Goal: Task Accomplishment & Management: Complete application form

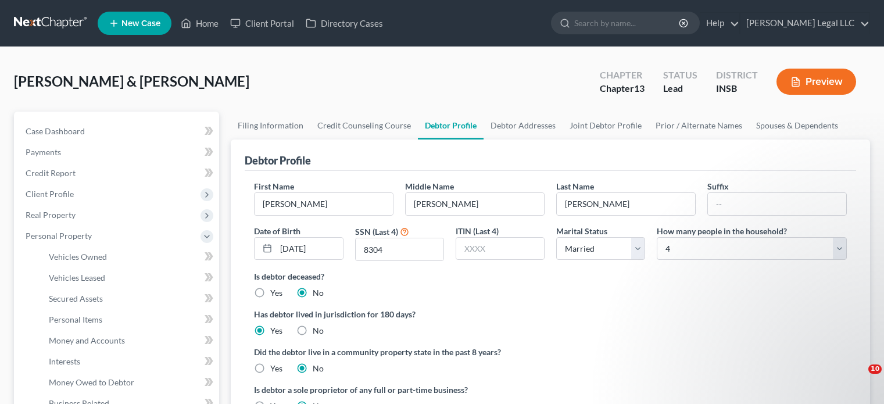
select select "1"
select select "3"
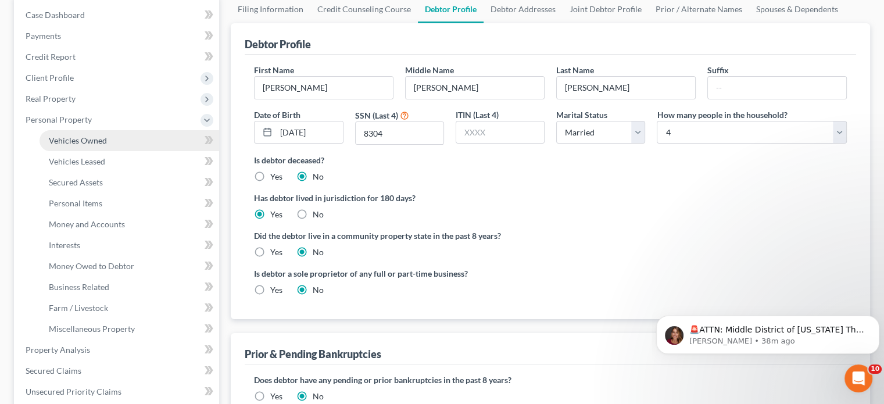
click at [46, 137] on link "Vehicles Owned" at bounding box center [130, 140] width 180 height 21
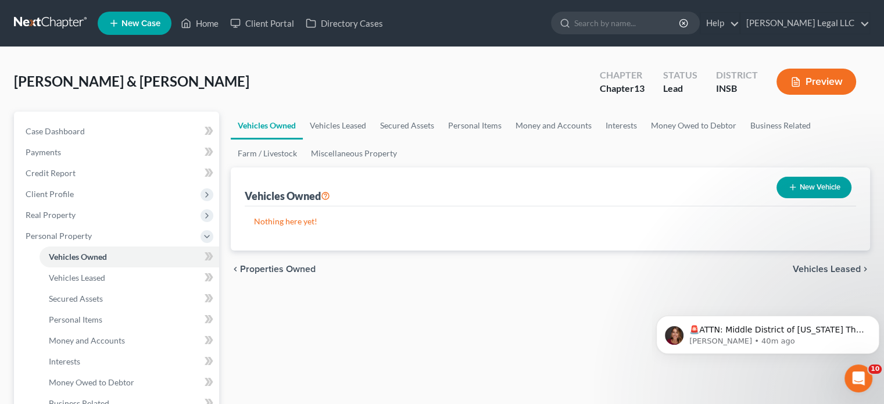
click at [823, 187] on button "New Vehicle" at bounding box center [813, 188] width 75 height 22
select select "0"
select select "2"
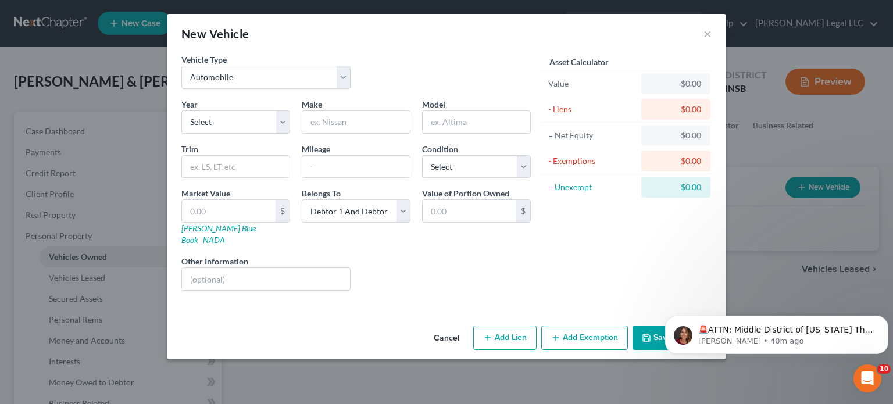
click at [239, 137] on div "Year Select 2026 2025 2024 2023 2022 2021 2020 2019 2018 2017 2016 2015 2014 20…" at bounding box center [356, 199] width 361 height 202
drag, startPoint x: 240, startPoint y: 122, endPoint x: 237, endPoint y: 128, distance: 6.5
click at [240, 122] on select "Select 2026 2025 2024 2023 2022 2021 2020 2019 2018 2017 2016 2015 2014 2013 20…" at bounding box center [235, 121] width 109 height 23
select select "4"
click at [181, 110] on select "Select 2026 2025 2024 2023 2022 2021 2020 2019 2018 2017 2016 2015 2014 2013 20…" at bounding box center [235, 121] width 109 height 23
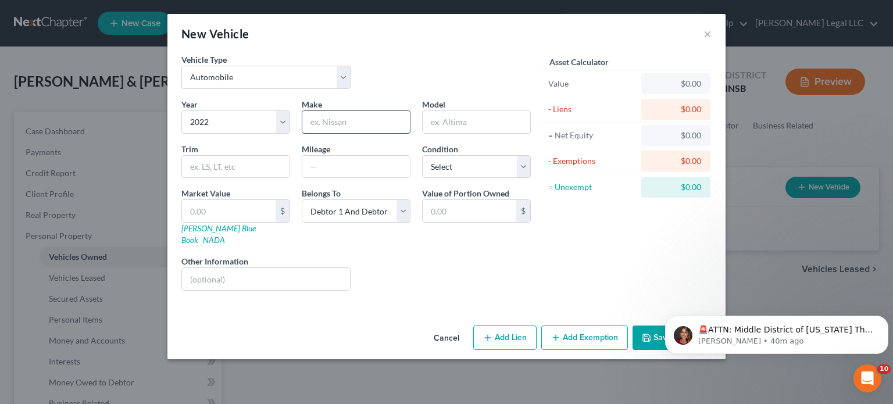
drag, startPoint x: 346, startPoint y: 116, endPoint x: 348, endPoint y: 122, distance: 6.8
click at [346, 116] on input "text" at bounding box center [356, 122] width 108 height 22
type input "Hyundai"
type input "Tuscon"
click at [209, 171] on input "text" at bounding box center [236, 167] width 108 height 22
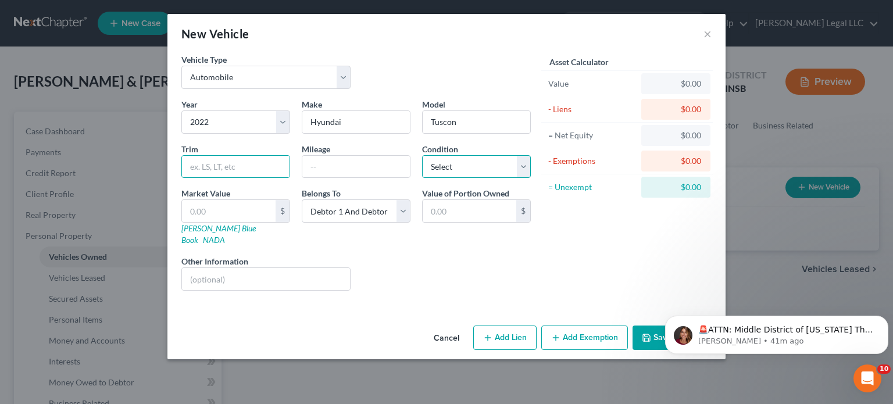
click at [442, 164] on select "Select Excellent Very Good Good Fair Poor" at bounding box center [476, 166] width 109 height 23
select select "2"
click at [422, 155] on select "Select Excellent Very Good Good Fair Poor" at bounding box center [476, 166] width 109 height 23
click at [223, 213] on input "text" at bounding box center [229, 211] width 94 height 22
type input "1"
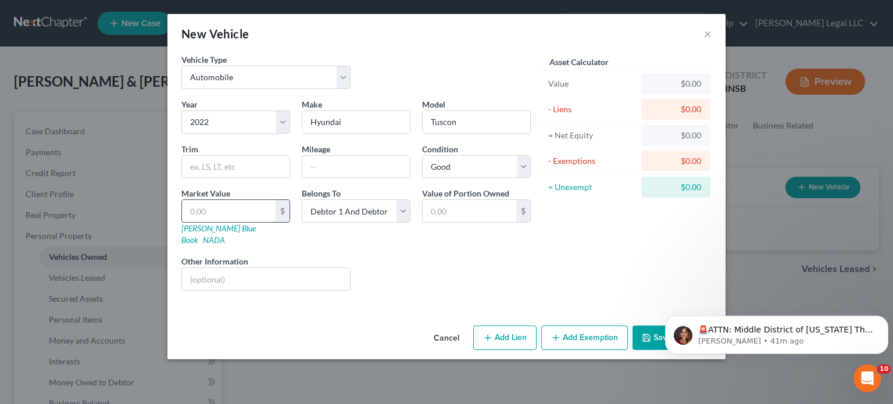
type input "1.00"
type input "14"
type input "14.00"
type input "140"
type input "140.00"
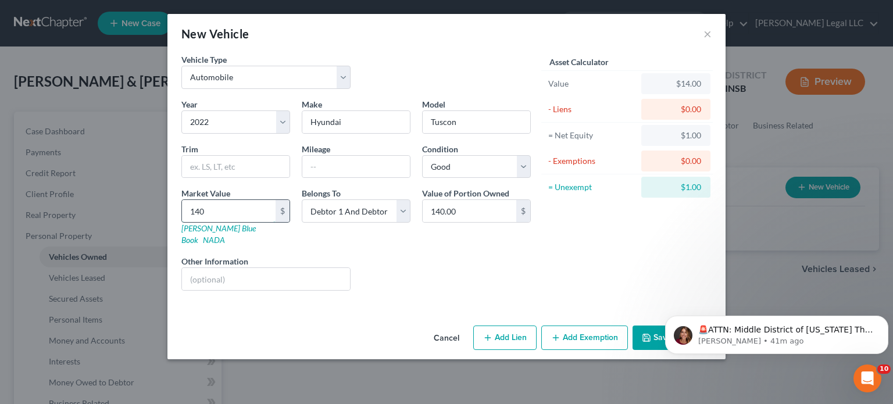
type input "1400"
type input "1,400.00"
type input "1,4000"
type input "14,000.00"
type input "14,000"
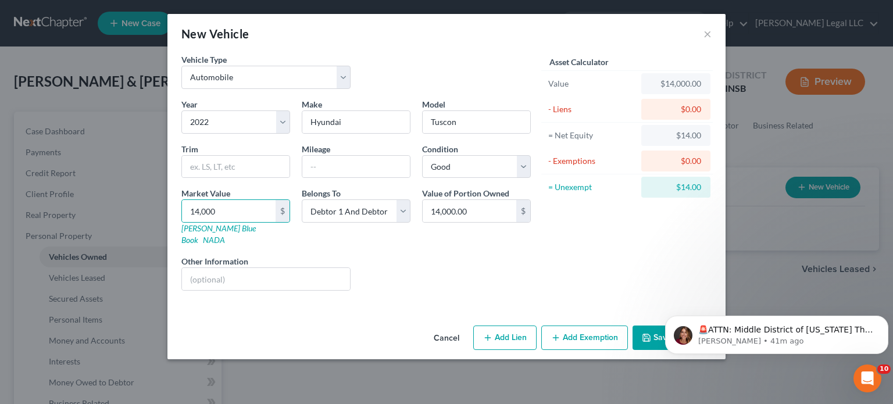
click at [514, 325] on button "Add Lien" at bounding box center [504, 337] width 63 height 24
select select "2"
select select "0"
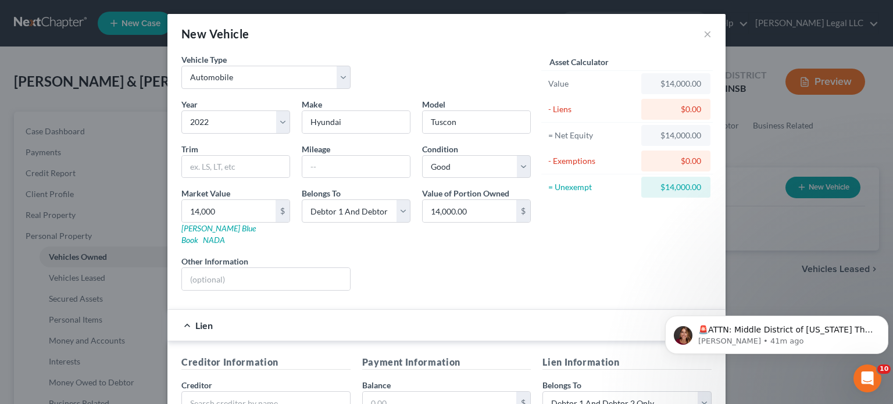
scroll to position [229, 0]
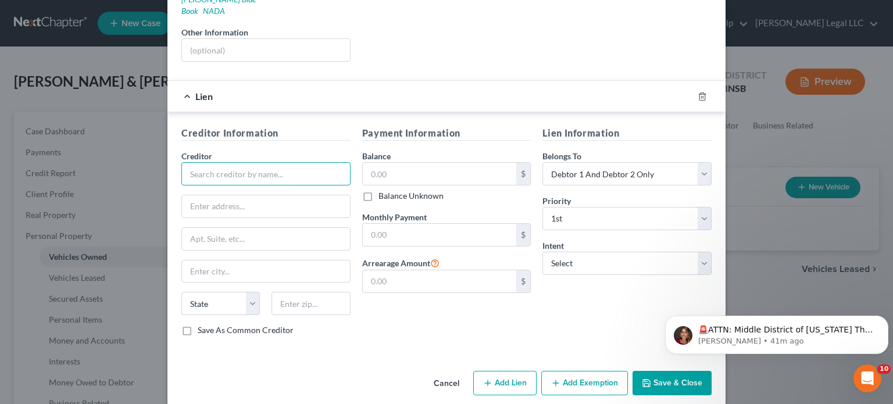
click at [230, 162] on input "text" at bounding box center [265, 173] width 169 height 23
type input "Tee Pak Credit Union"
click at [386, 165] on input "text" at bounding box center [440, 174] width 154 height 22
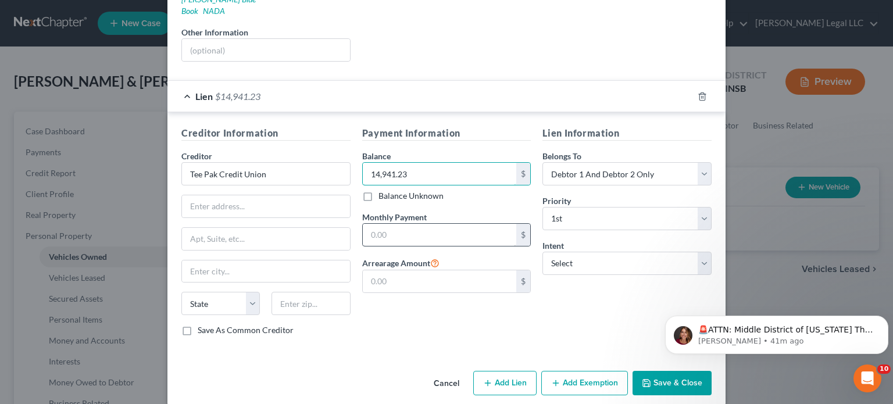
type input "14,941.23"
click at [415, 227] on input "text" at bounding box center [440, 235] width 154 height 22
click at [441, 224] on input "text" at bounding box center [440, 235] width 154 height 22
type input "352"
click at [575, 253] on select "Select Surrender Redeem Reaffirm Avoid Other" at bounding box center [626, 263] width 169 height 23
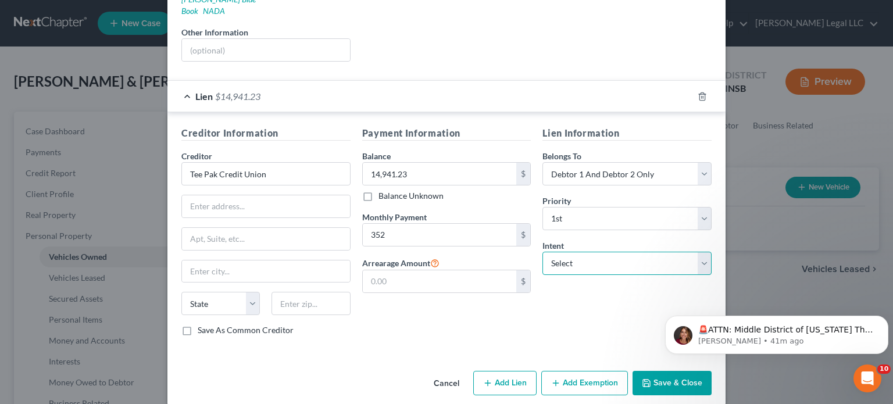
select select "2"
click at [542, 252] on select "Select Surrender Redeem Reaffirm Avoid Other" at bounding box center [626, 263] width 169 height 23
click at [660, 371] on button "Save & Close" at bounding box center [671, 383] width 79 height 24
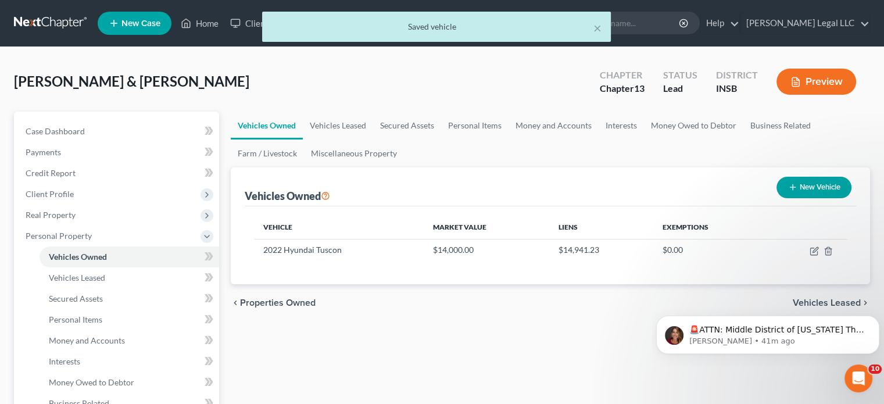
click at [798, 187] on button "New Vehicle" at bounding box center [813, 188] width 75 height 22
select select "0"
select select "2"
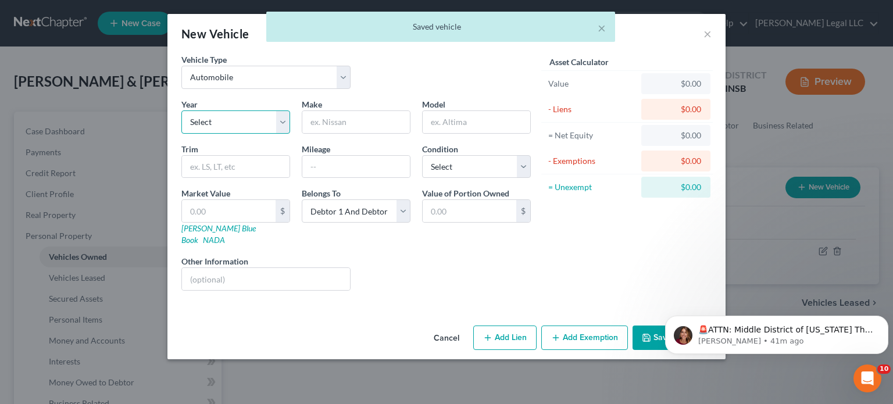
click at [226, 113] on select "Select 2026 2025 2024 2023 2022 2021 2020 2019 2018 2017 2016 2015 2014 2013 20…" at bounding box center [235, 121] width 109 height 23
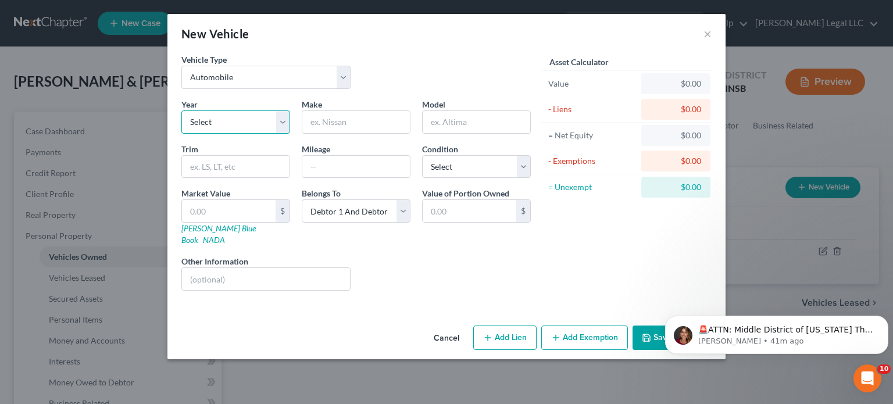
select select "6"
click at [181, 110] on select "Select 2026 2025 2024 2023 2022 2021 2020 2019 2018 2017 2016 2015 2014 2013 20…" at bounding box center [235, 121] width 109 height 23
click at [351, 125] on input "text" at bounding box center [356, 122] width 108 height 22
type input "Dodge"
type input "Ram"
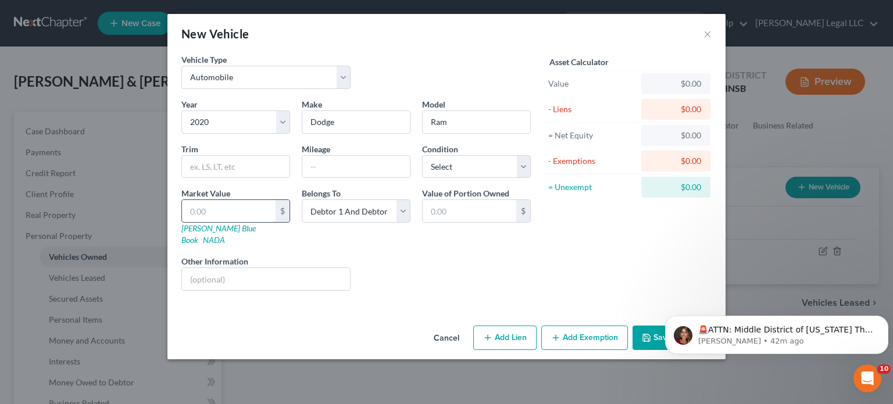
click at [220, 214] on input "text" at bounding box center [229, 211] width 94 height 22
type input "2"
type input "2.00"
type input "25"
type input "25.00"
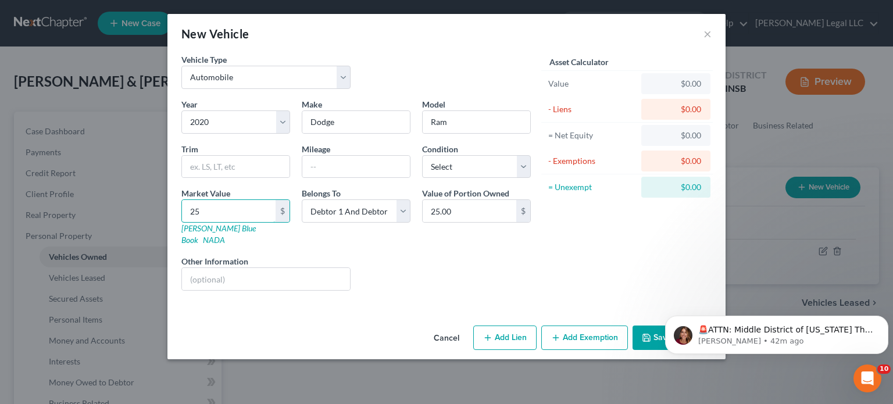
type input "250"
type input "250.00"
type input "2500"
type input "2,500.00"
type input "2,5000"
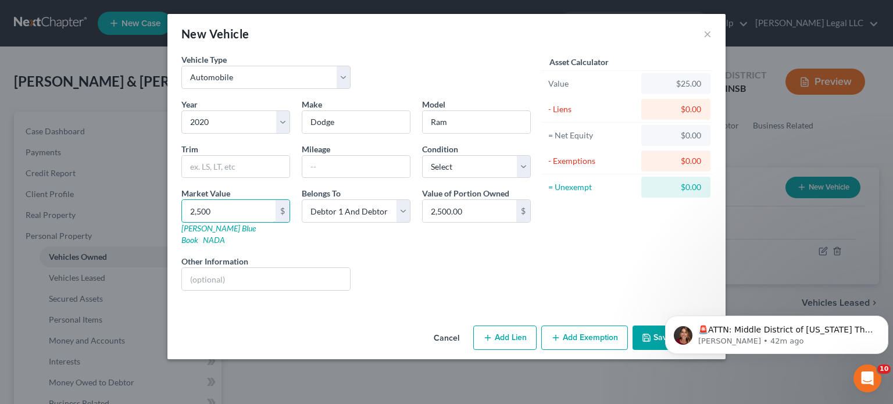
type input "25,000.00"
type input "25,000"
click at [497, 325] on button "Add Lien" at bounding box center [504, 337] width 63 height 24
select select "2"
select select "0"
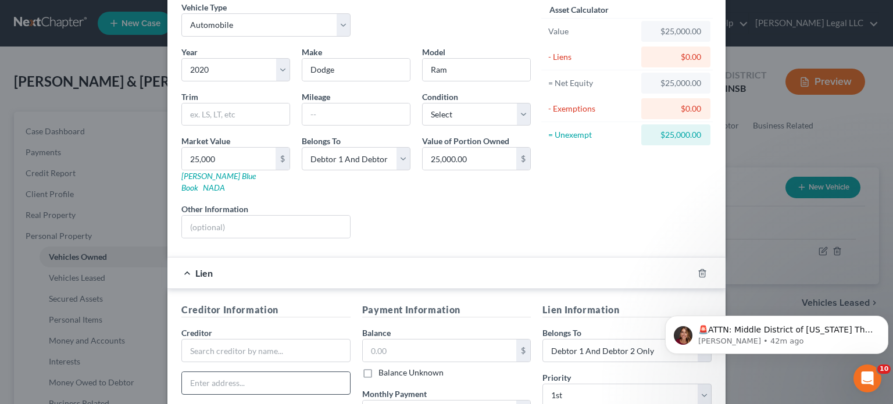
scroll to position [174, 0]
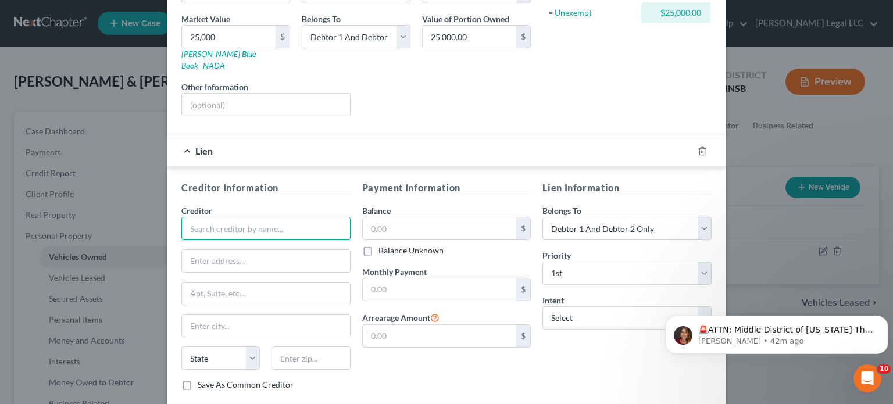
click at [249, 217] on input "text" at bounding box center [265, 228] width 169 height 23
type input "Tee Pak Credit Union"
click at [383, 217] on input "text" at bounding box center [440, 228] width 154 height 22
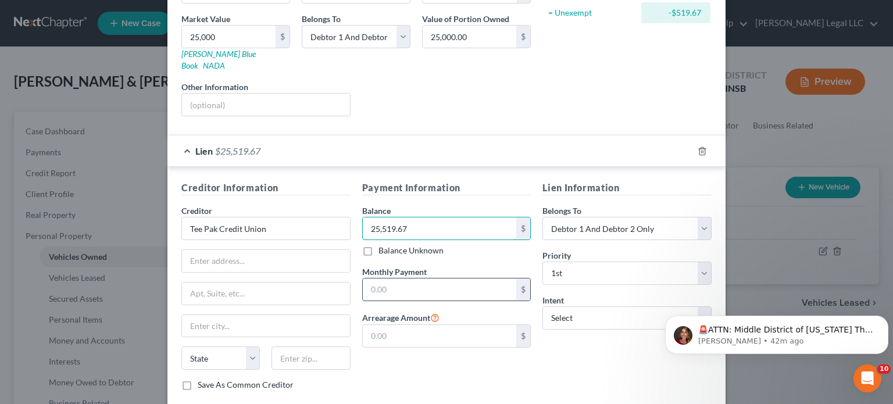
type input "25,519.67"
click at [409, 278] on input "text" at bounding box center [440, 289] width 154 height 22
type input "625"
click at [610, 306] on select "Select Surrender Redeem Reaffirm Avoid Other" at bounding box center [626, 317] width 169 height 23
select select "2"
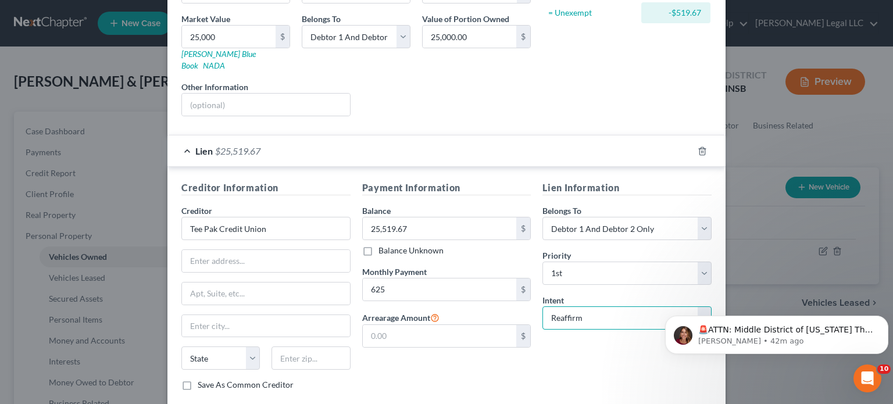
click at [542, 306] on select "Select Surrender Redeem Reaffirm Avoid Other" at bounding box center [626, 317] width 169 height 23
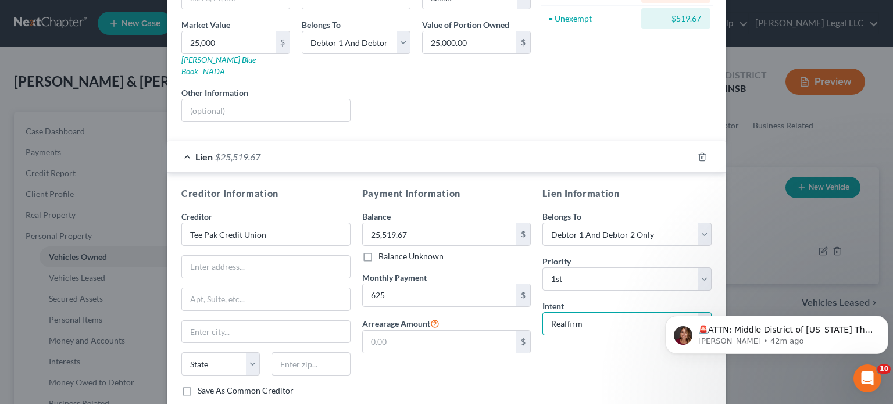
scroll to position [229, 0]
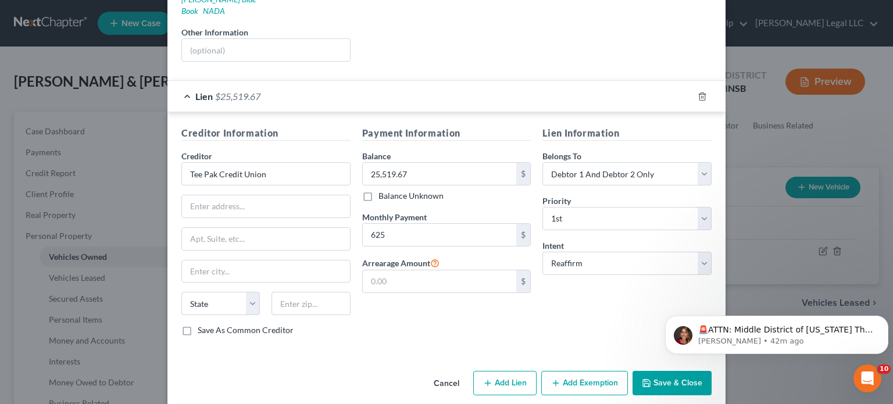
click at [673, 370] on html "🚨ATTN: Middle District of [US_STATE] The court has added a new Credit Counselin…" at bounding box center [776, 331] width 232 height 81
click at [853, 328] on p "🚨ATTN: Middle District of [US_STATE] The court has added a new Credit Counselin…" at bounding box center [786, 330] width 176 height 12
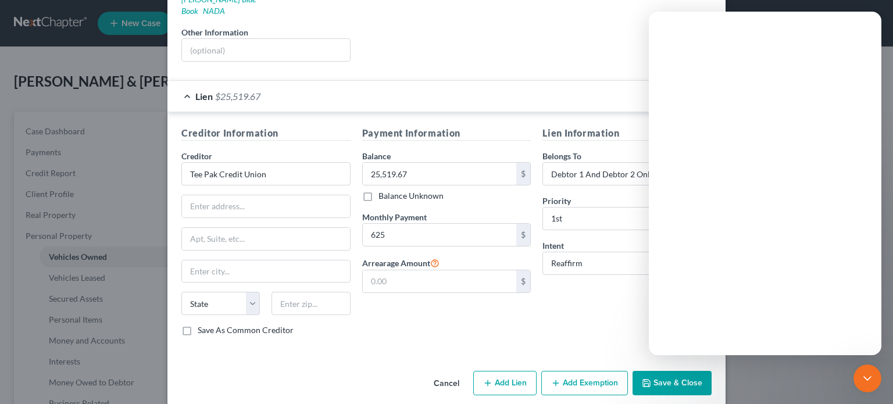
scroll to position [0, 0]
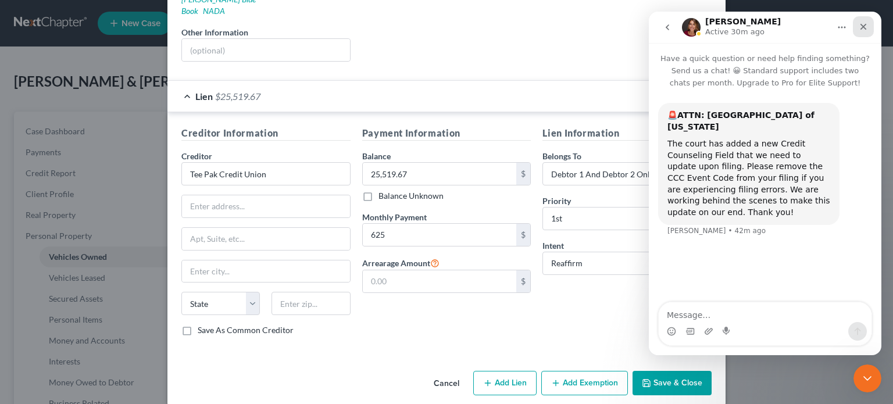
click at [867, 22] on icon "Close" at bounding box center [862, 26] width 9 height 9
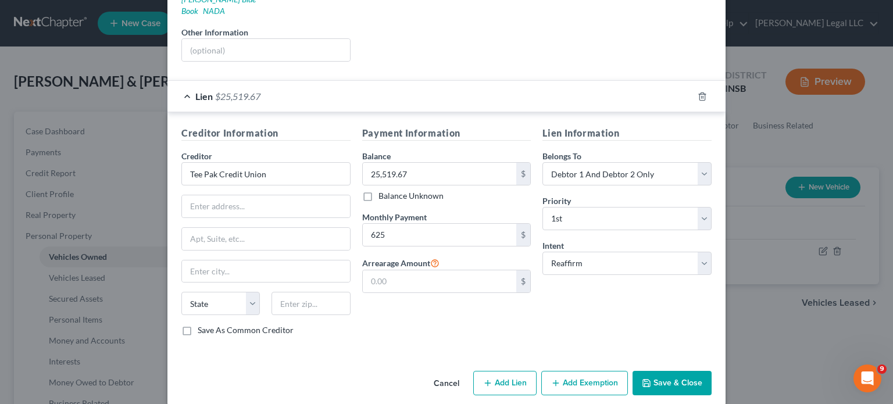
click at [674, 371] on button "Save & Close" at bounding box center [671, 383] width 79 height 24
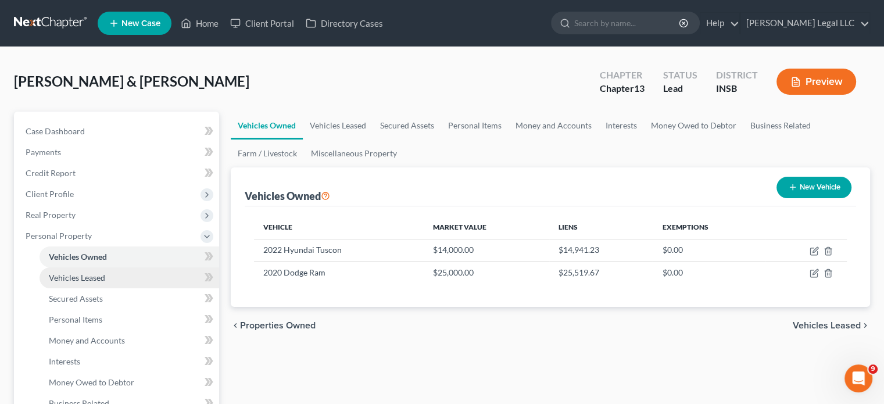
click at [107, 273] on link "Vehicles Leased" at bounding box center [130, 277] width 180 height 21
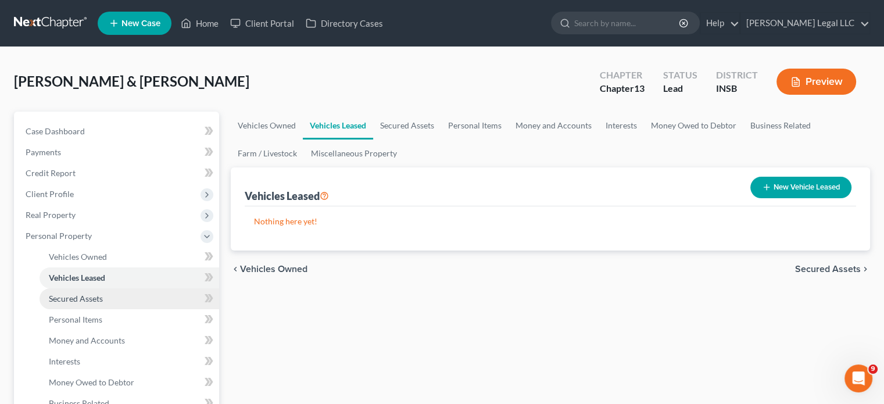
click at [92, 297] on span "Secured Assets" at bounding box center [76, 298] width 54 height 10
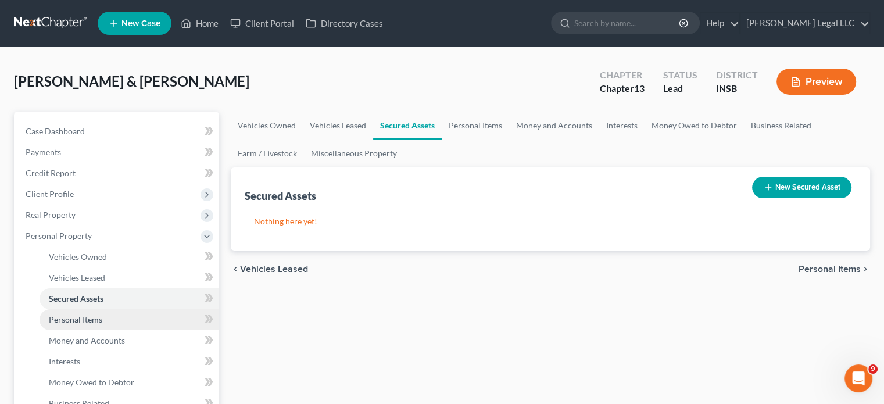
click at [85, 324] on span "Personal Items" at bounding box center [75, 319] width 53 height 10
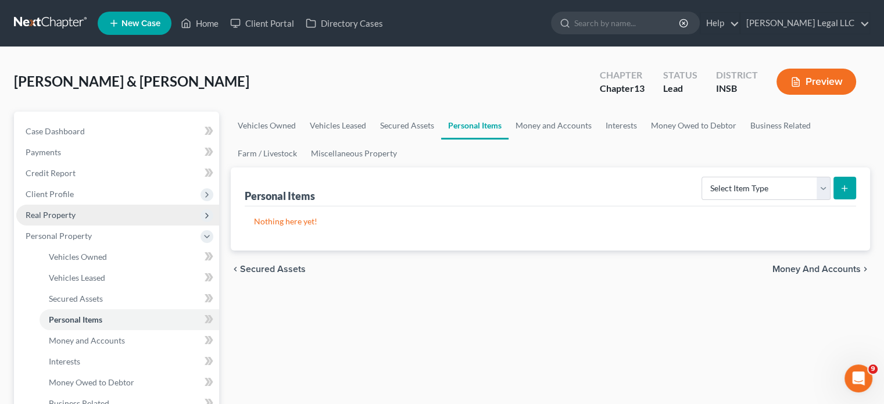
click at [46, 220] on span "Real Property" at bounding box center [117, 215] width 203 height 21
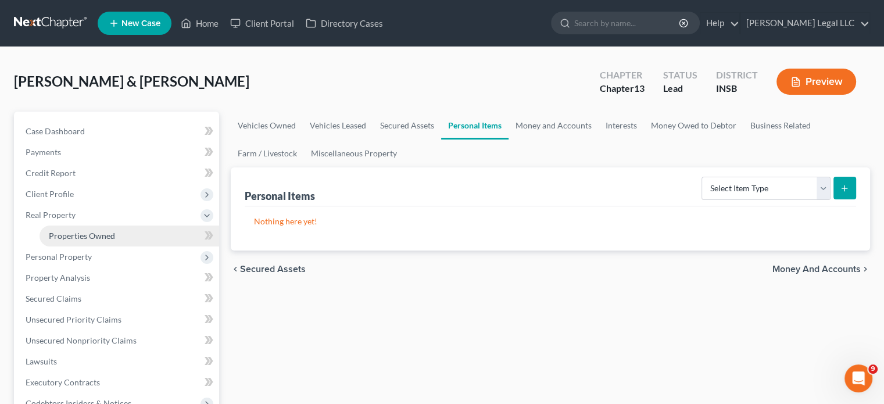
click at [73, 243] on link "Properties Owned" at bounding box center [130, 235] width 180 height 21
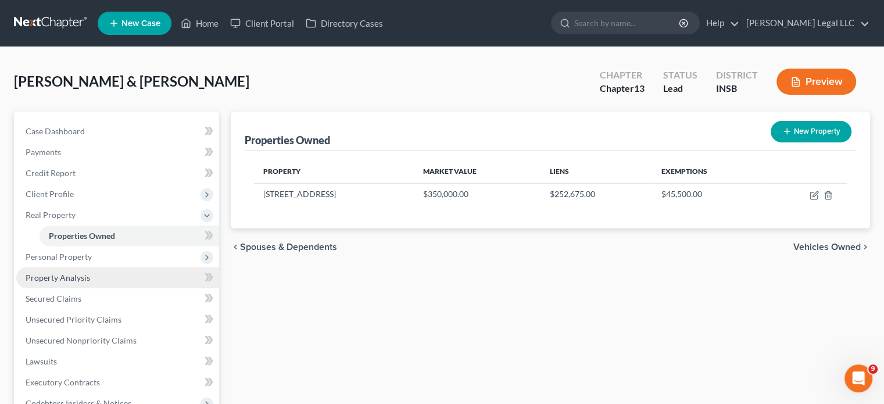
click at [67, 278] on span "Property Analysis" at bounding box center [58, 278] width 65 height 10
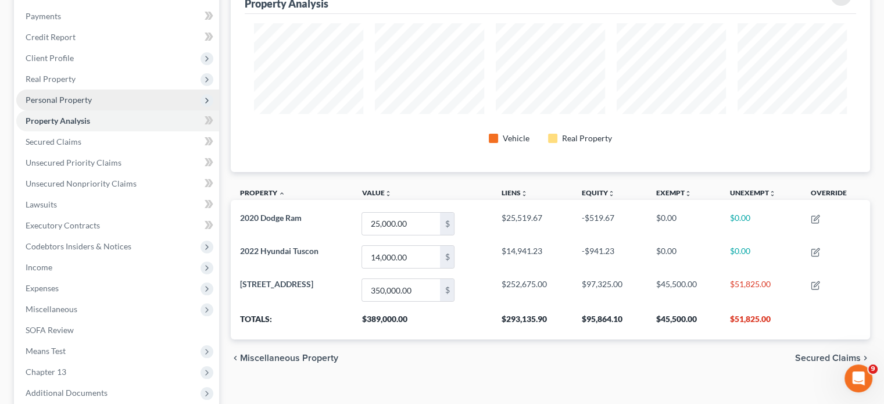
scroll to position [116, 0]
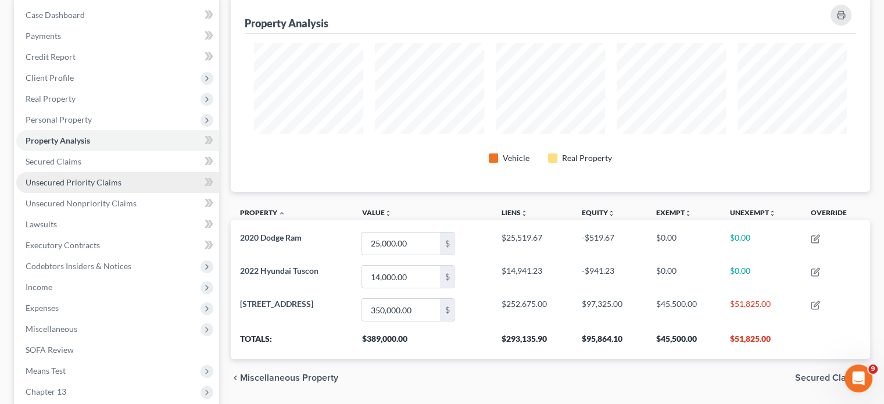
click at [62, 179] on span "Unsecured Priority Claims" at bounding box center [74, 182] width 96 height 10
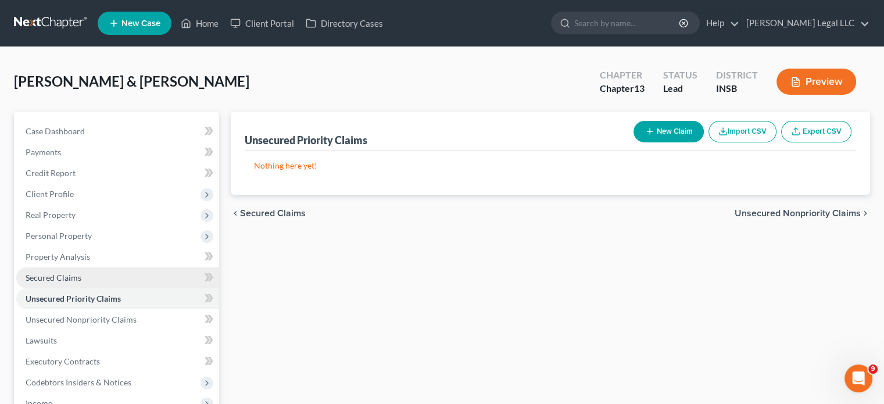
click at [51, 276] on span "Secured Claims" at bounding box center [54, 278] width 56 height 10
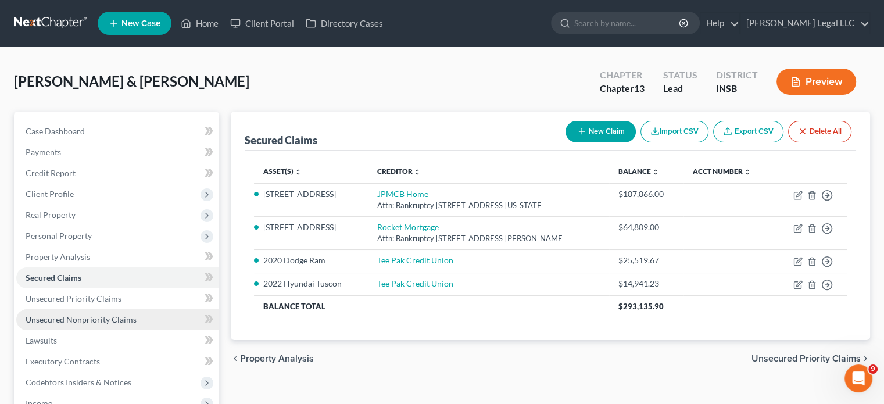
click at [65, 325] on link "Unsecured Nonpriority Claims" at bounding box center [117, 319] width 203 height 21
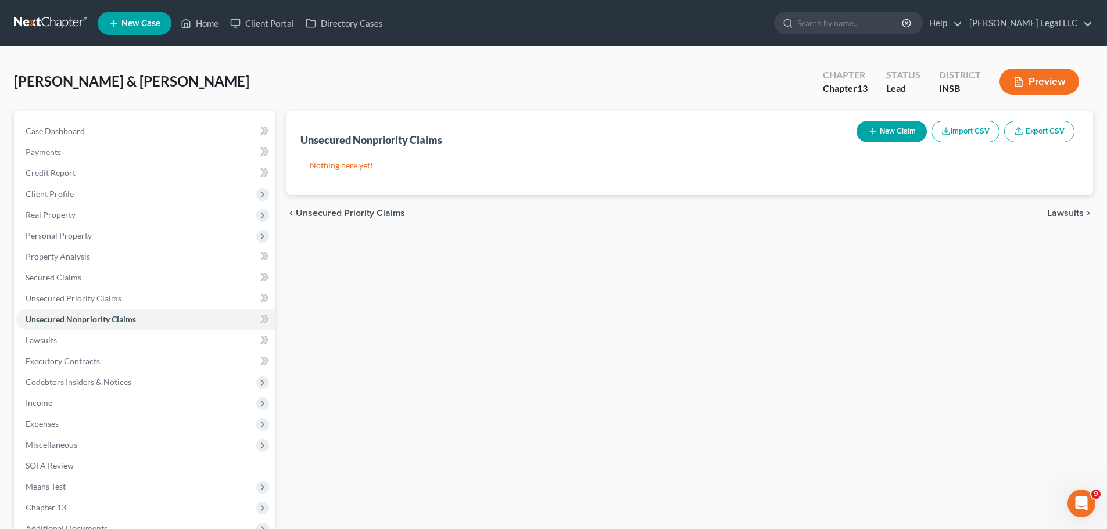
click at [883, 130] on button "New Claim" at bounding box center [892, 132] width 70 height 22
select select "2"
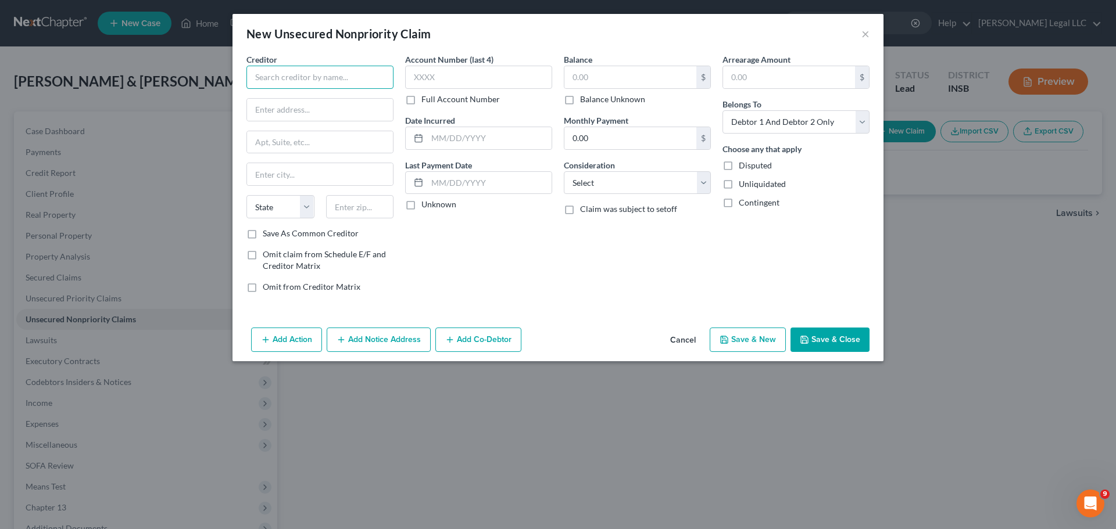
click at [334, 74] on input "text" at bounding box center [319, 77] width 147 height 23
click at [590, 74] on input "text" at bounding box center [630, 77] width 132 height 22
drag, startPoint x: 296, startPoint y: 98, endPoint x: 299, endPoint y: 90, distance: 8.6
click at [296, 99] on input "text" at bounding box center [320, 110] width 146 height 22
drag, startPoint x: 337, startPoint y: 77, endPoint x: 210, endPoint y: 65, distance: 127.3
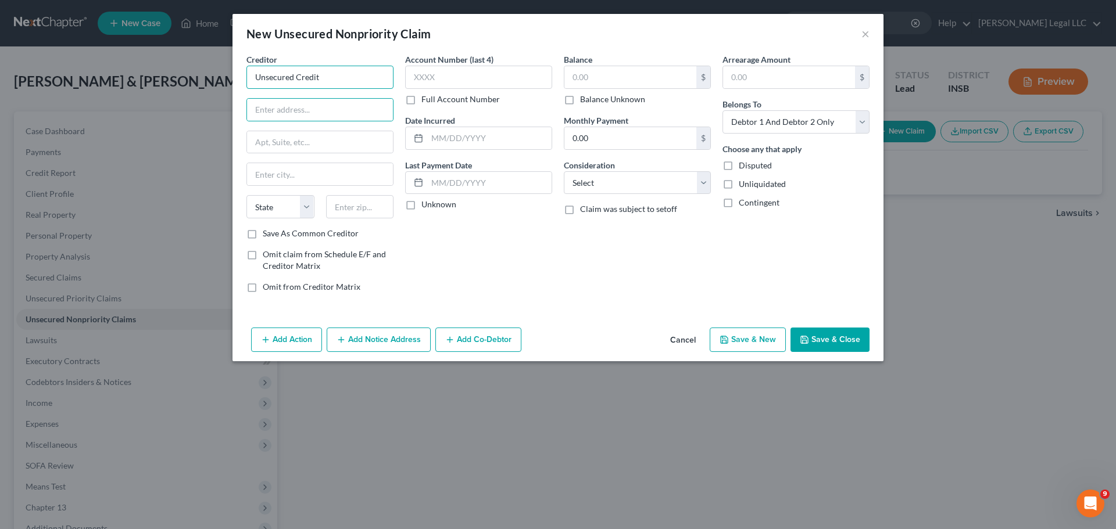
click at [210, 66] on div "New Unsecured Nonpriority Claim × Creditor * Unsecured Credit State [US_STATE] …" at bounding box center [558, 264] width 1116 height 529
type input "Credit Cards"
click at [587, 77] on input "text" at bounding box center [630, 77] width 132 height 22
click at [582, 77] on input "text" at bounding box center [630, 77] width 132 height 22
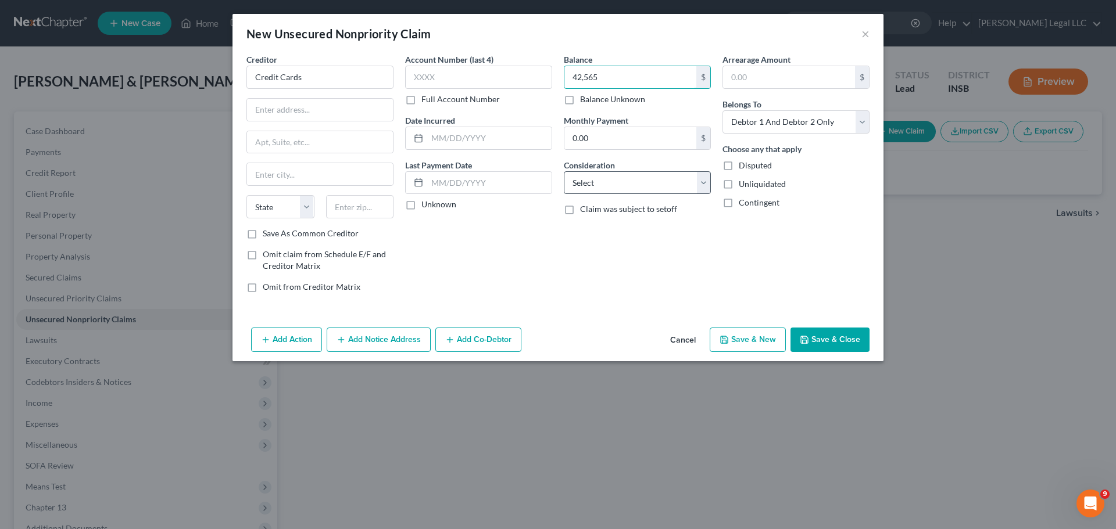
type input "42,565"
click at [670, 191] on select "Select Cable / Satellite Services Collection Agency Credit Card Debt Debt Couns…" at bounding box center [637, 182] width 147 height 23
select select "2"
click at [564, 171] on select "Select Cable / Satellite Services Collection Agency Credit Card Debt Debt Couns…" at bounding box center [637, 182] width 147 height 23
click at [829, 338] on button "Save & Close" at bounding box center [829, 340] width 79 height 24
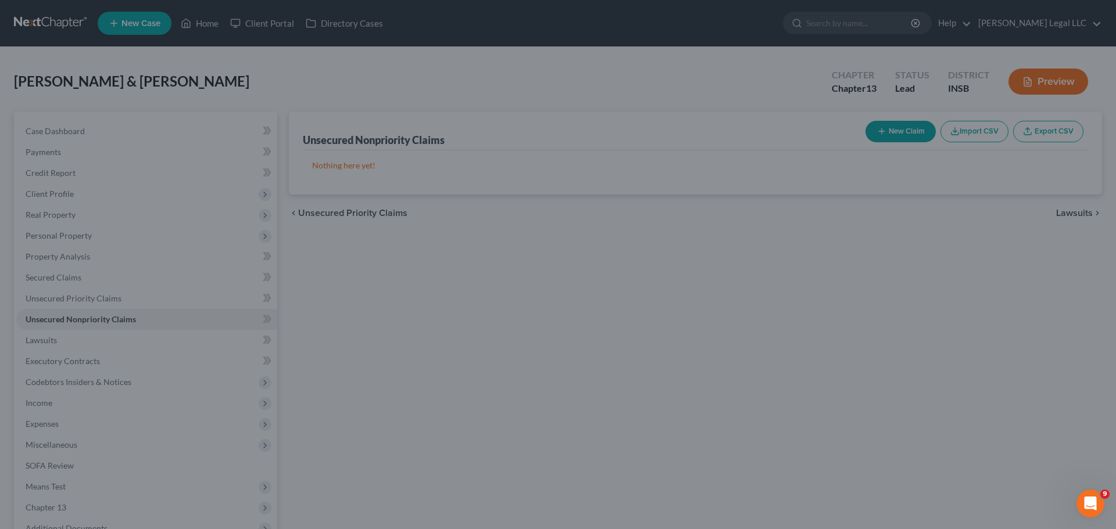
type input "42,565.00"
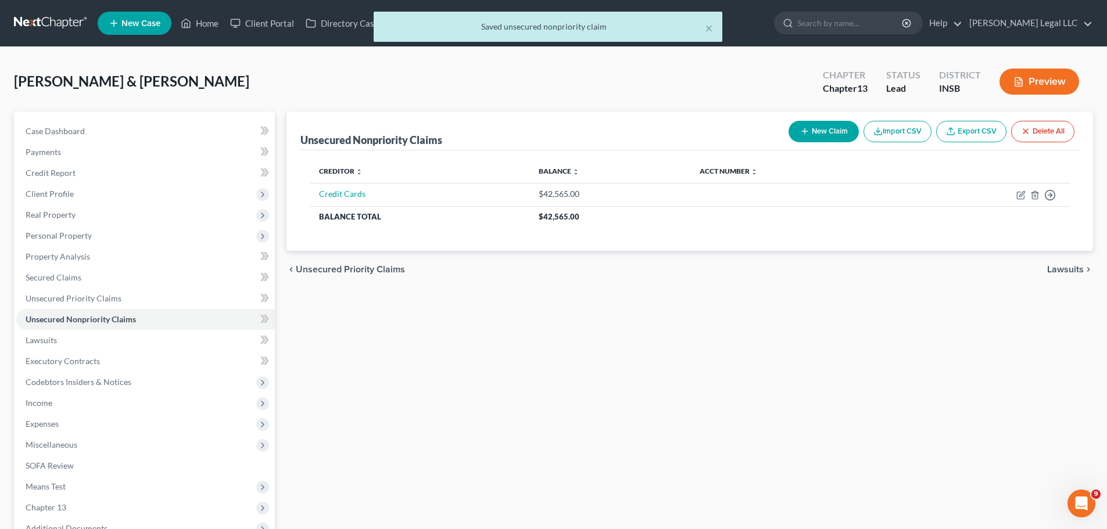
click at [817, 127] on button "New Claim" at bounding box center [824, 132] width 70 height 22
select select "2"
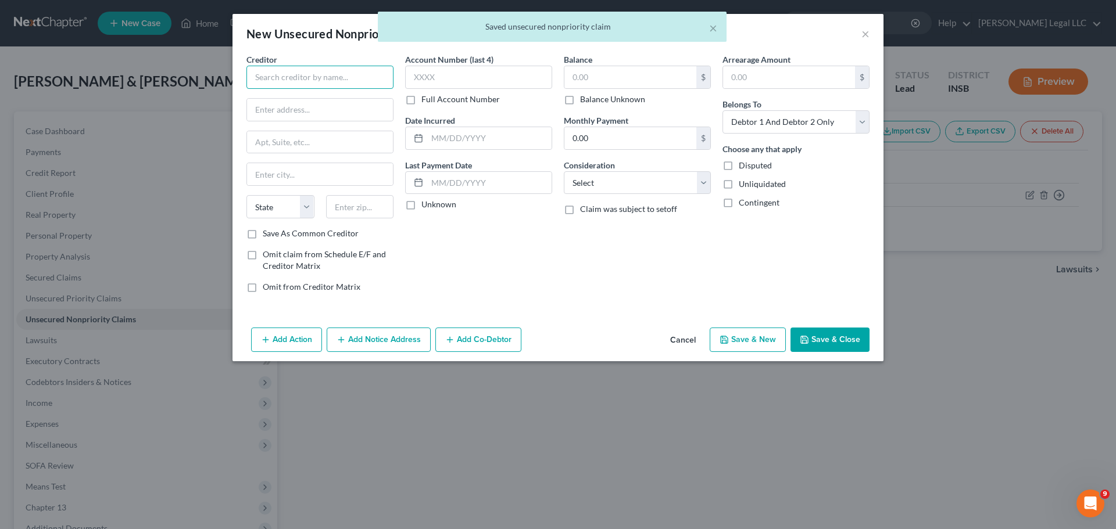
click at [346, 82] on input "text" at bounding box center [319, 77] width 147 height 23
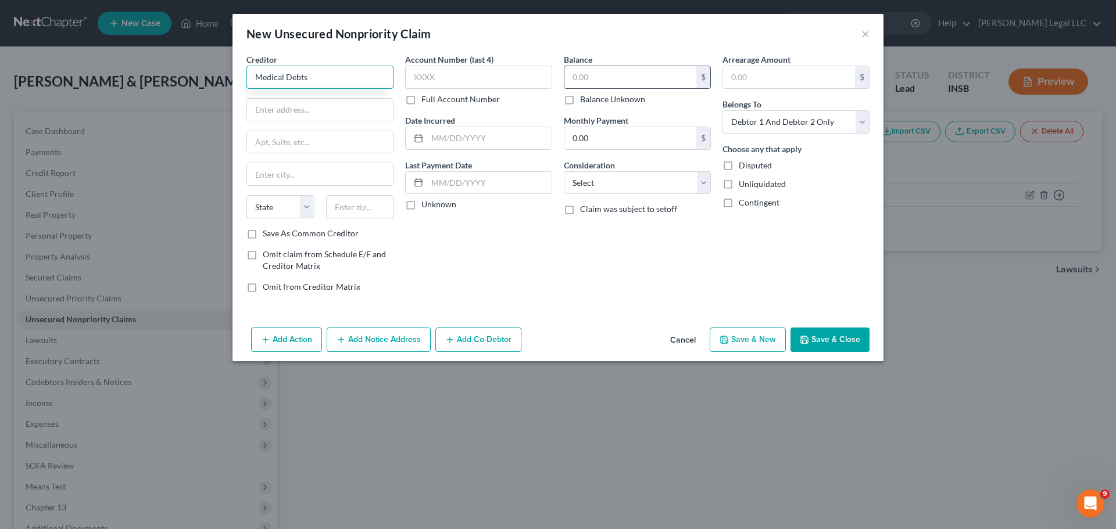
type input "Medical Debts"
click at [586, 66] on input "text" at bounding box center [630, 77] width 132 height 22
type input "20,000"
click at [601, 183] on select "Select Cable / Satellite Services Collection Agency Credit Card Debt Debt Couns…" at bounding box center [637, 182] width 147 height 23
select select "9"
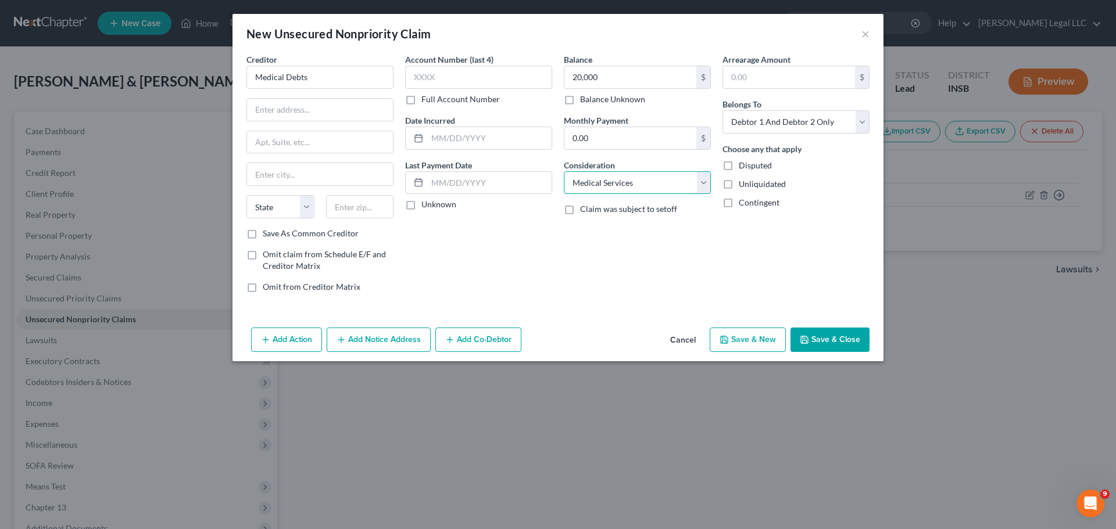
click at [564, 171] on select "Select Cable / Satellite Services Collection Agency Credit Card Debt Debt Couns…" at bounding box center [637, 182] width 147 height 23
drag, startPoint x: 551, startPoint y: 283, endPoint x: 848, endPoint y: 351, distance: 304.7
click at [556, 283] on div "Account Number (last 4) Full Account Number Date Incurred Last Payment Date Unk…" at bounding box center [478, 177] width 159 height 249
click at [848, 348] on button "Save & Close" at bounding box center [829, 340] width 79 height 24
click at [571, 335] on div "Add Action Add Notice Address Add Co-Debtor Cancel Save & New Save & Close" at bounding box center [557, 342] width 651 height 38
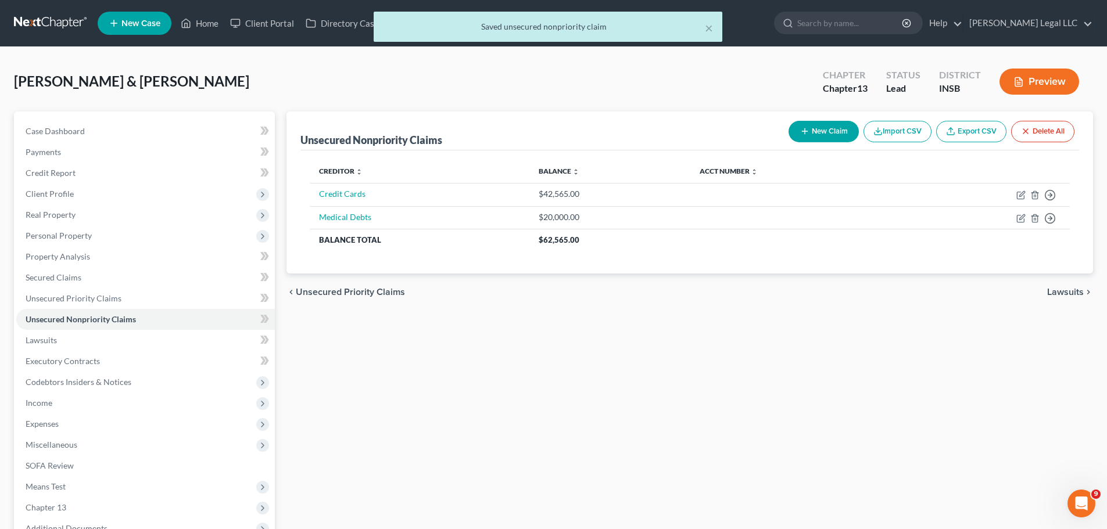
click at [806, 337] on div "Unsecured Nonpriority Claims New Claim Import CSV Export CSV Delete All Credito…" at bounding box center [690, 364] width 818 height 504
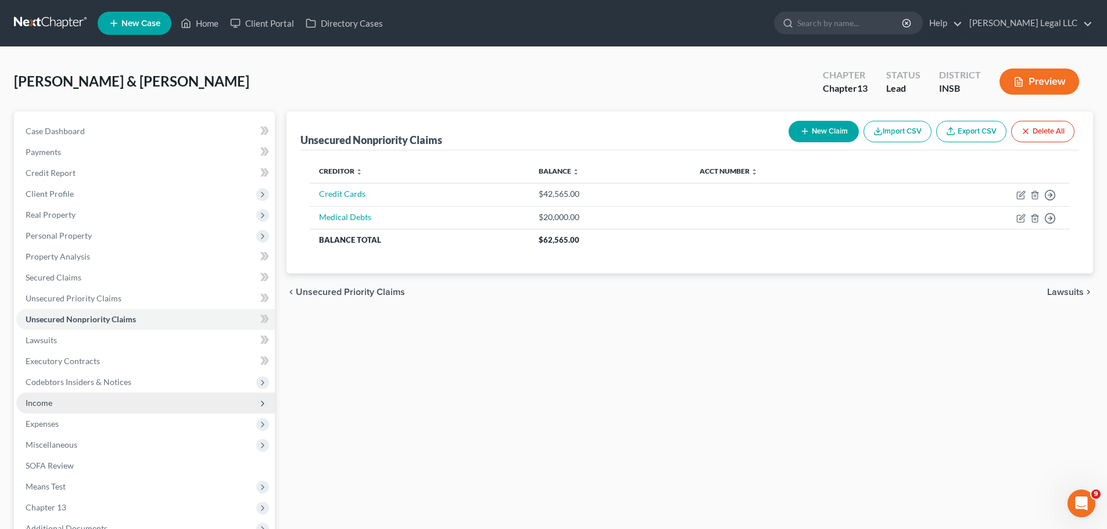
click at [78, 398] on span "Income" at bounding box center [145, 403] width 259 height 21
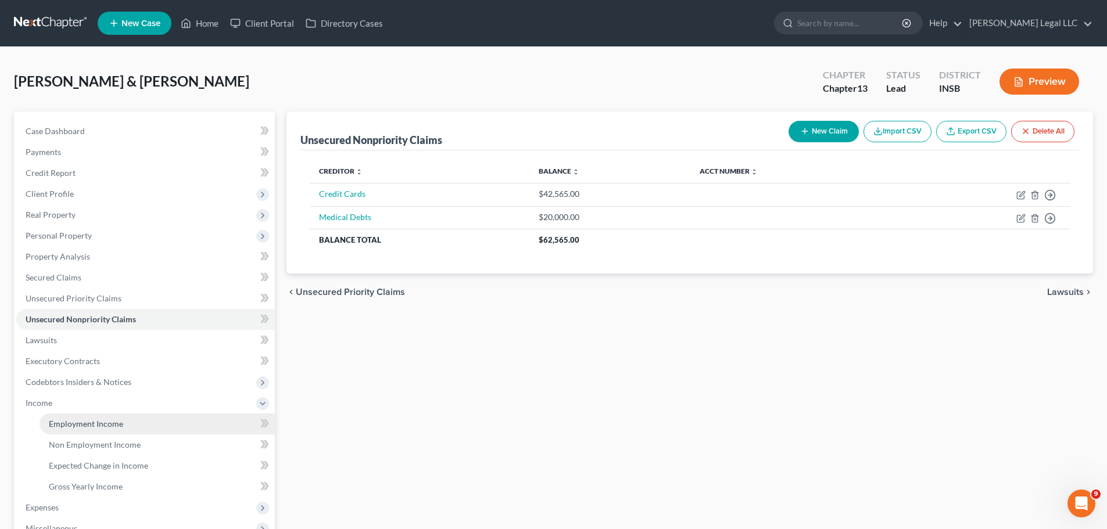
click at [70, 403] on span "Employment Income" at bounding box center [86, 424] width 74 height 10
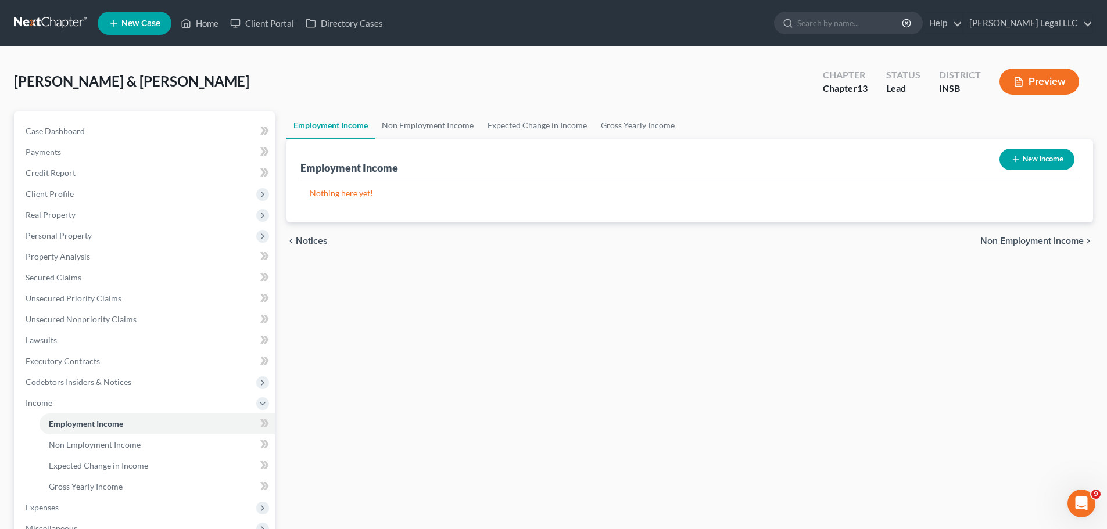
click at [883, 166] on button "New Income" at bounding box center [1037, 160] width 75 height 22
select select "0"
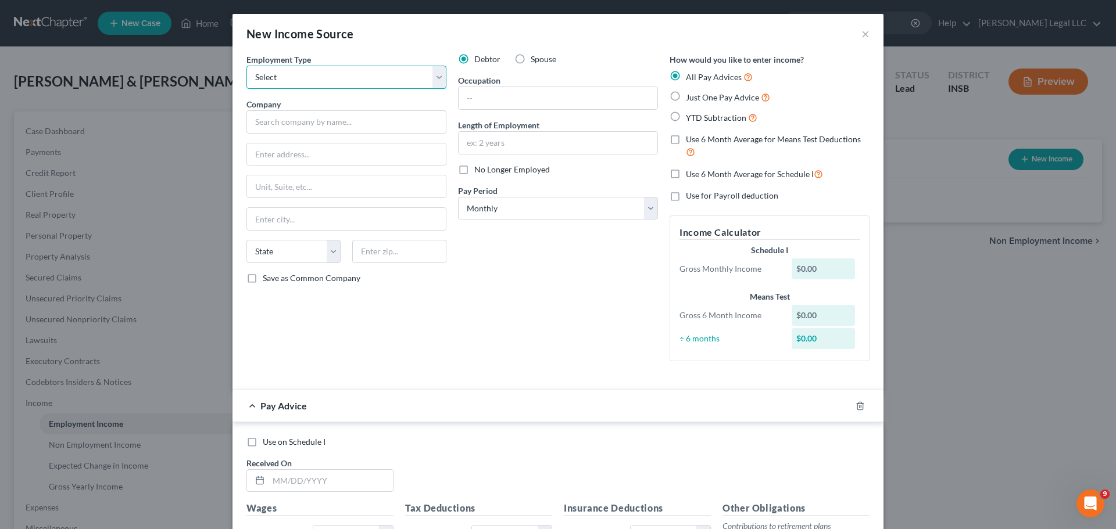
drag, startPoint x: 356, startPoint y: 77, endPoint x: 365, endPoint y: 77, distance: 9.3
click at [356, 77] on select "Select Full or [DEMOGRAPHIC_DATA] Employment Self Employment" at bounding box center [346, 77] width 200 height 23
click at [531, 55] on label "Spouse" at bounding box center [544, 59] width 26 height 12
click at [535, 55] on input "Spouse" at bounding box center [539, 57] width 8 height 8
radio input "true"
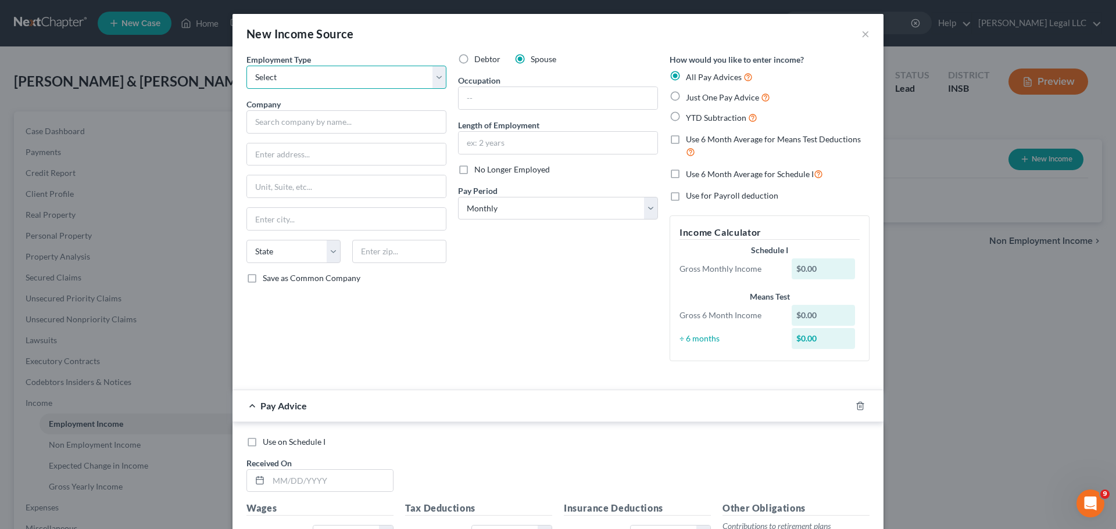
click at [293, 81] on select "Select Full or [DEMOGRAPHIC_DATA] Employment Self Employment" at bounding box center [346, 77] width 200 height 23
select select "0"
click at [246, 66] on select "Select Full or [DEMOGRAPHIC_DATA] Employment Self Employment" at bounding box center [346, 77] width 200 height 23
click at [287, 119] on input "text" at bounding box center [346, 121] width 200 height 23
click at [335, 127] on input "text" at bounding box center [346, 121] width 200 height 23
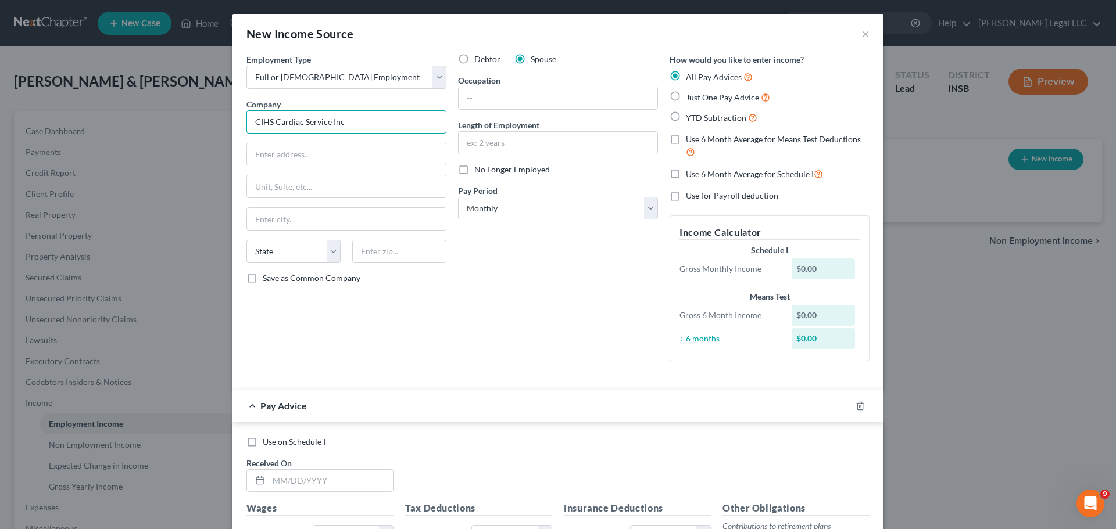
click at [274, 126] on input "CIHS Cardiac Service Inc" at bounding box center [346, 121] width 200 height 23
click at [271, 126] on input "CIHS Cardiac Service Inc" at bounding box center [346, 121] width 200 height 23
click at [301, 121] on input "CIHSCardiac Service Inc" at bounding box center [346, 121] width 200 height 23
click at [299, 121] on input "CIHSCardiac Service Inc" at bounding box center [346, 121] width 200 height 23
click at [321, 125] on input "CIHSCardiacService Inc" at bounding box center [346, 121] width 200 height 23
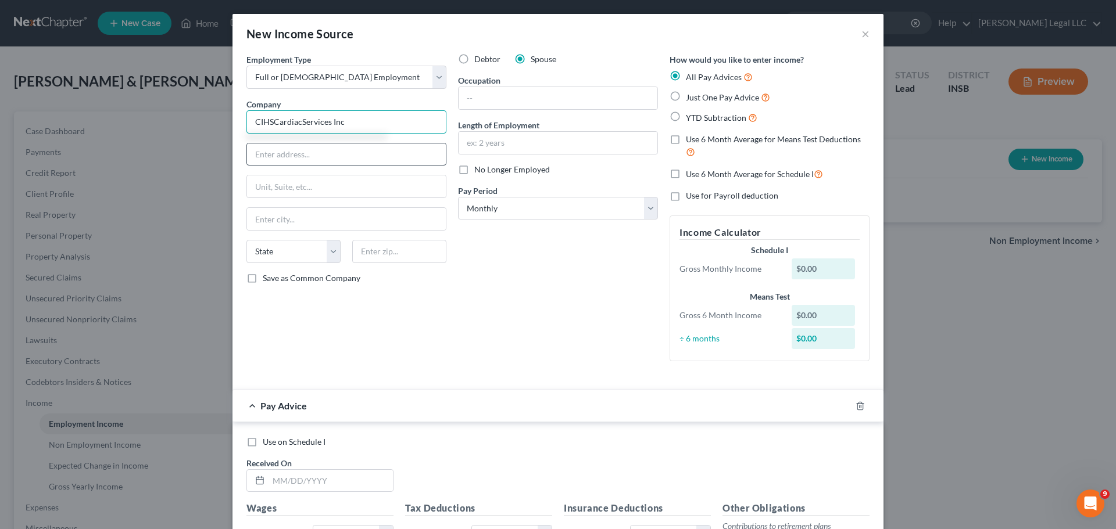
type input "CIHSCardiacServices Inc"
click at [281, 154] on input "text" at bounding box center [346, 155] width 199 height 22
drag, startPoint x: 507, startPoint y: 87, endPoint x: 504, endPoint y: 93, distance: 6.3
click at [506, 89] on input "text" at bounding box center [558, 98] width 199 height 22
click at [561, 99] on input "text" at bounding box center [558, 98] width 199 height 22
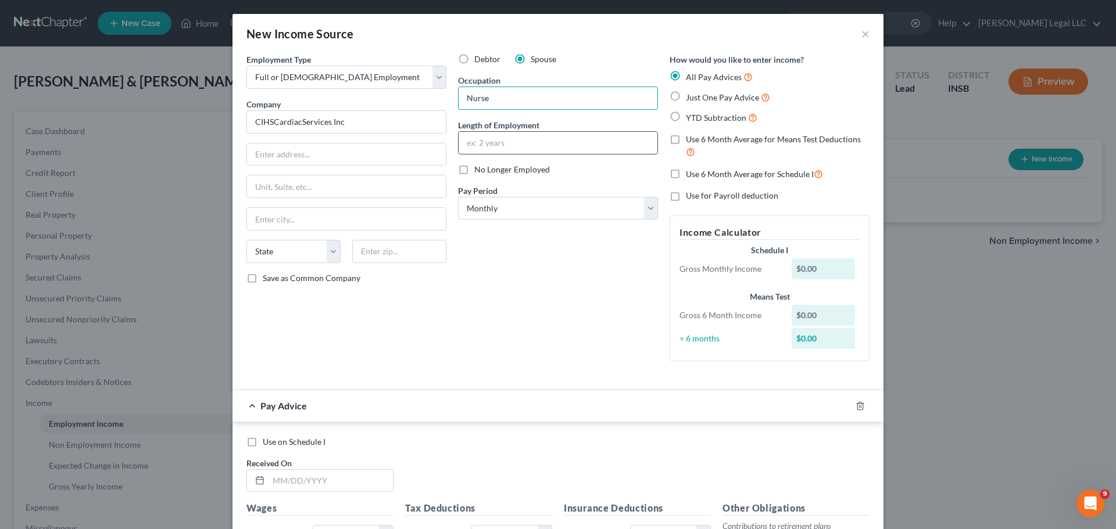
type input "Nurse"
click at [477, 144] on input "text" at bounding box center [558, 143] width 199 height 22
click at [486, 245] on div "Debtor Spouse Occupation Nurse Length of Employment No Longer Employed Pay Peri…" at bounding box center [558, 211] width 212 height 317
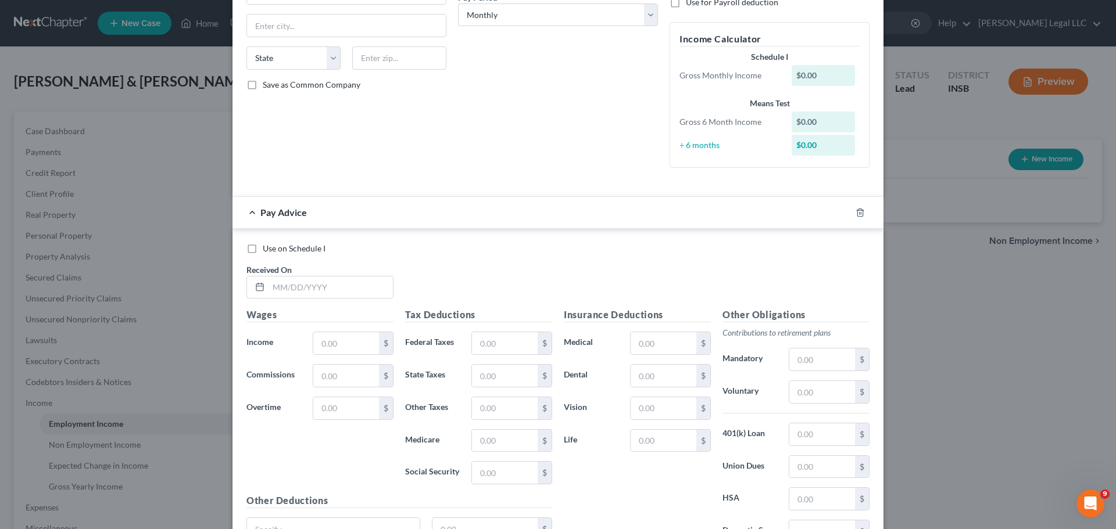
scroll to position [232, 0]
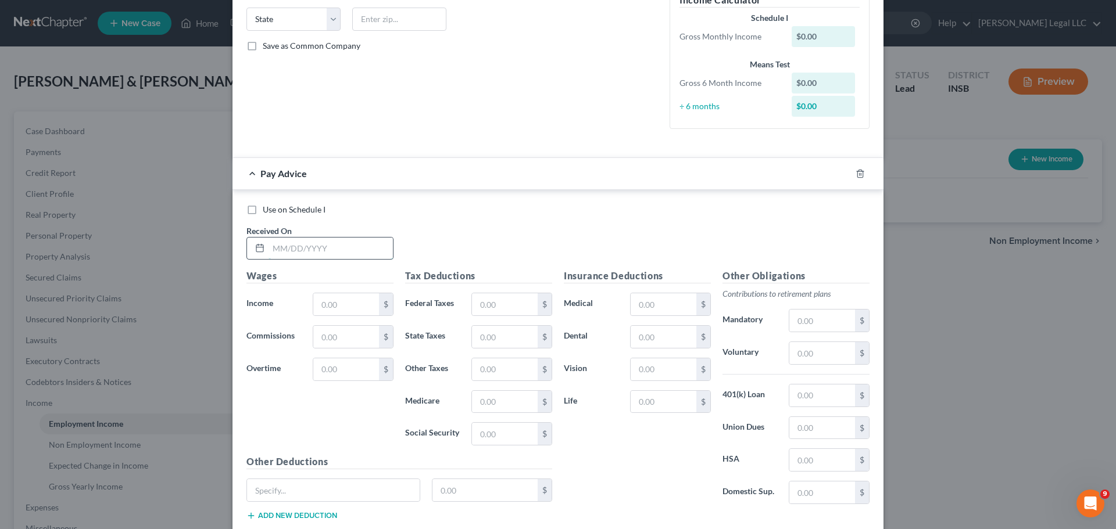
click at [315, 245] on input "text" at bounding box center [330, 249] width 124 height 22
click at [345, 252] on input "text" at bounding box center [330, 249] width 124 height 22
type input "[DATE]"
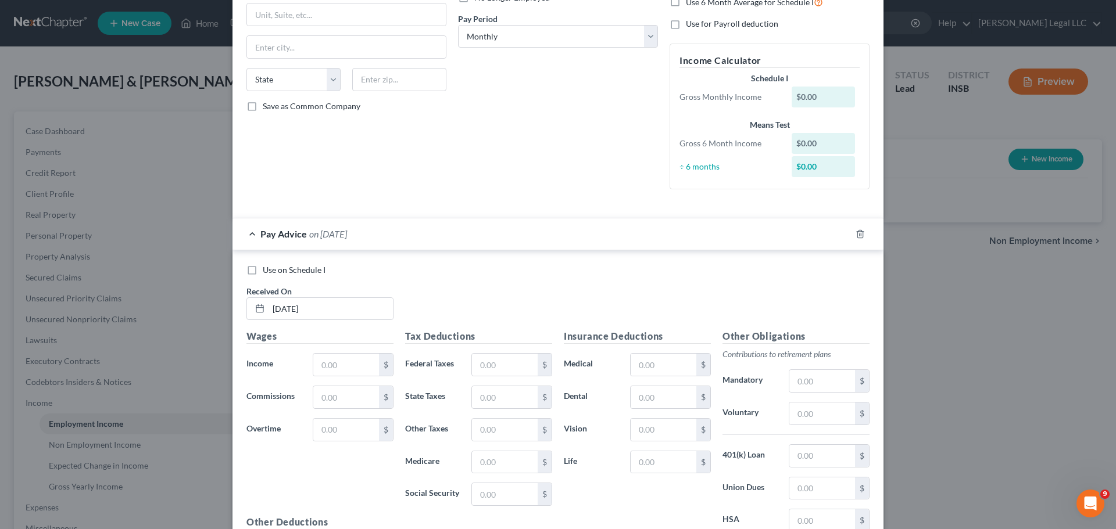
scroll to position [0, 0]
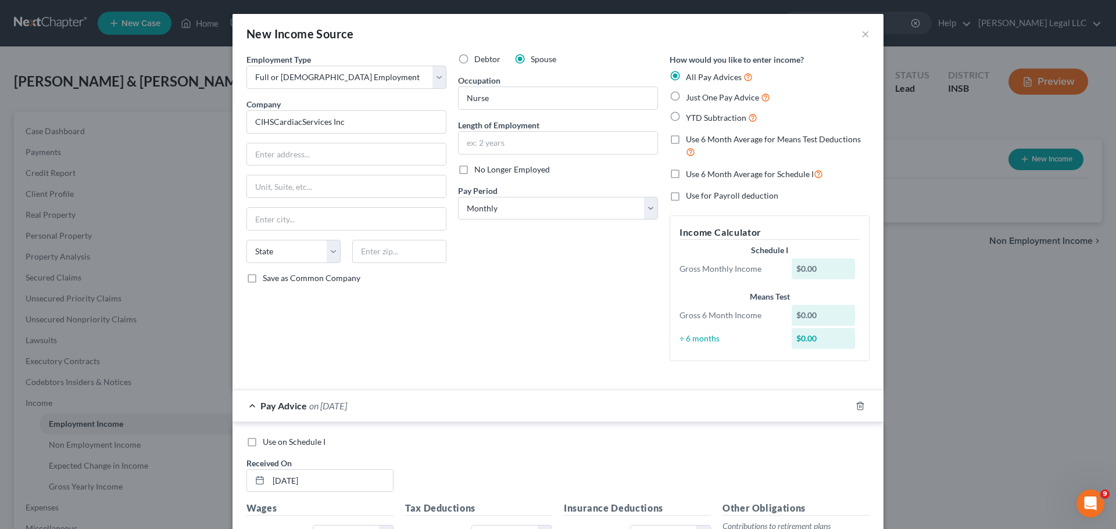
click at [686, 96] on label "Just One Pay Advice" at bounding box center [728, 97] width 84 height 13
click at [690, 96] on input "Just One Pay Advice" at bounding box center [694, 95] width 8 height 8
radio input "true"
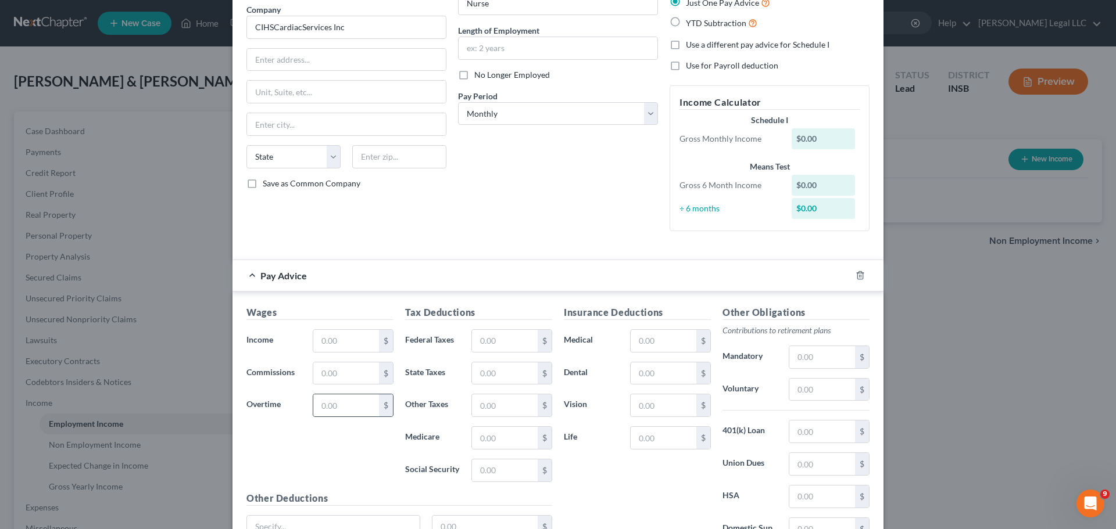
scroll to position [205, 0]
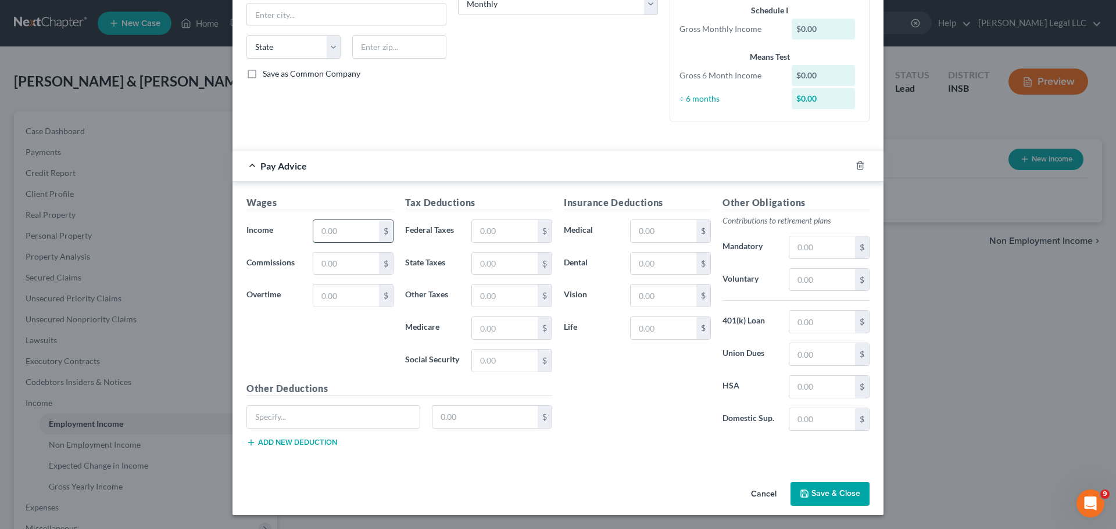
click at [356, 235] on input "text" at bounding box center [346, 231] width 66 height 22
type input "13,320.64"
click at [511, 237] on input "text" at bounding box center [505, 231] width 66 height 22
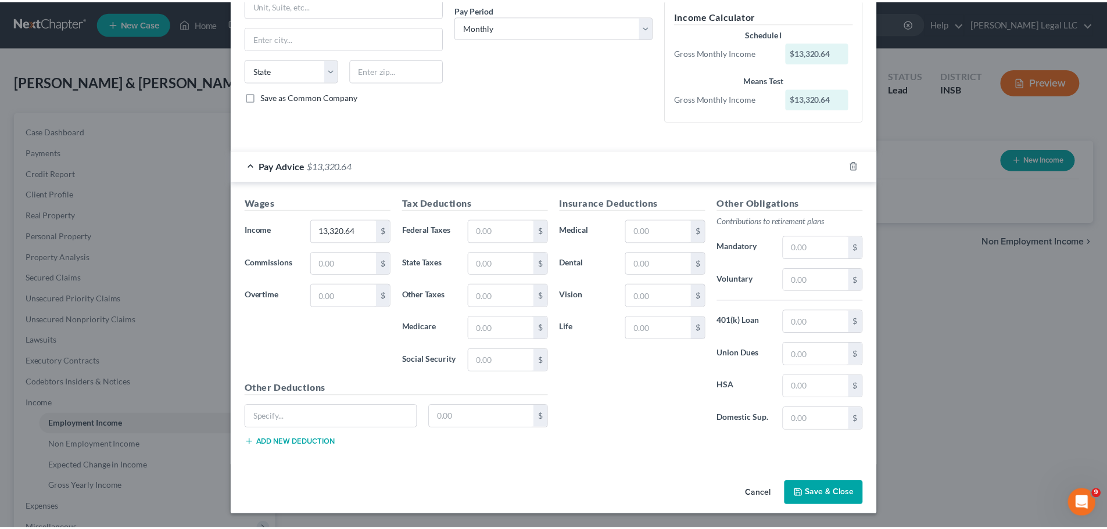
scroll to position [181, 0]
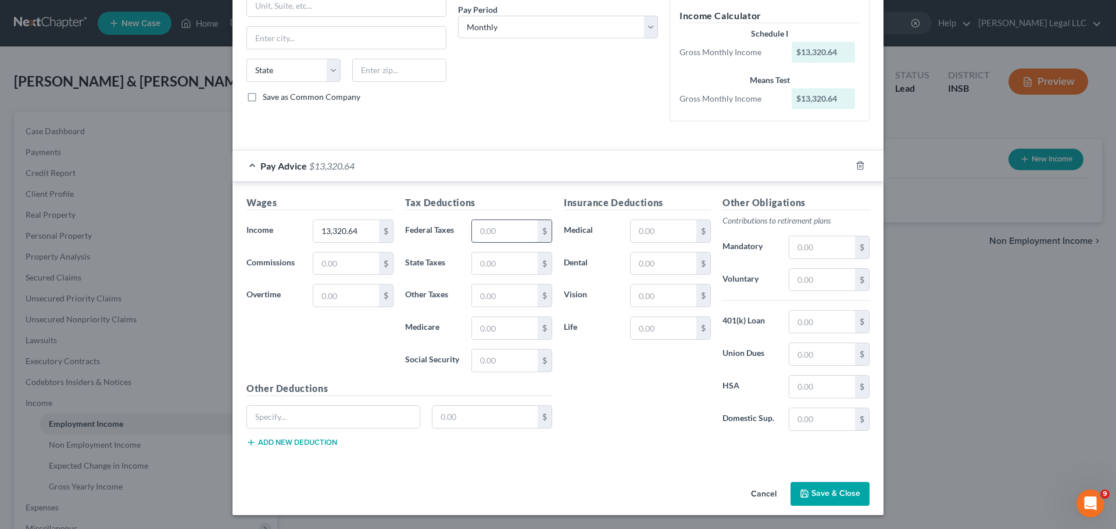
click at [514, 233] on input "text" at bounding box center [505, 231] width 66 height 22
type input "1,212.68"
click at [492, 263] on input "text" at bounding box center [505, 264] width 66 height 22
paste input "368.3"
type input "368.3"
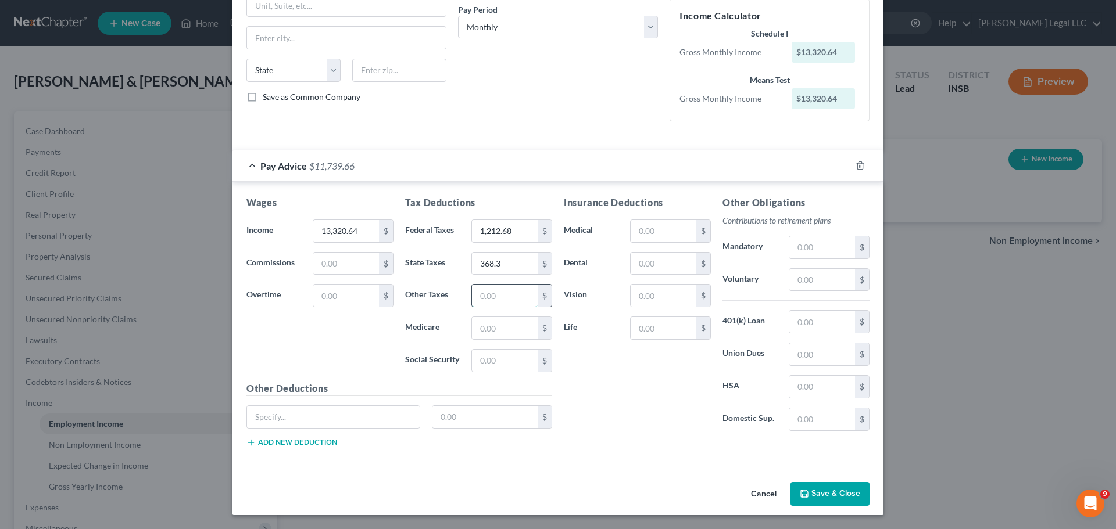
click at [500, 298] on input "text" at bounding box center [505, 296] width 66 height 22
paste input "246.38"
type input "246.38"
click at [480, 329] on input "text" at bounding box center [505, 328] width 66 height 22
click at [500, 328] on input "text" at bounding box center [505, 328] width 66 height 22
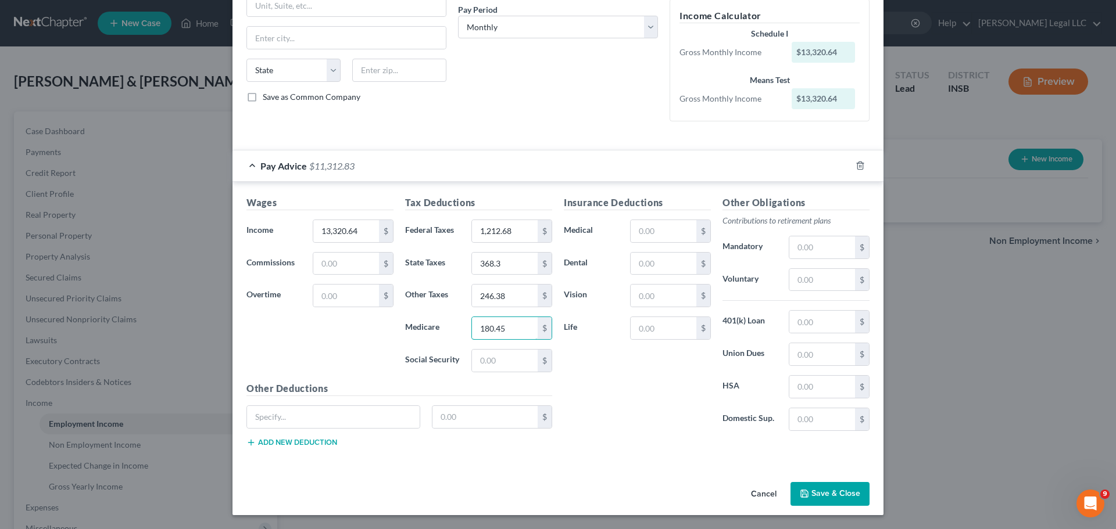
type input "180.45"
click at [480, 365] on input "text" at bounding box center [505, 361] width 66 height 22
type input "771.58"
click at [657, 234] on input "text" at bounding box center [664, 231] width 66 height 22
click at [662, 235] on input "text" at bounding box center [664, 231] width 66 height 22
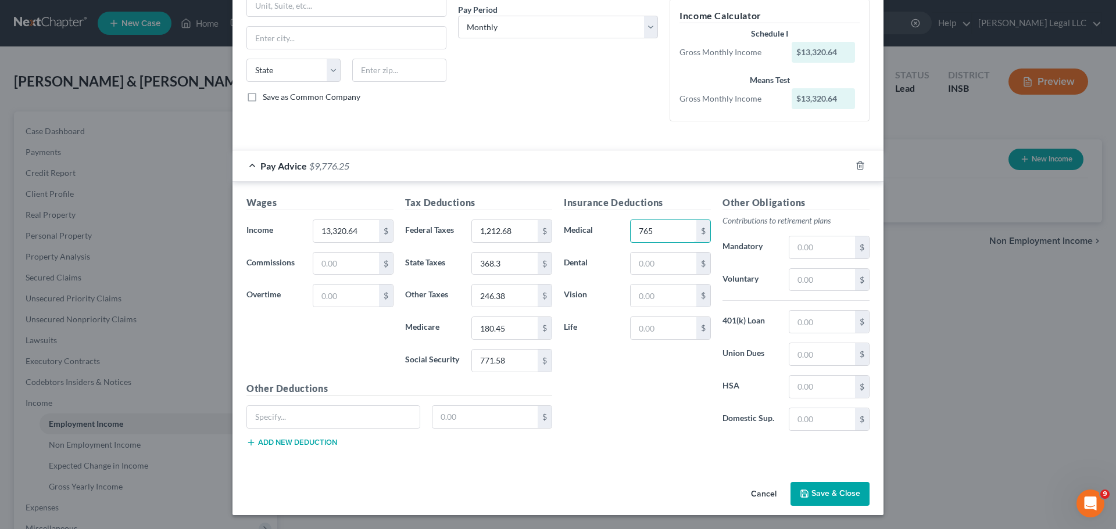
type input "765"
click at [665, 262] on input "text" at bounding box center [664, 264] width 66 height 22
type input "84.68"
click at [647, 302] on input "text" at bounding box center [664, 296] width 66 height 22
type input "18.81"
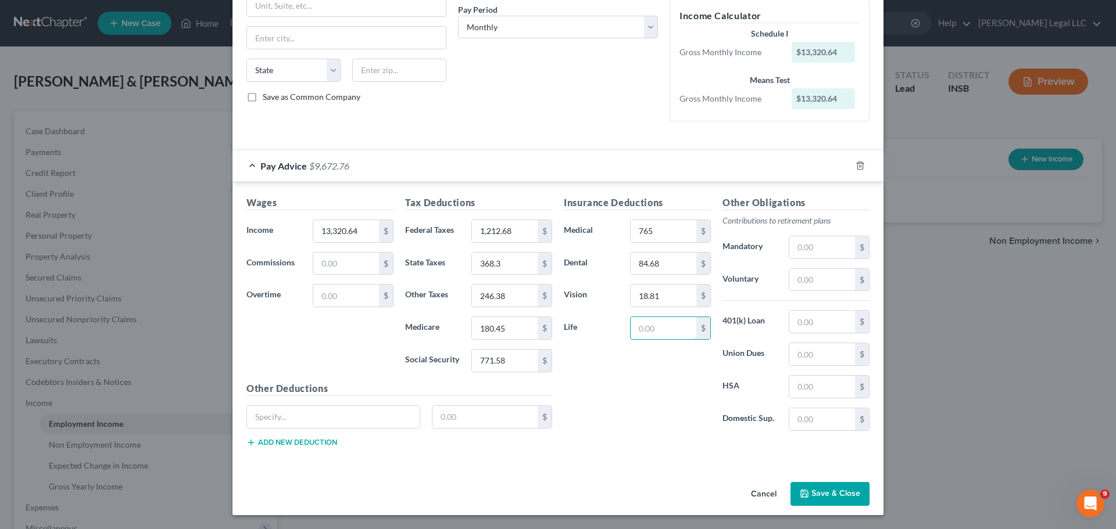
drag, startPoint x: 646, startPoint y: 327, endPoint x: 971, endPoint y: 312, distance: 325.8
click at [646, 327] on input "text" at bounding box center [664, 328] width 66 height 22
click at [651, 335] on input "text" at bounding box center [664, 328] width 66 height 22
click at [643, 327] on input "7.71" at bounding box center [664, 328] width 66 height 22
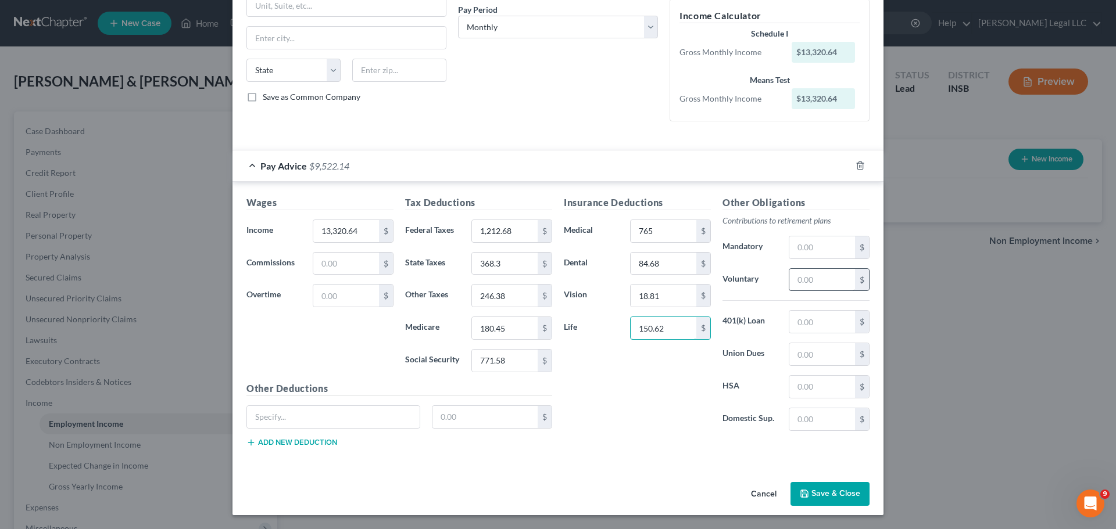
type input "150.62"
click at [832, 280] on input "text" at bounding box center [822, 280] width 66 height 22
click at [607, 403] on div "Cancel Save & Close" at bounding box center [557, 497] width 651 height 38
click at [804, 278] on input "text" at bounding box center [822, 280] width 66 height 22
type input "495.33"
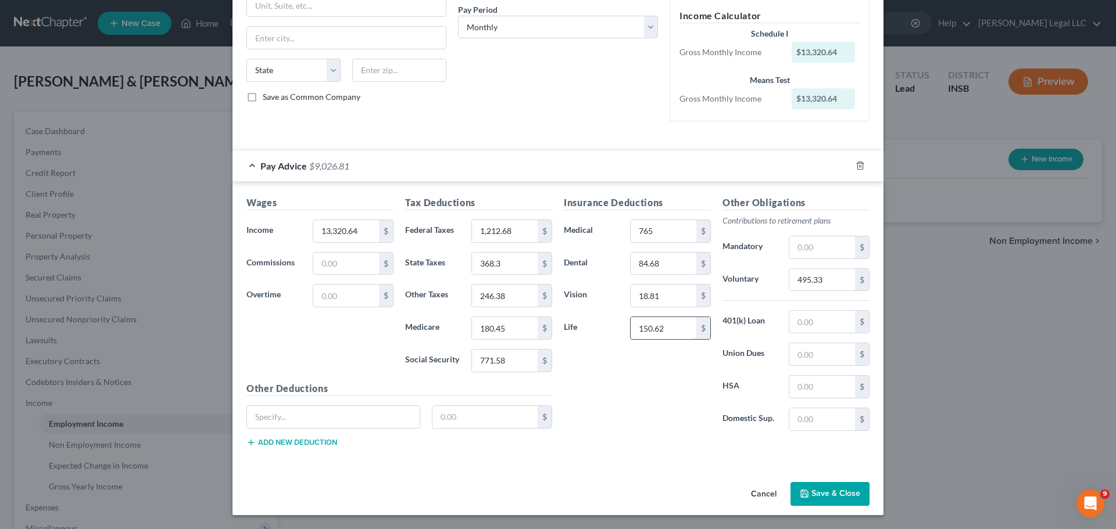
click at [657, 327] on input "150.62" at bounding box center [664, 328] width 66 height 22
type input "18.83"
click at [812, 403] on button "Save & Close" at bounding box center [829, 494] width 79 height 24
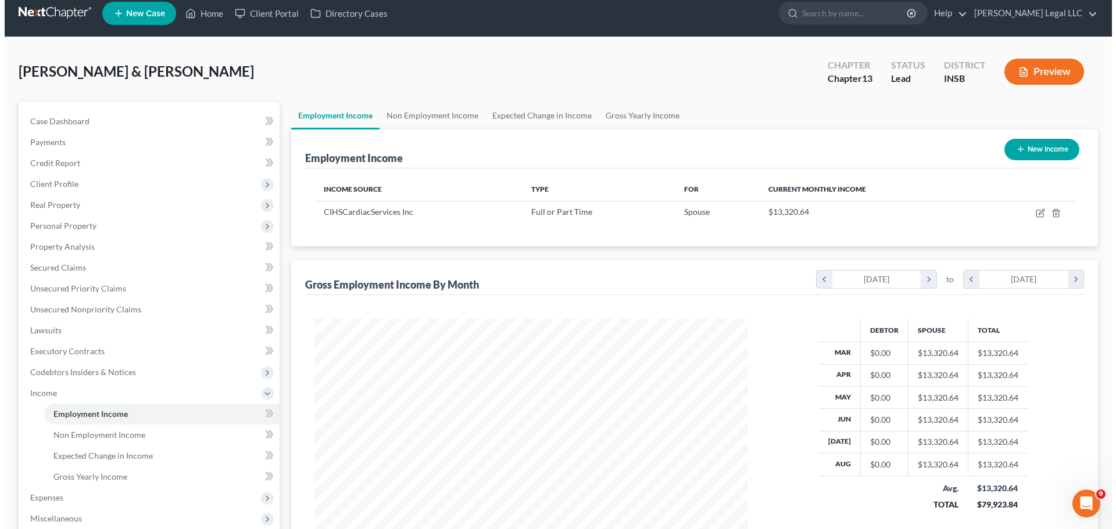
scroll to position [0, 0]
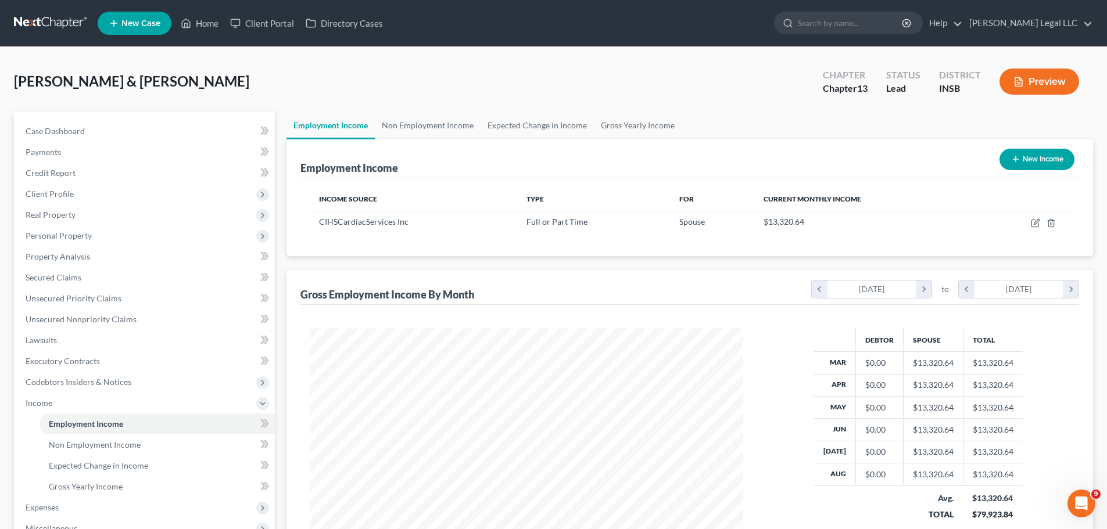
click at [883, 160] on button "New Income" at bounding box center [1037, 160] width 75 height 22
select select "0"
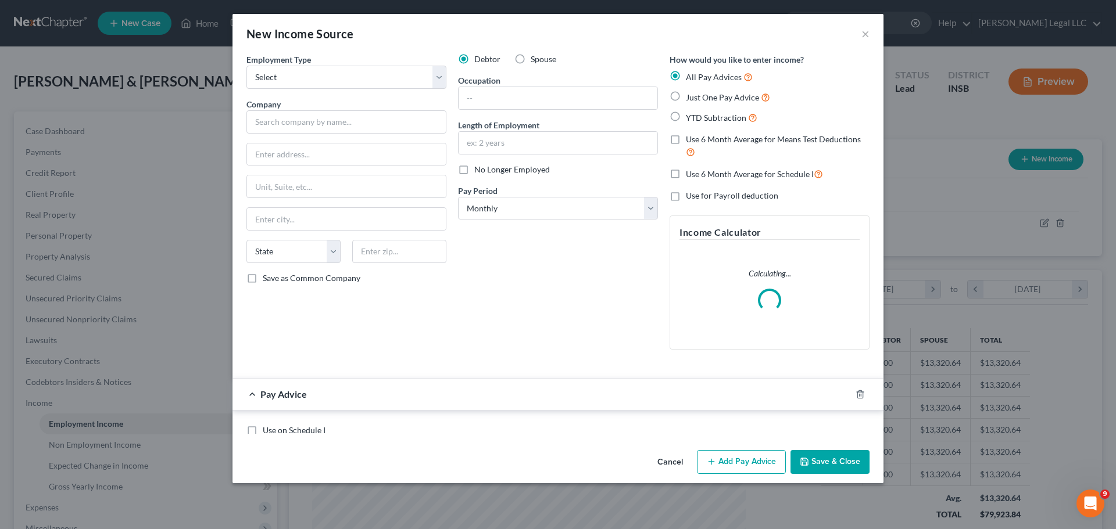
scroll to position [219, 461]
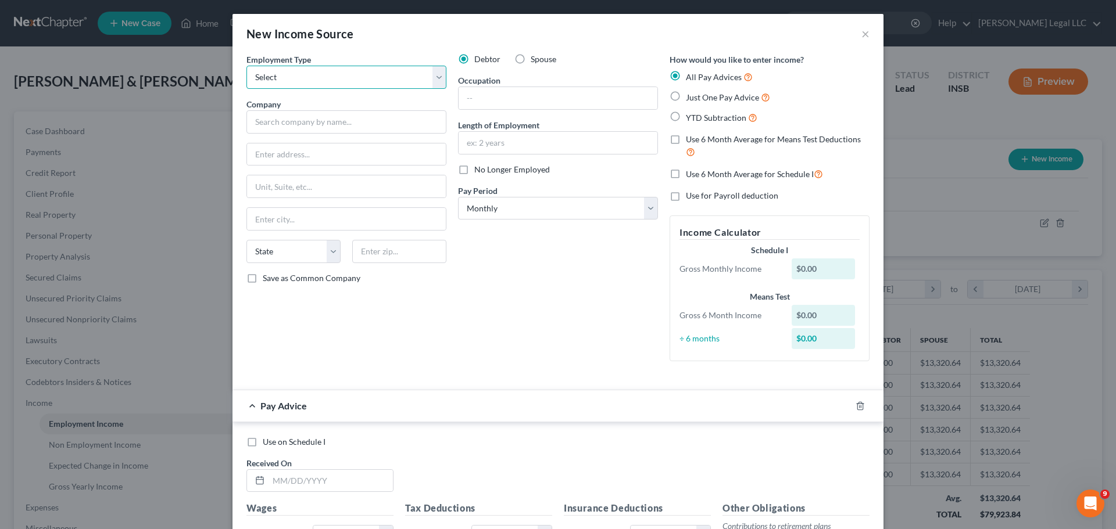
drag, startPoint x: 321, startPoint y: 74, endPoint x: 309, endPoint y: 87, distance: 17.7
click at [321, 74] on select "Select Full or [DEMOGRAPHIC_DATA] Employment Self Employment" at bounding box center [346, 77] width 200 height 23
select select "0"
click at [246, 66] on select "Select Full or [DEMOGRAPHIC_DATA] Employment Self Employment" at bounding box center [346, 77] width 200 height 23
click at [291, 124] on input "text" at bounding box center [346, 121] width 200 height 23
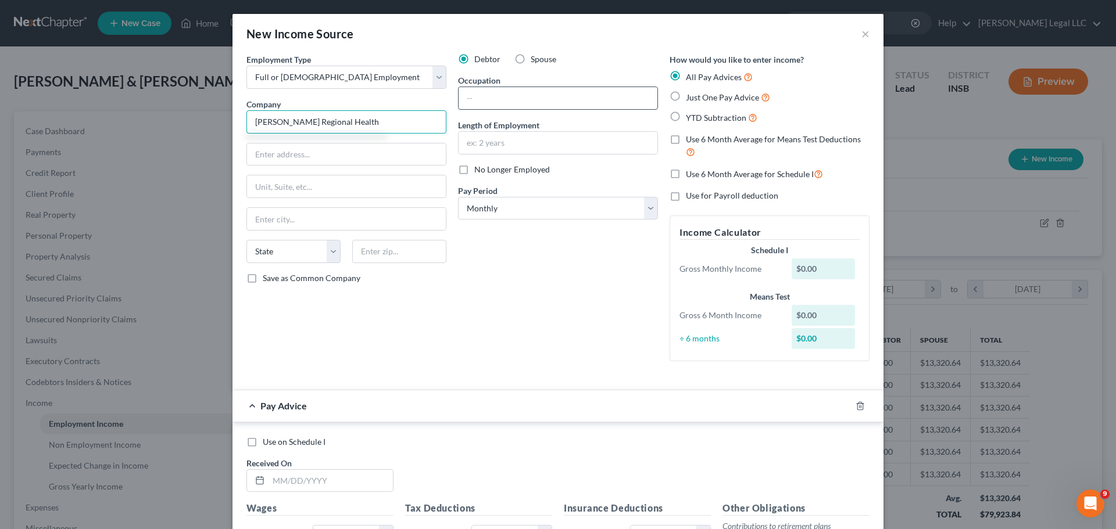
type input "[PERSON_NAME] Regional Health"
click at [507, 95] on input "text" at bounding box center [558, 98] width 199 height 22
type input "Nurse"
click at [470, 143] on input "text" at bounding box center [558, 143] width 199 height 22
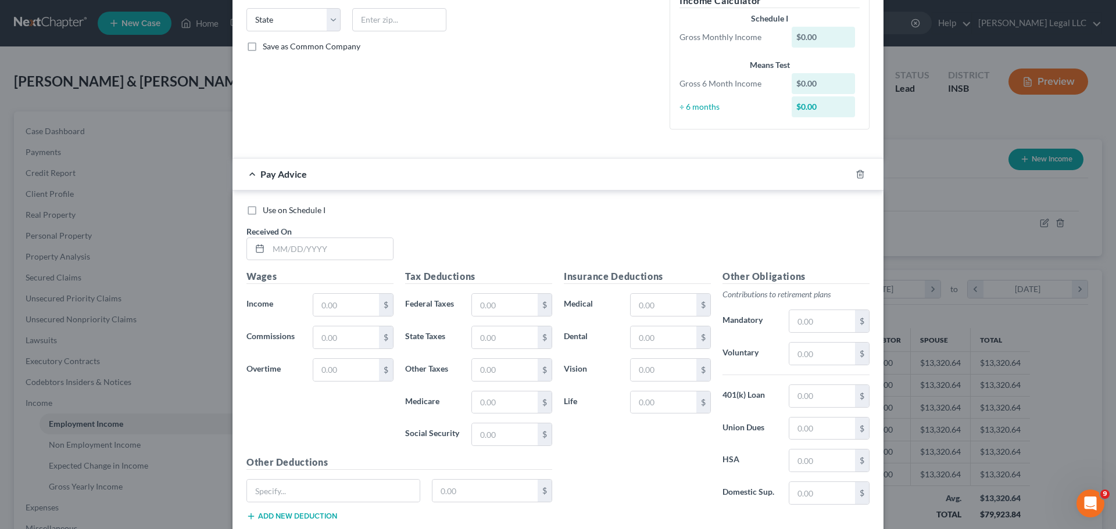
scroll to position [232, 0]
click at [293, 245] on input "text" at bounding box center [330, 249] width 124 height 22
type input "[DATE]"
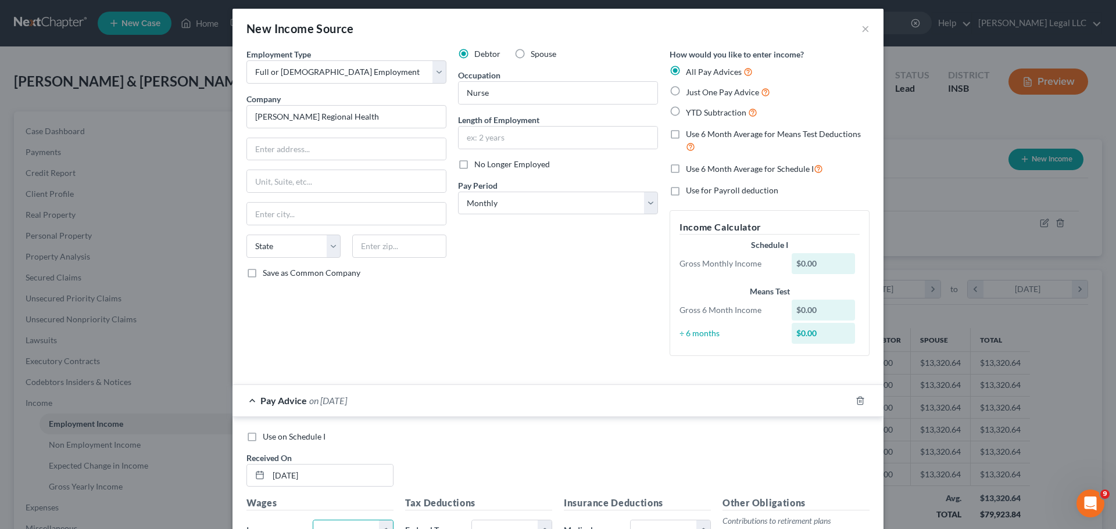
scroll to position [0, 0]
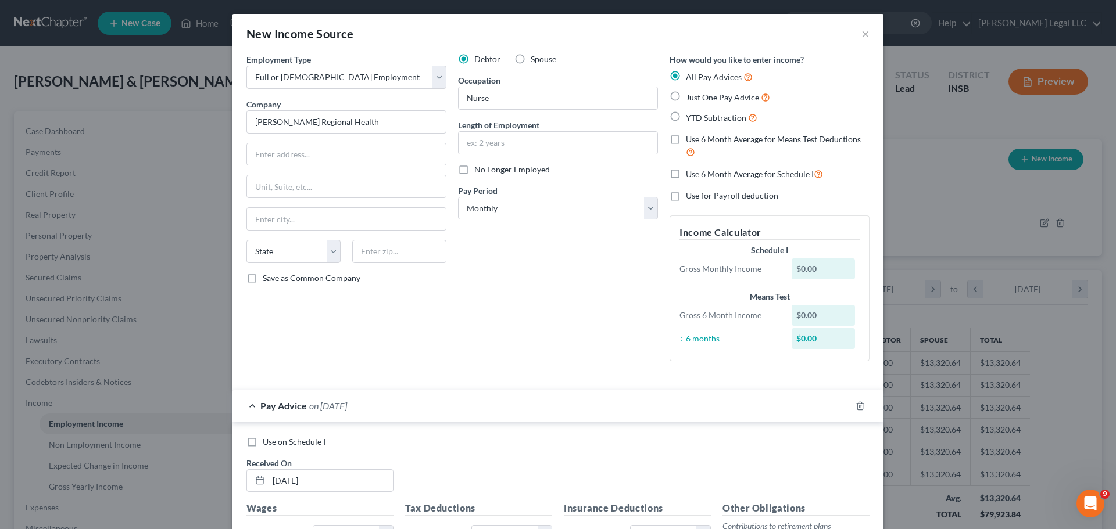
click at [686, 96] on label "Just One Pay Advice" at bounding box center [728, 97] width 84 height 13
click at [690, 96] on input "Just One Pay Advice" at bounding box center [694, 95] width 8 height 8
radio input "true"
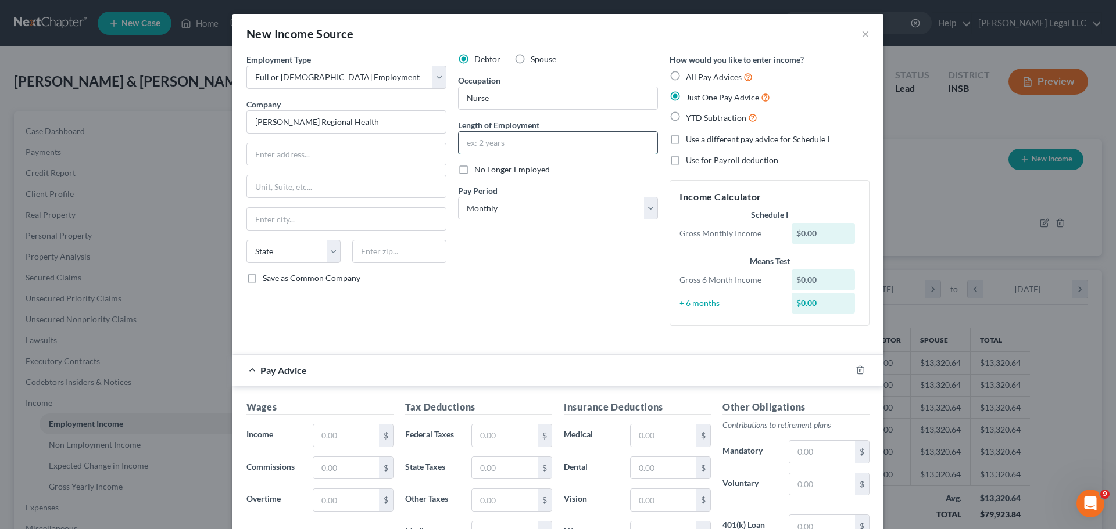
click at [499, 141] on input "text" at bounding box center [558, 143] width 199 height 22
click at [438, 307] on div "Employment Type * Select Full or [DEMOGRAPHIC_DATA] Employment Self Employment …" at bounding box center [347, 194] width 212 height 282
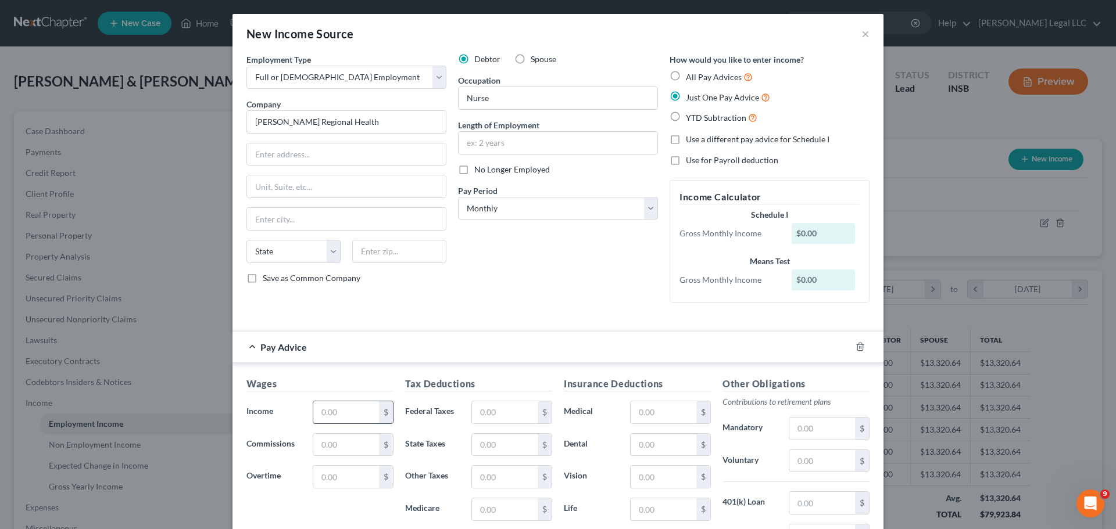
click at [335, 403] on input "text" at bounding box center [346, 413] width 66 height 22
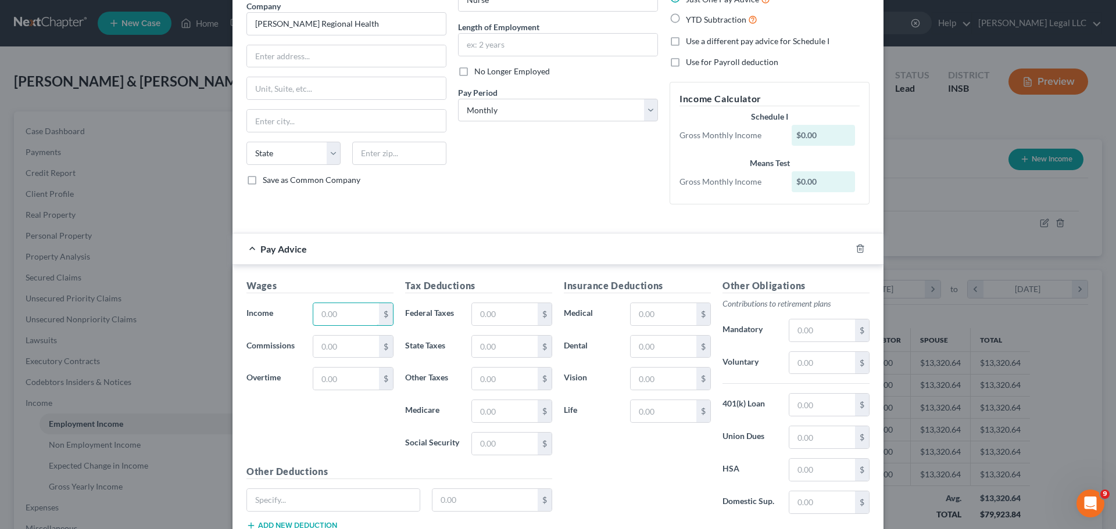
scroll to position [116, 0]
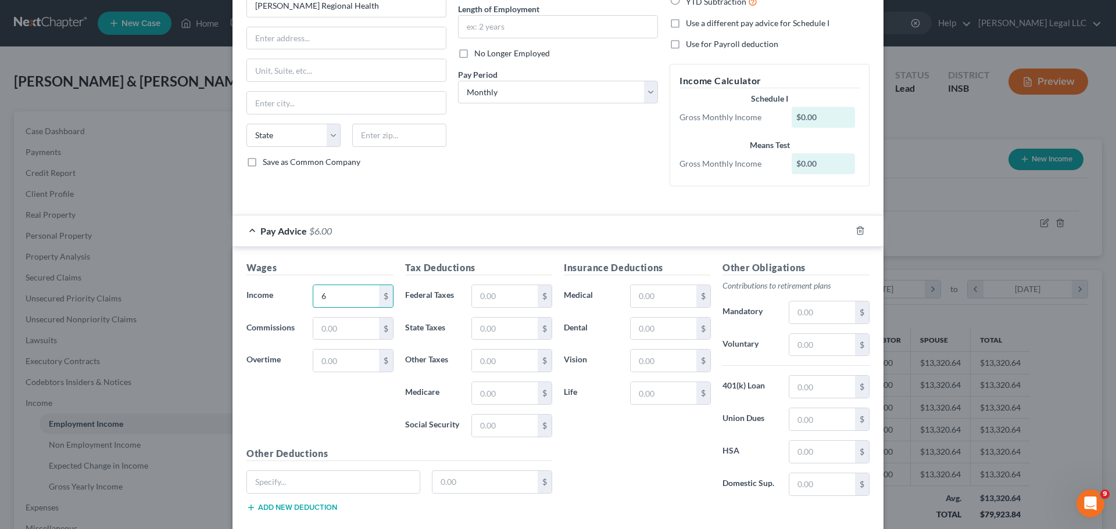
type input "6"
click at [497, 297] on input "text" at bounding box center [505, 296] width 66 height 22
click at [487, 324] on input "text" at bounding box center [505, 329] width 66 height 22
type input "63.45"
click at [491, 367] on input "text" at bounding box center [505, 361] width 66 height 22
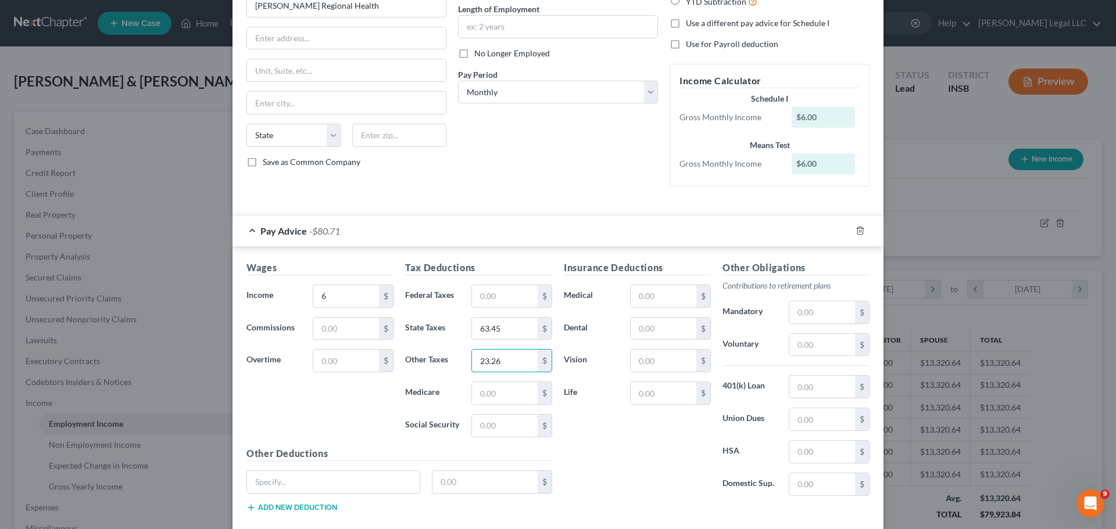
type input "23.26"
click at [491, 403] on input "text" at bounding box center [505, 426] width 66 height 22
type input "136.58"
click at [509, 395] on input "text" at bounding box center [505, 393] width 66 height 22
type input "31.94"
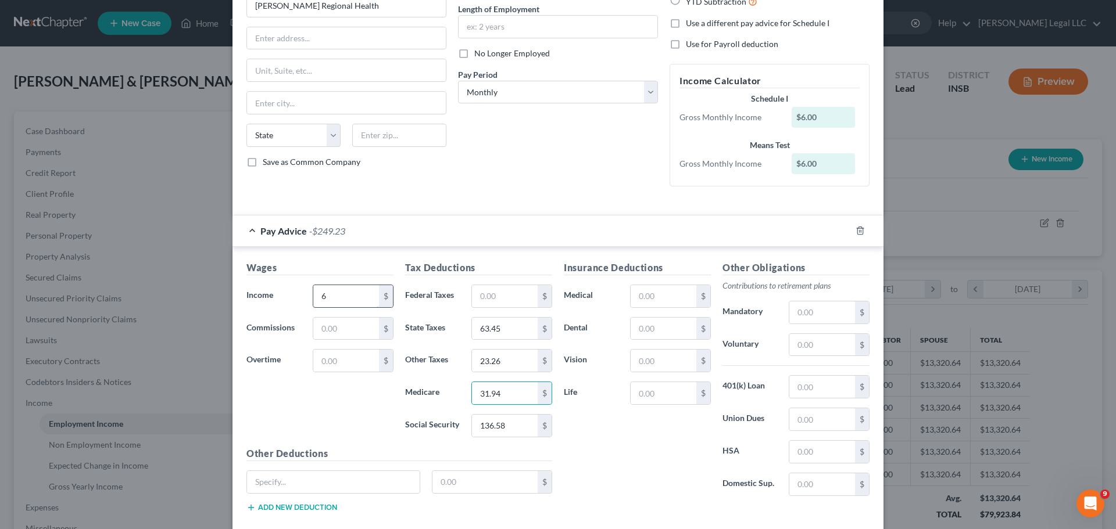
click at [339, 304] on input "6" at bounding box center [346, 296] width 66 height 22
click at [325, 291] on input "6" at bounding box center [346, 296] width 66 height 22
click at [325, 292] on input "6" at bounding box center [346, 296] width 66 height 22
type input "2,202.96"
click at [321, 331] on input "text" at bounding box center [346, 329] width 66 height 22
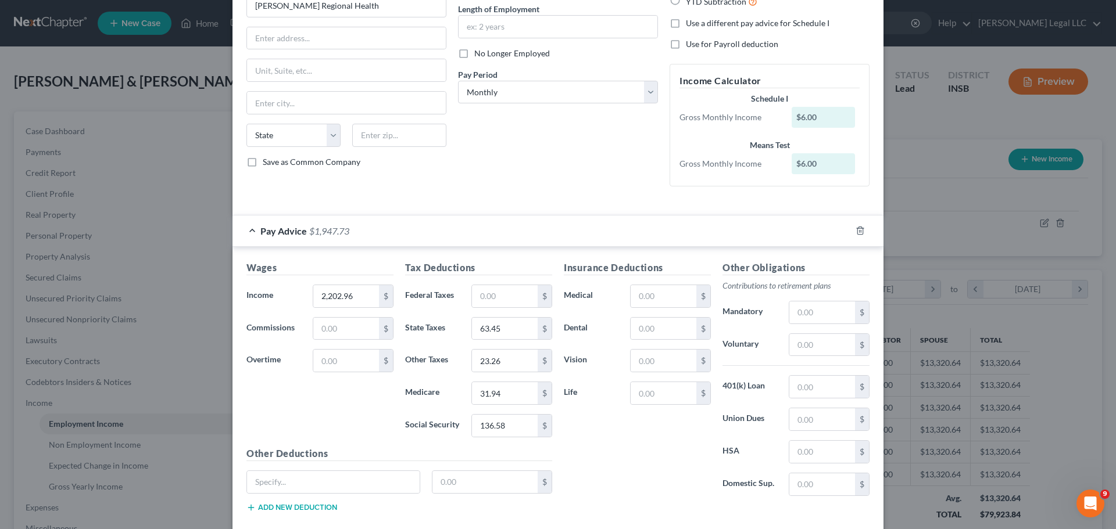
click at [276, 402] on div "Wages Income * 2,202.96 $ Commissions $ Overtime $" at bounding box center [320, 354] width 159 height 186
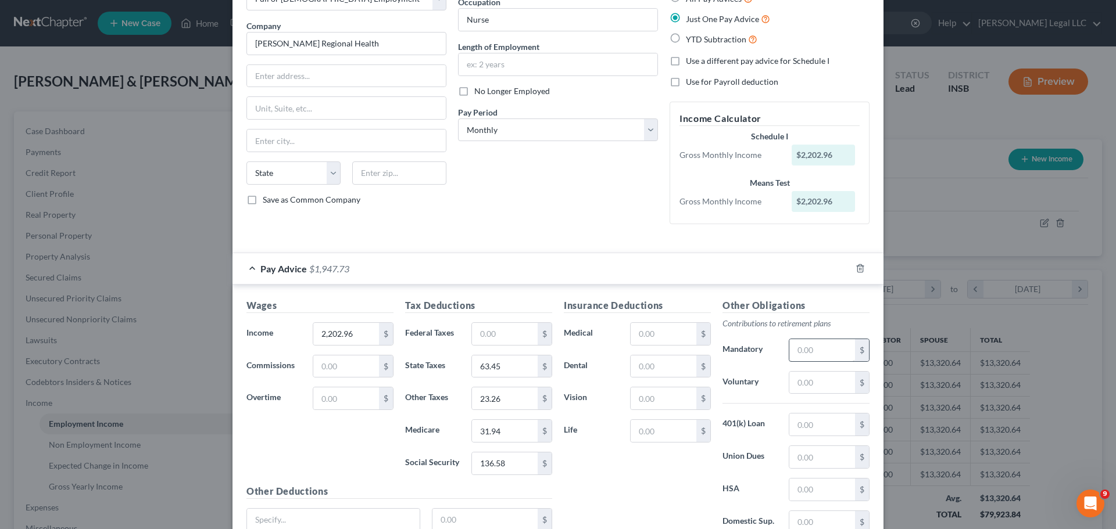
scroll to position [58, 0]
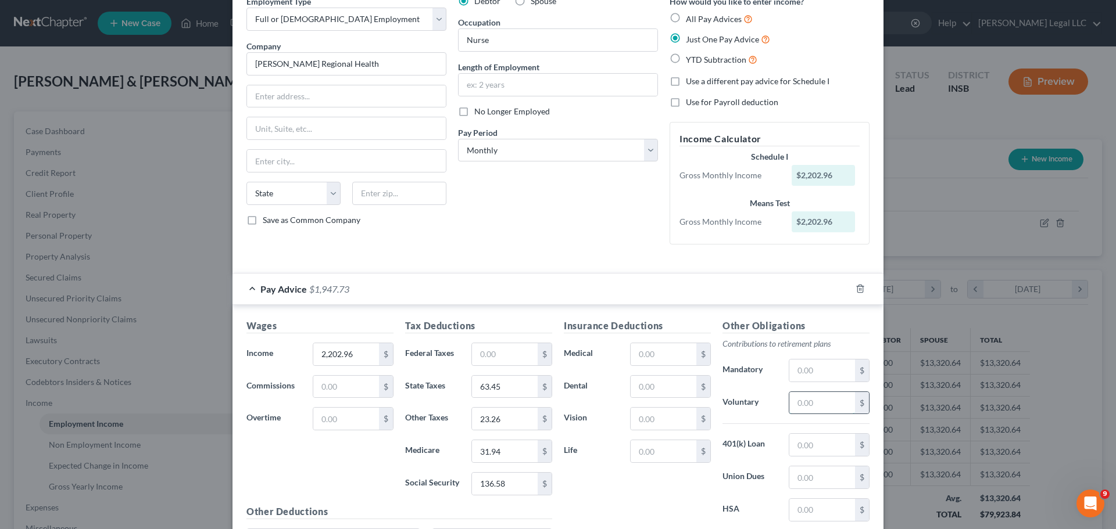
click at [822, 403] on input "text" at bounding box center [822, 403] width 66 height 22
type input "88.13"
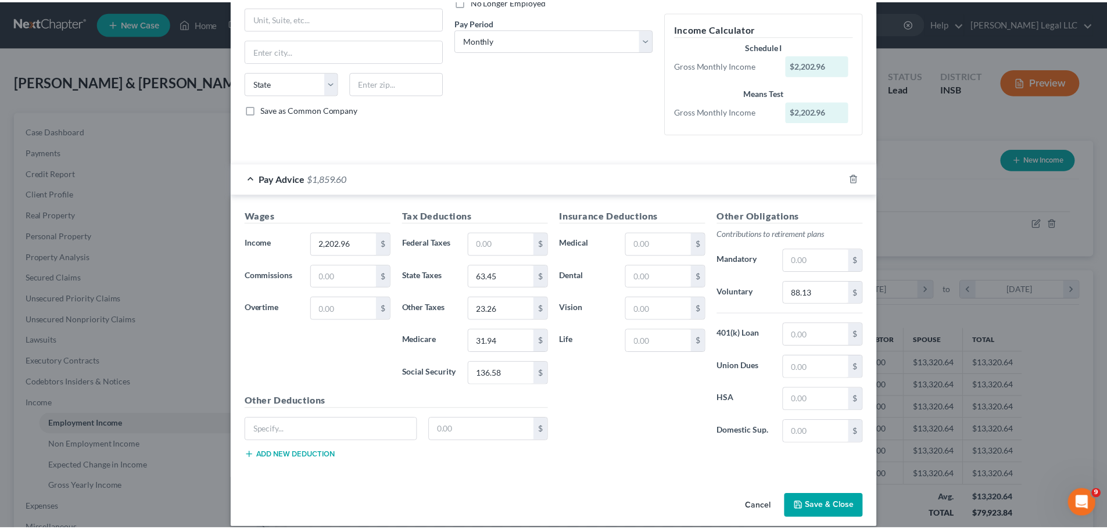
scroll to position [181, 0]
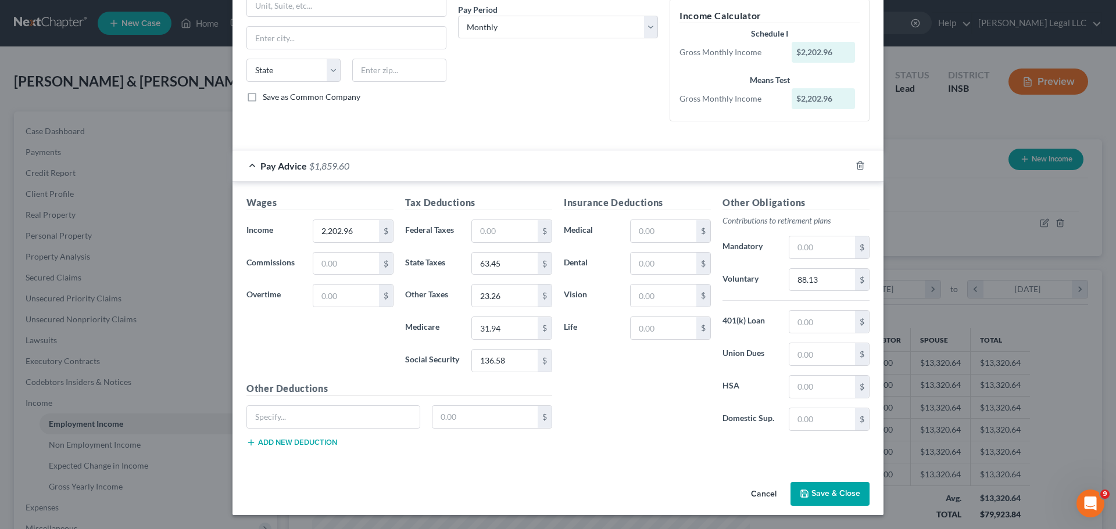
click at [828, 403] on button "Save & Close" at bounding box center [829, 494] width 79 height 24
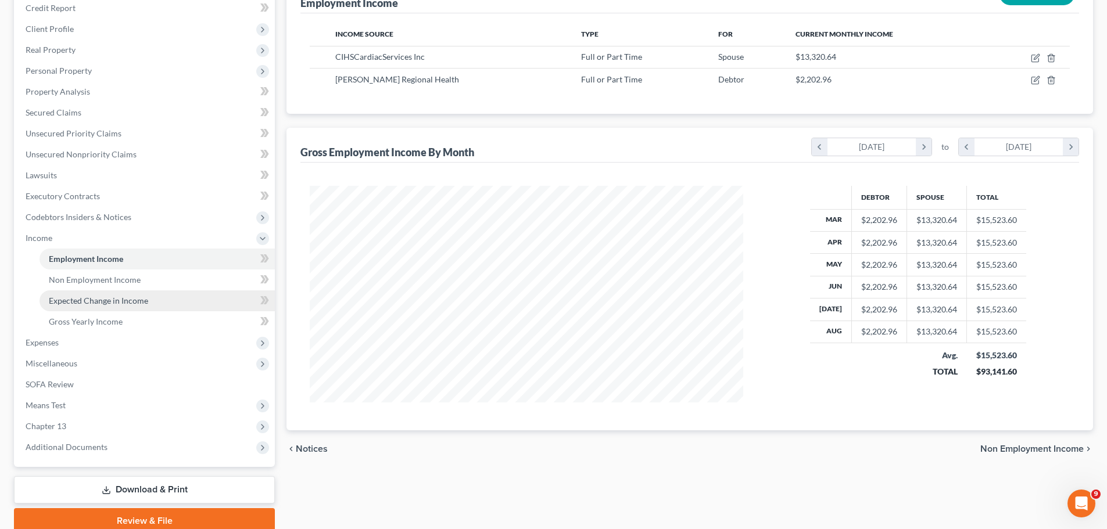
scroll to position [98, 0]
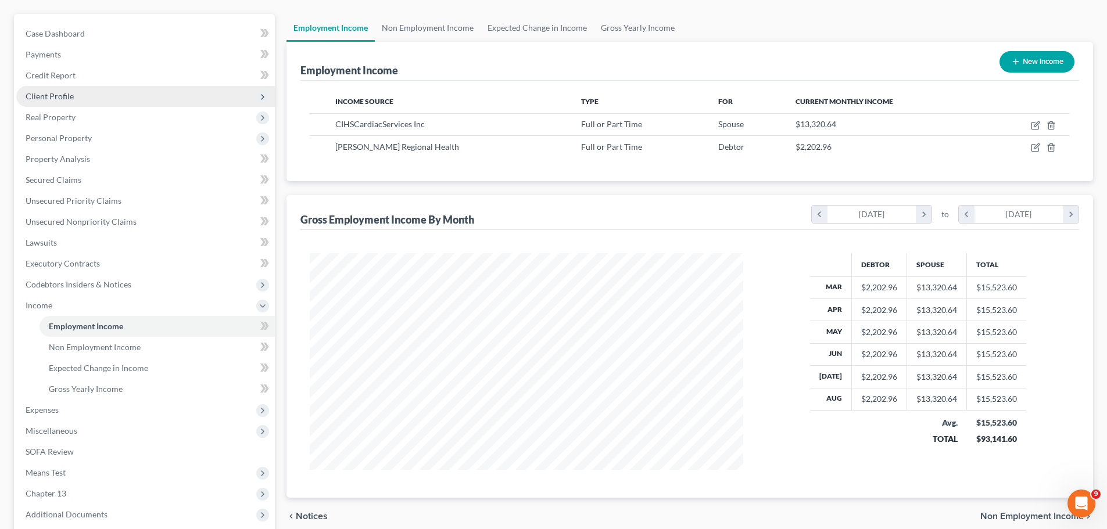
click at [42, 101] on span "Client Profile" at bounding box center [50, 96] width 48 height 10
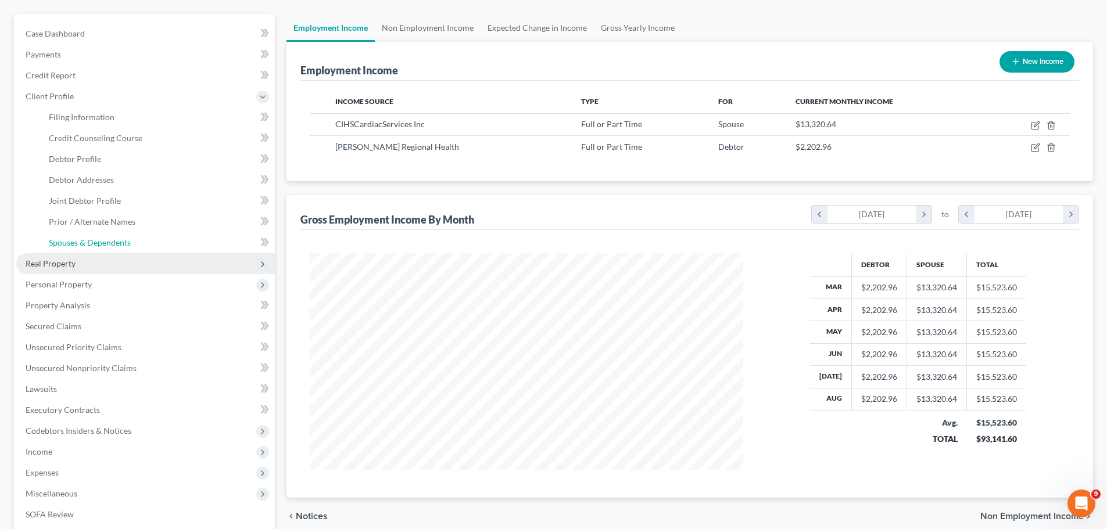
click at [77, 242] on span "Spouses & Dependents" at bounding box center [90, 243] width 82 height 10
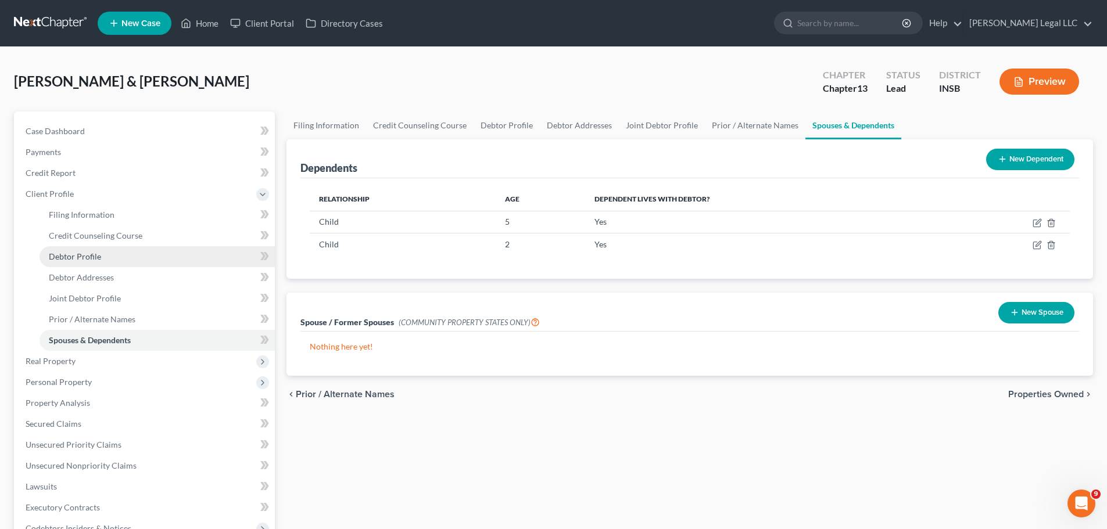
click at [119, 255] on link "Debtor Profile" at bounding box center [157, 256] width 235 height 21
select select "1"
select select "3"
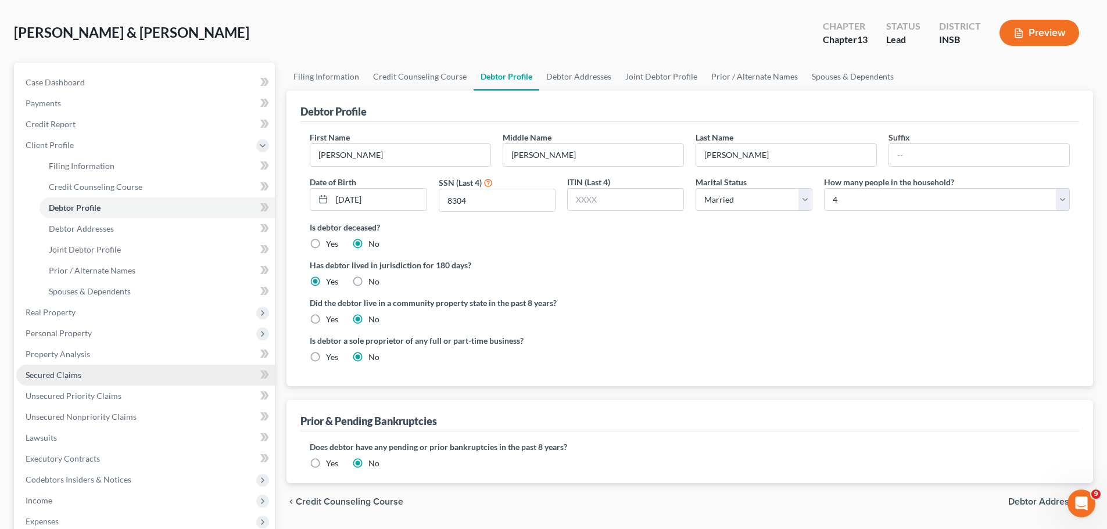
scroll to position [116, 0]
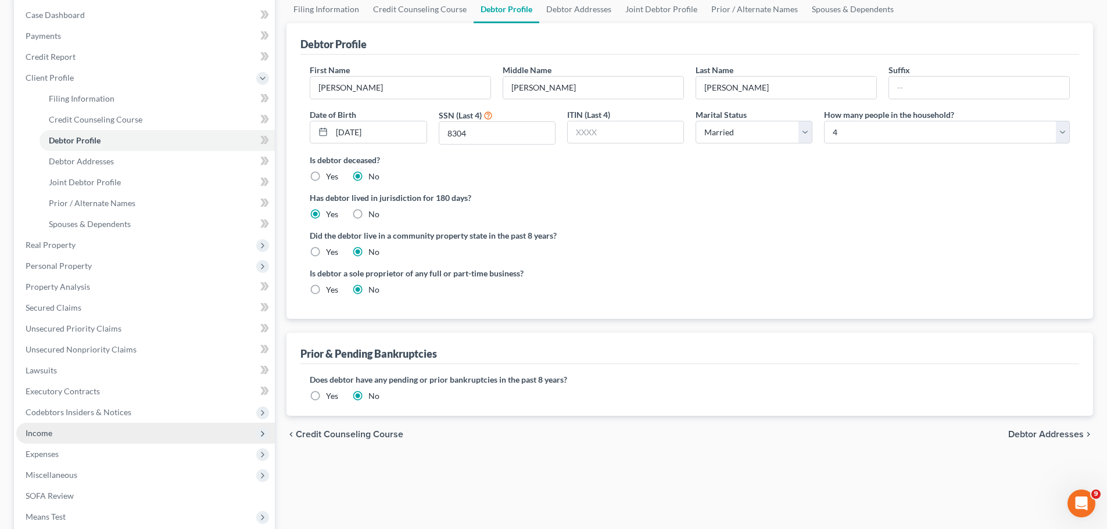
click at [46, 403] on span "Income" at bounding box center [39, 433] width 27 height 10
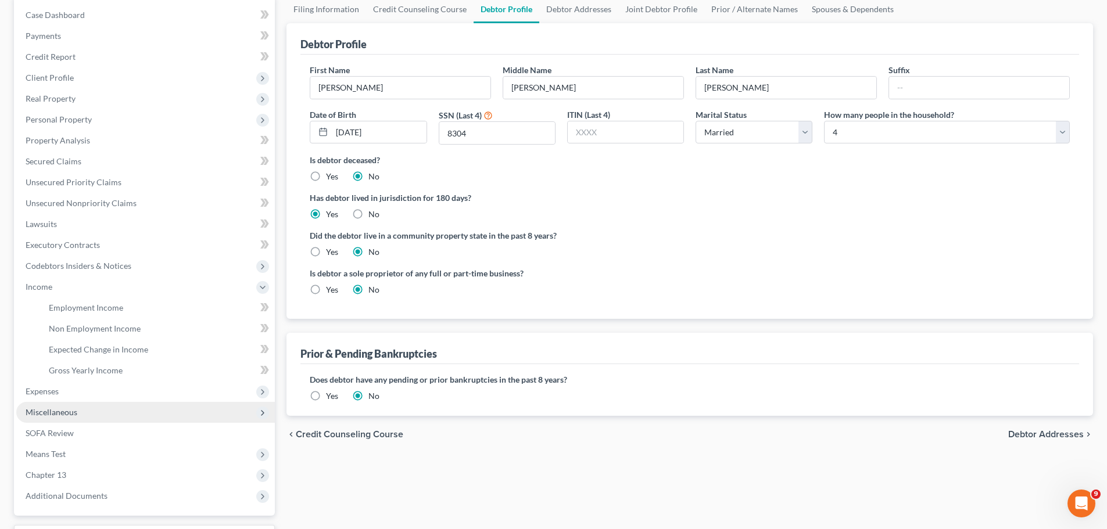
click at [55, 403] on span "Miscellaneous" at bounding box center [52, 412] width 52 height 10
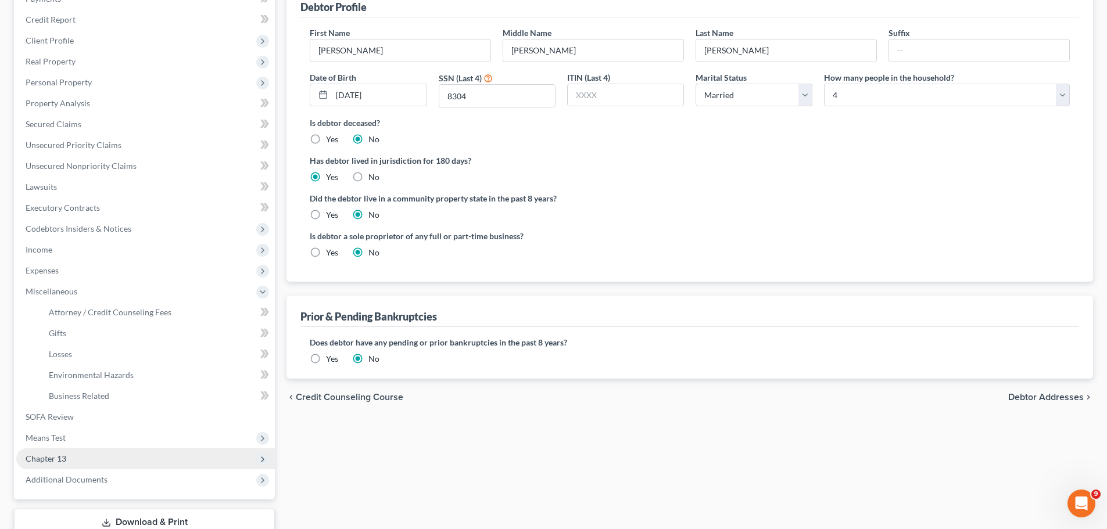
scroll to position [174, 0]
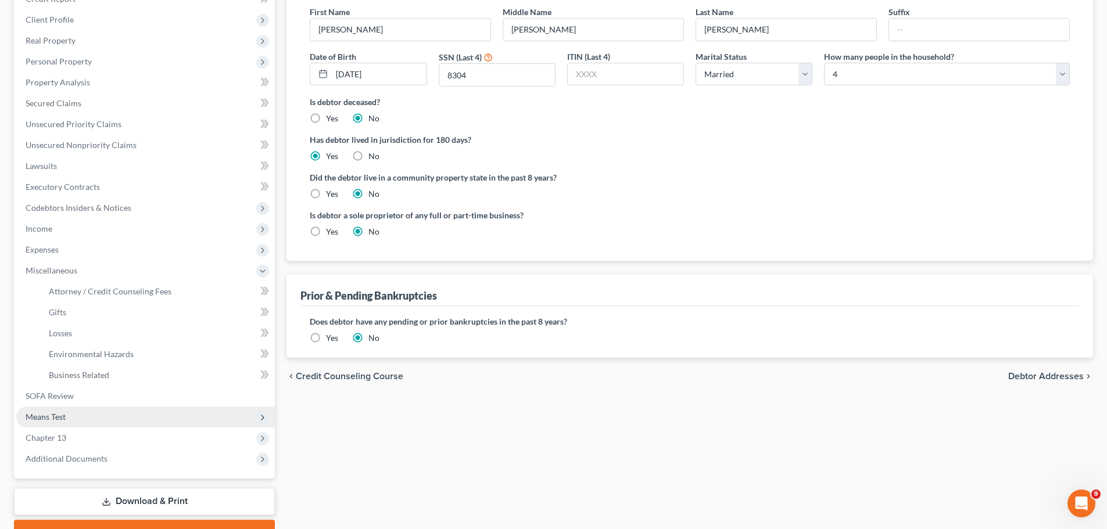
click at [58, 403] on span "Means Test" at bounding box center [145, 417] width 259 height 21
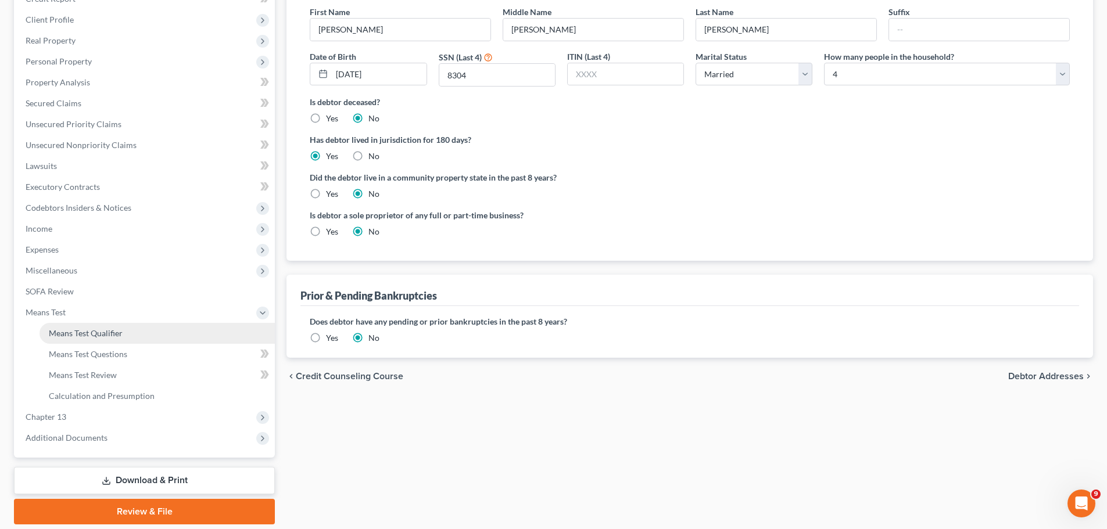
click at [94, 332] on span "Means Test Qualifier" at bounding box center [86, 333] width 74 height 10
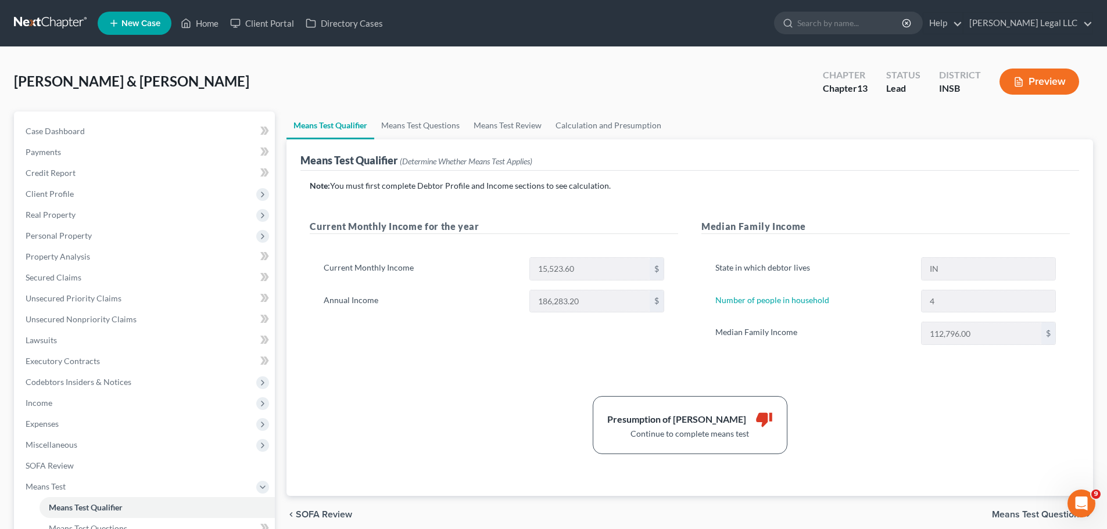
click at [475, 364] on div "Current Monthly Income for the year Current Monthly Income 15,523.60 $ Annual I…" at bounding box center [494, 294] width 392 height 149
click at [72, 403] on span "Income" at bounding box center [145, 403] width 259 height 21
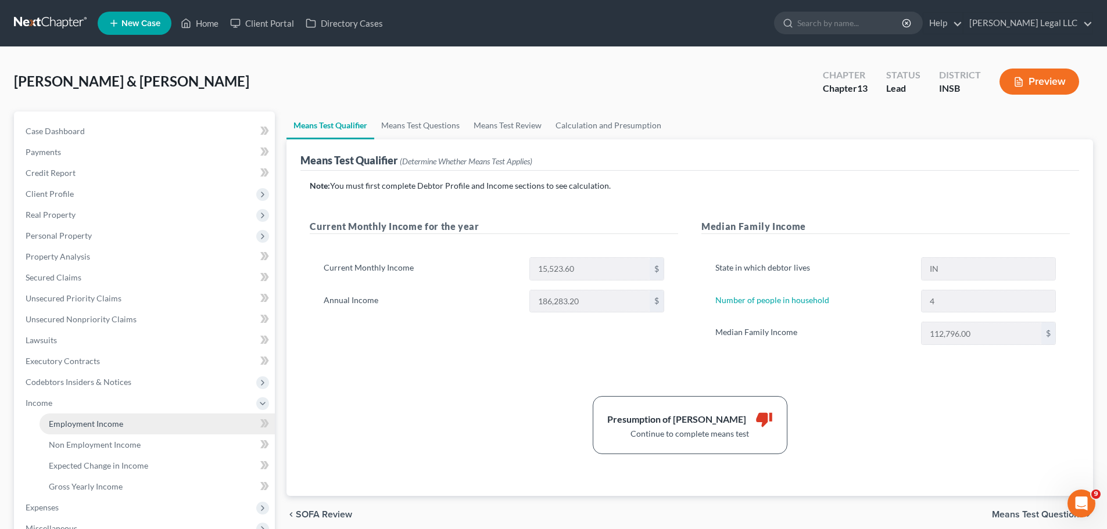
click at [76, 403] on link "Employment Income" at bounding box center [157, 424] width 235 height 21
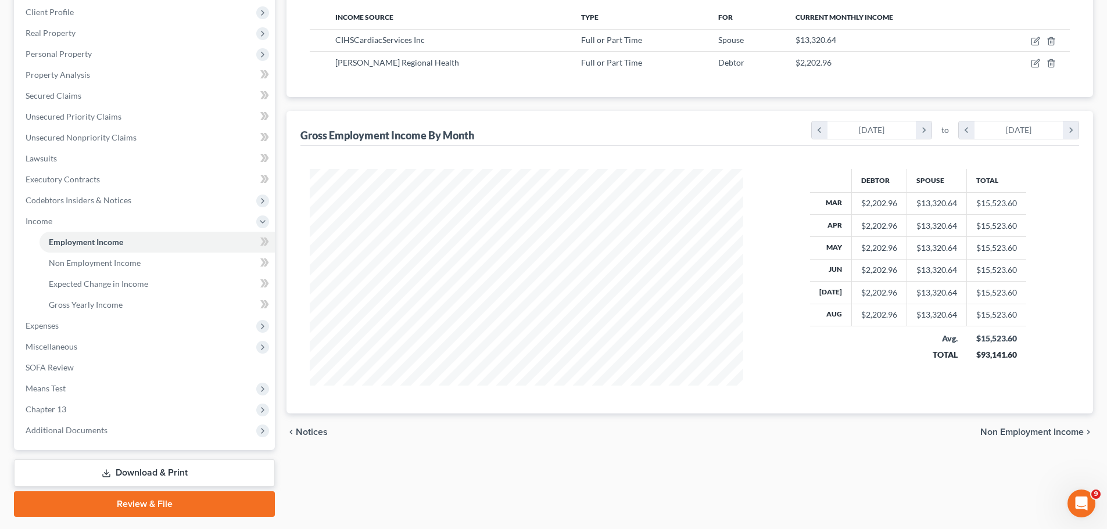
scroll to position [156, 0]
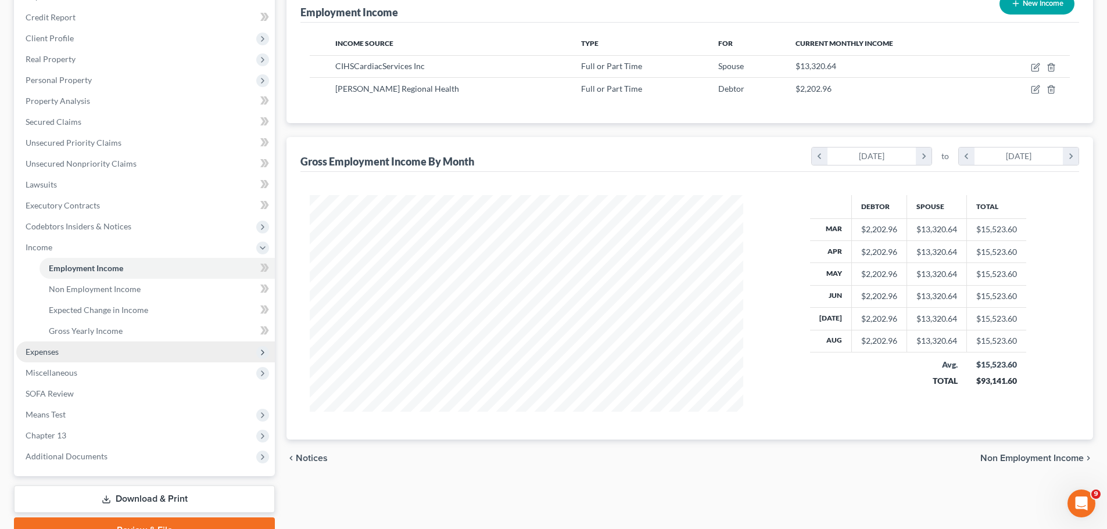
click at [51, 356] on span "Expenses" at bounding box center [42, 352] width 33 height 10
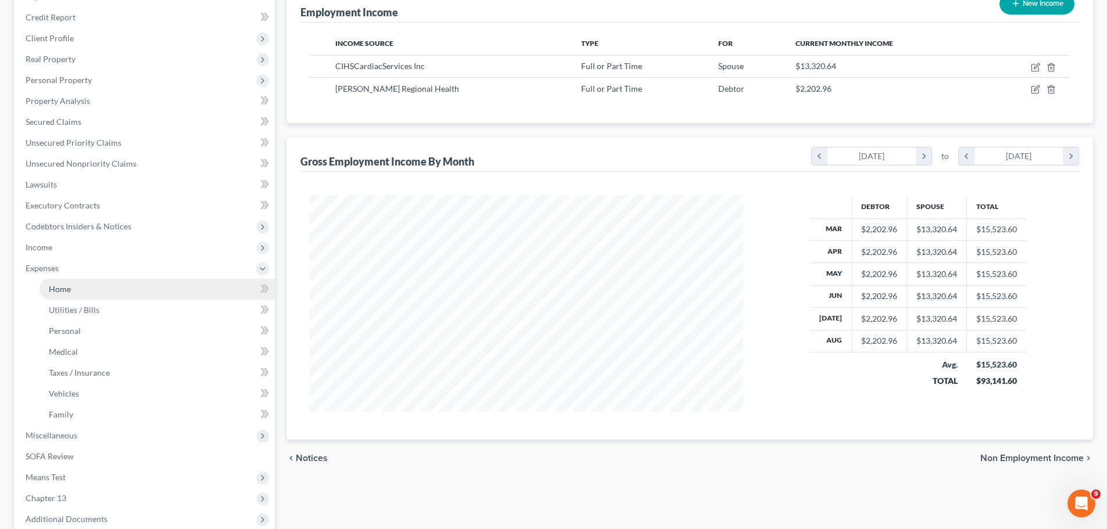
click at [83, 285] on link "Home" at bounding box center [157, 289] width 235 height 21
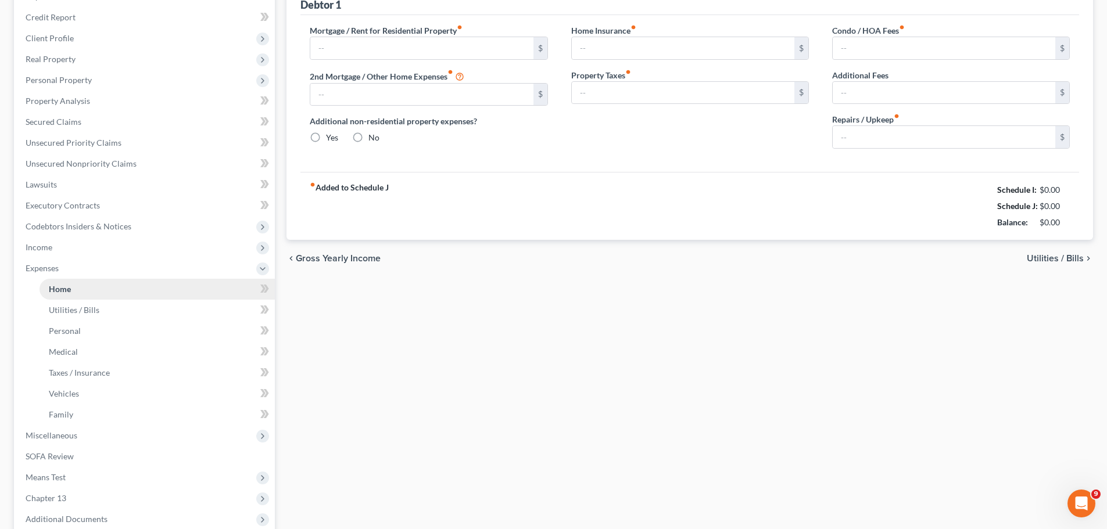
scroll to position [32, 0]
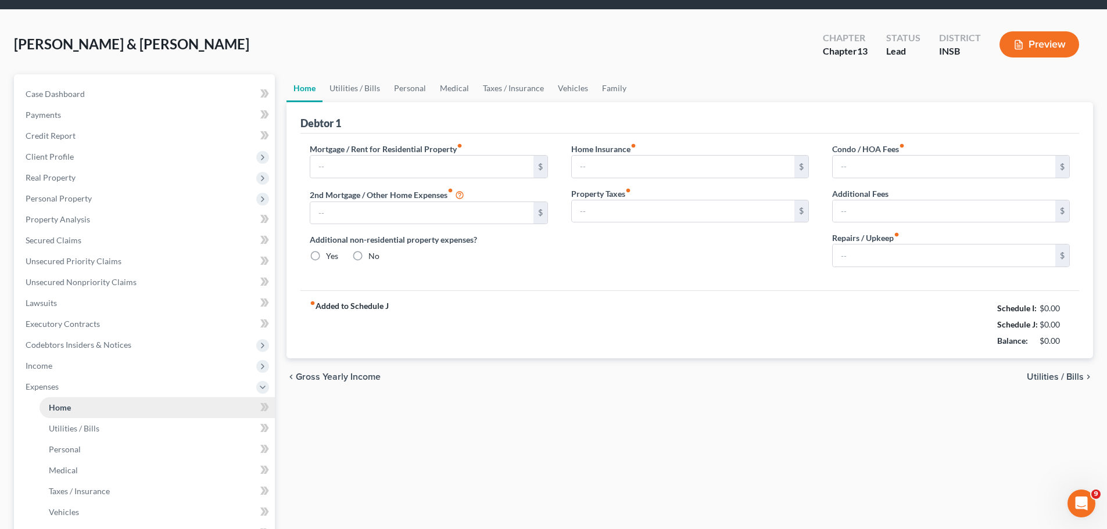
type input "0.00"
radio input "true"
type input "0.00"
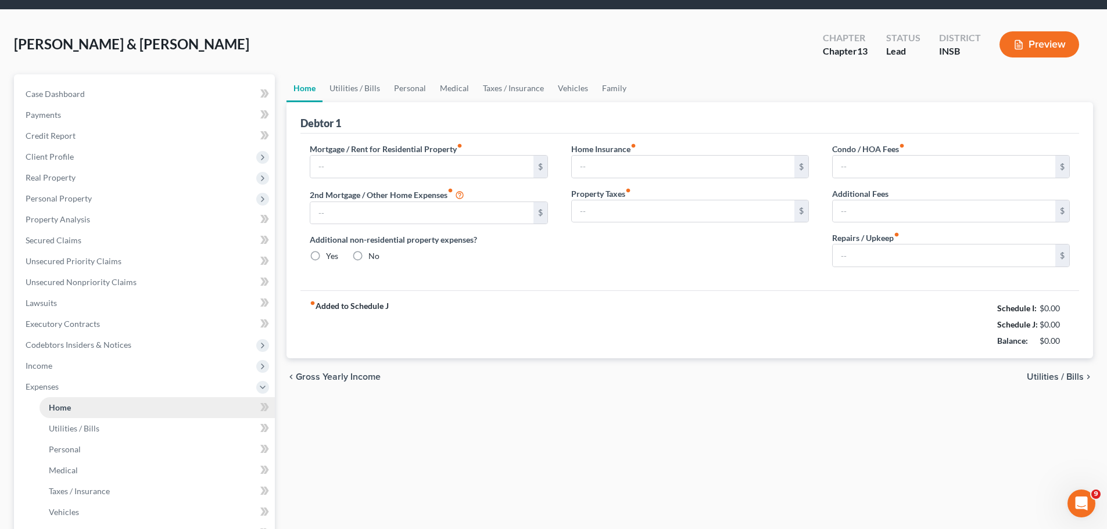
type input "0.00"
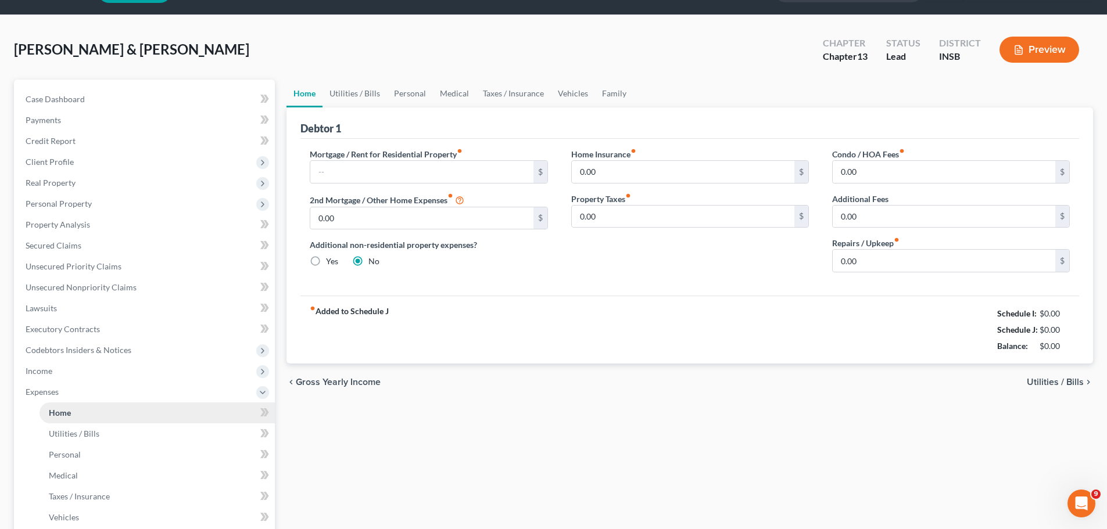
scroll to position [0, 0]
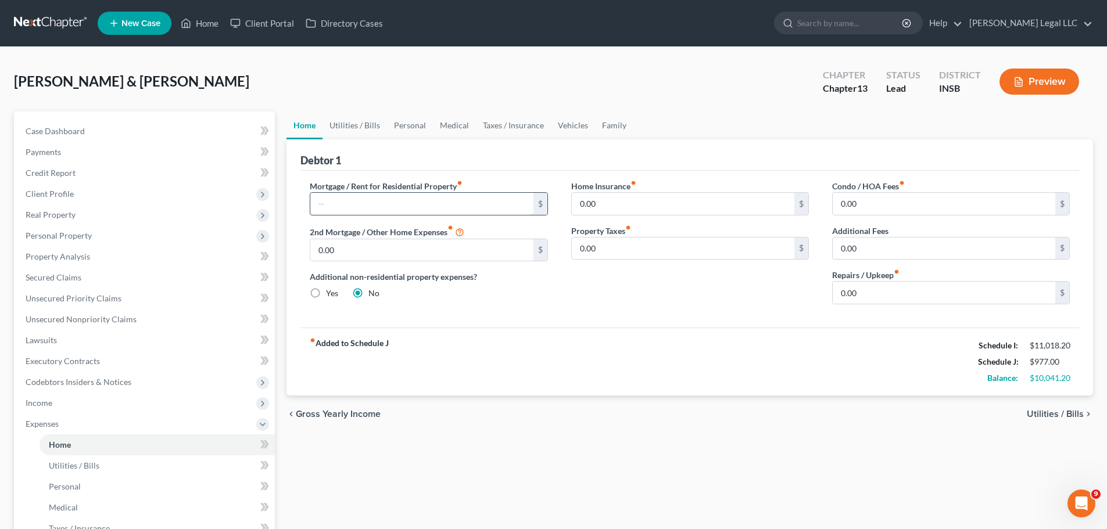
click at [386, 212] on input "text" at bounding box center [421, 204] width 223 height 22
click at [417, 196] on input "text" at bounding box center [421, 204] width 223 height 22
type input "2,053"
click at [883, 283] on input "0.00" at bounding box center [944, 293] width 223 height 22
type input "150"
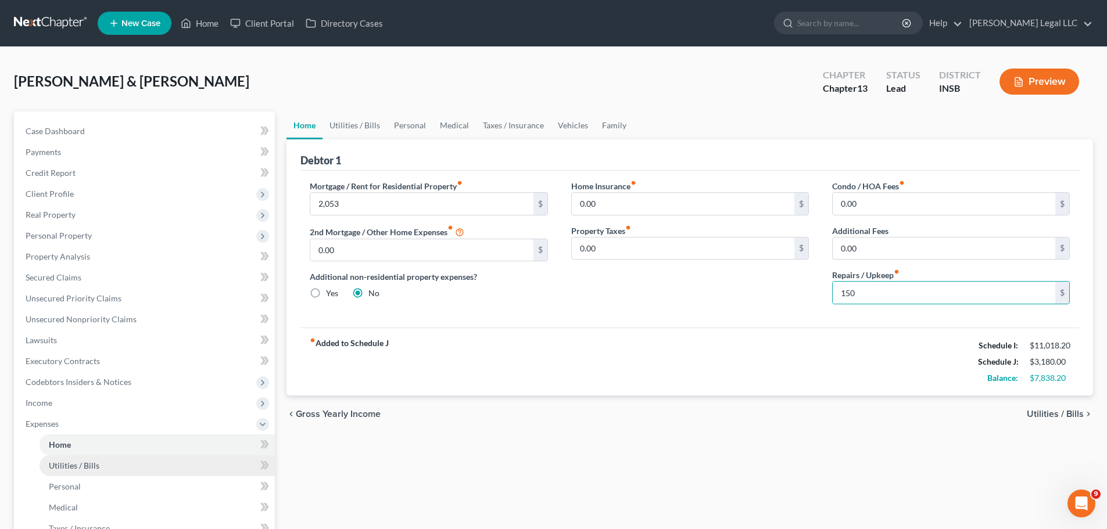
click at [149, 403] on link "Utilities / Bills" at bounding box center [157, 466] width 235 height 21
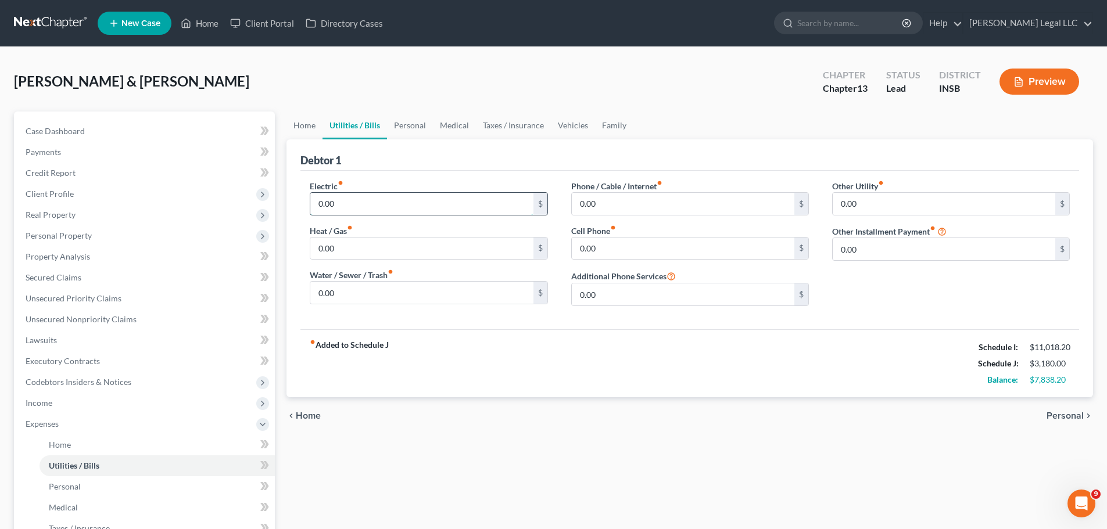
click at [371, 205] on input "0.00" at bounding box center [421, 204] width 223 height 22
type input "225"
type input "175"
type input "75"
click at [649, 210] on input "0.00" at bounding box center [683, 204] width 223 height 22
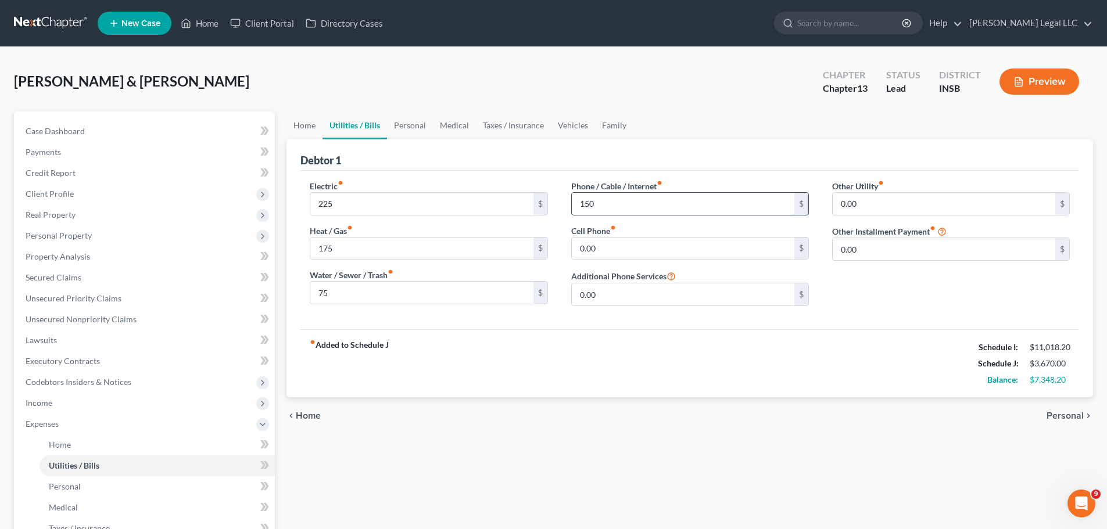
type input "150"
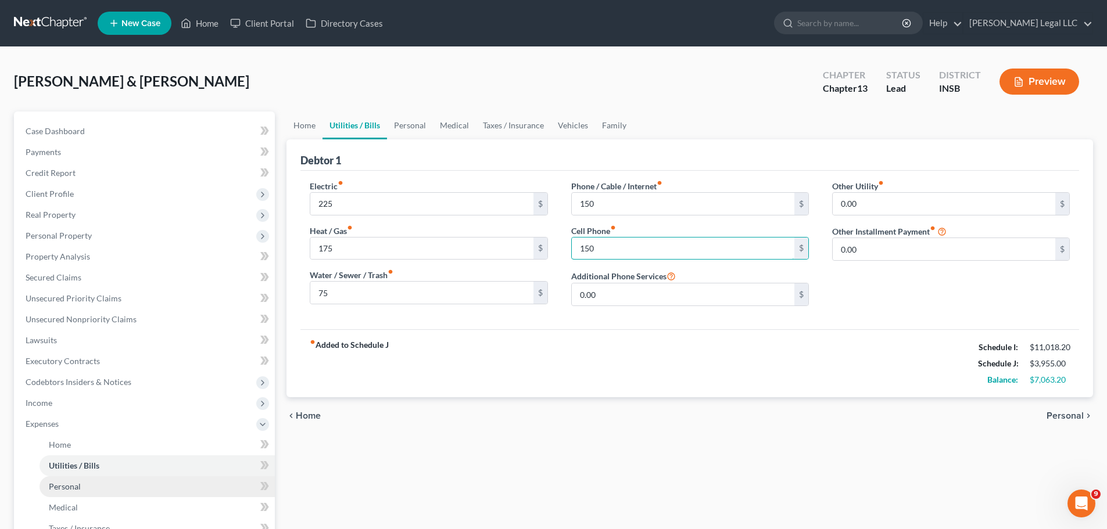
type input "150"
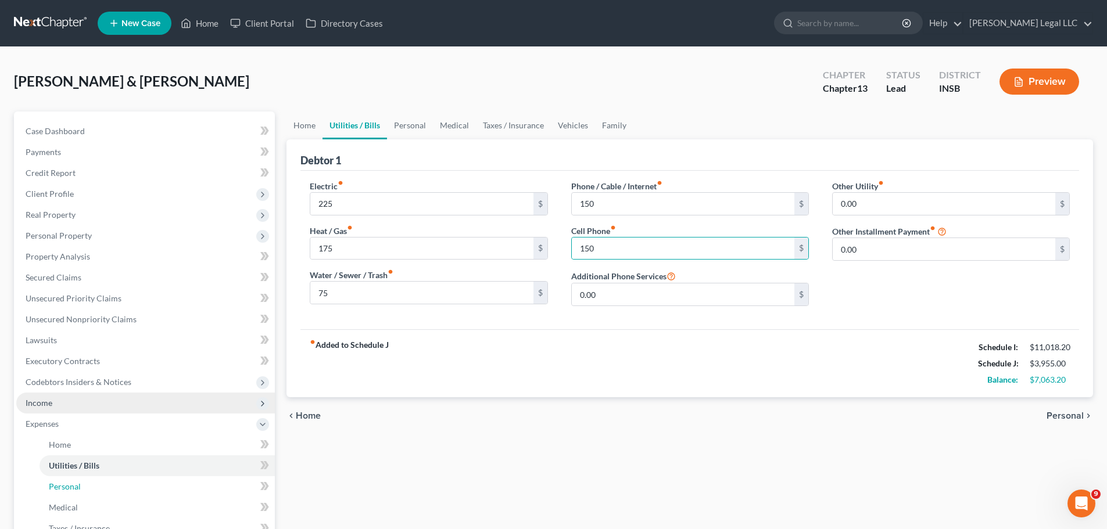
drag, startPoint x: 85, startPoint y: 489, endPoint x: 170, endPoint y: 404, distance: 120.0
click at [85, 403] on link "Personal" at bounding box center [157, 487] width 235 height 21
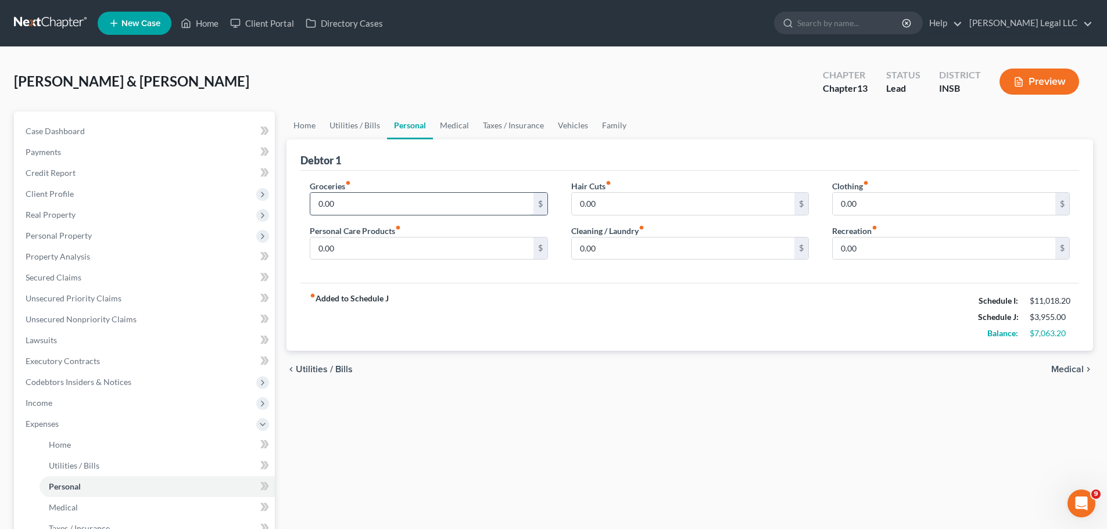
click at [346, 201] on input "0.00" at bounding box center [421, 204] width 223 height 22
type input "1,200"
type input "250"
click at [635, 207] on input "0.00" at bounding box center [683, 204] width 223 height 22
click at [859, 242] on input "0.00" at bounding box center [944, 249] width 223 height 22
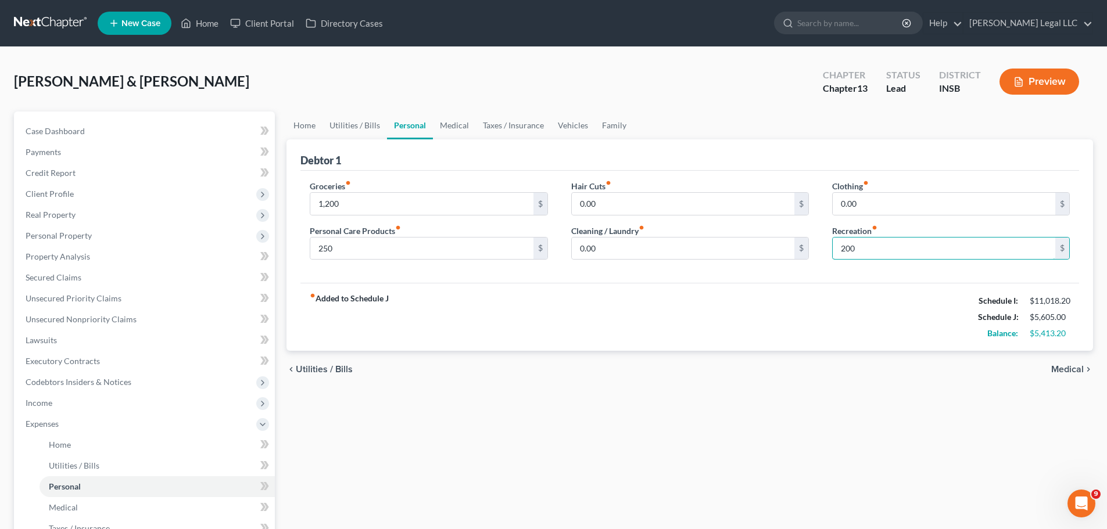
type input "200"
click at [669, 262] on div "Hair Cuts fiber_manual_record 0.00 $ Cleaning / Laundry fiber_manual_record 0.0…" at bounding box center [690, 224] width 261 height 89
click at [883, 196] on input "0.00" at bounding box center [944, 204] width 223 height 22
type input "250"
click at [691, 255] on input "0.00" at bounding box center [683, 249] width 223 height 22
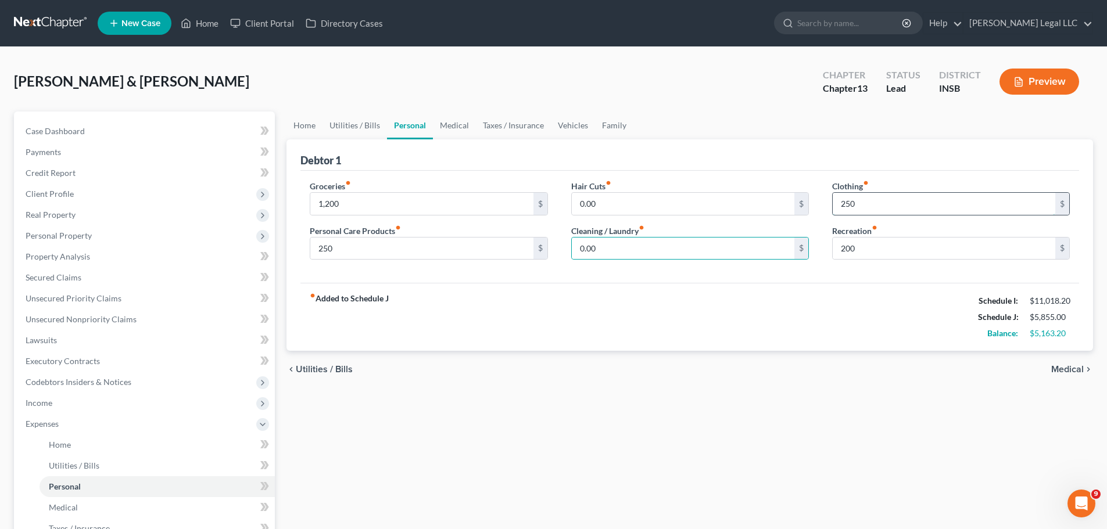
click at [842, 199] on input "250" at bounding box center [944, 204] width 223 height 22
click at [603, 247] on input "0.00" at bounding box center [683, 249] width 223 height 22
type input "100"
click at [635, 197] on input "0.00" at bounding box center [683, 204] width 223 height 22
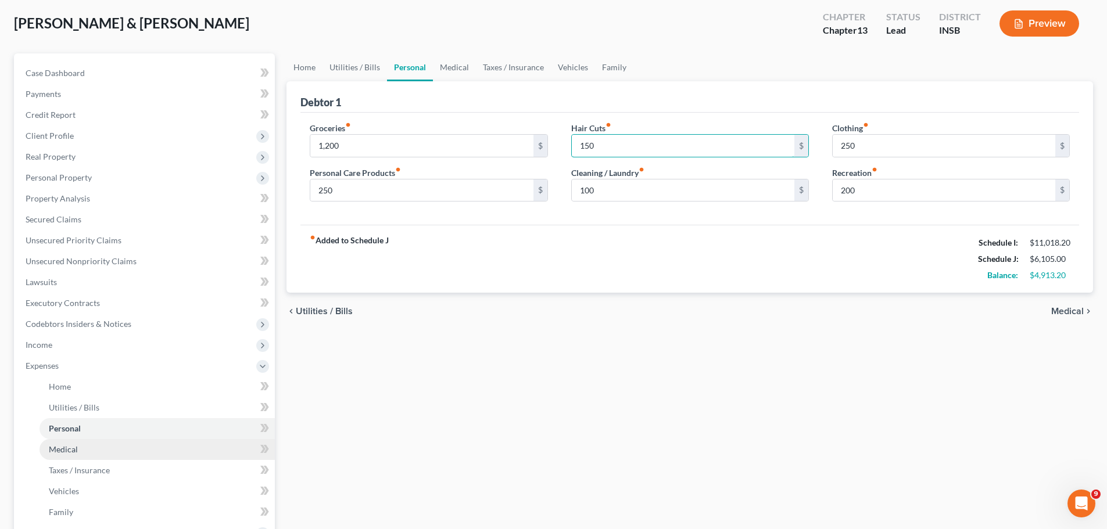
type input "150"
click at [56, 403] on span "Medical" at bounding box center [63, 450] width 29 height 10
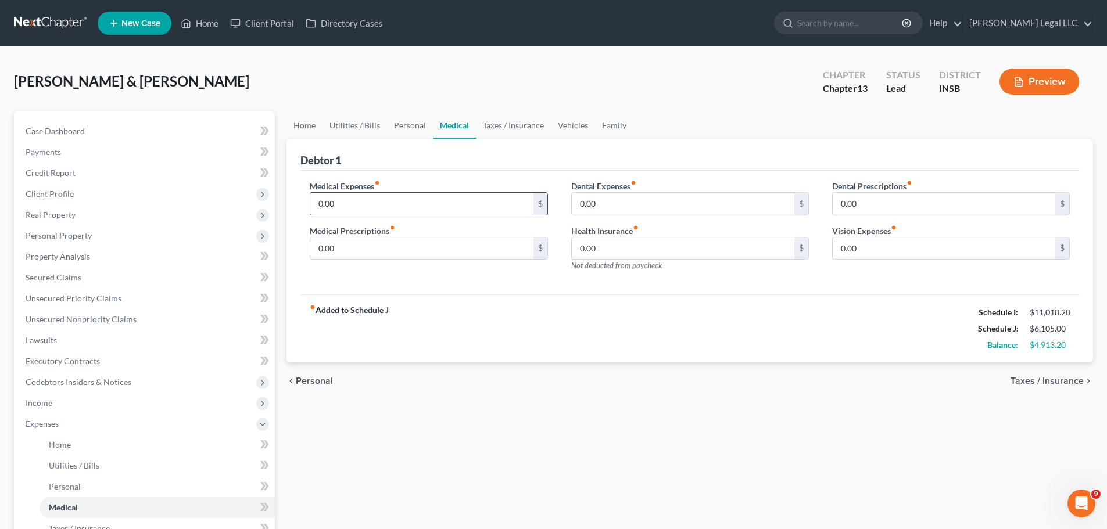
click at [322, 203] on input "0.00" at bounding box center [421, 204] width 223 height 22
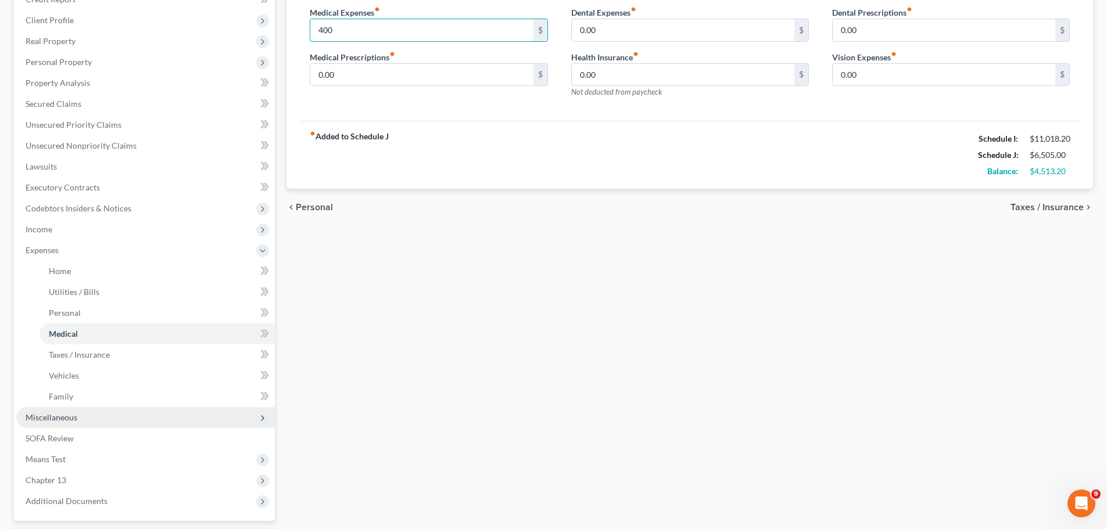
scroll to position [174, 0]
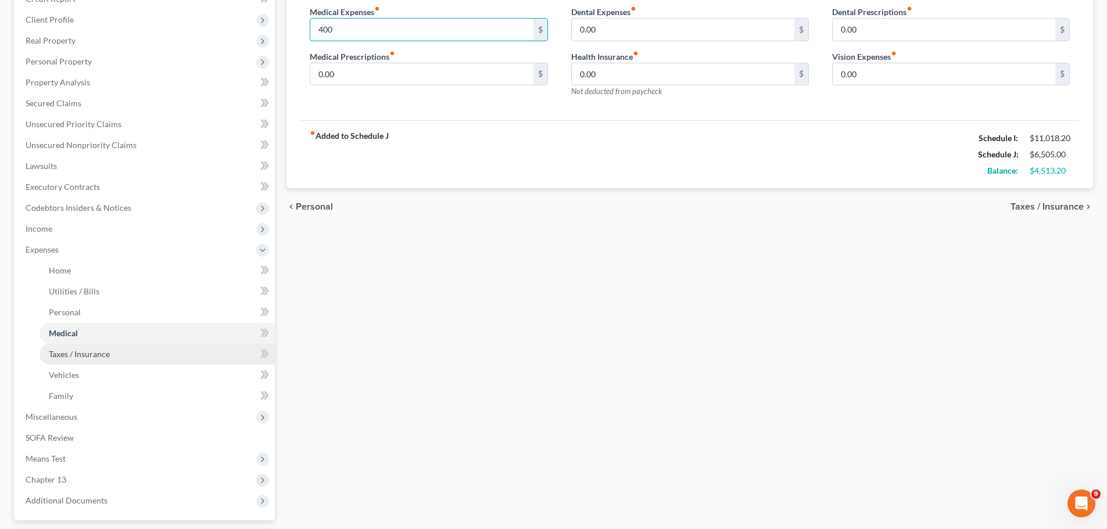
type input "400"
click at [75, 349] on span "Taxes / Insurance" at bounding box center [79, 354] width 61 height 10
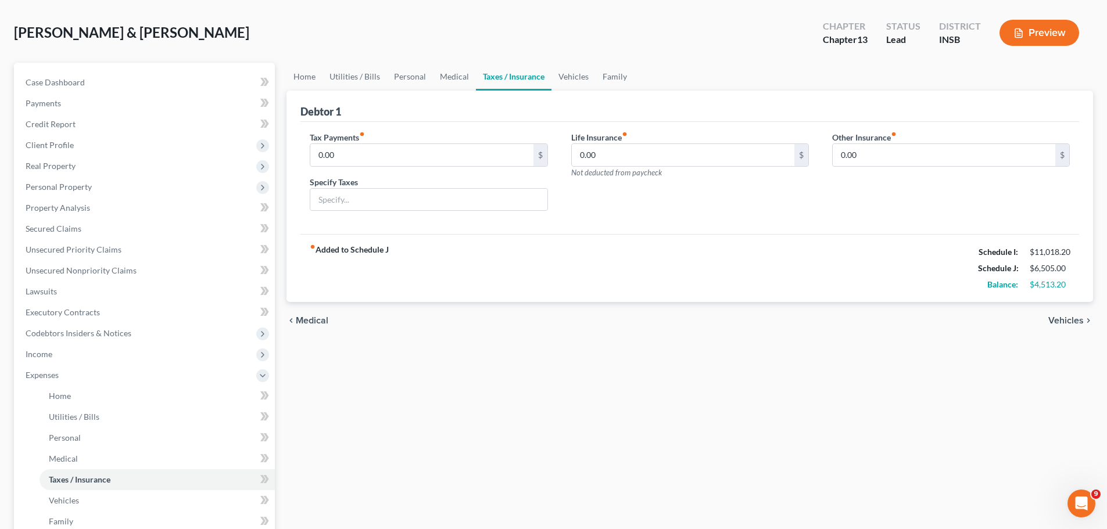
scroll to position [116, 0]
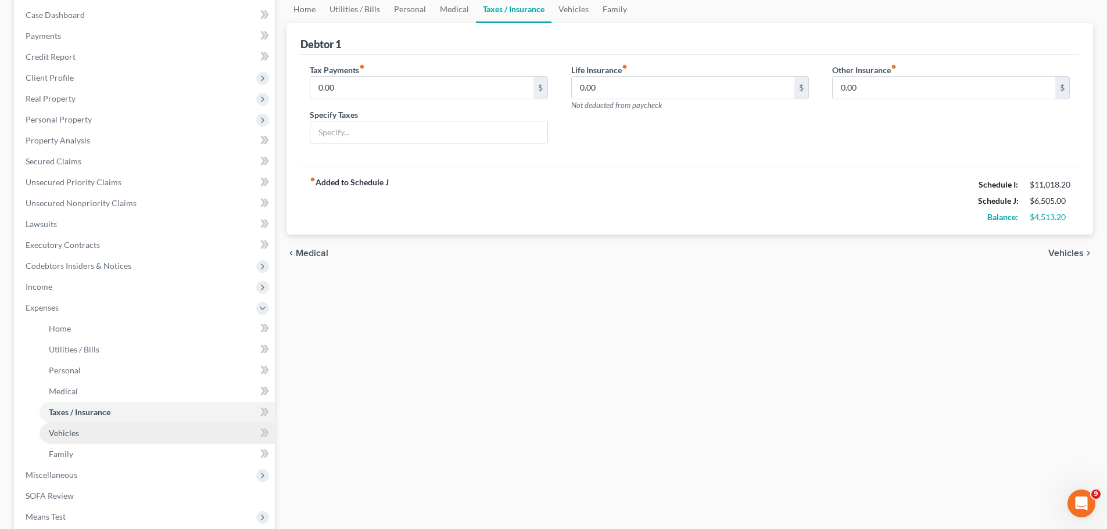
click at [91, 403] on link "Vehicles" at bounding box center [157, 433] width 235 height 21
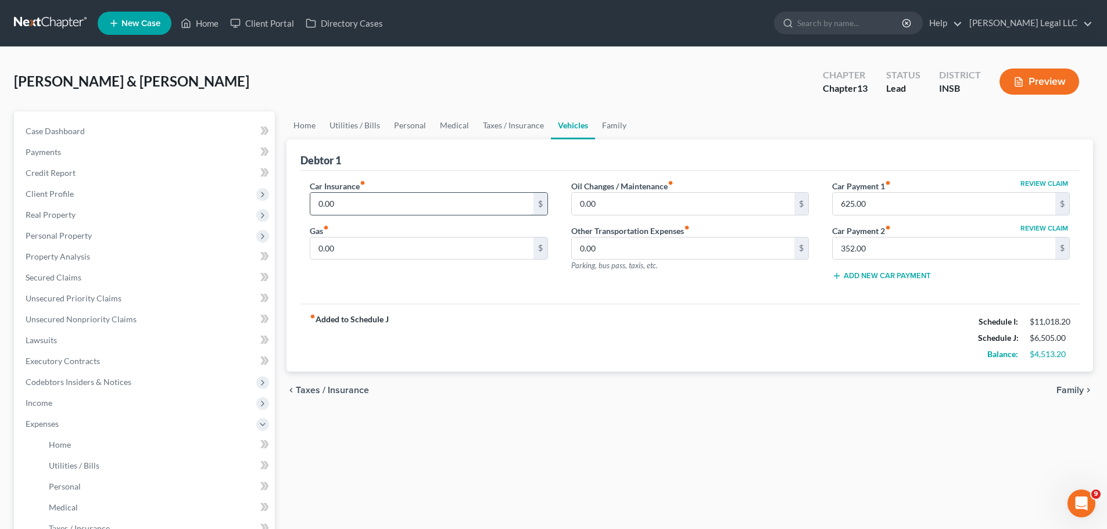
click at [335, 197] on input "0.00" at bounding box center [421, 204] width 223 height 22
type input "250"
drag, startPoint x: 336, startPoint y: 257, endPoint x: 349, endPoint y: 249, distance: 15.5
click at [336, 257] on input "150" at bounding box center [421, 249] width 223 height 22
click at [349, 249] on input "150" at bounding box center [421, 249] width 223 height 22
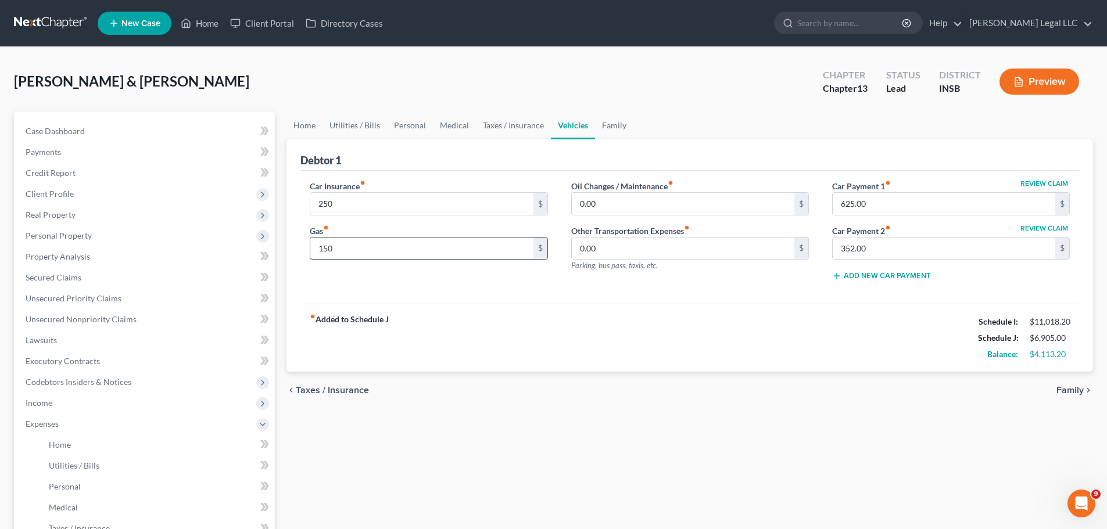
click at [349, 249] on input "150" at bounding box center [421, 249] width 223 height 22
drag, startPoint x: 349, startPoint y: 249, endPoint x: 615, endPoint y: 203, distance: 270.1
click at [349, 248] on input "150" at bounding box center [421, 249] width 223 height 22
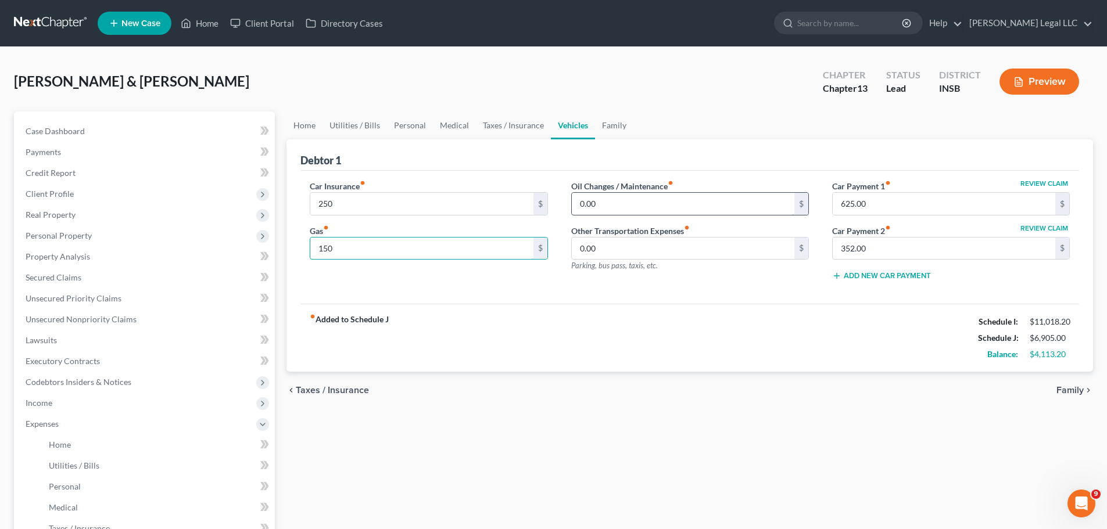
click at [349, 248] on input "150" at bounding box center [421, 249] width 223 height 22
click at [349, 247] on input "150" at bounding box center [421, 249] width 223 height 22
type input "150"
click at [348, 271] on div "Car Insurance fiber_manual_record 250 $ Gas fiber_manual_record 150 $" at bounding box center [428, 235] width 261 height 110
click at [321, 250] on input "150" at bounding box center [421, 249] width 223 height 22
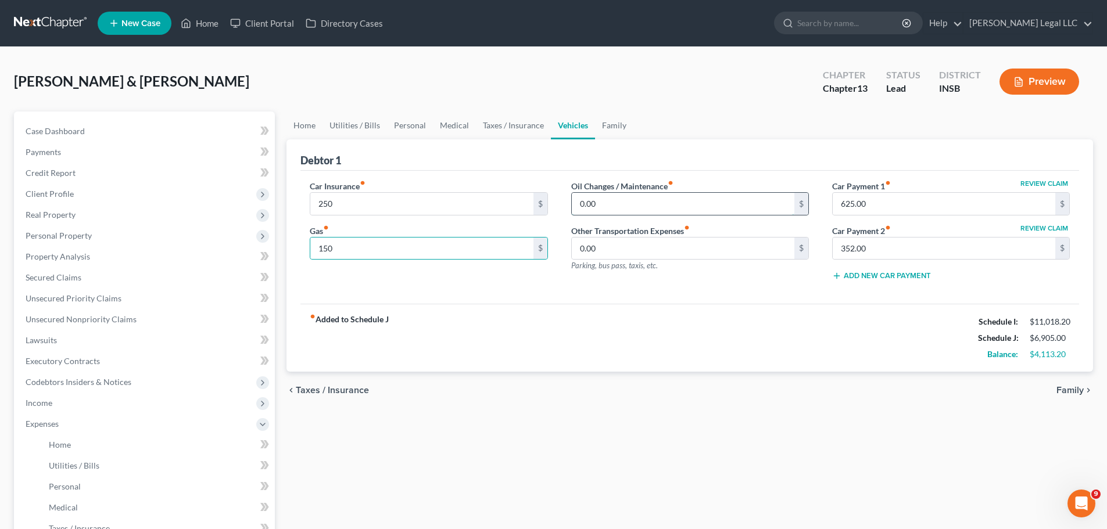
click at [599, 203] on input "0.00" at bounding box center [683, 204] width 223 height 22
click at [615, 203] on input "0.00" at bounding box center [683, 204] width 223 height 22
type input "150"
click at [404, 249] on input "150" at bounding box center [421, 249] width 223 height 22
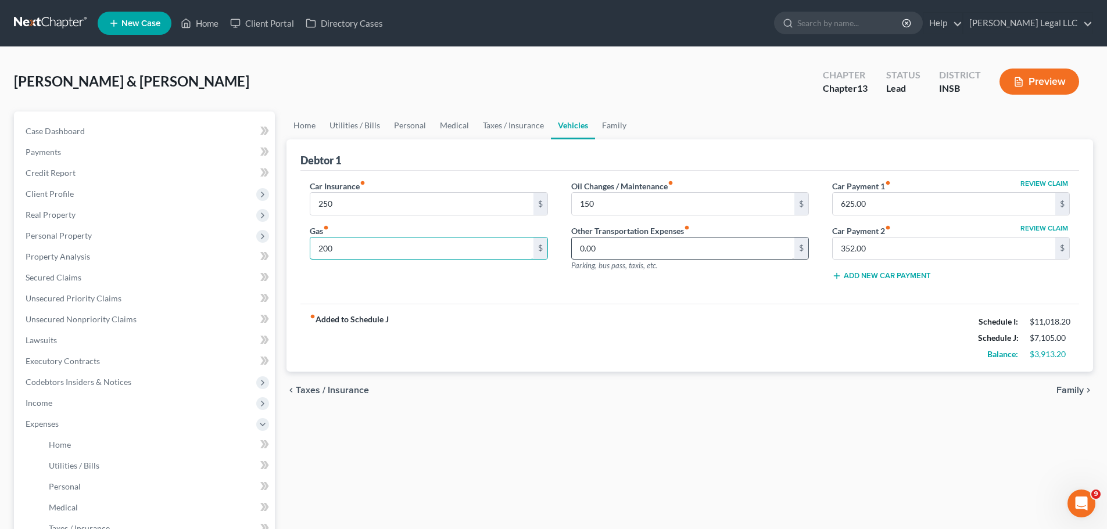
type input "200"
click at [595, 257] on input "0.00" at bounding box center [683, 249] width 223 height 22
click at [583, 291] on div "Car Insurance fiber_manual_record 250 $ Gas fiber_manual_record 200 $ Oil Chang…" at bounding box center [689, 238] width 779 height 134
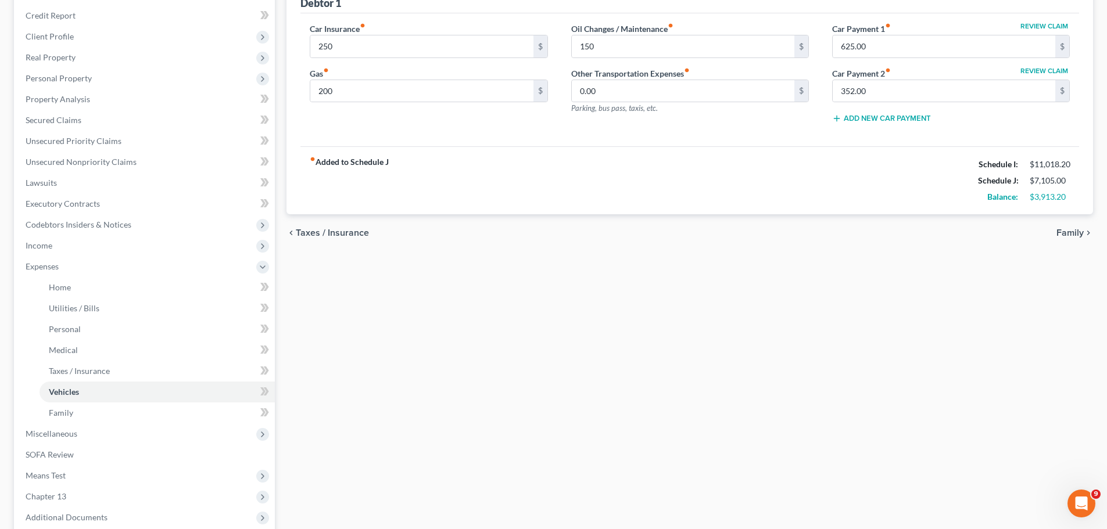
scroll to position [174, 0]
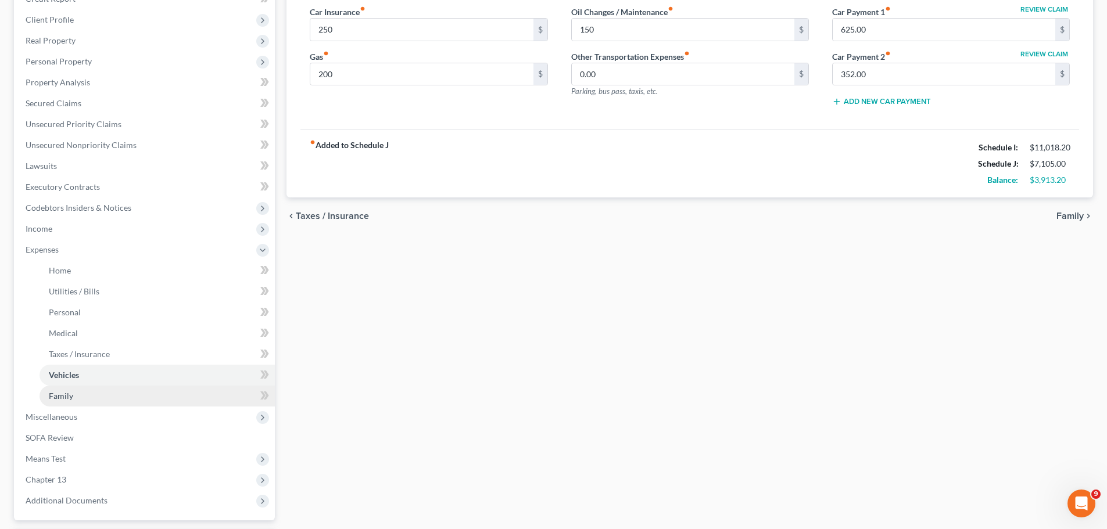
click at [116, 388] on link "Family" at bounding box center [157, 396] width 235 height 21
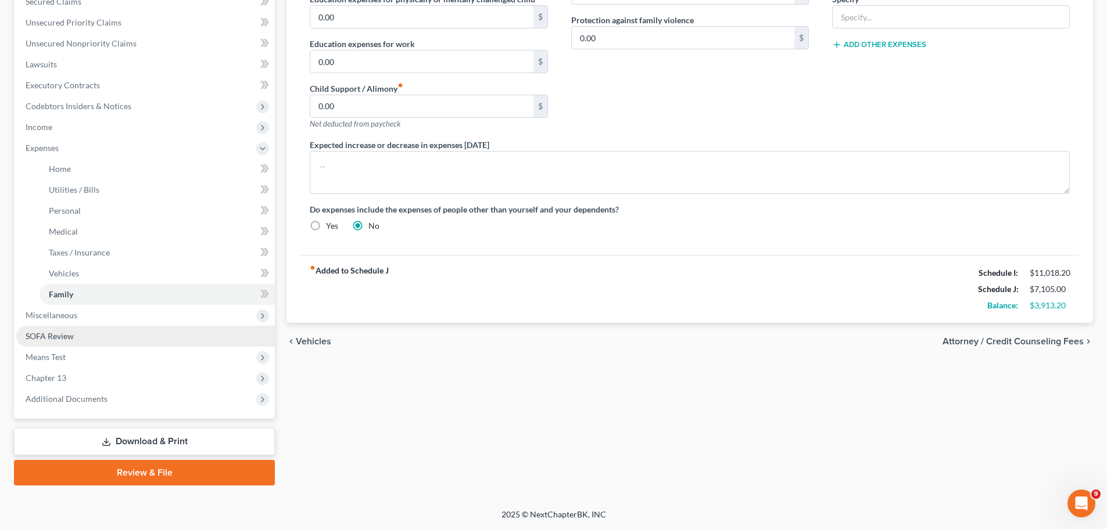
scroll to position [277, 0]
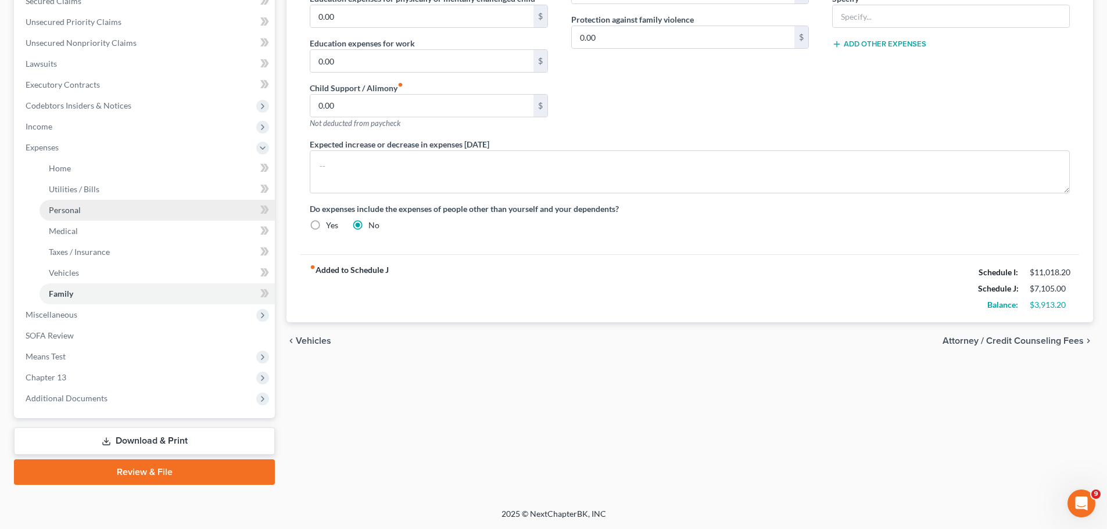
click at [61, 213] on span "Personal" at bounding box center [65, 210] width 32 height 10
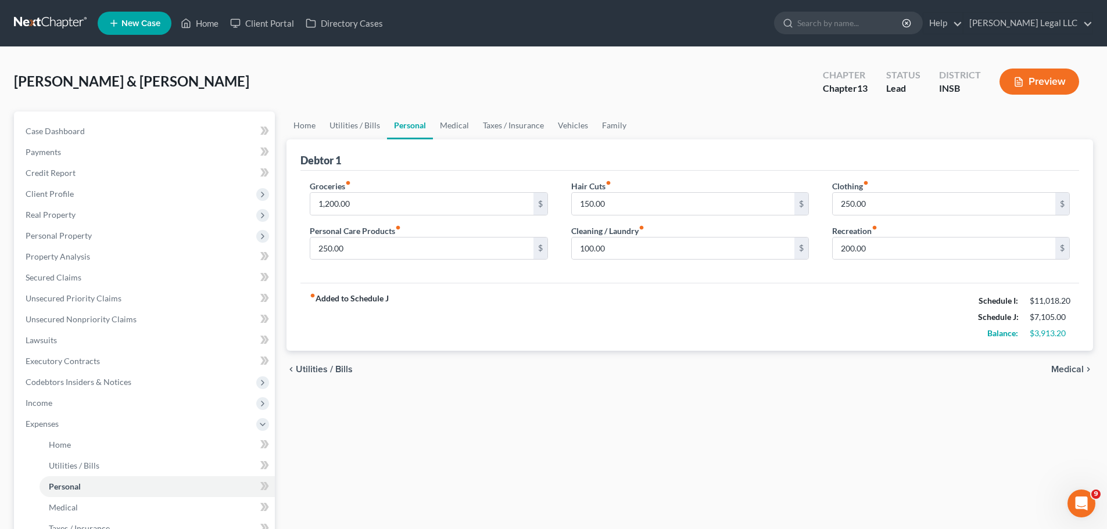
click at [549, 345] on div "fiber_manual_record Added to Schedule J Schedule I: $11,018.20 Schedule J: $7,1…" at bounding box center [689, 317] width 779 height 68
click at [883, 83] on button "Preview" at bounding box center [1040, 82] width 80 height 26
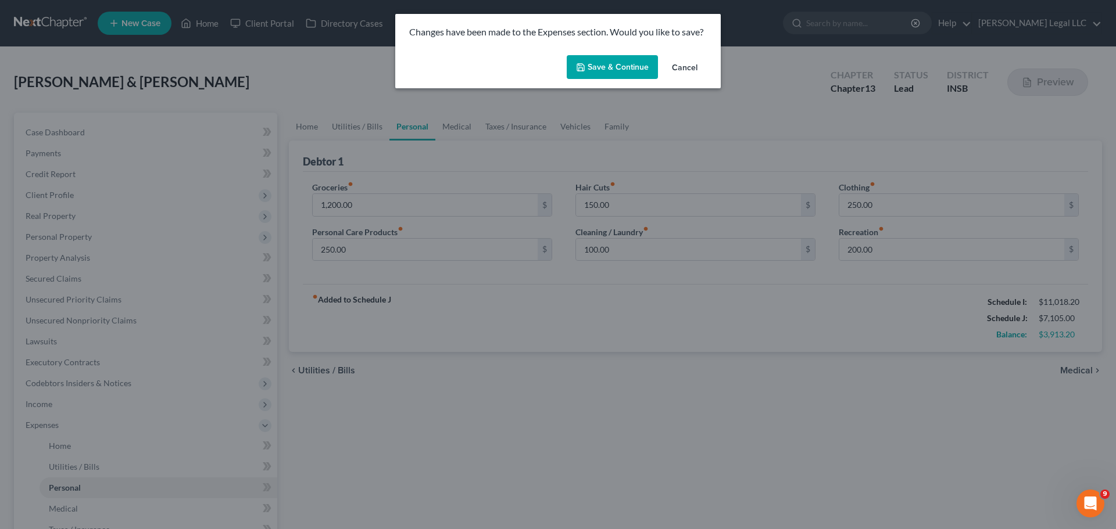
click at [626, 66] on button "Save & Continue" at bounding box center [612, 67] width 91 height 24
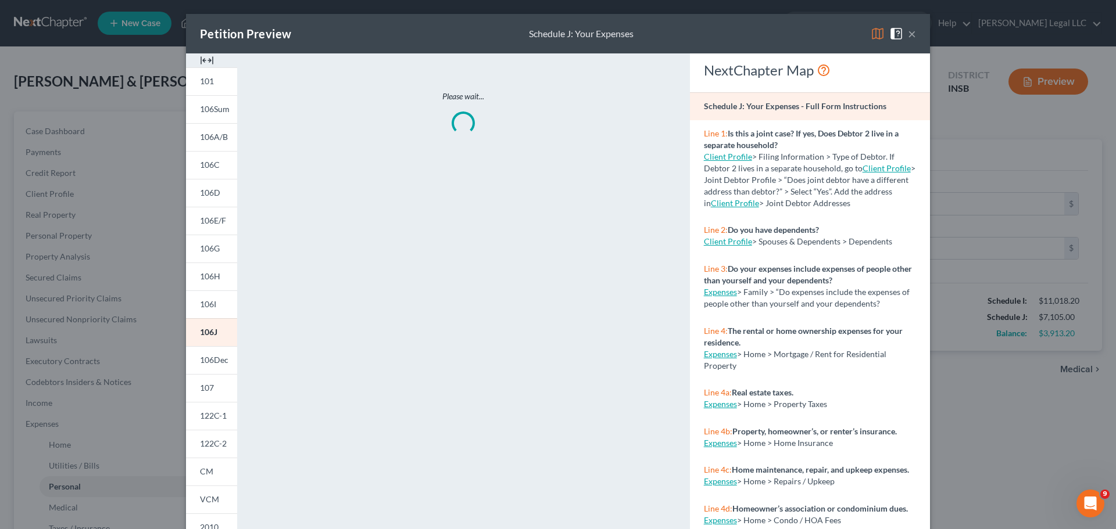
click at [200, 59] on img at bounding box center [207, 60] width 14 height 14
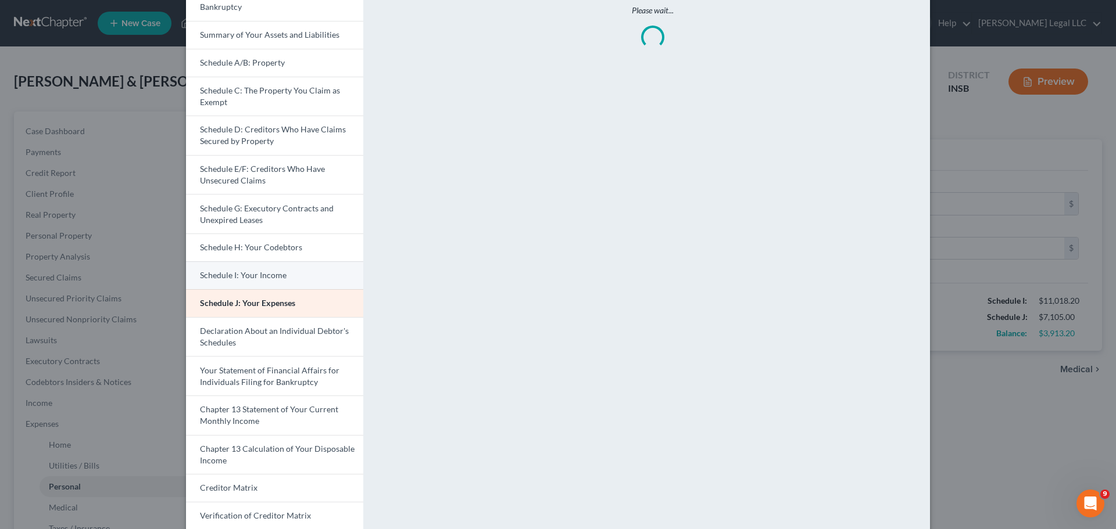
scroll to position [203, 0]
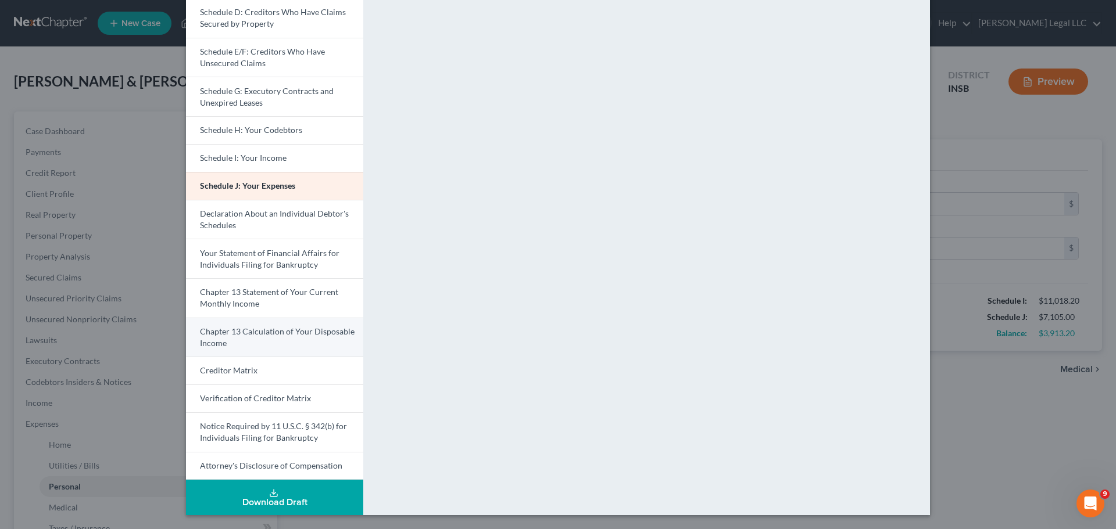
click at [271, 331] on span "Chapter 13 Calculation of Your Disposable Income" at bounding box center [277, 338] width 155 height 22
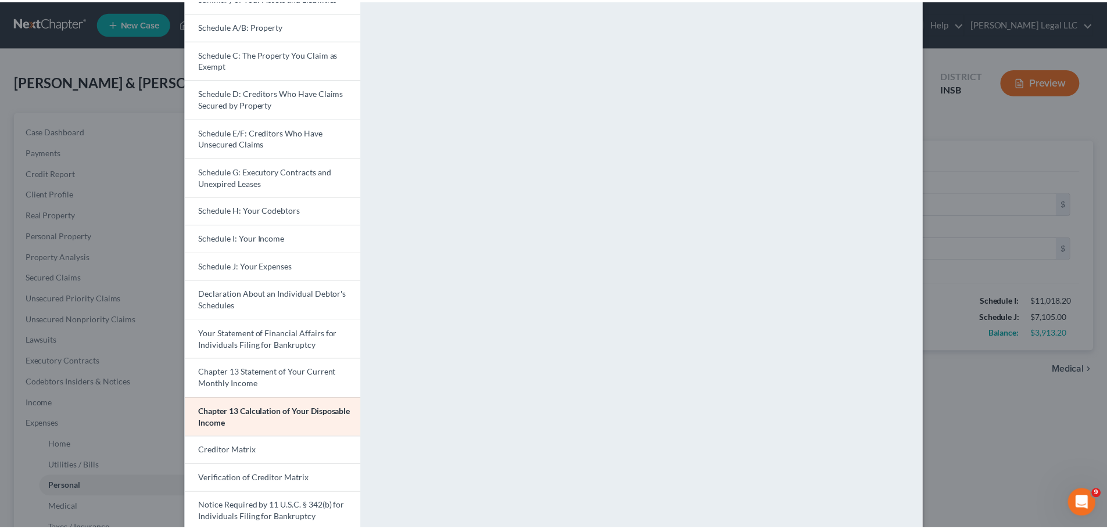
scroll to position [29, 0]
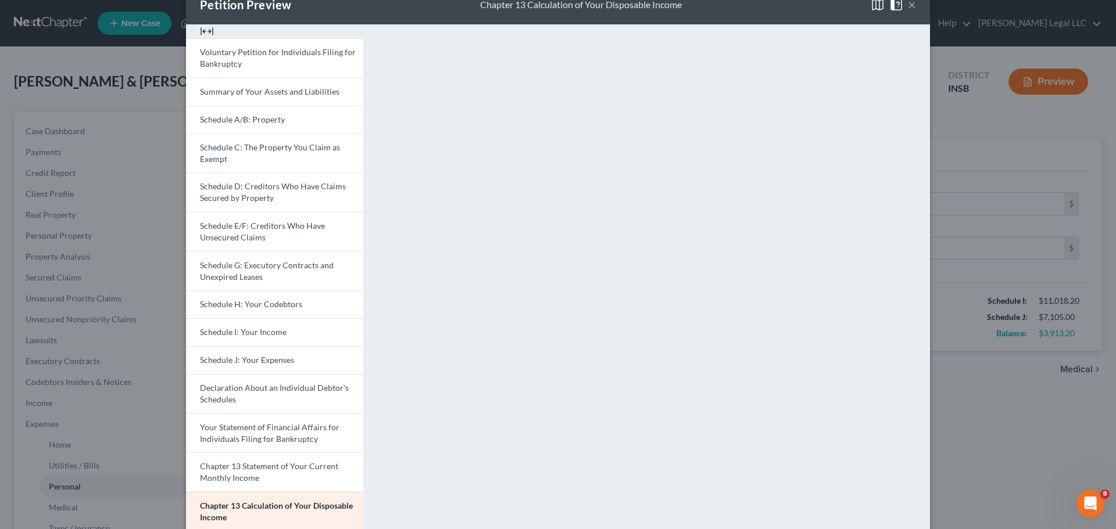
click at [883, 6] on button "×" at bounding box center [912, 5] width 8 height 14
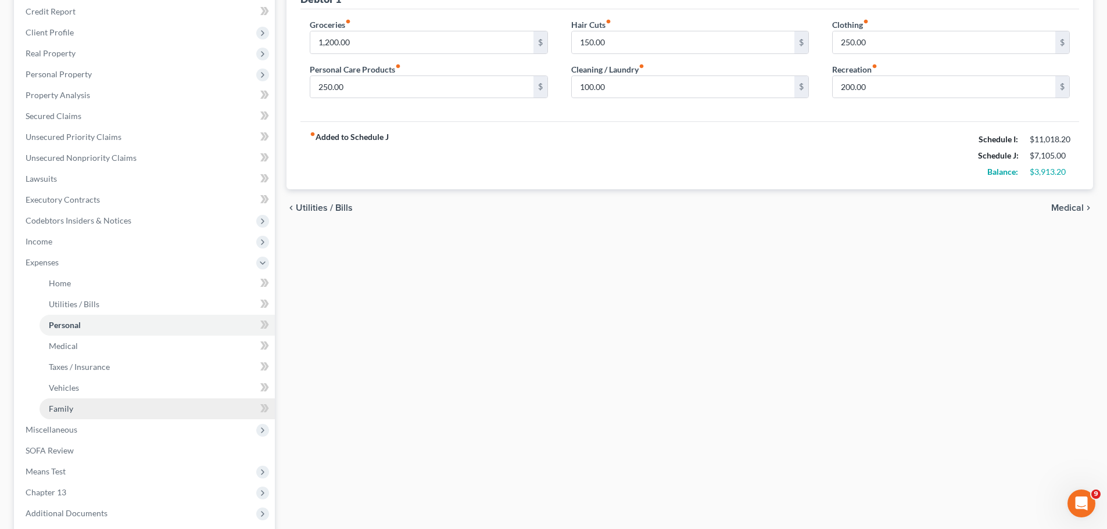
scroll to position [277, 0]
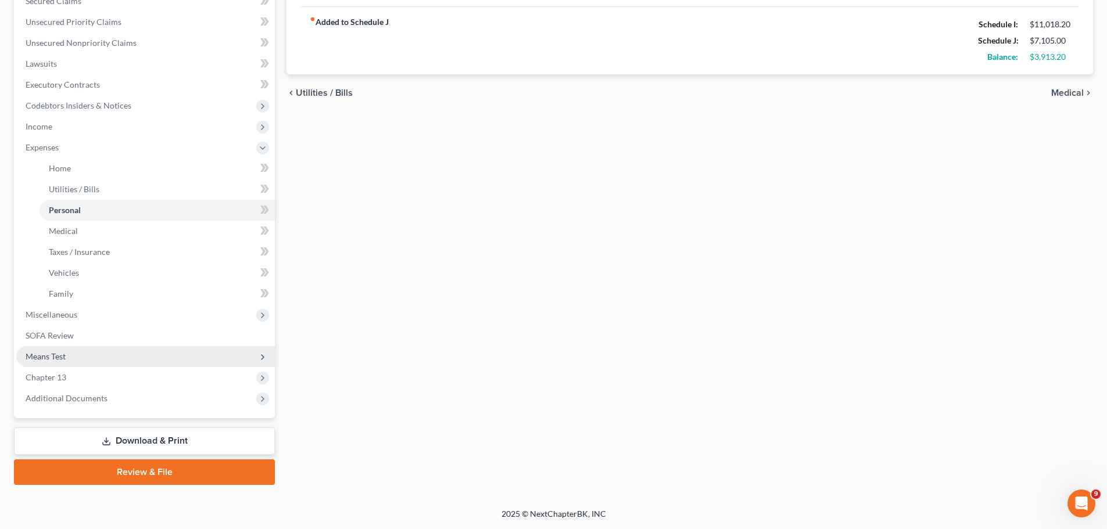
click at [48, 358] on span "Means Test" at bounding box center [46, 357] width 40 height 10
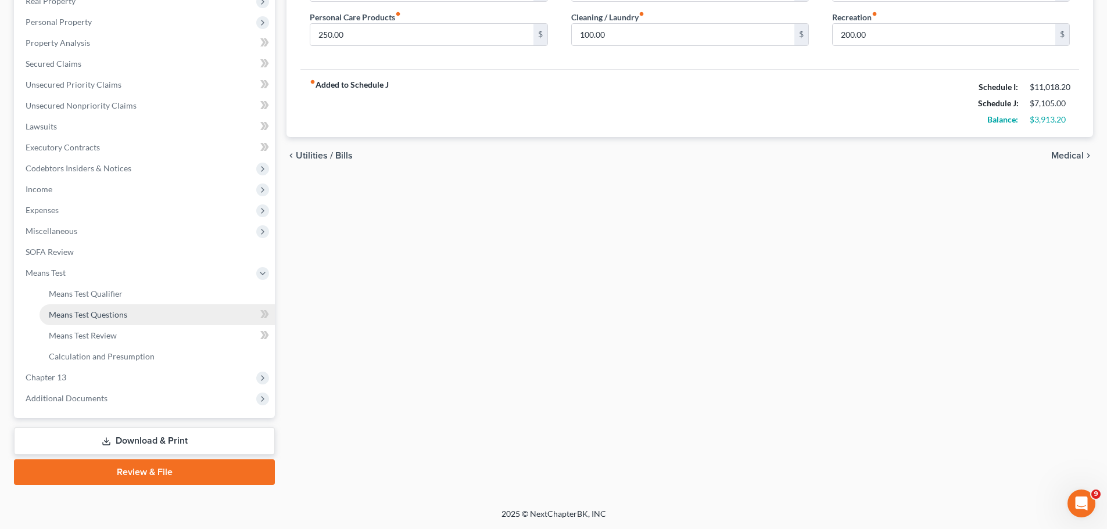
click at [84, 318] on span "Means Test Questions" at bounding box center [88, 315] width 78 height 10
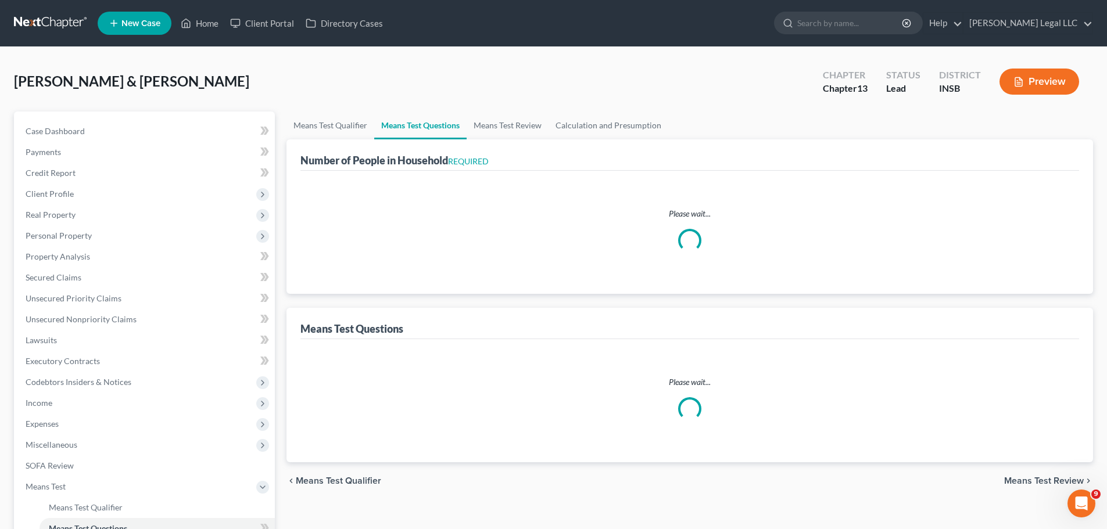
select select "0"
select select "60"
select select "0"
select select "60"
select select "1"
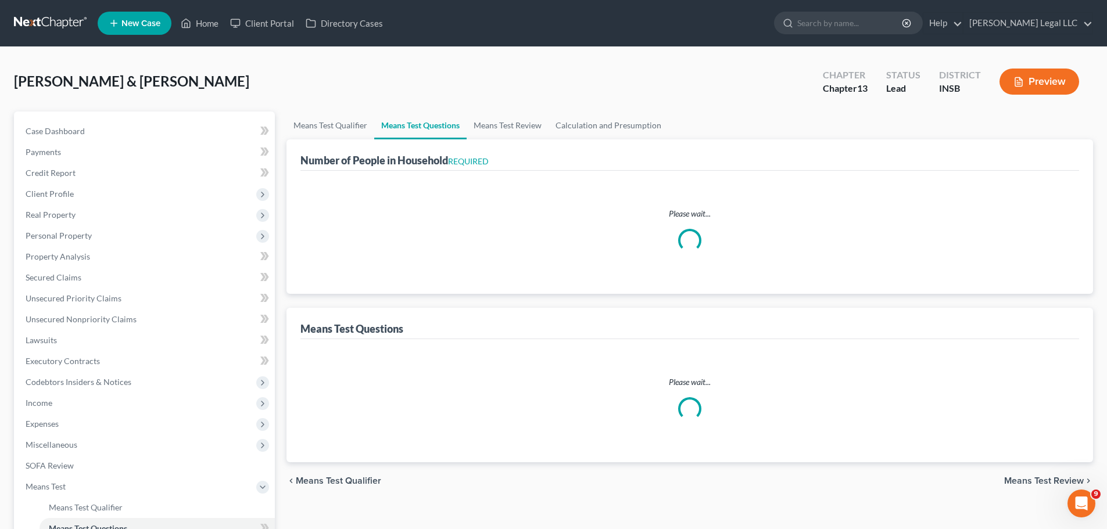
select select "60"
select select "1"
select select "60"
select select "2"
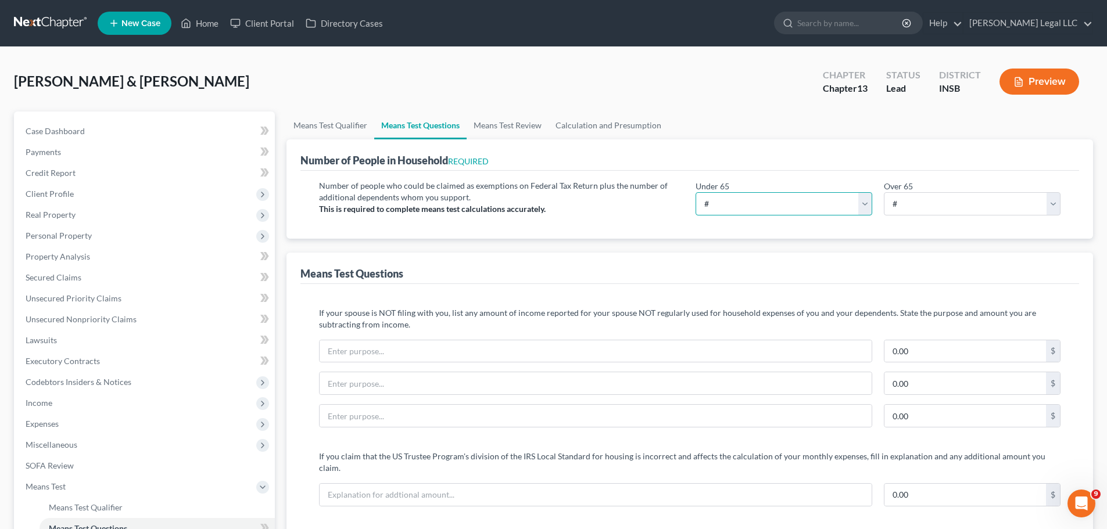
click at [757, 212] on select "# 0 1 2 3 4 5 6 7 8 9 10" at bounding box center [784, 203] width 177 height 23
click at [760, 200] on select "# 0 1 2 3 4 5 6 7 8 9 10" at bounding box center [784, 203] width 177 height 23
click at [767, 200] on select "# 0 1 2 3 4 5 6 7 8 9 10" at bounding box center [784, 203] width 177 height 23
select select "4"
click at [696, 192] on select "# 0 1 2 3 4 5 6 7 8 9 10" at bounding box center [784, 203] width 177 height 23
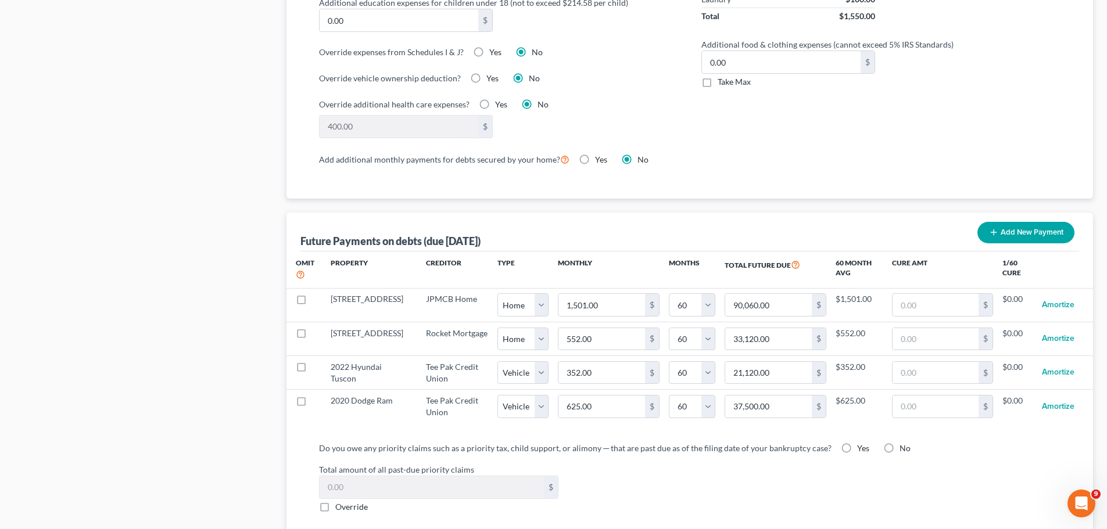
scroll to position [988, 0]
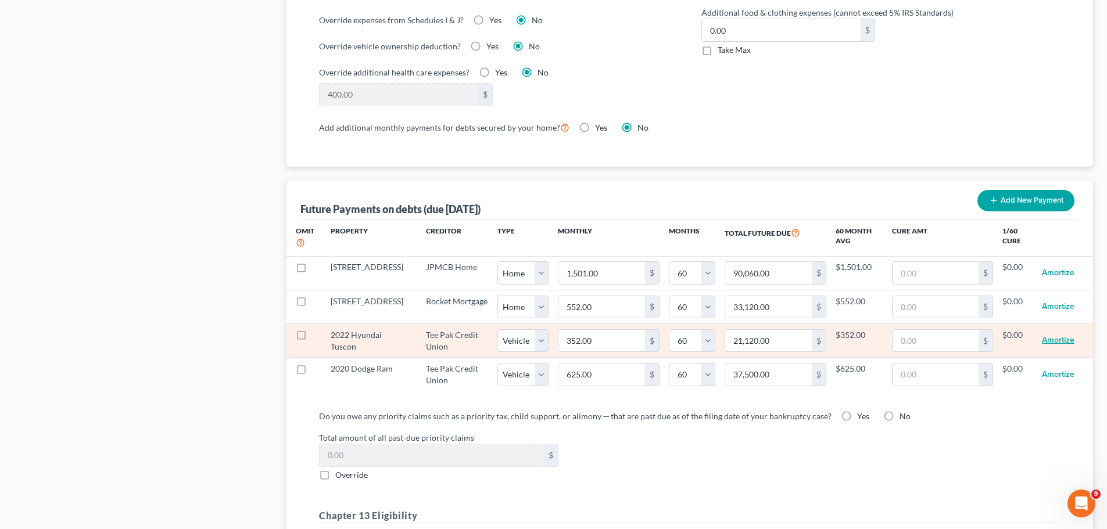
click at [883, 330] on button "Amortize" at bounding box center [1058, 341] width 33 height 23
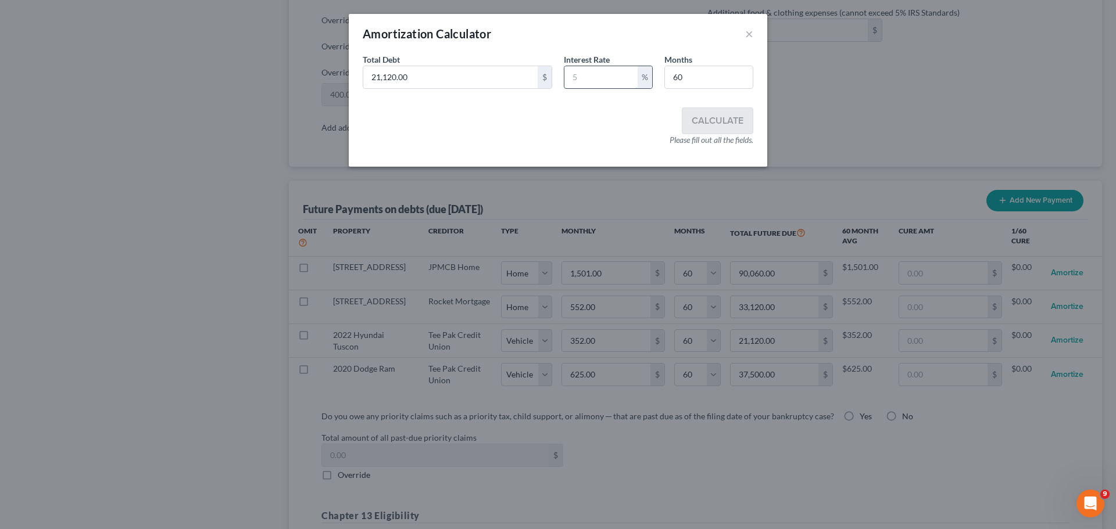
click at [592, 74] on input "text" at bounding box center [600, 77] width 73 height 22
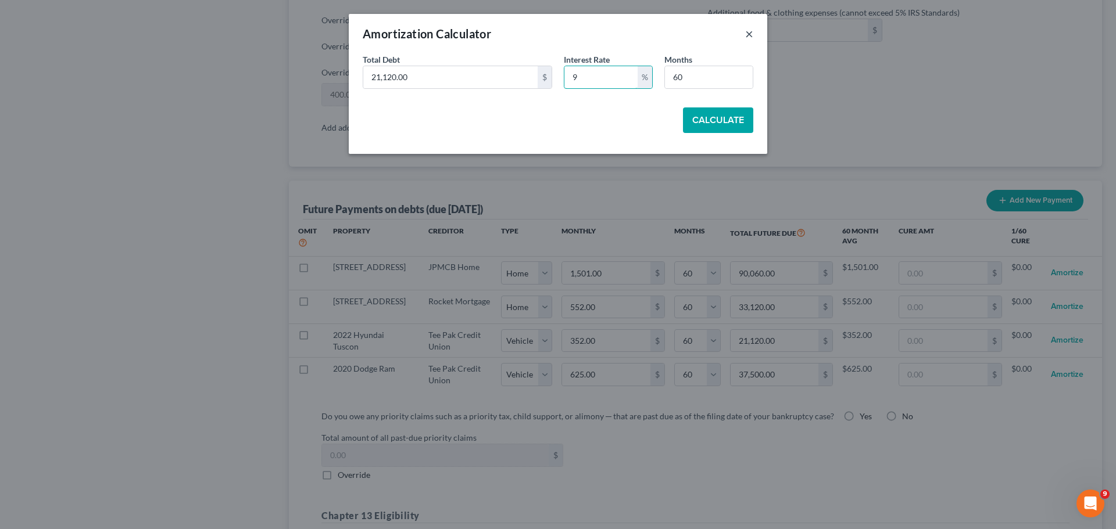
type input "9"
click at [747, 34] on button "×" at bounding box center [749, 34] width 8 height 14
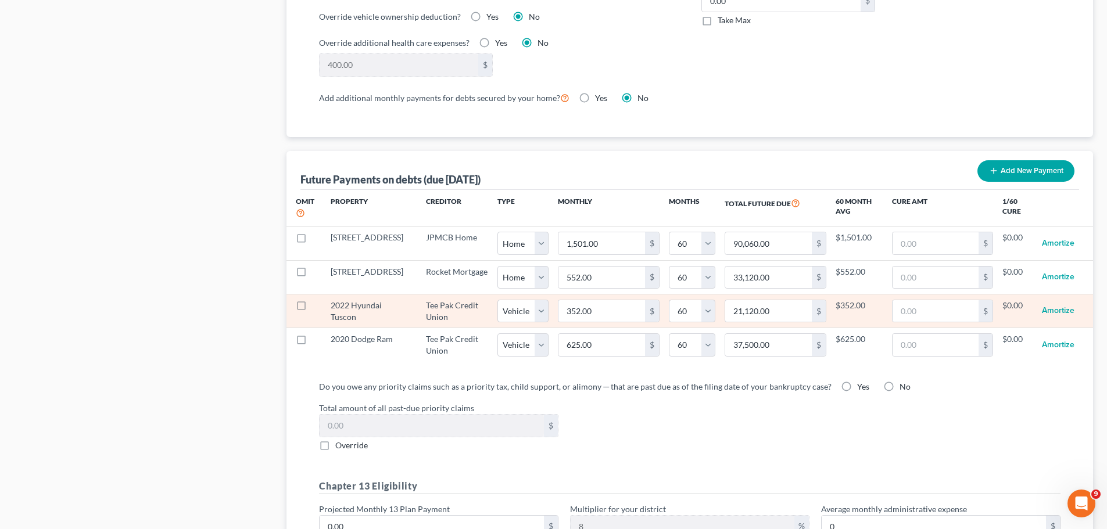
scroll to position [1046, 0]
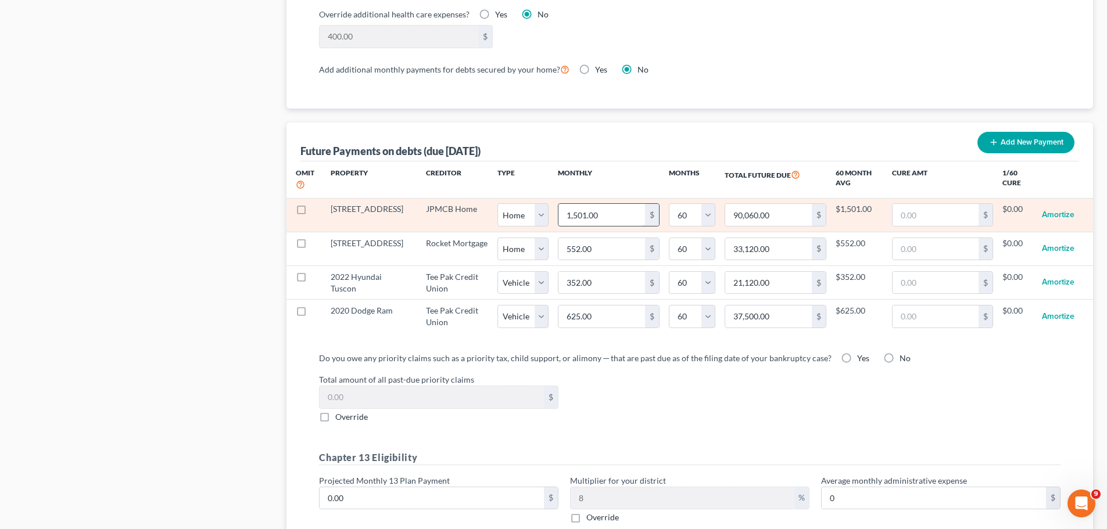
click at [621, 204] on input "1,501.00" at bounding box center [601, 215] width 87 height 22
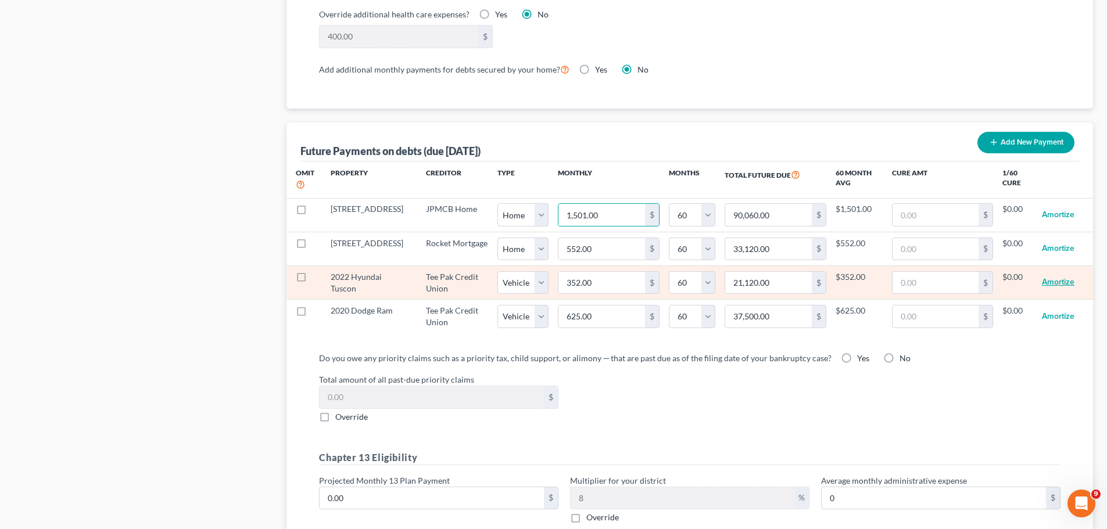
click at [883, 271] on button "Amortize" at bounding box center [1058, 282] width 33 height 23
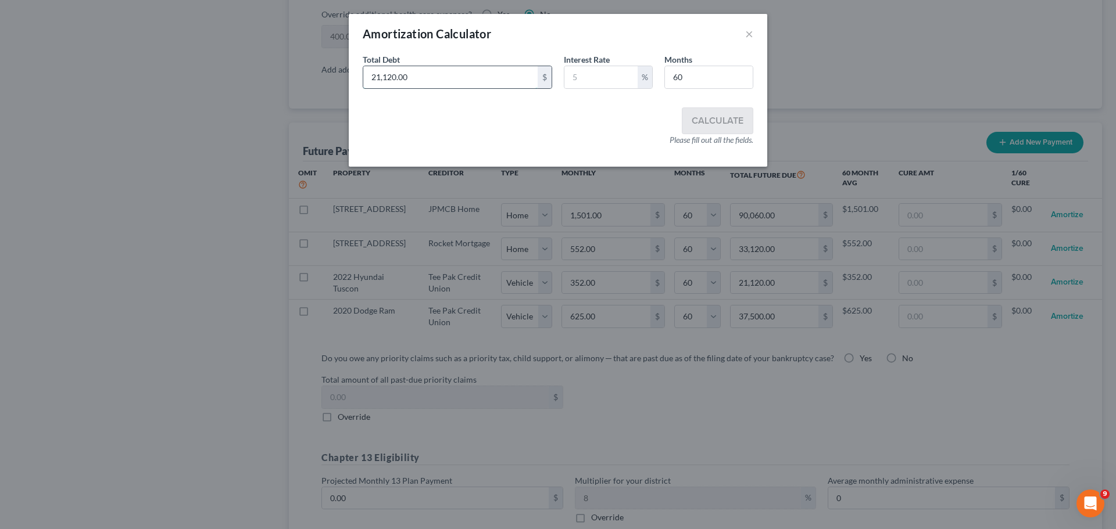
click at [442, 76] on input "21,120.00" at bounding box center [450, 77] width 174 height 22
type input "14,941.26"
click at [603, 87] on input "text" at bounding box center [600, 77] width 73 height 22
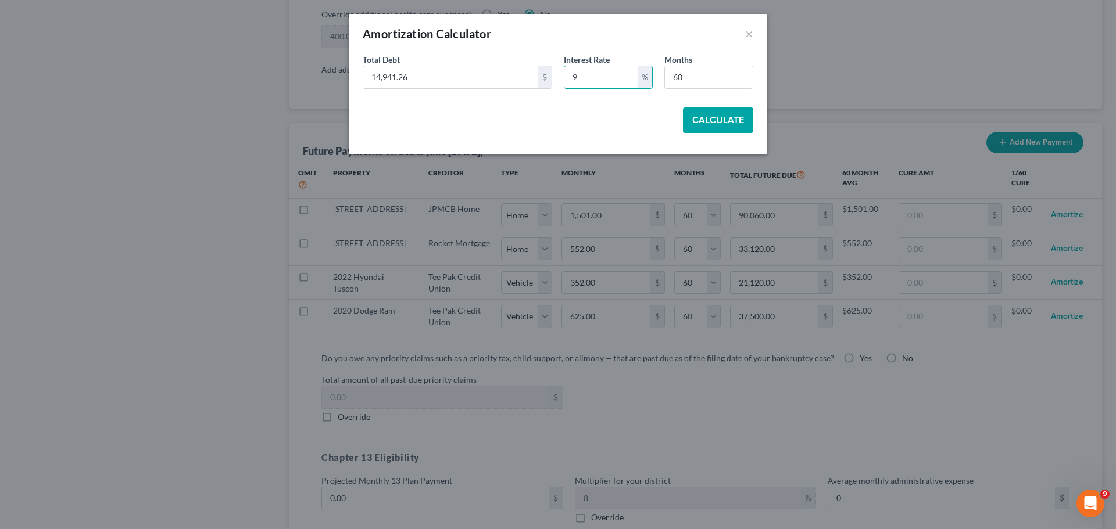
type input "9"
click at [710, 130] on button "Calculate" at bounding box center [718, 121] width 70 height 26
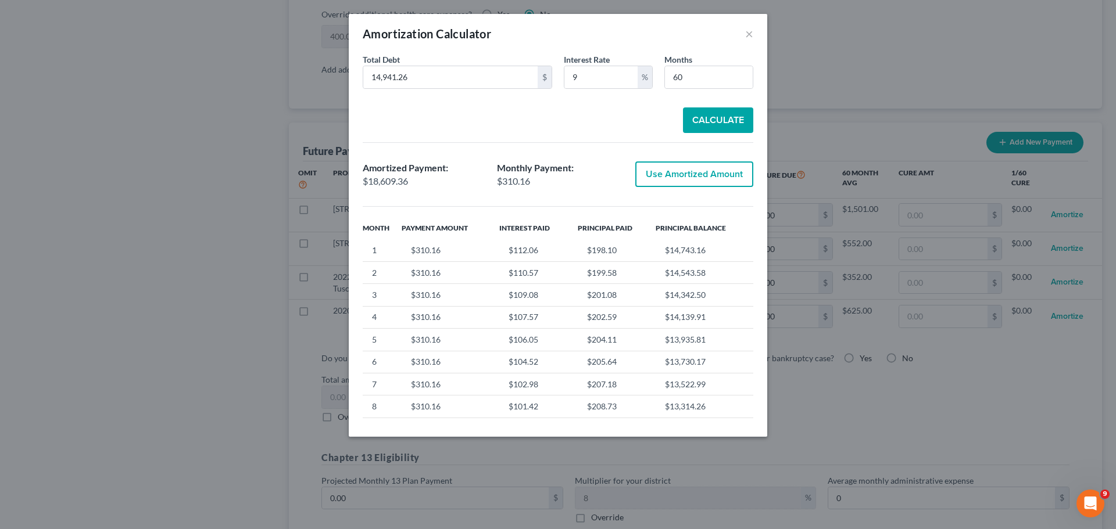
click at [719, 182] on button "Use Amortized Amount" at bounding box center [694, 175] width 118 height 26
type input "310.15"
type input "18,609.35"
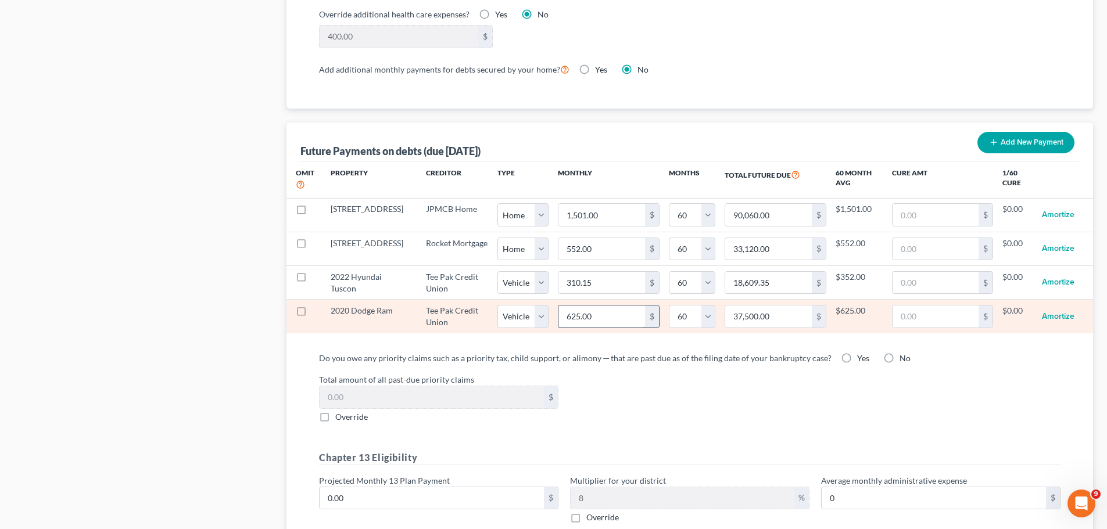
select select "1"
select select "60"
click at [883, 305] on button "Amortize" at bounding box center [1058, 316] width 33 height 23
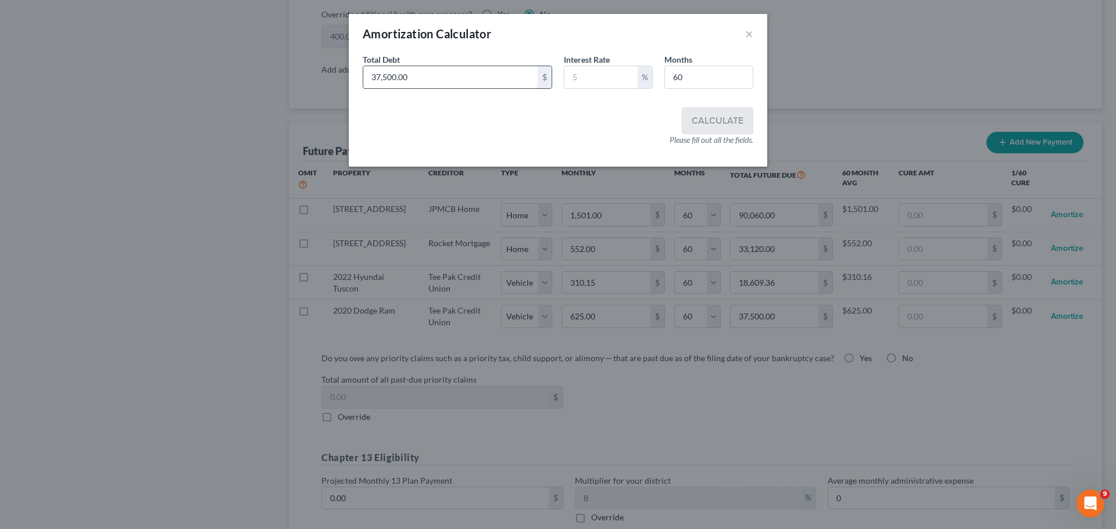
click at [456, 79] on input "37,500.00" at bounding box center [450, 77] width 174 height 22
type input "25,519.67"
click at [580, 80] on input "text" at bounding box center [600, 77] width 73 height 22
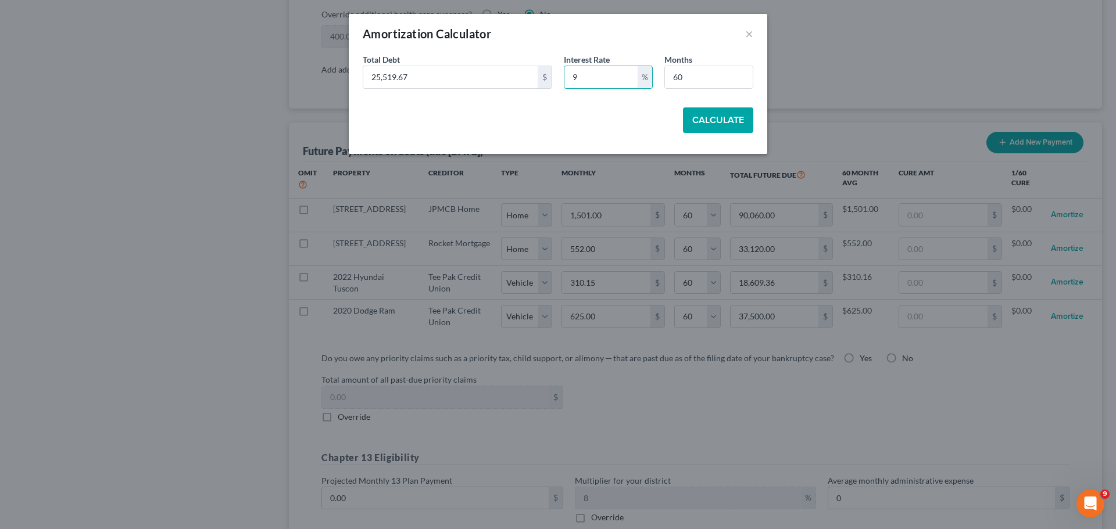
type input "9"
click at [736, 131] on button "Calculate" at bounding box center [718, 121] width 70 height 26
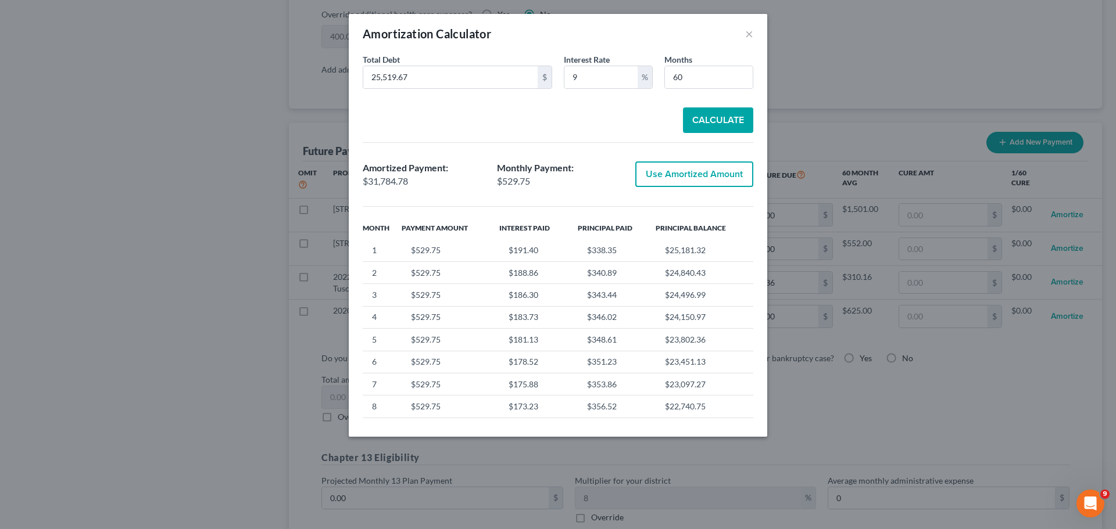
click at [676, 175] on button "Use Amortized Amount" at bounding box center [694, 175] width 118 height 26
type input "529.74"
type input "31,784.78"
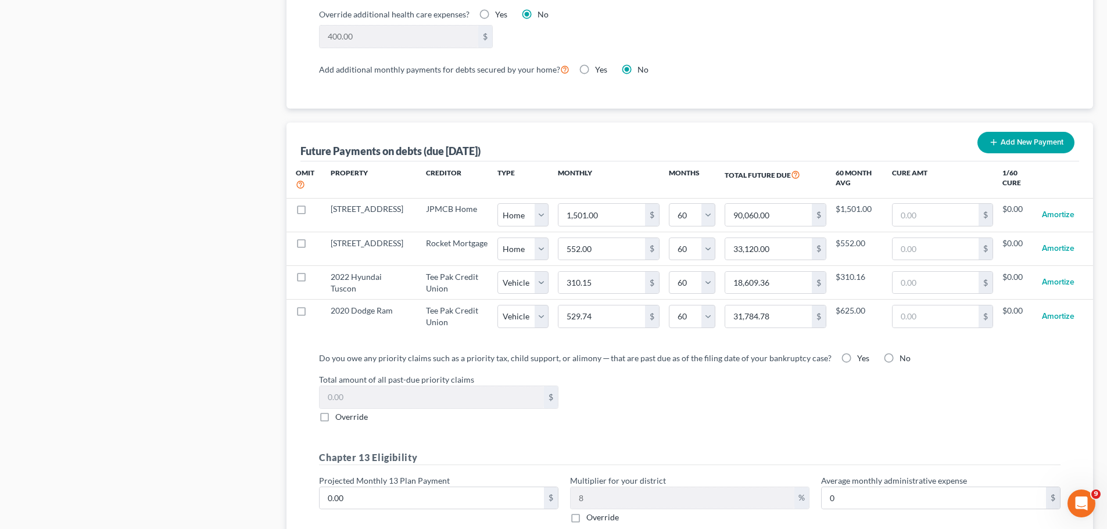
select select "1"
select select "60"
click at [883, 353] on label "No" at bounding box center [905, 359] width 11 height 12
click at [883, 353] on input "No" at bounding box center [908, 357] width 8 height 8
radio input "true"
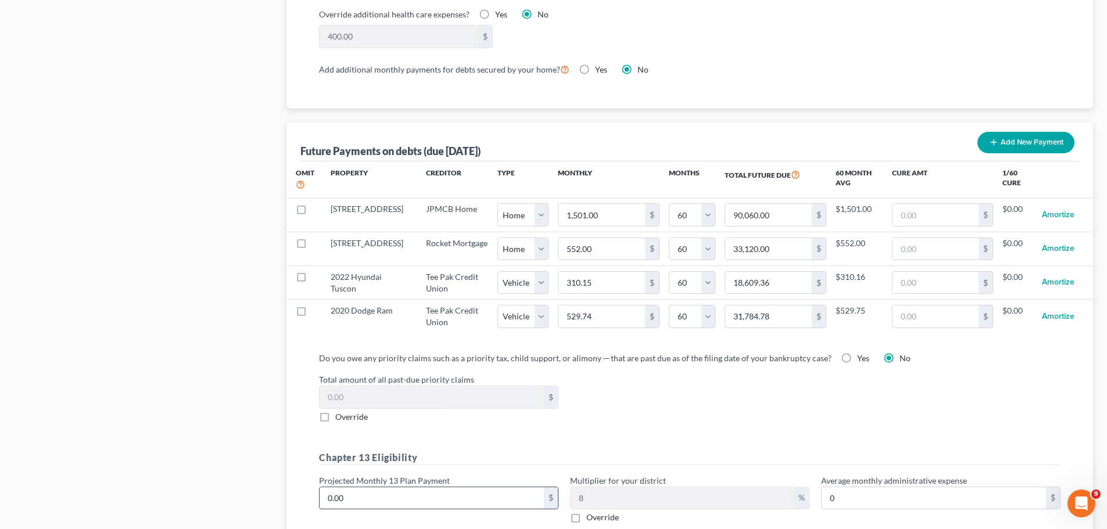
click at [426, 403] on input "0.00" at bounding box center [432, 499] width 224 height 22
type input "1"
type input "0.08"
type input "12"
type input "0.96"
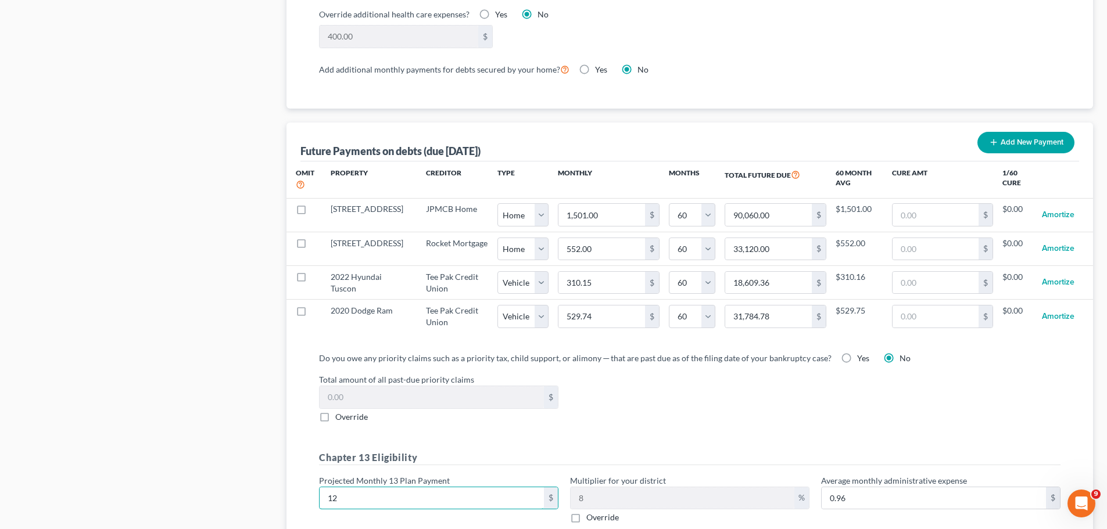
type input "120"
type input "9.60"
type input "1200"
type input "96.00"
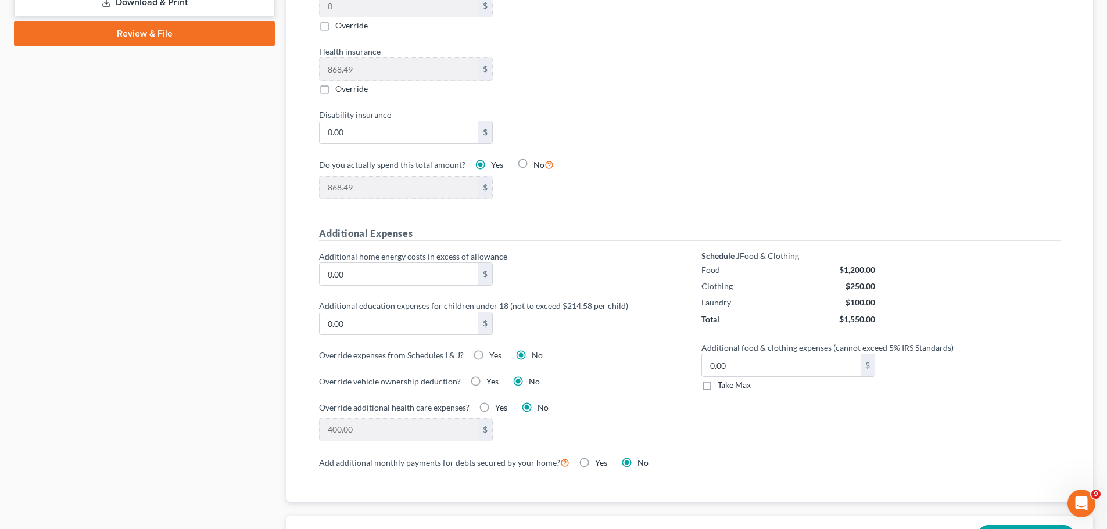
scroll to position [523, 0]
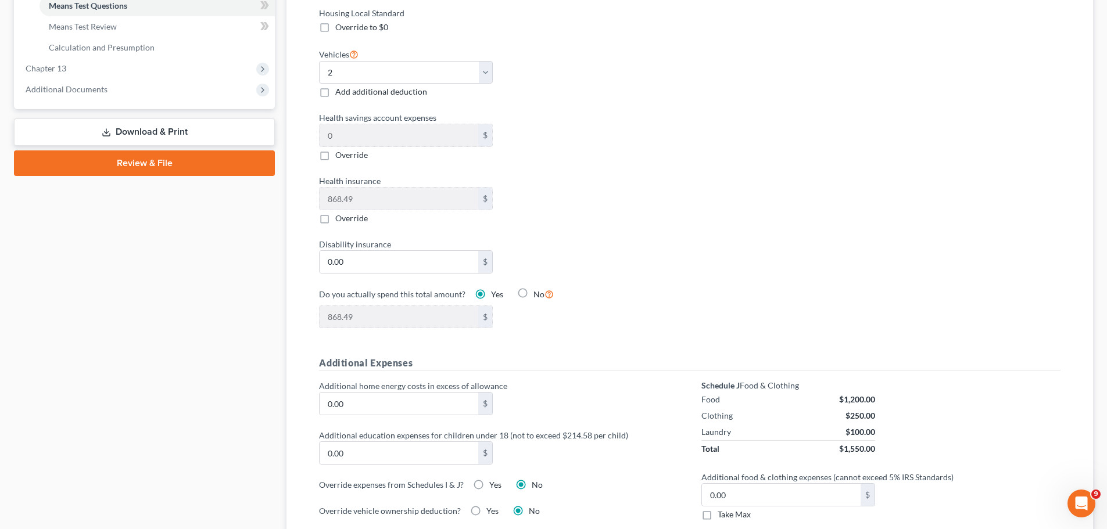
type input "1,200"
click at [718, 403] on label "Take Max" at bounding box center [734, 515] width 33 height 12
click at [722, 403] on input "Take Max" at bounding box center [726, 513] width 8 height 8
checkbox input "true"
type input "77.00"
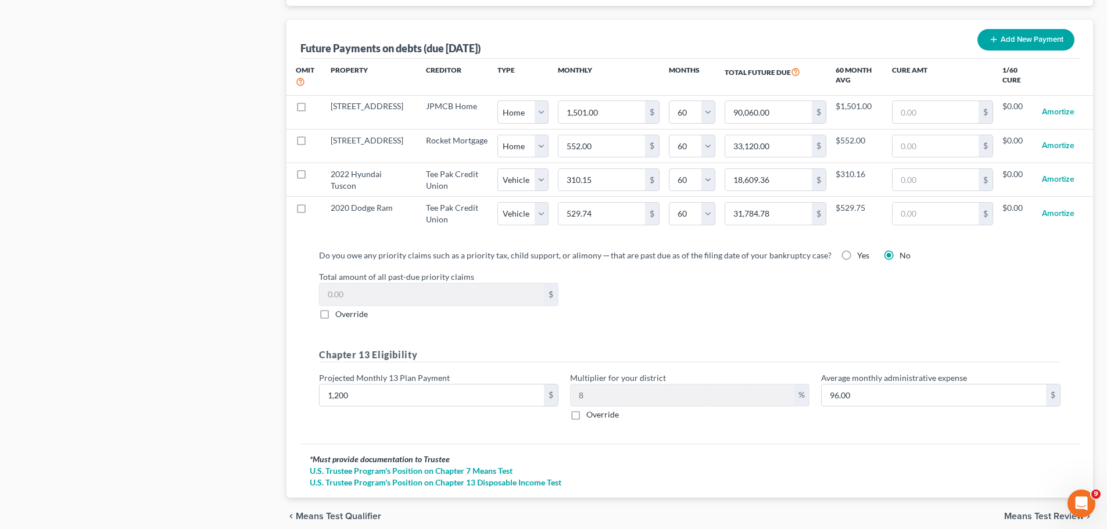
scroll to position [1188, 0]
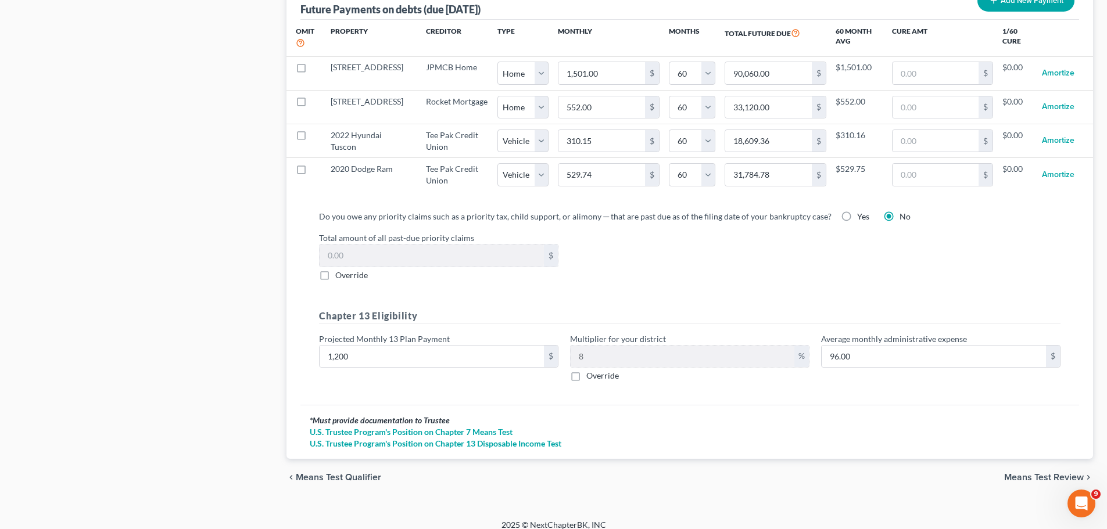
click at [883, 403] on span "Means Test Review" at bounding box center [1044, 477] width 80 height 9
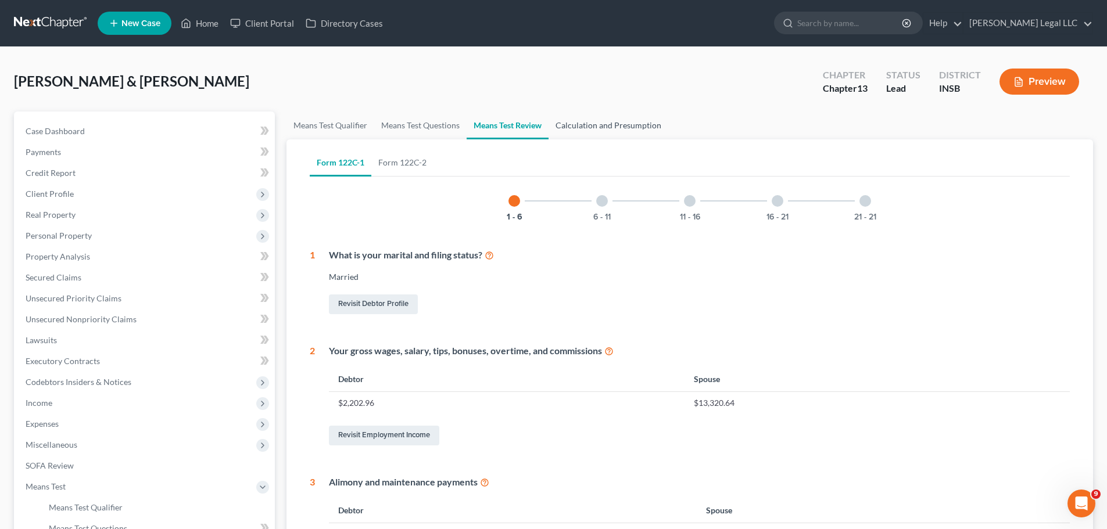
click at [585, 126] on link "Calculation and Presumption" at bounding box center [609, 126] width 120 height 28
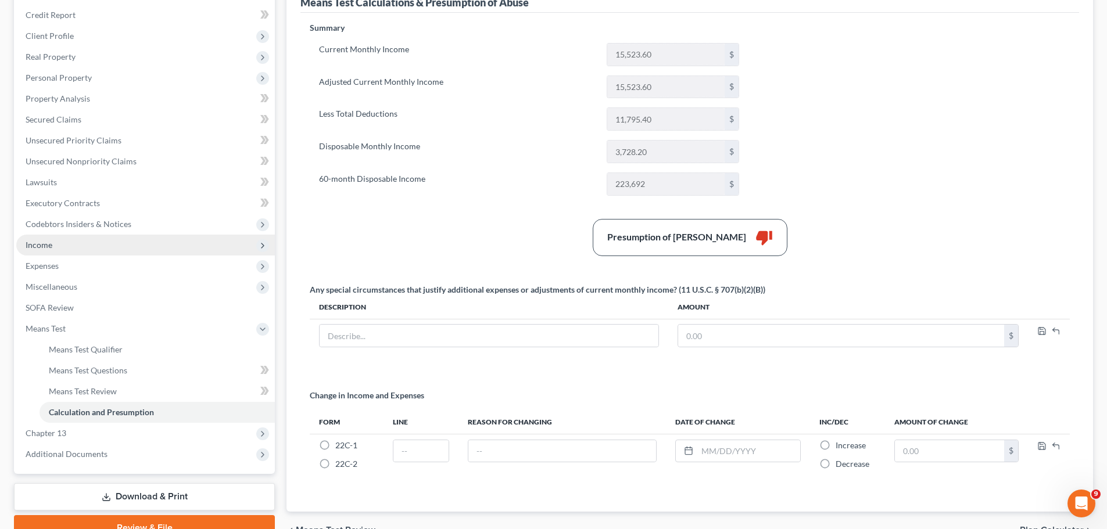
scroll to position [174, 0]
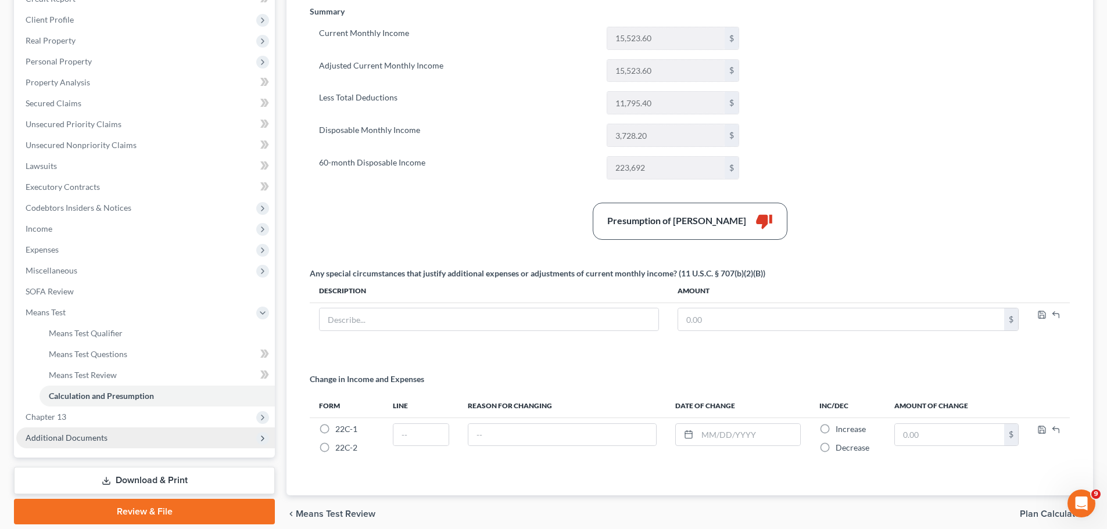
click at [60, 403] on span "Additional Documents" at bounding box center [145, 438] width 259 height 21
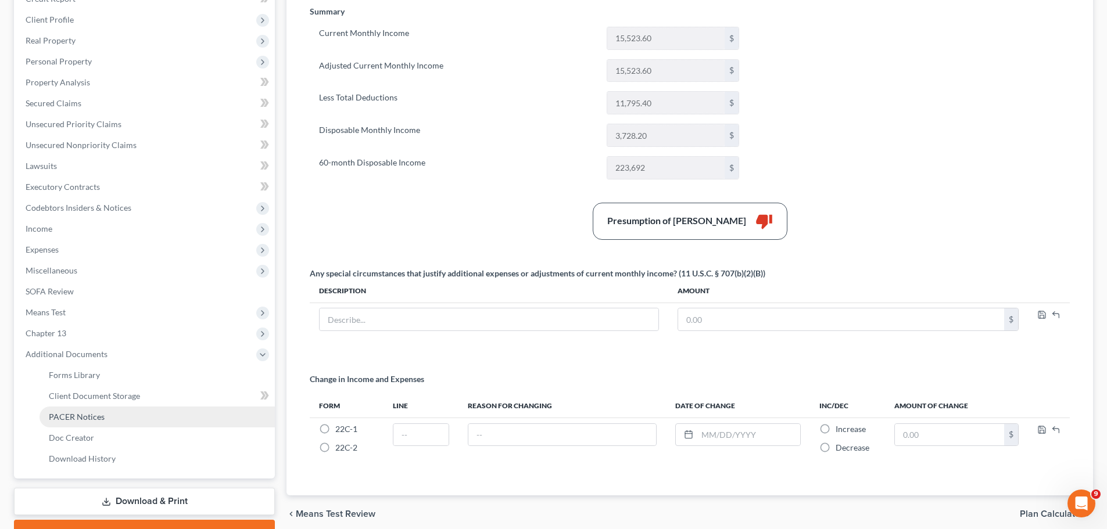
click at [63, 403] on span "PACER Notices" at bounding box center [77, 417] width 56 height 10
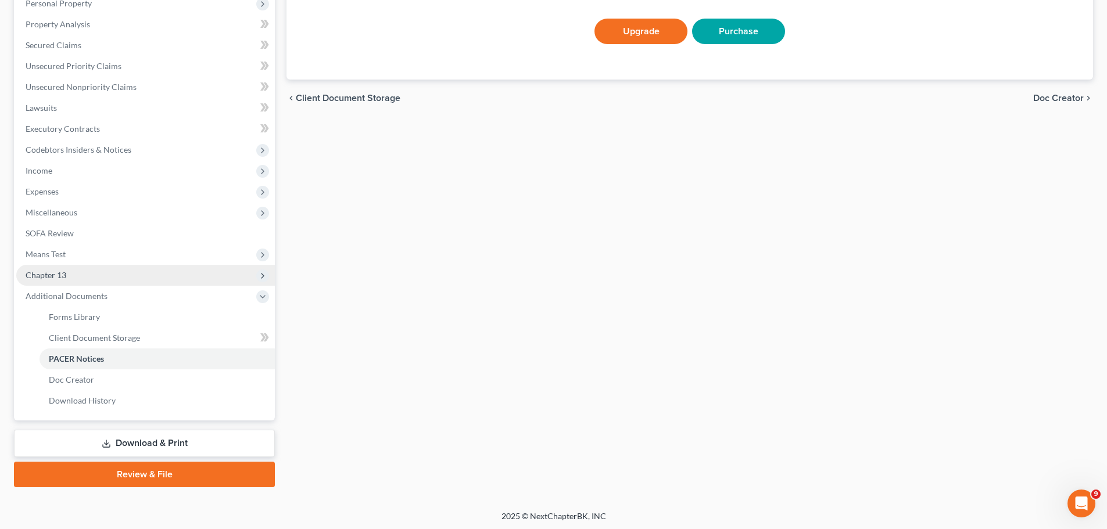
click at [48, 279] on span "Chapter 13" at bounding box center [46, 275] width 41 height 10
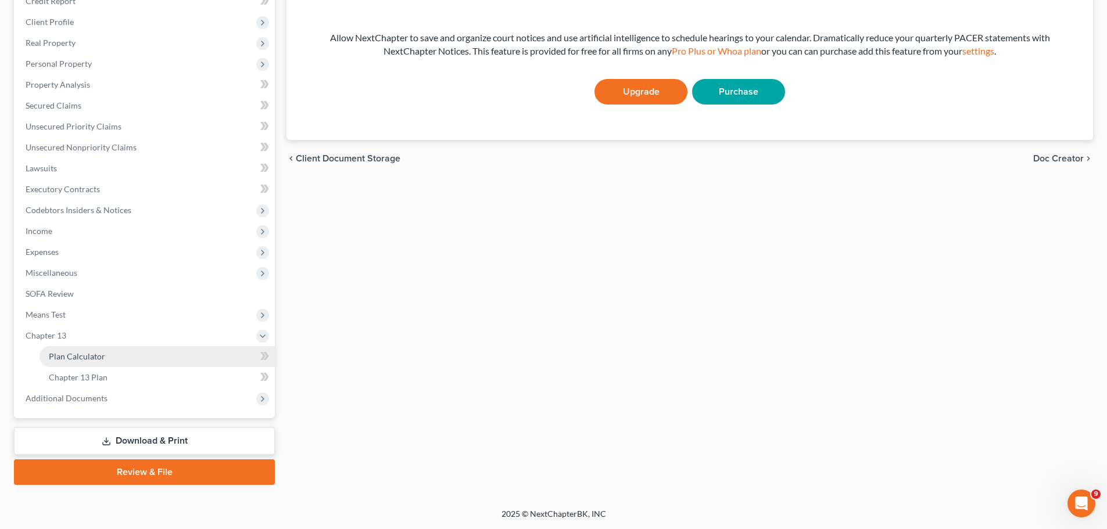
click at [67, 356] on span "Plan Calculator" at bounding box center [77, 357] width 56 height 10
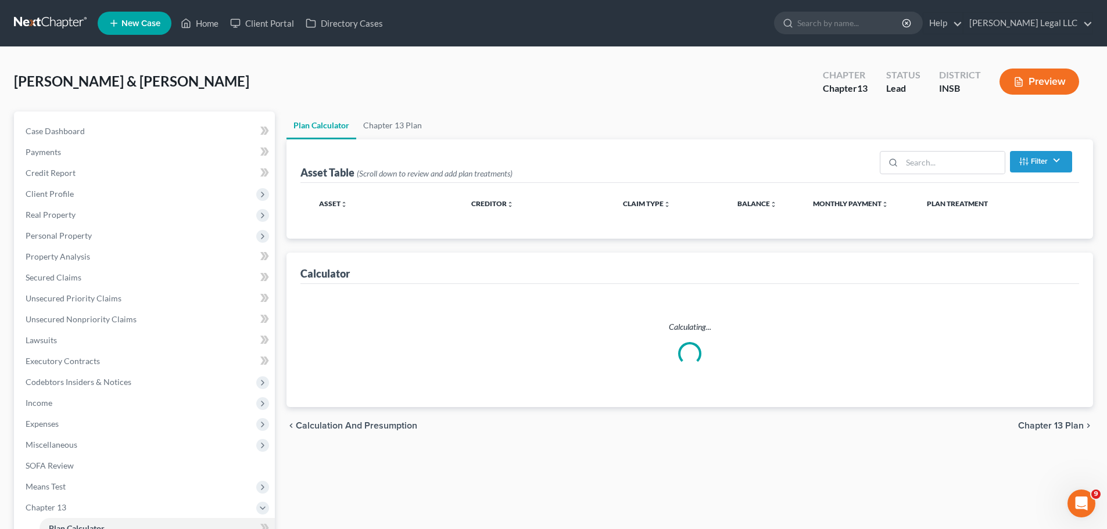
select select "59"
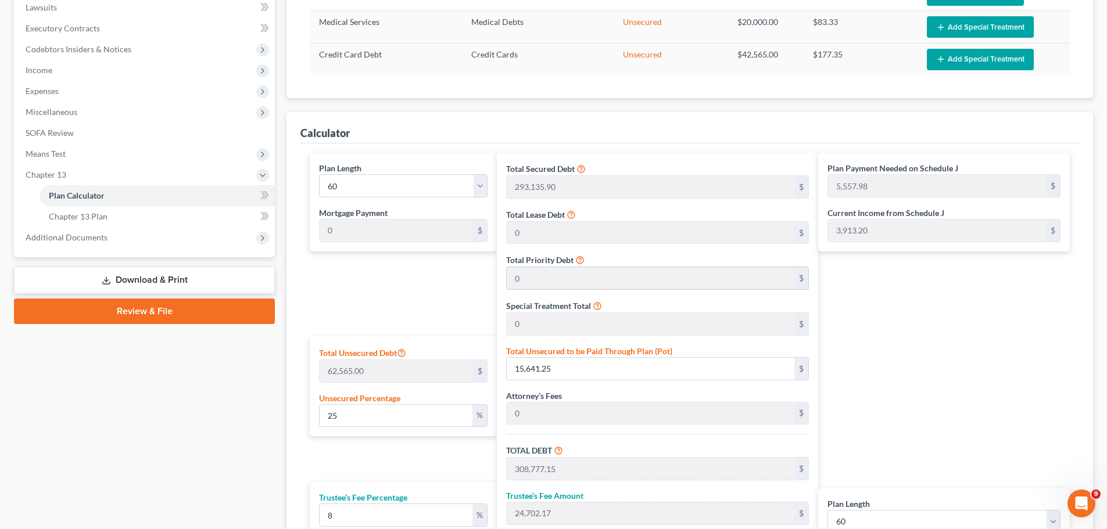
scroll to position [349, 0]
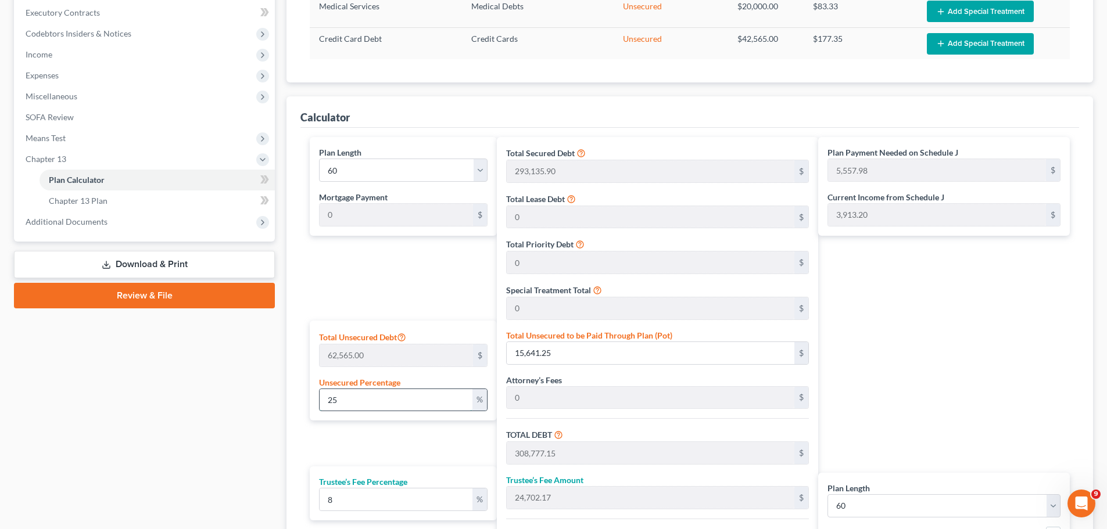
click at [406, 392] on input "25" at bounding box center [396, 400] width 153 height 22
type input "1"
type input "625.65"
type input "293,761.55"
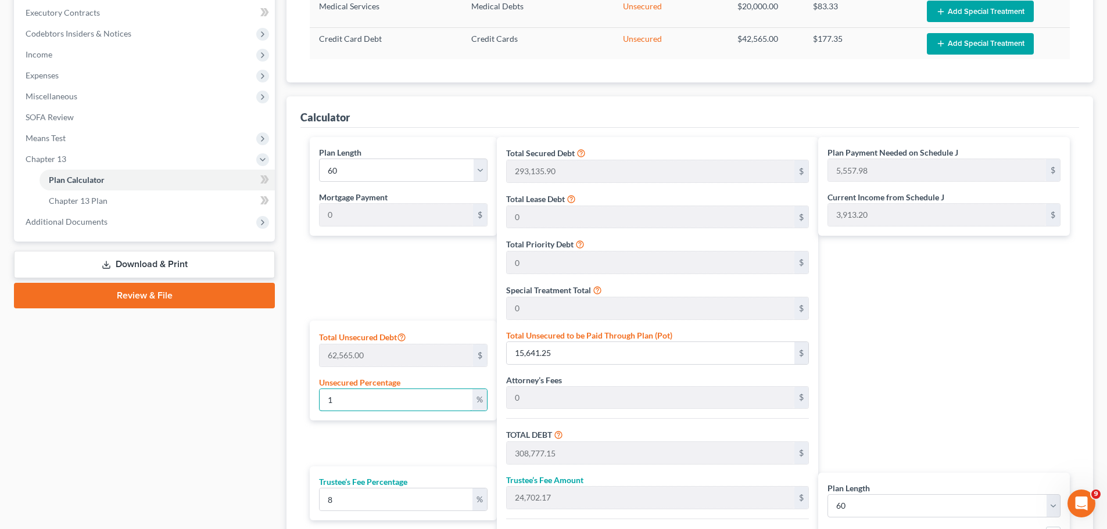
type input "23,500.92"
type input "317,262.47"
type input "5,287.70"
type input "10"
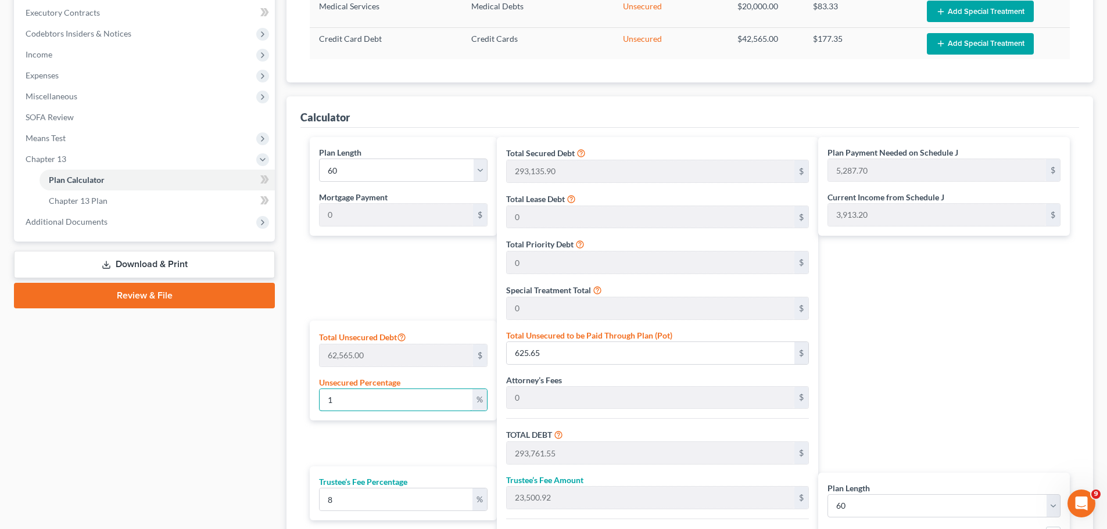
type input "6,256.50"
type input "299,392.40"
type input "23,951.39"
type input "323,343.79"
type input "5,389.06"
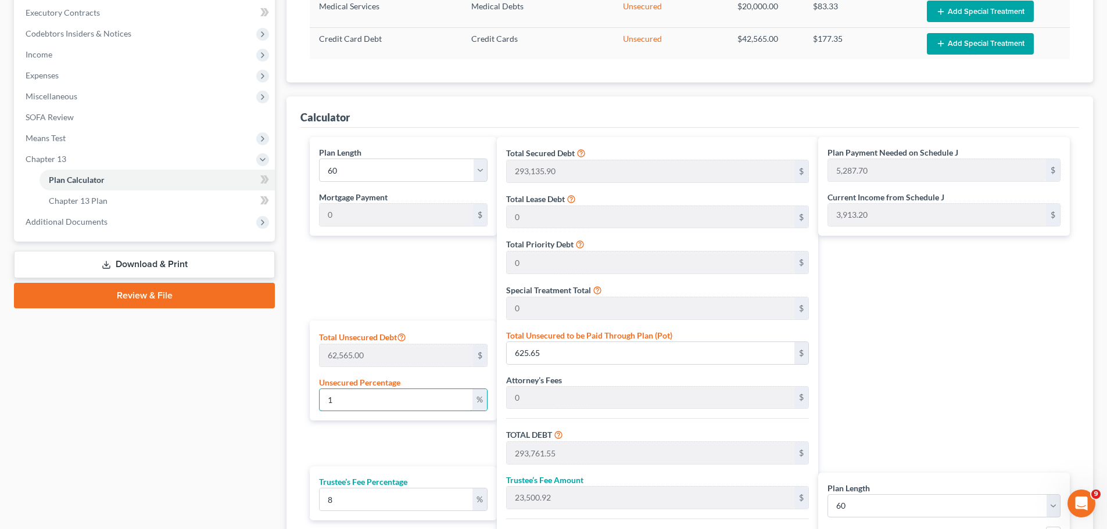
type input "5,389.06"
type input "100"
type input "62,565.00"
type input "355,700.90"
type input "28,456.07"
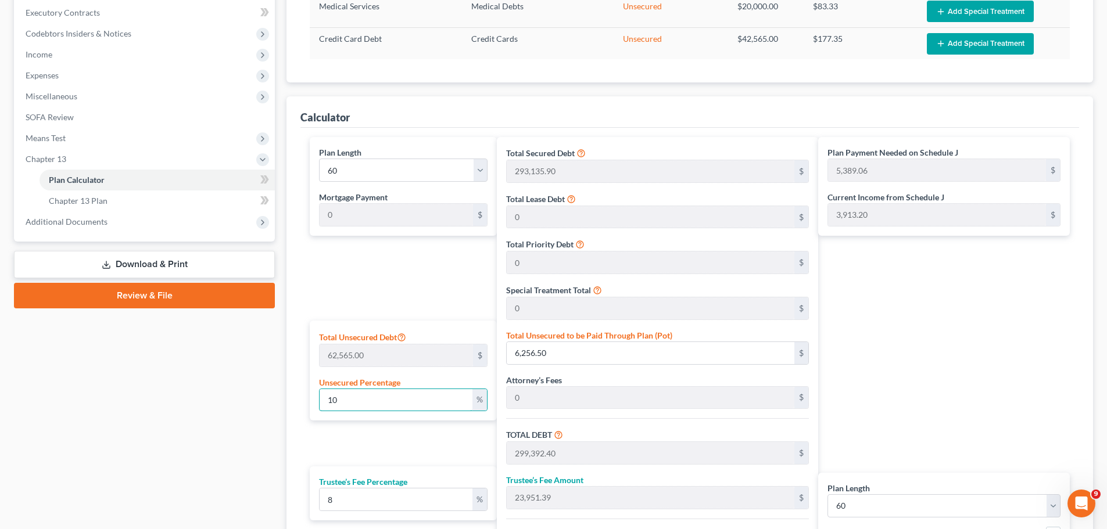
type input "384,156.97"
type input "6,402.61"
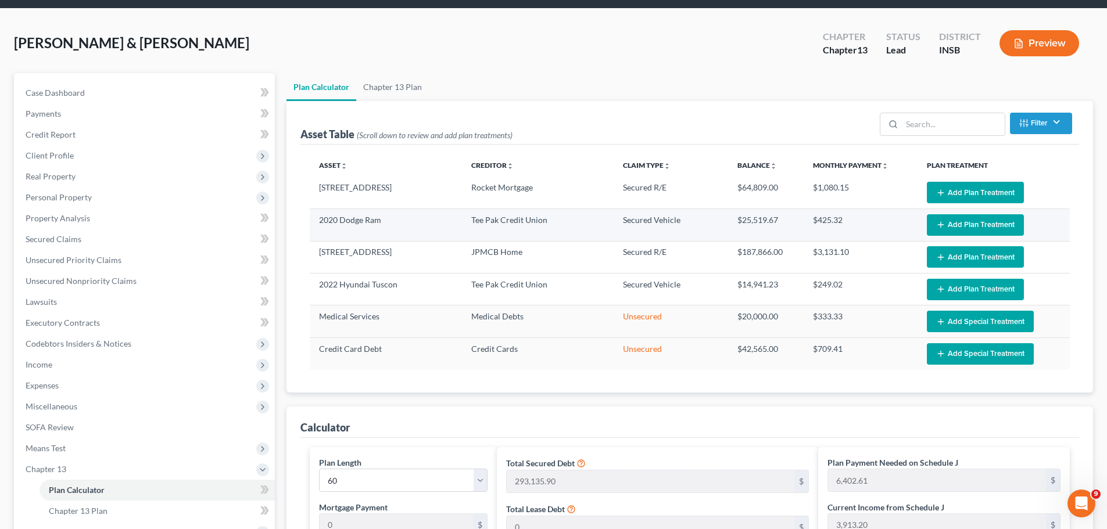
scroll to position [59, 0]
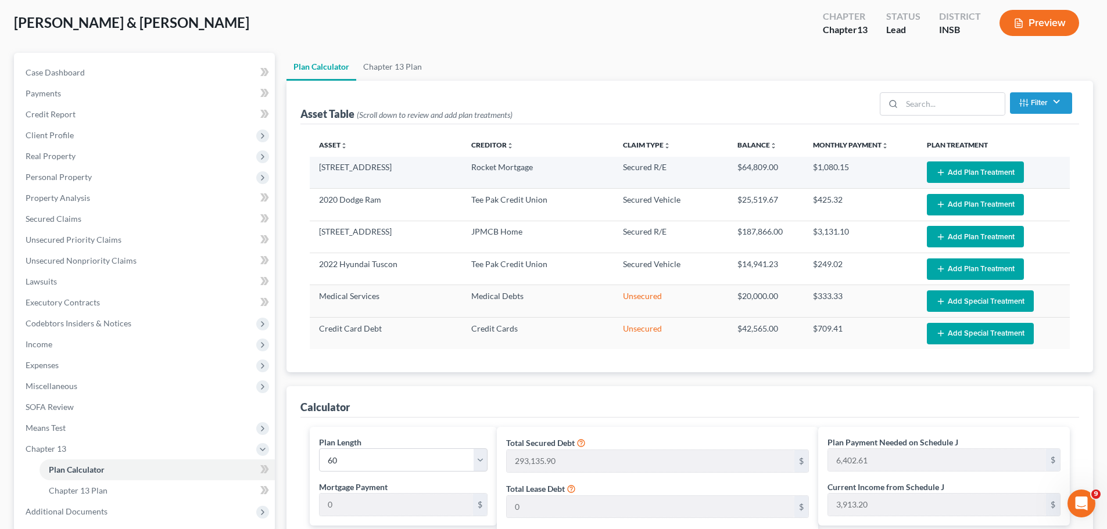
type input "100"
click at [883, 167] on button "Add Plan Treatment" at bounding box center [975, 173] width 97 height 22
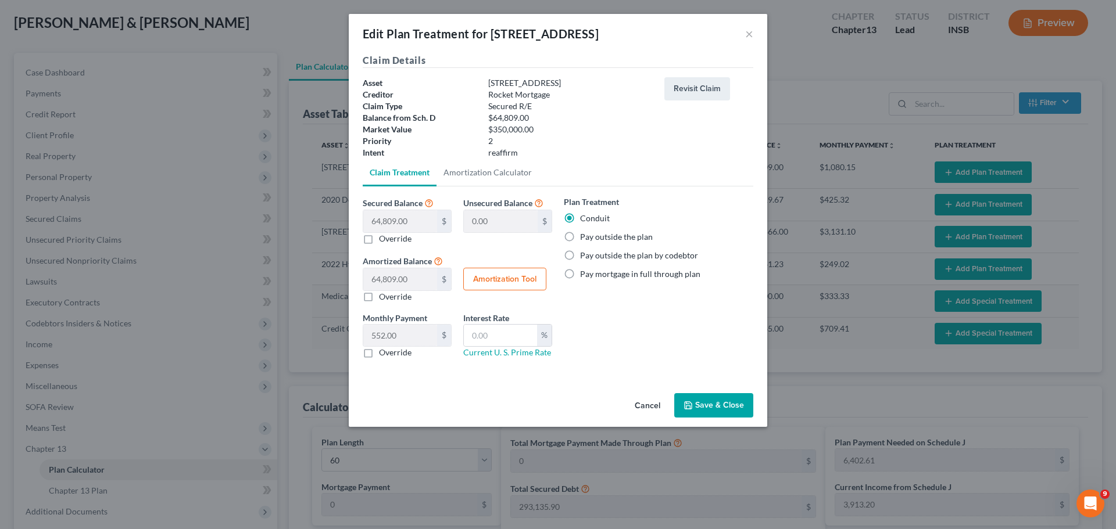
click at [580, 236] on label "Pay outside the plan" at bounding box center [616, 237] width 73 height 12
click at [585, 236] on input "Pay outside the plan" at bounding box center [589, 235] width 8 height 8
radio input "true"
click at [708, 403] on button "Save & Close" at bounding box center [713, 405] width 79 height 24
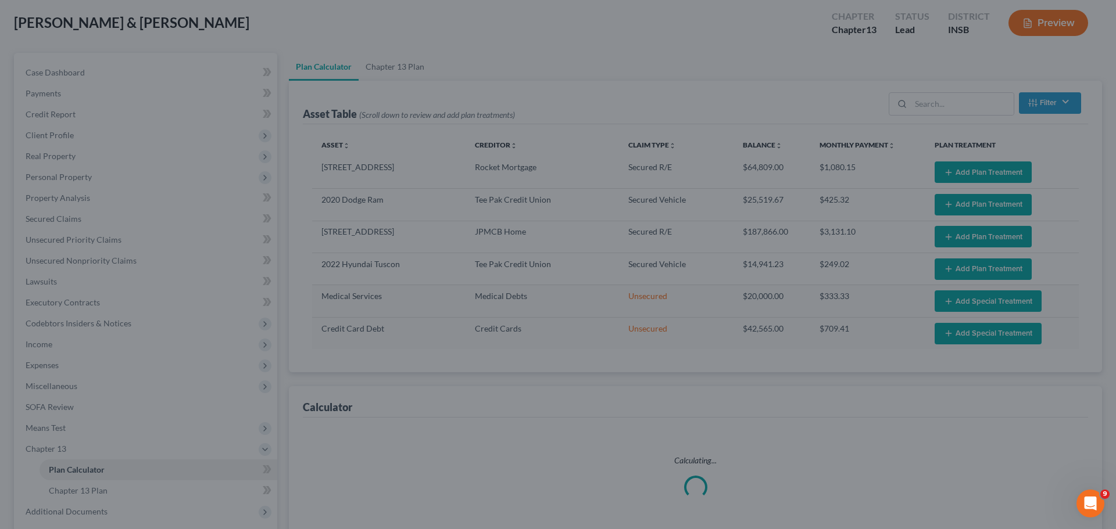
select select "59"
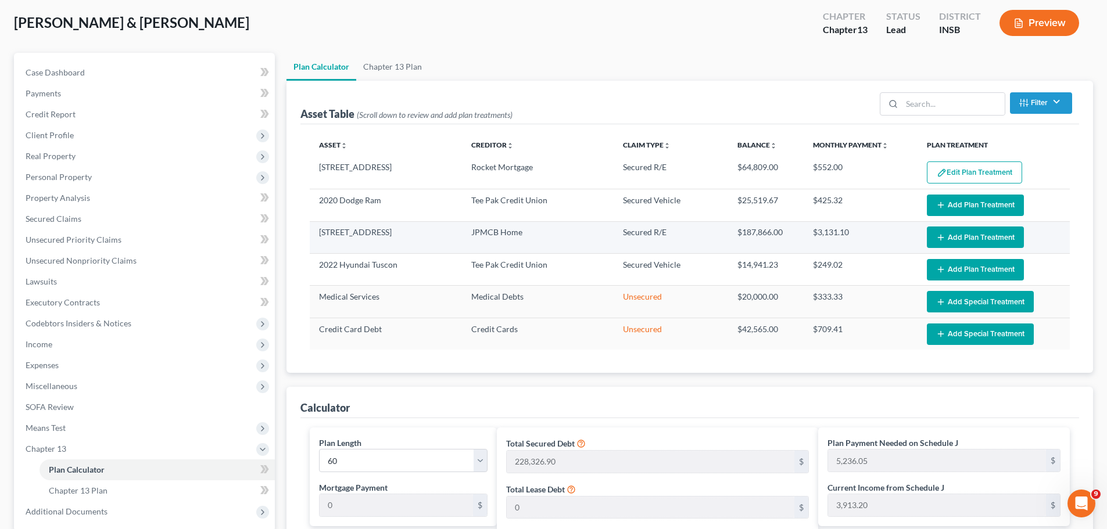
click at [883, 233] on button "Add Plan Treatment" at bounding box center [975, 238] width 97 height 22
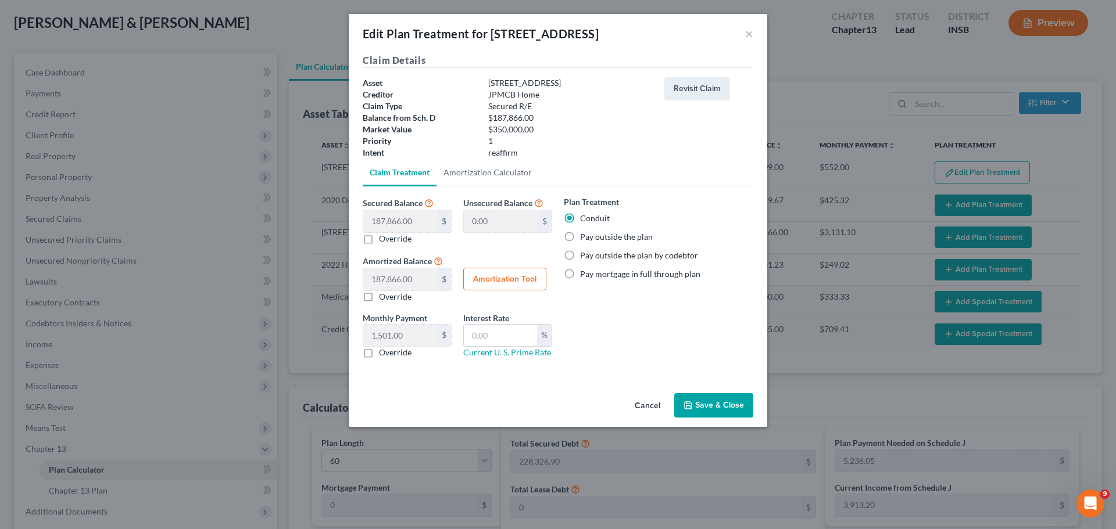
click at [580, 234] on label "Pay outside the plan" at bounding box center [616, 237] width 73 height 12
click at [585, 234] on input "Pay outside the plan" at bounding box center [589, 235] width 8 height 8
radio input "true"
click at [711, 403] on button "Save & Close" at bounding box center [713, 405] width 79 height 24
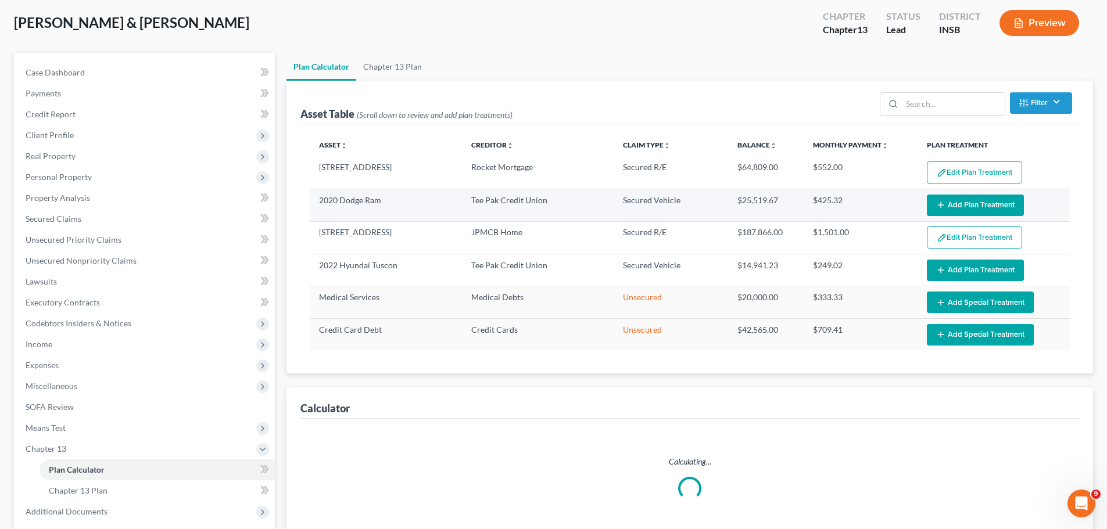
click at [883, 206] on button "Add Plan Treatment" at bounding box center [975, 206] width 97 height 22
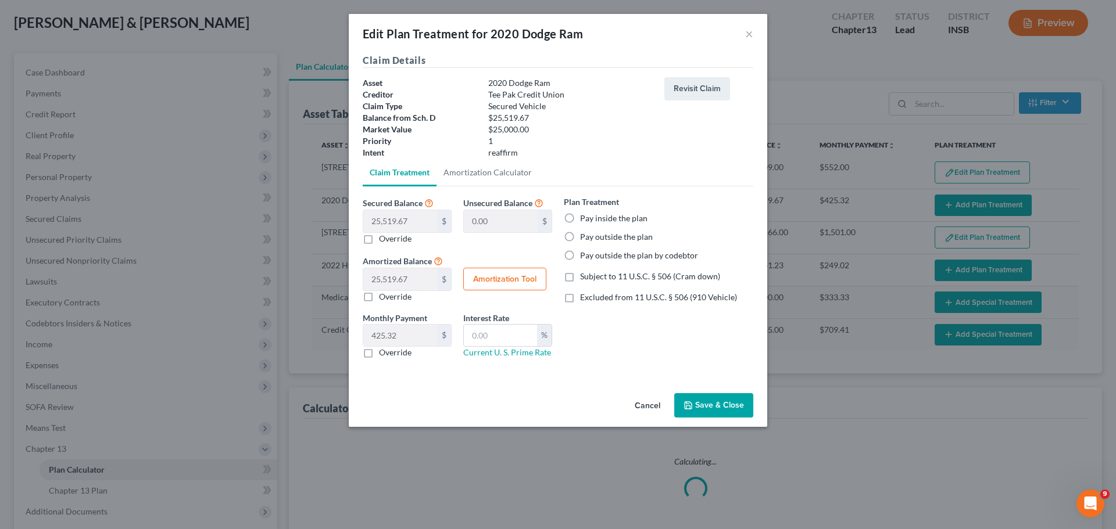
click at [580, 235] on label "Pay outside the plan" at bounding box center [616, 237] width 73 height 12
click at [585, 235] on input "Pay outside the plan" at bounding box center [589, 235] width 8 height 8
radio input "true"
click at [710, 403] on button "Save & Close" at bounding box center [713, 405] width 79 height 24
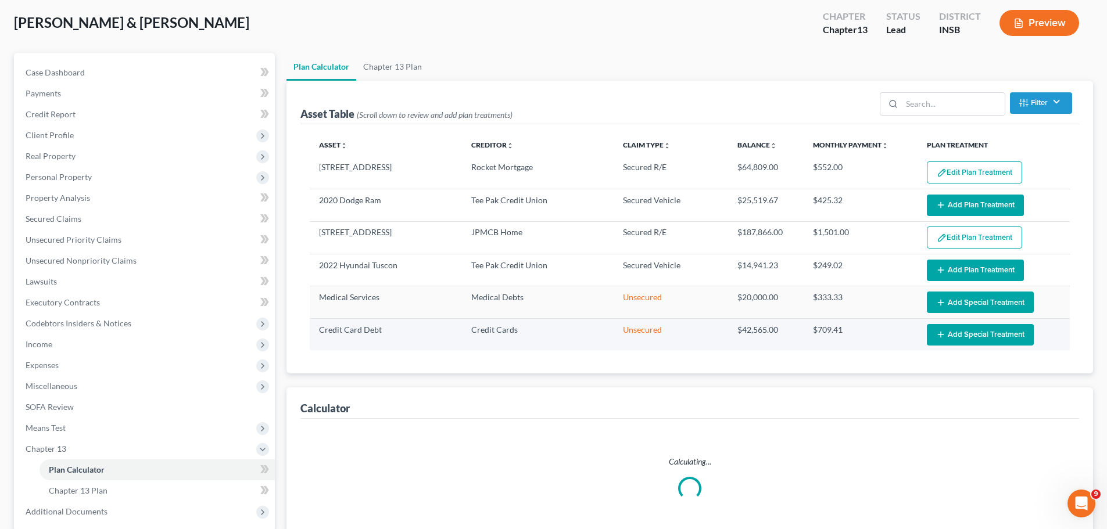
select select "59"
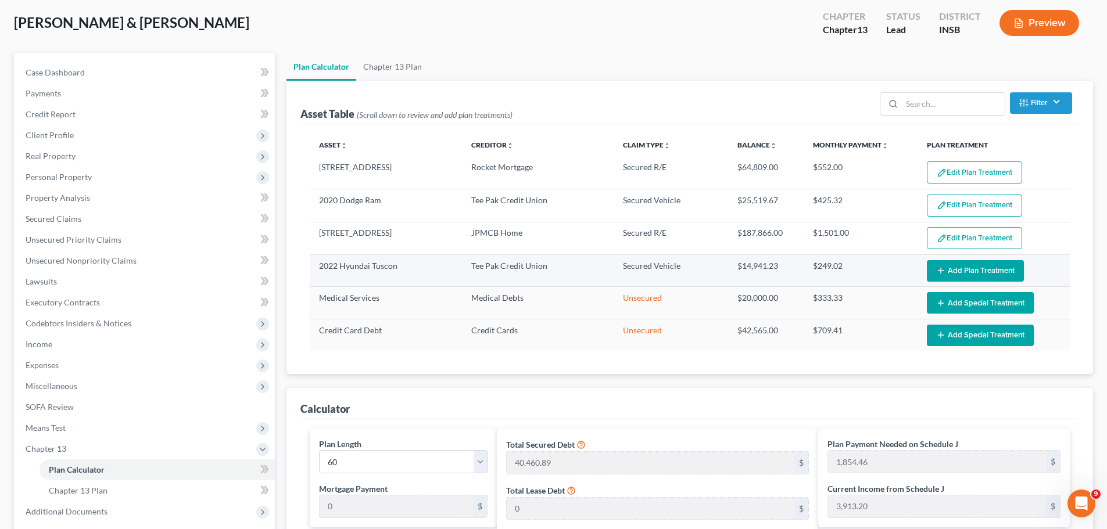
click at [883, 272] on button "Add Plan Treatment" at bounding box center [975, 271] width 97 height 22
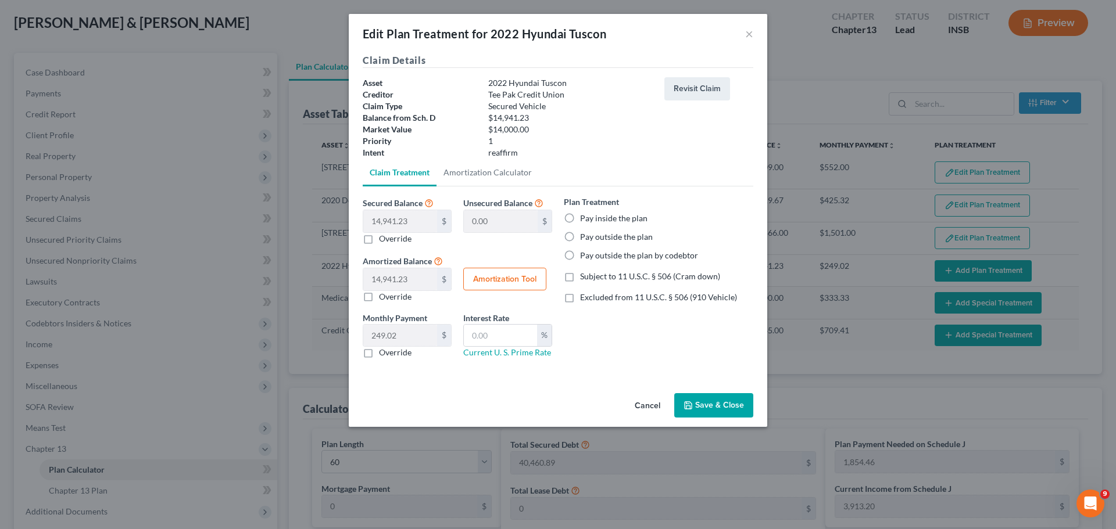
click at [580, 235] on label "Pay outside the plan" at bounding box center [616, 237] width 73 height 12
click at [585, 235] on input "Pay outside the plan" at bounding box center [589, 235] width 8 height 8
radio input "true"
click at [699, 403] on button "Save & Close" at bounding box center [713, 405] width 79 height 24
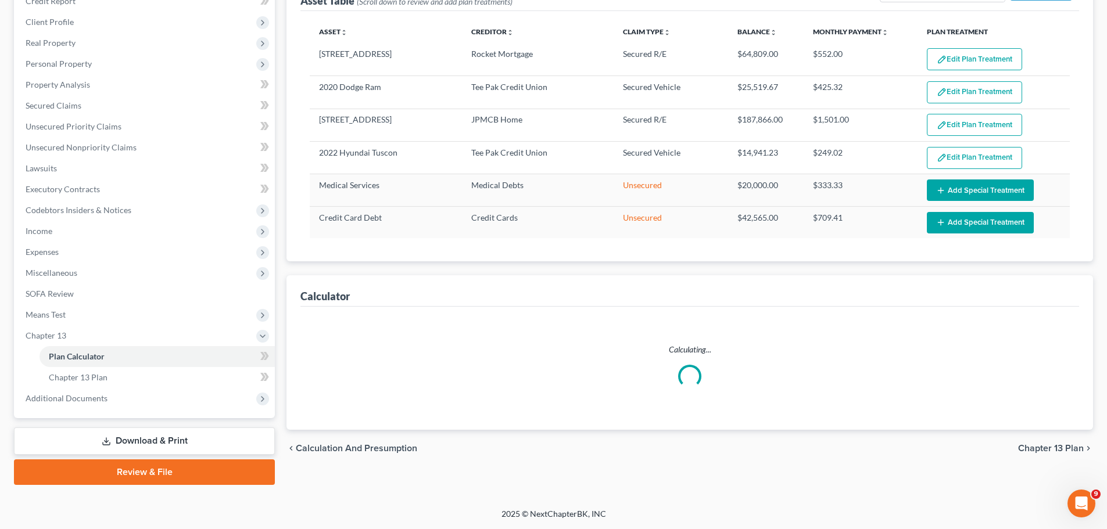
select select "59"
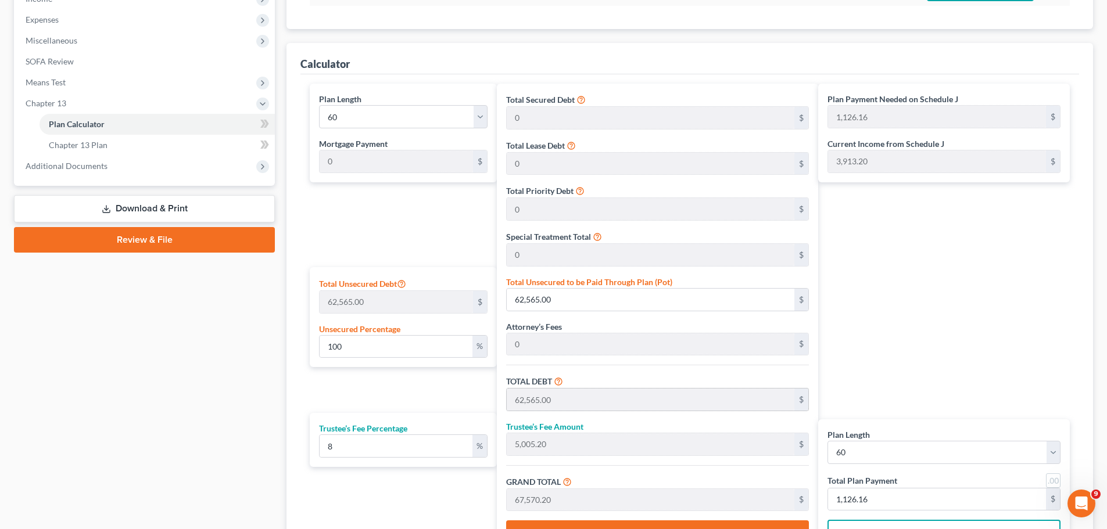
scroll to position [463, 0]
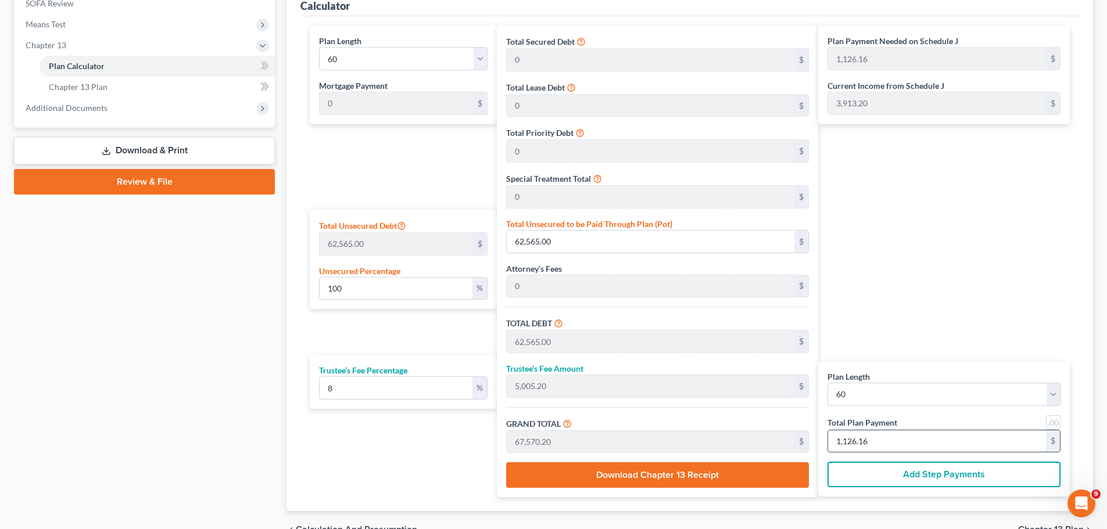
click at [876, 403] on input "1,126.16" at bounding box center [937, 442] width 218 height 22
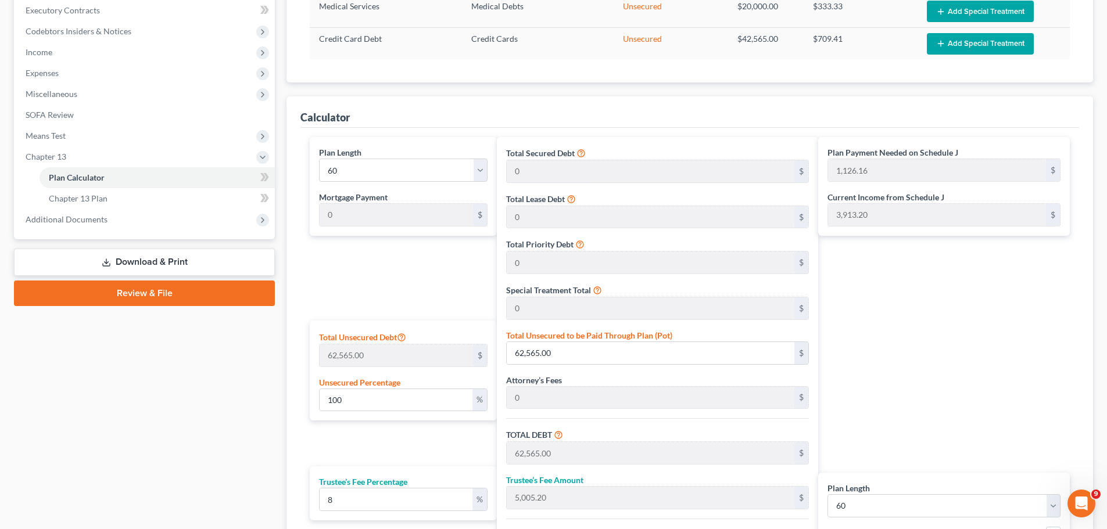
scroll to position [346, 0]
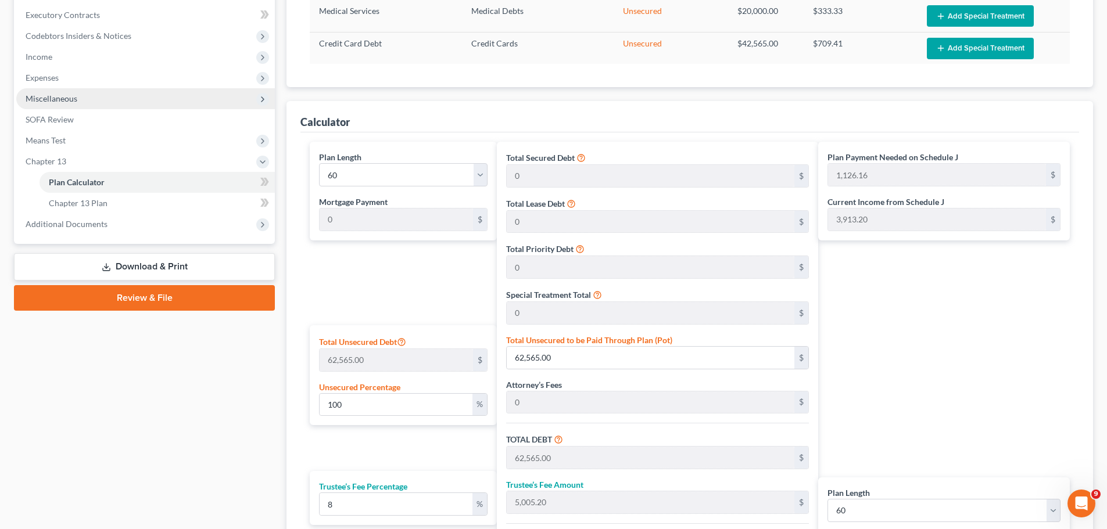
click at [62, 97] on span "Miscellaneous" at bounding box center [52, 99] width 52 height 10
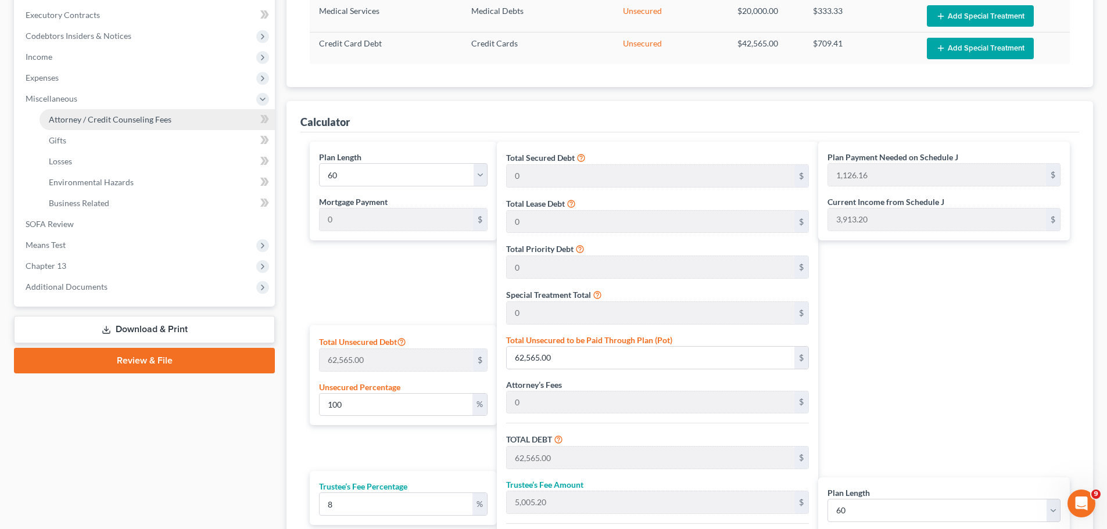
click at [78, 120] on span "Attorney / Credit Counseling Fees" at bounding box center [110, 119] width 123 height 10
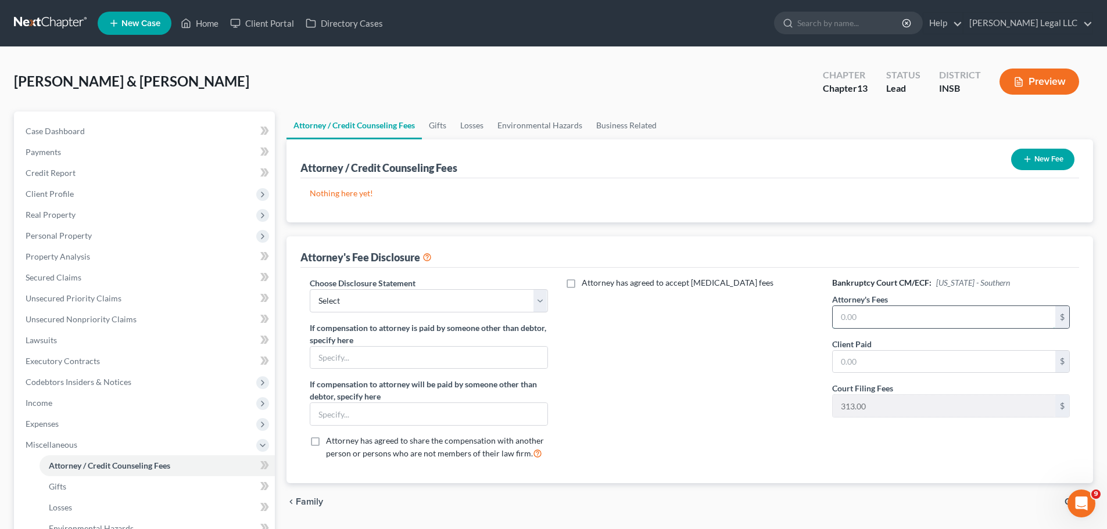
click at [883, 320] on input "text" at bounding box center [944, 317] width 223 height 22
type input "3,850"
type input "850"
click at [449, 302] on select "Select Attorney Compensation Disclosure" at bounding box center [429, 300] width 238 height 23
select select "0"
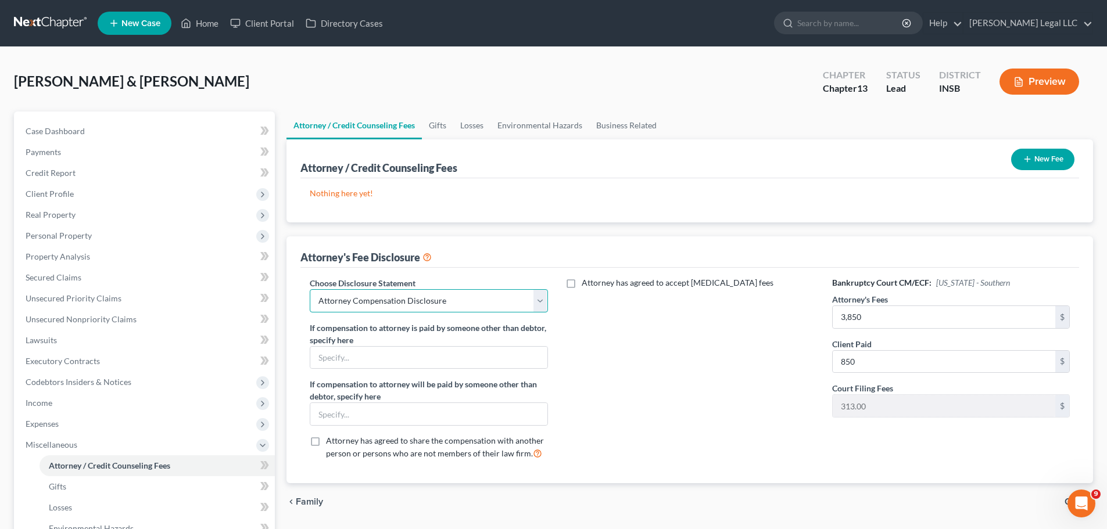
click at [310, 289] on select "Select Attorney Compensation Disclosure" at bounding box center [429, 300] width 238 height 23
click at [708, 346] on div "Attorney has agreed to accept [MEDICAL_DATA] fees" at bounding box center [690, 373] width 261 height 192
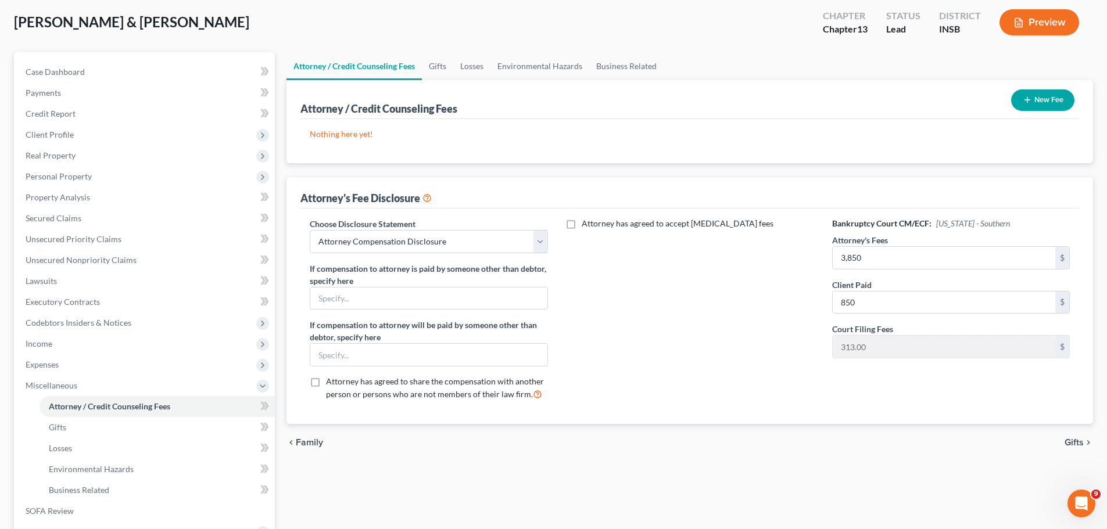
scroll to position [116, 0]
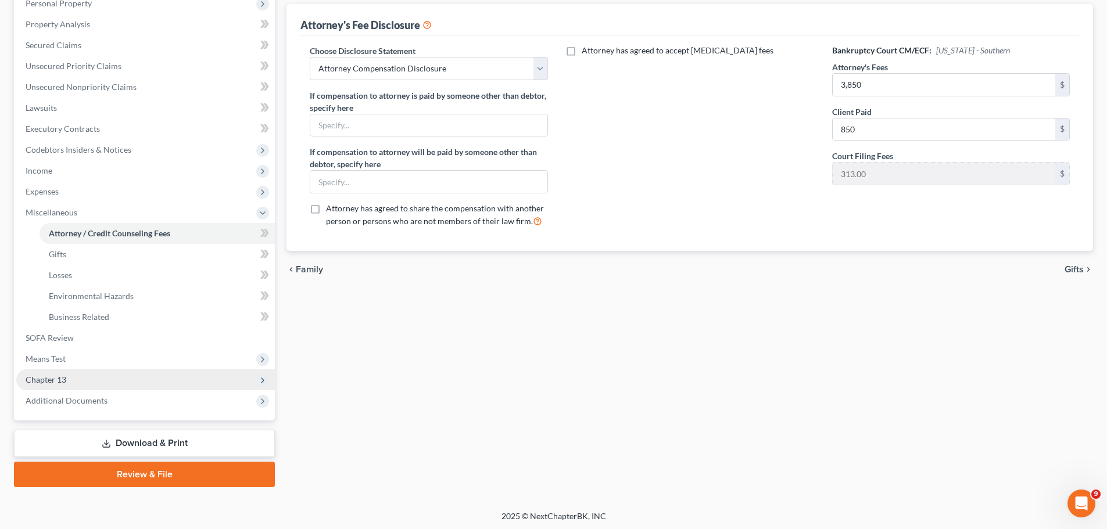
click at [51, 379] on span "Chapter 13" at bounding box center [46, 380] width 41 height 10
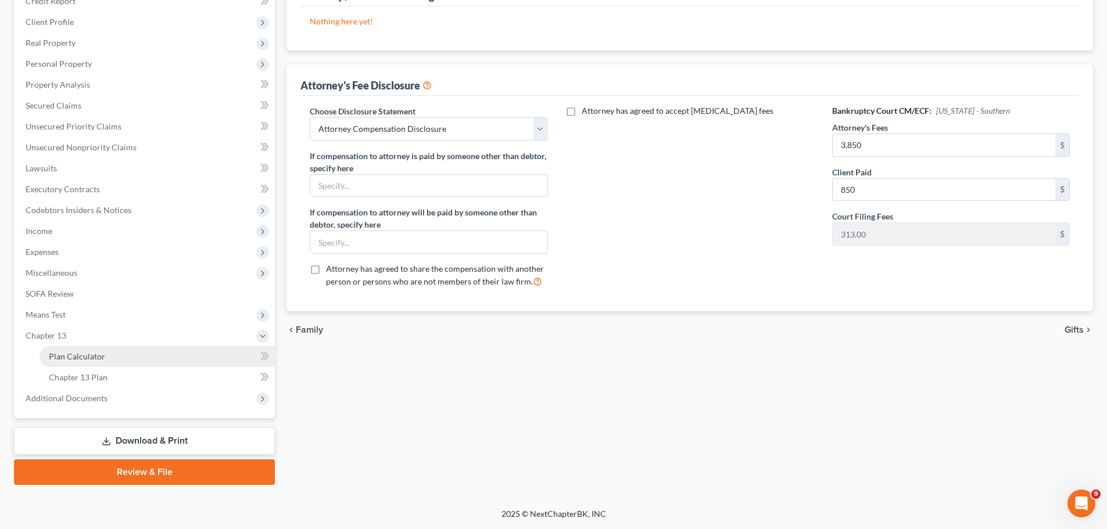
click at [78, 354] on span "Plan Calculator" at bounding box center [77, 357] width 56 height 10
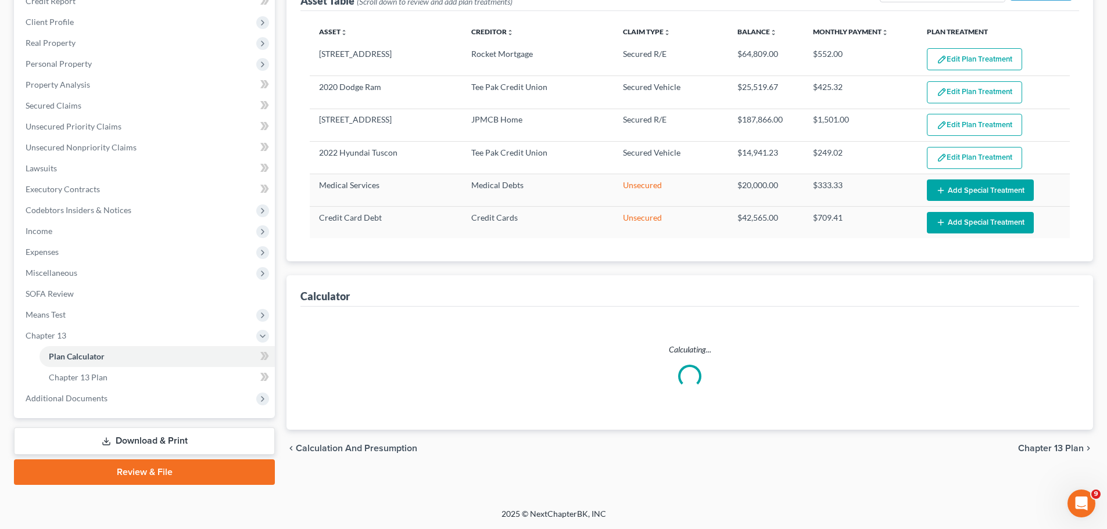
select select "59"
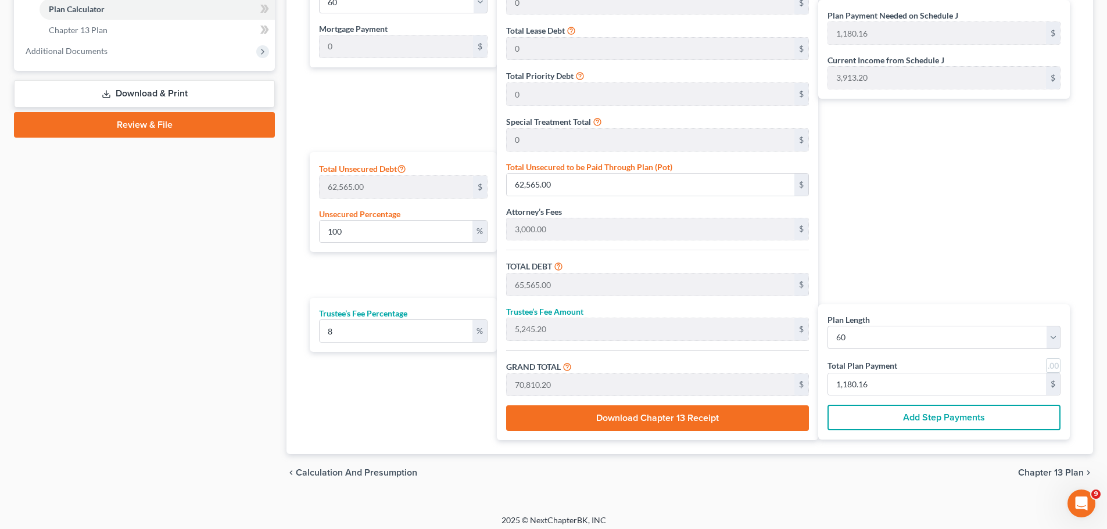
scroll to position [521, 0]
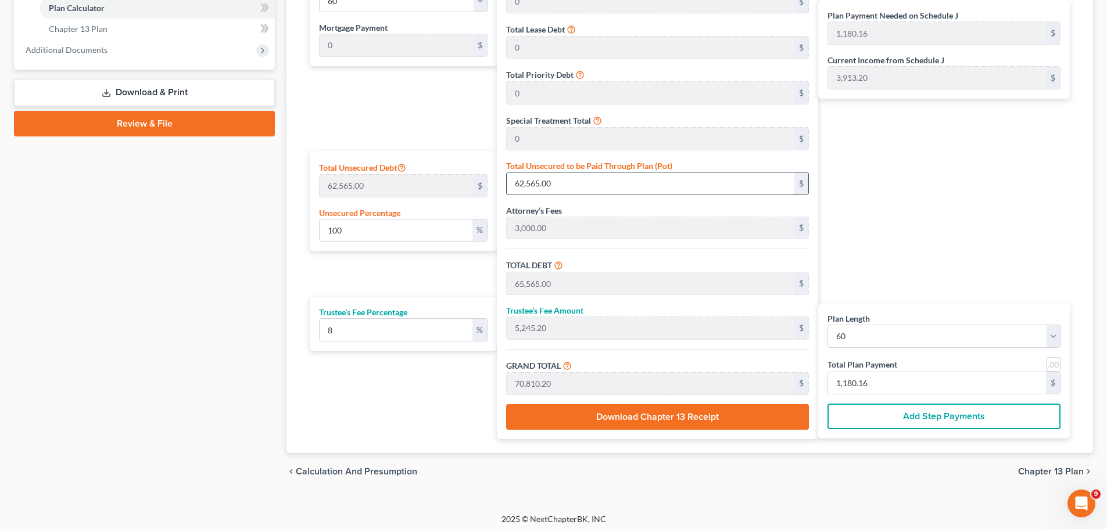
click at [601, 188] on input "62,565.00" at bounding box center [651, 184] width 288 height 22
type input "0.009590026372572525"
type input "6"
type input "3,006.00"
type input "240.48"
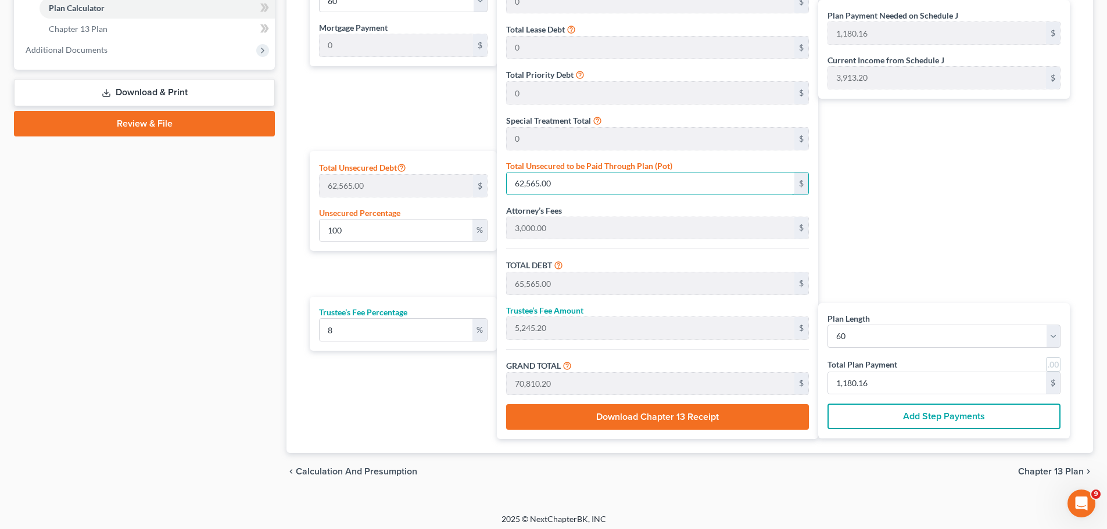
type input "3,246.48"
type input "54.10"
type input "0.09590026372572524"
type input "60"
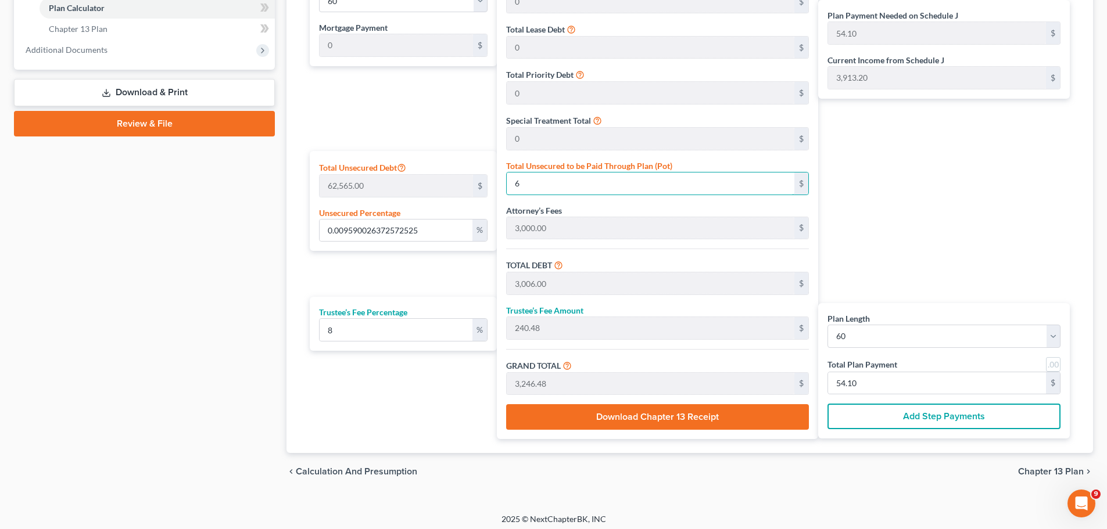
type input "3,060.00"
type input "244.80"
click at [865, 366] on label "Total Plan Payment" at bounding box center [863, 365] width 70 height 12
click at [864, 388] on input "1,134.00" at bounding box center [937, 384] width 218 height 22
click at [864, 388] on input "1,100" at bounding box center [937, 384] width 218 height 22
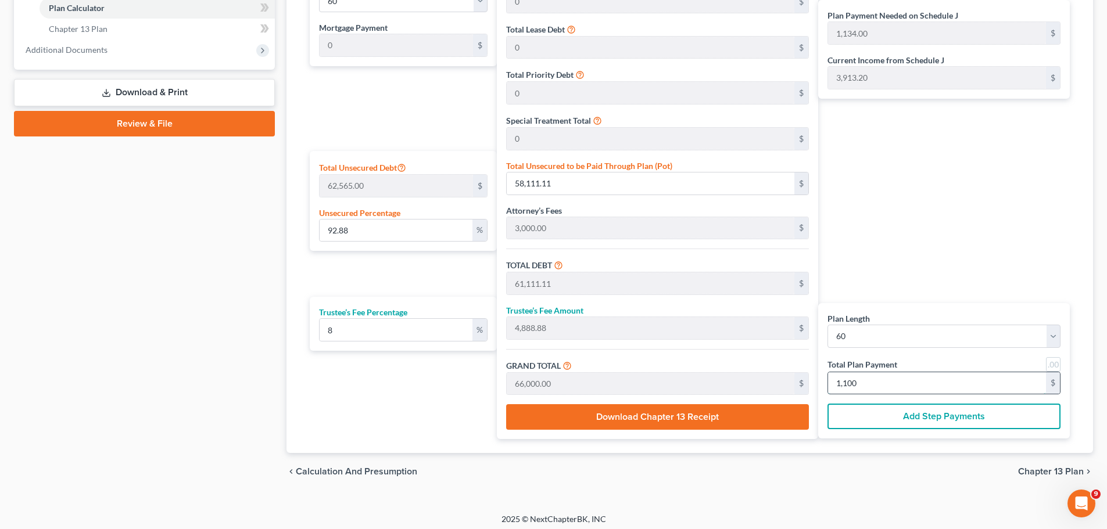
click at [864, 388] on input "1,100" at bounding box center [937, 384] width 218 height 22
click at [380, 231] on input "97.32" at bounding box center [396, 231] width 153 height 22
click at [883, 381] on input "1,180.16" at bounding box center [937, 384] width 218 height 22
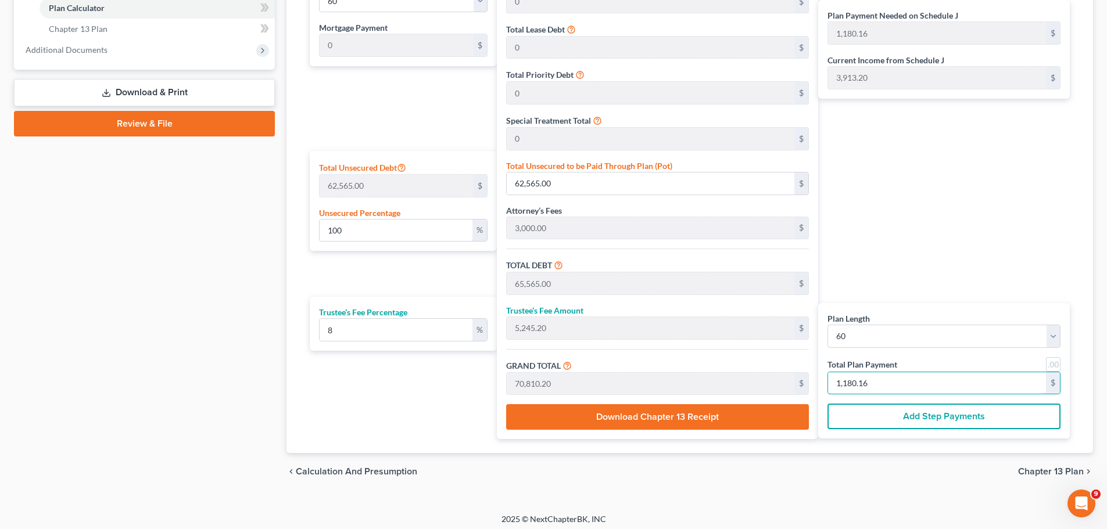
scroll to position [463, 0]
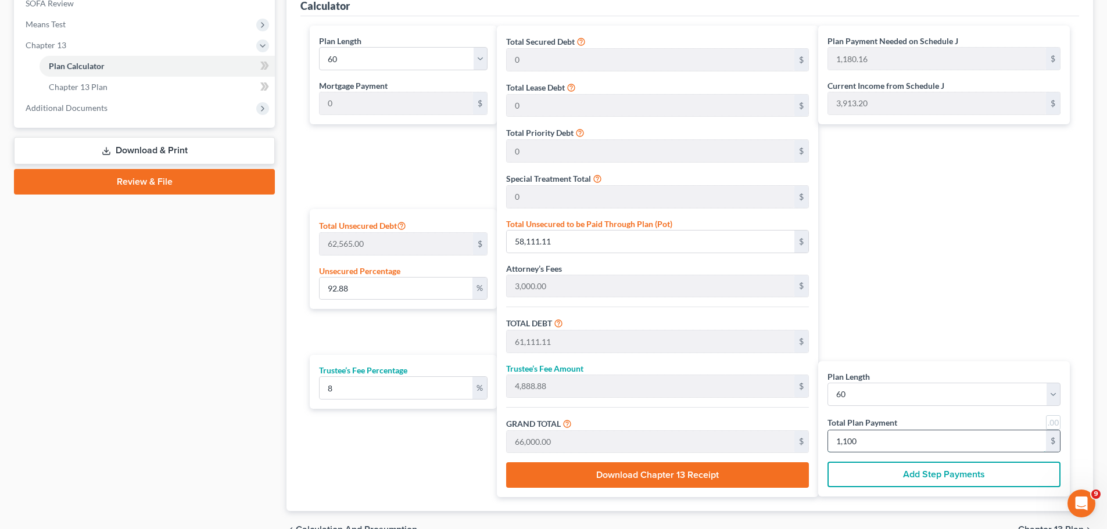
click at [866, 403] on input "1,100" at bounding box center [937, 442] width 218 height 22
click at [867, 403] on input "1,200" at bounding box center [937, 442] width 218 height 22
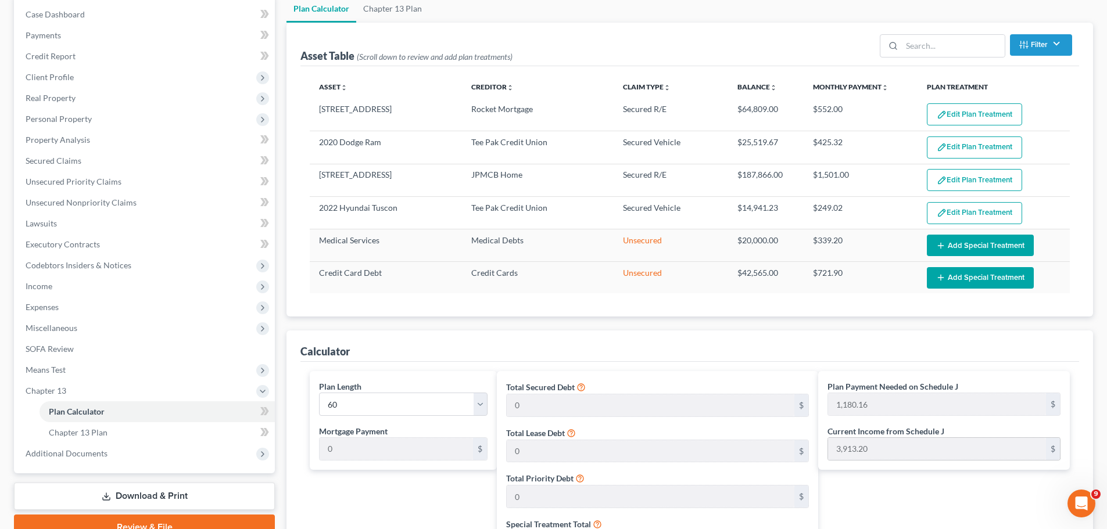
scroll to position [114, 0]
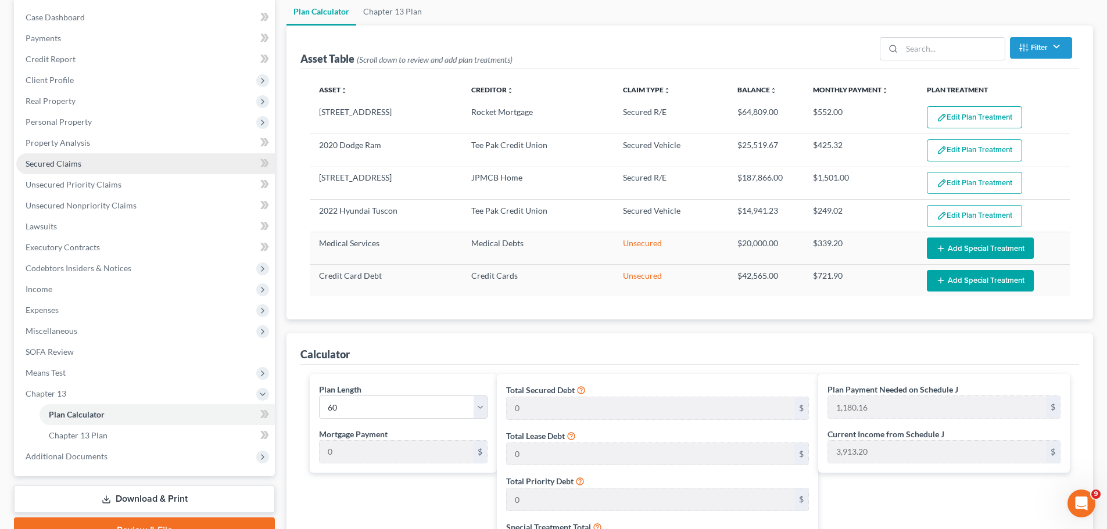
click at [62, 159] on span "Secured Claims" at bounding box center [54, 164] width 56 height 10
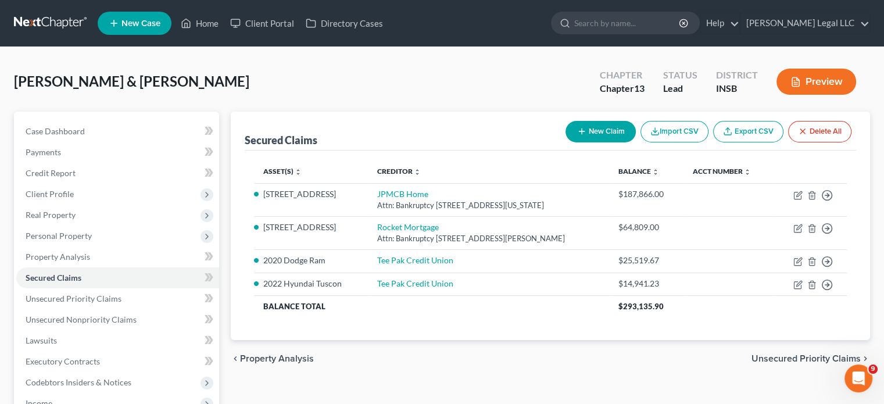
click at [675, 361] on div "chevron_left Property Analysis Unsecured Priority Claims chevron_right" at bounding box center [550, 358] width 639 height 37
click at [797, 262] on icon "button" at bounding box center [798, 259] width 5 height 5
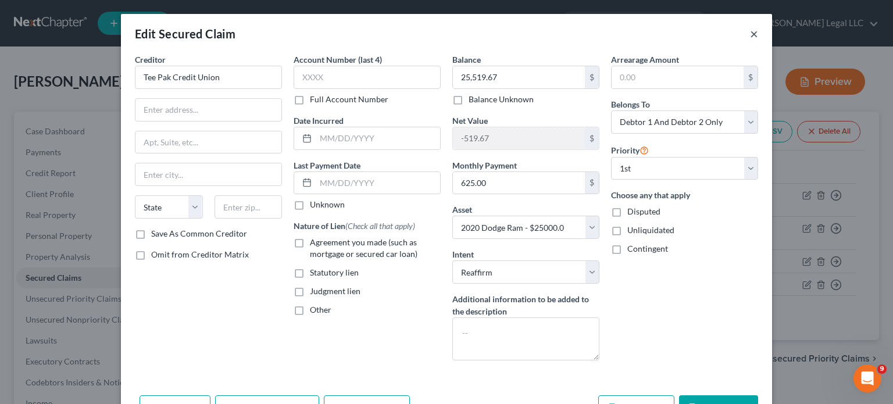
click at [751, 36] on button "×" at bounding box center [754, 34] width 8 height 14
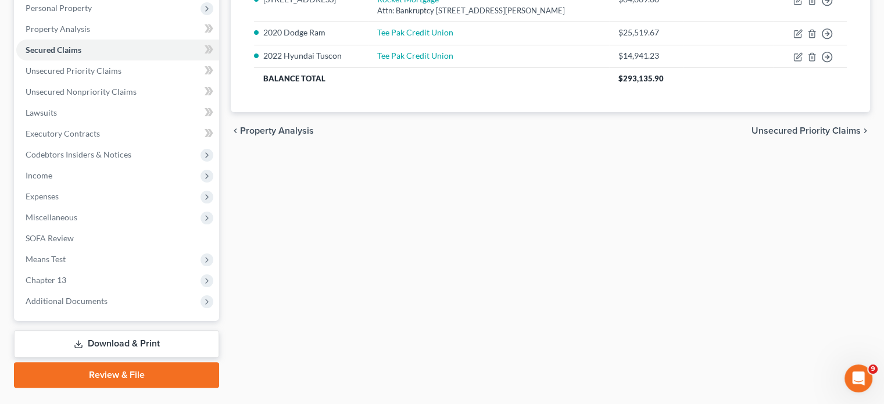
scroll to position [255, 0]
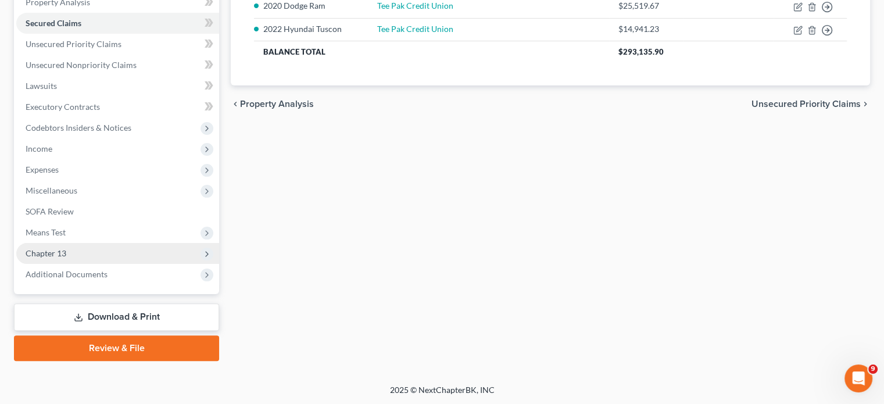
click at [65, 250] on span "Chapter 13" at bounding box center [46, 253] width 41 height 10
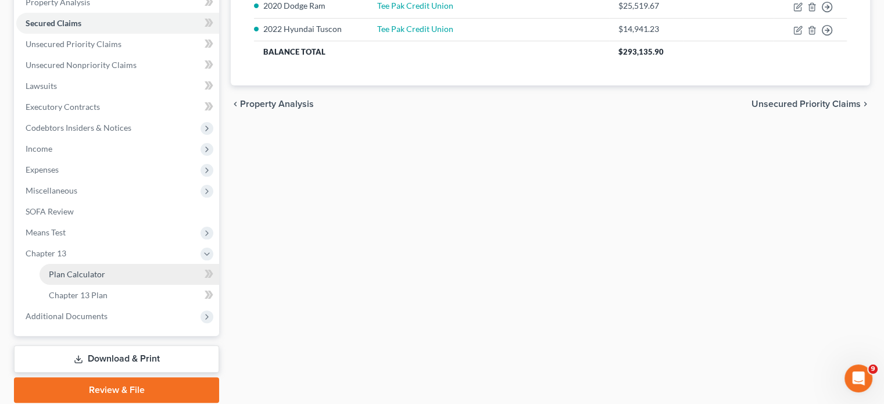
click at [67, 276] on span "Plan Calculator" at bounding box center [77, 274] width 56 height 10
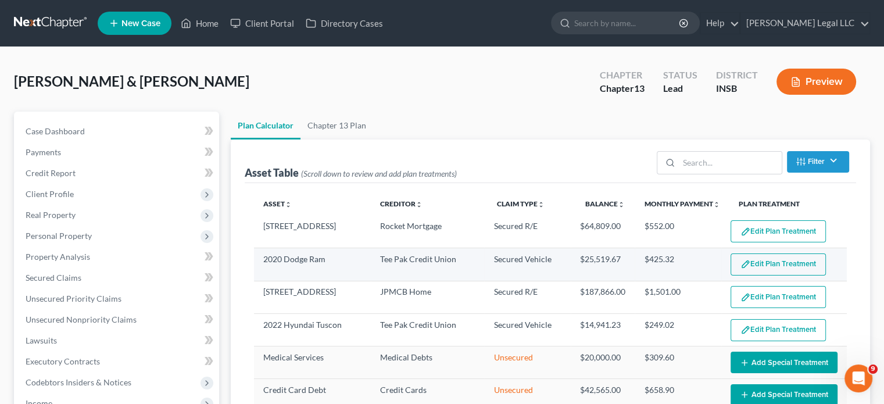
click at [763, 264] on button "Edit Plan Treatment" at bounding box center [778, 264] width 95 height 22
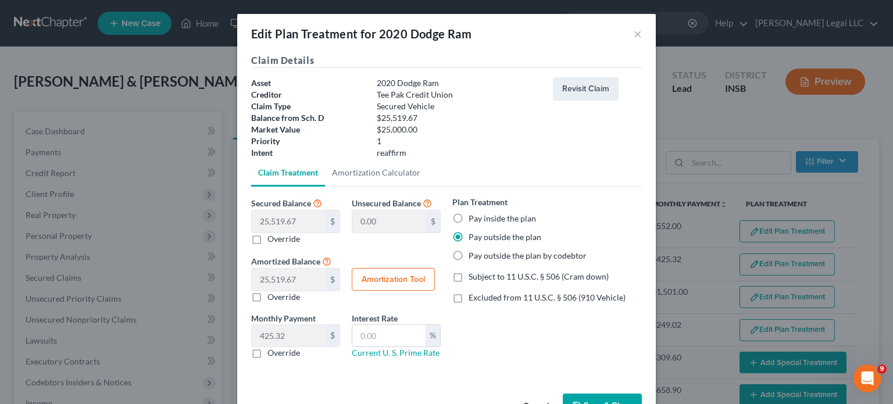
click at [468, 219] on label "Pay inside the plan" at bounding box center [501, 219] width 67 height 12
click at [473, 219] on input "Pay inside the plan" at bounding box center [477, 217] width 8 height 8
click at [370, 279] on button "Amortization Tool" at bounding box center [393, 279] width 83 height 23
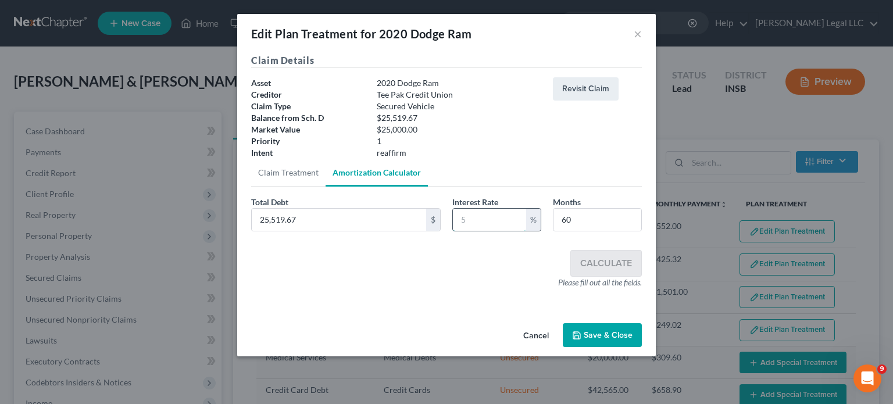
click at [484, 218] on input "text" at bounding box center [489, 220] width 73 height 22
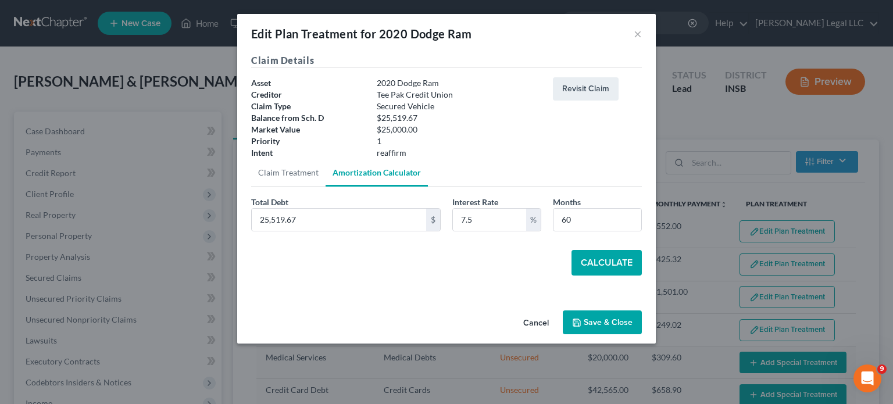
click at [597, 260] on button "Calculate" at bounding box center [606, 263] width 70 height 26
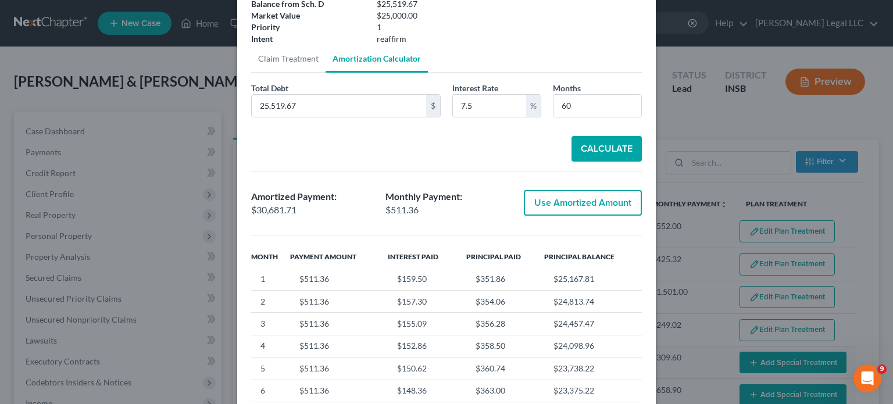
scroll to position [116, 0]
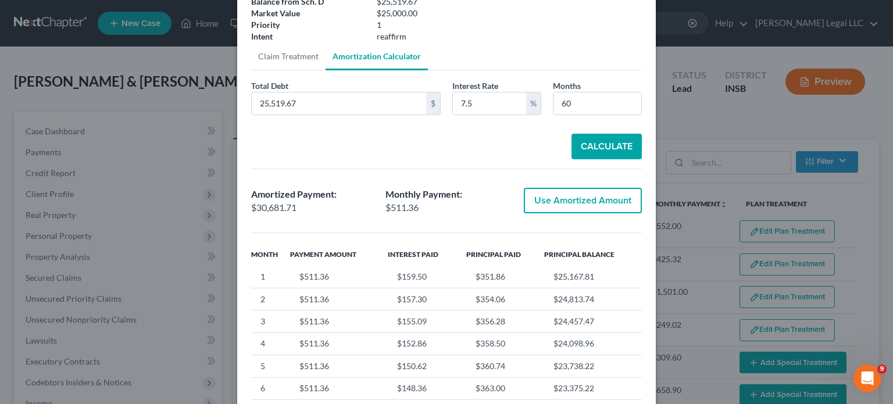
click at [578, 200] on button "Use Amortized Amount" at bounding box center [583, 201] width 118 height 26
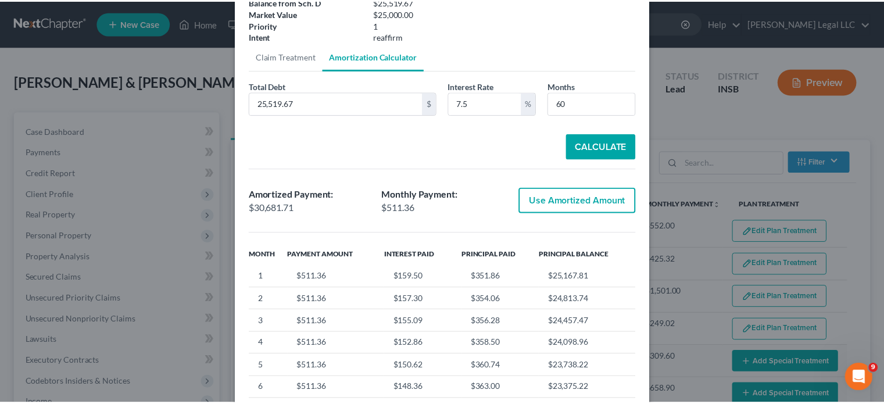
scroll to position [37, 0]
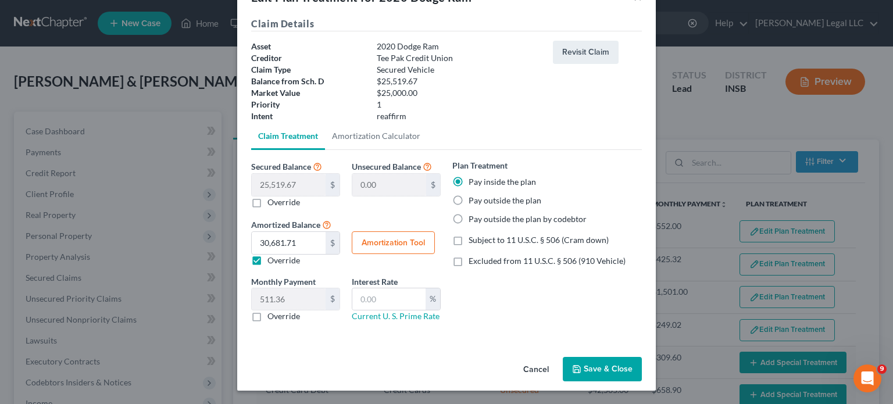
click at [603, 374] on button "Save & Close" at bounding box center [602, 369] width 79 height 24
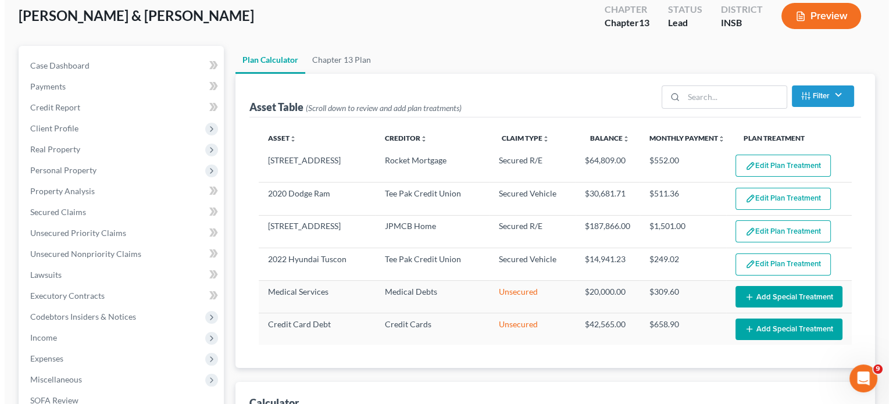
scroll to position [58, 0]
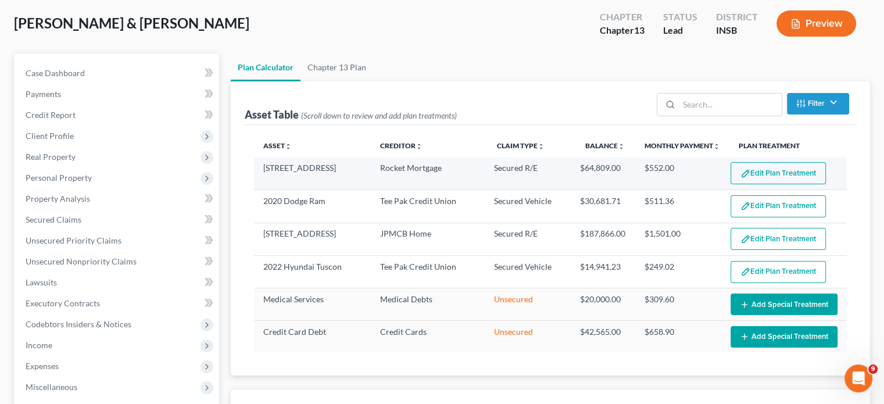
click at [782, 165] on button "Edit Plan Treatment" at bounding box center [778, 173] width 95 height 22
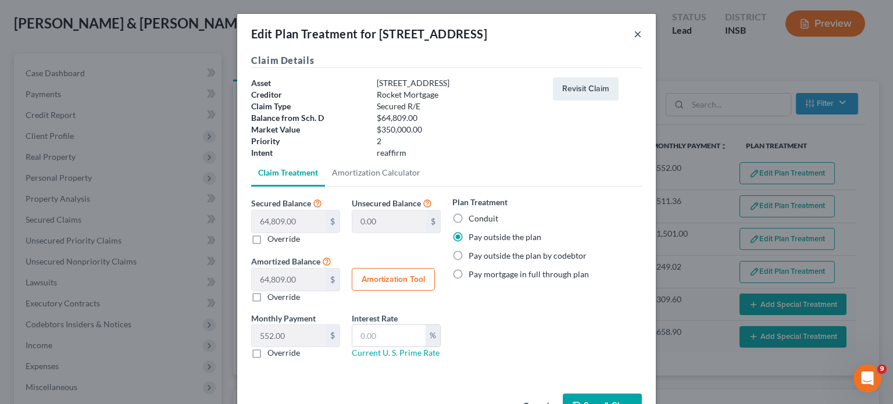
click at [633, 37] on button "×" at bounding box center [637, 34] width 8 height 14
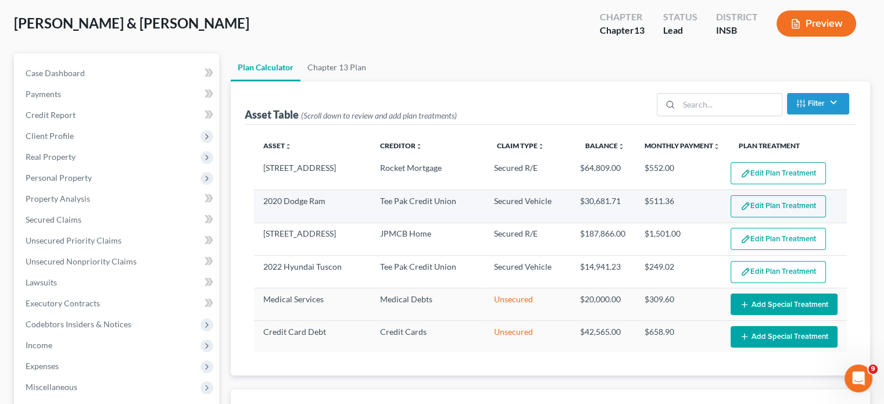
click at [765, 209] on button "Edit Plan Treatment" at bounding box center [778, 206] width 95 height 22
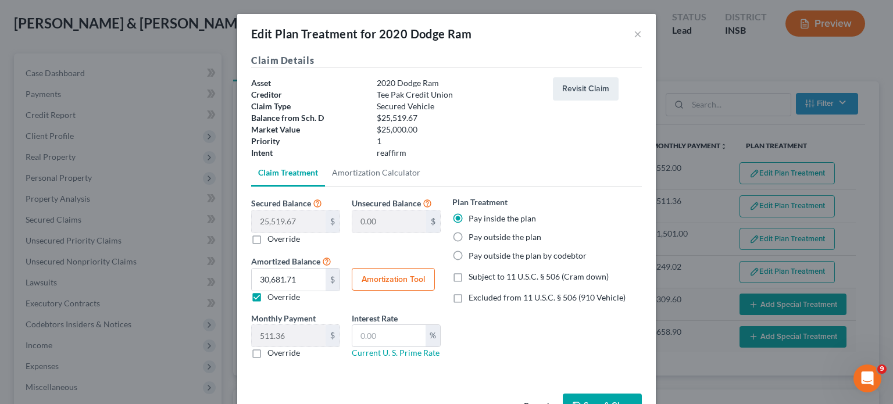
click at [638, 31] on div "Edit Plan Treatment for 2020 Dodge Ram ×" at bounding box center [446, 34] width 418 height 40
click at [633, 34] on button "×" at bounding box center [637, 34] width 8 height 14
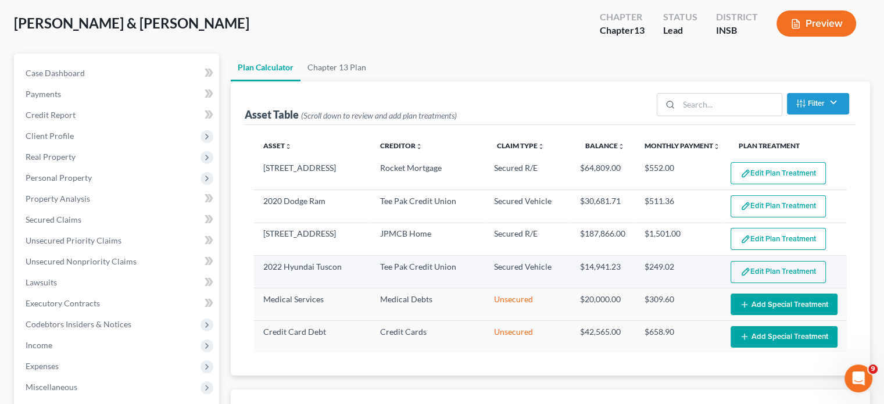
click at [789, 271] on button "Edit Plan Treatment" at bounding box center [778, 272] width 95 height 22
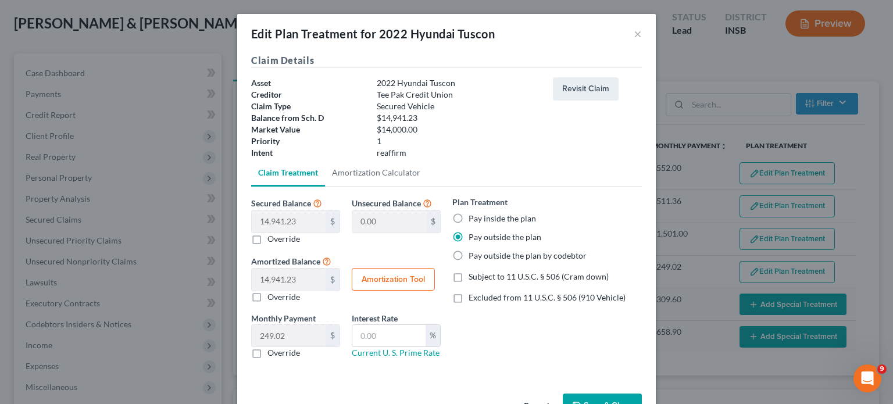
click at [468, 215] on label "Pay inside the plan" at bounding box center [501, 219] width 67 height 12
click at [473, 215] on input "Pay inside the plan" at bounding box center [477, 217] width 8 height 8
click at [398, 279] on button "Amortization Tool" at bounding box center [393, 279] width 83 height 23
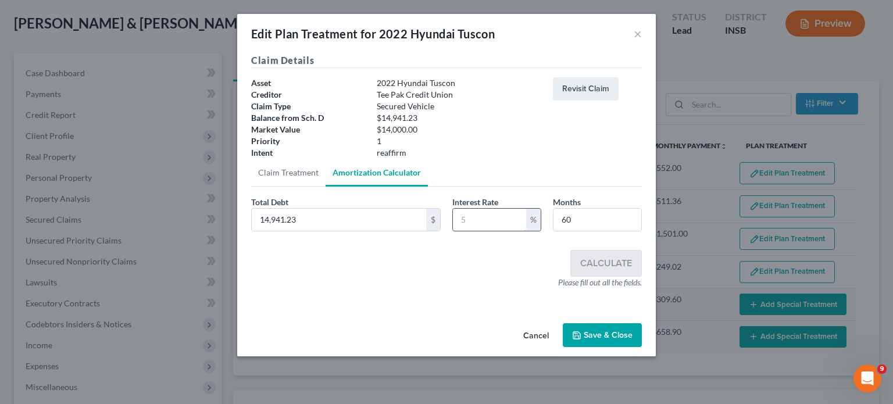
click at [476, 221] on input "text" at bounding box center [489, 220] width 73 height 22
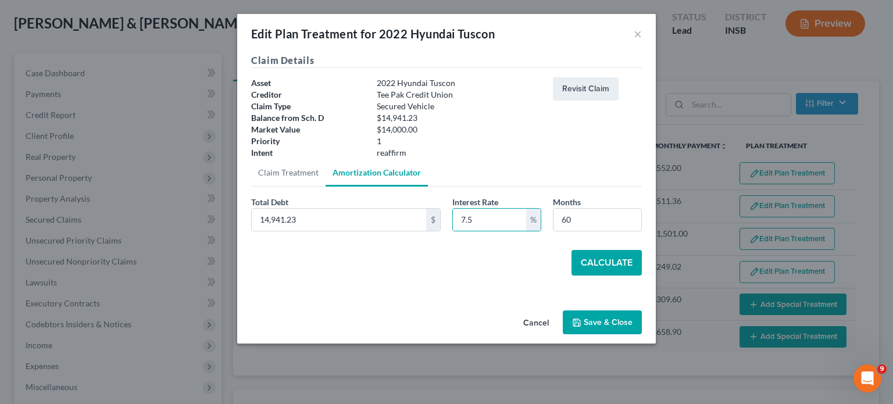
click at [608, 264] on button "Calculate" at bounding box center [606, 263] width 70 height 26
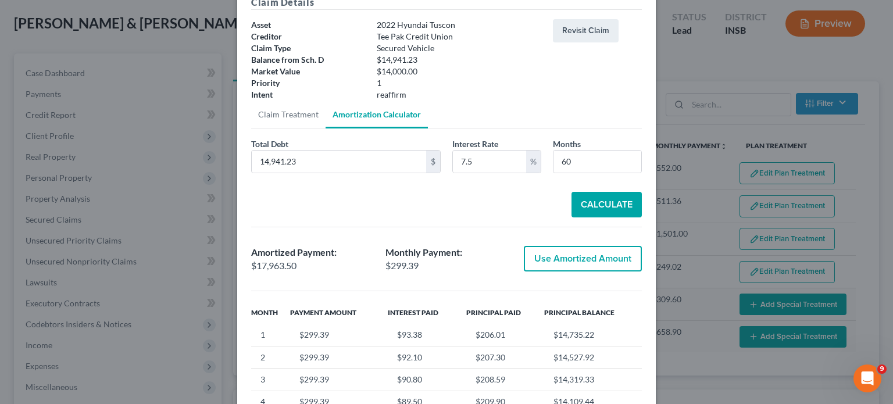
click at [588, 260] on button "Use Amortized Amount" at bounding box center [583, 259] width 118 height 26
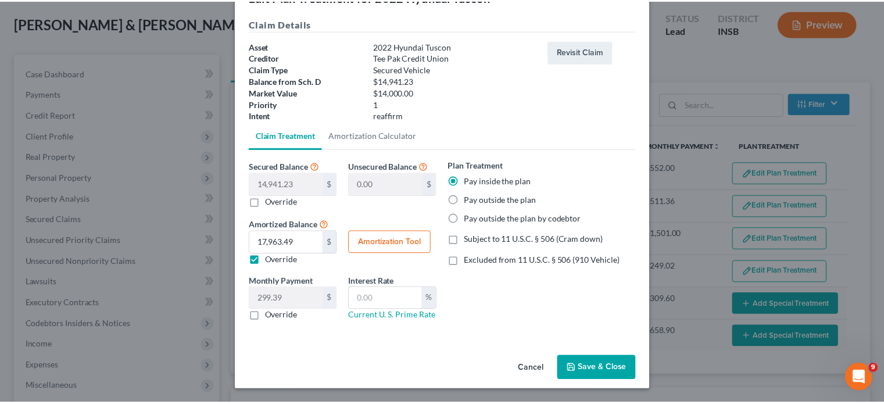
scroll to position [37, 0]
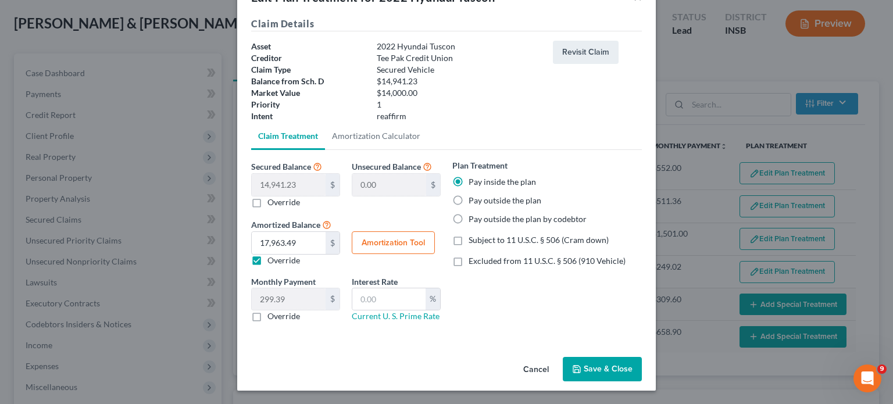
click at [610, 364] on button "Save & Close" at bounding box center [602, 369] width 79 height 24
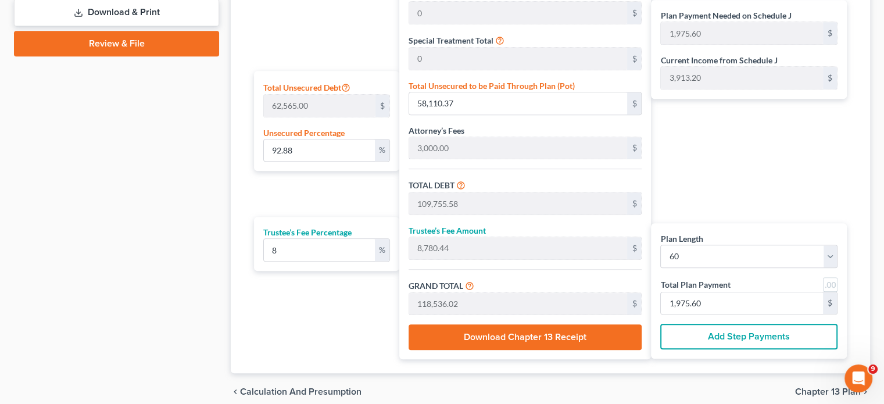
scroll to position [523, 0]
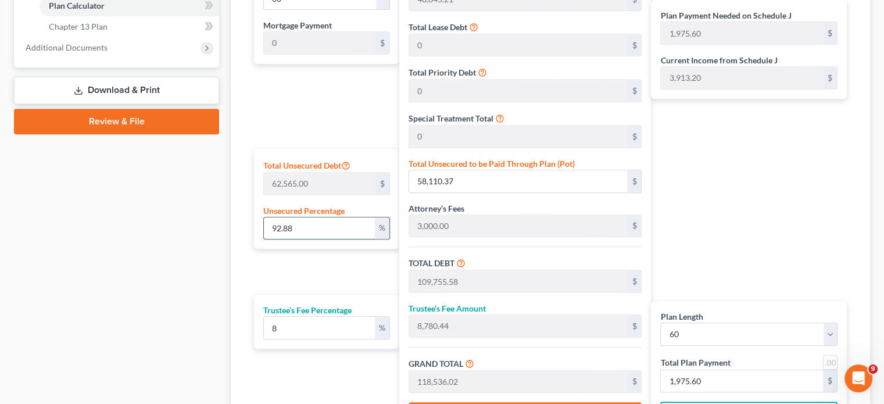
click at [305, 223] on input "92.88" at bounding box center [319, 228] width 111 height 22
click at [287, 220] on input "92.88" at bounding box center [319, 228] width 111 height 22
click at [759, 230] on div "Plan Payment Needed on Schedule J 2,055.78 $ Current Income from Schedule J 3,9…" at bounding box center [752, 201] width 202 height 472
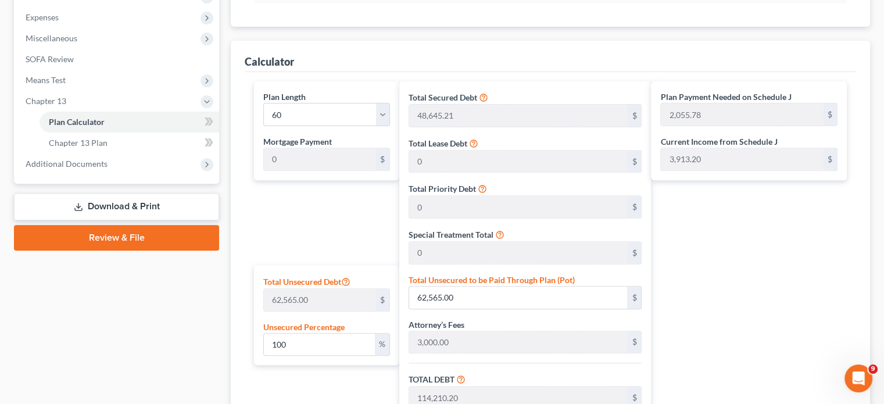
click at [336, 329] on label "Unsecured Percentage" at bounding box center [303, 327] width 81 height 12
click at [442, 296] on input "62,565.00" at bounding box center [518, 298] width 218 height 22
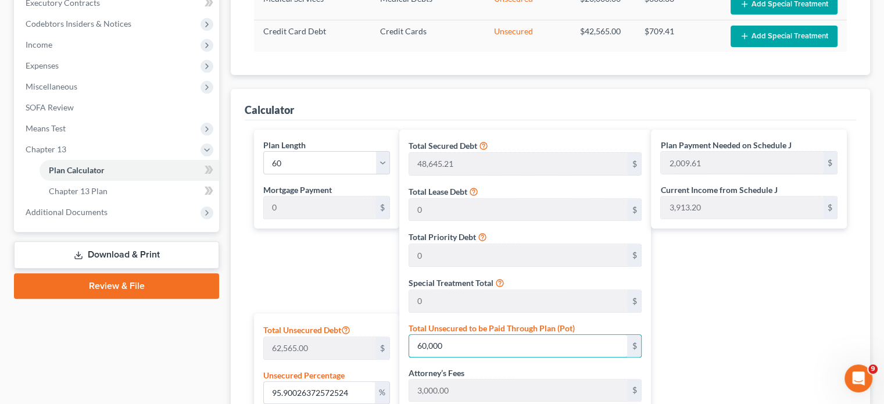
scroll to position [349, 0]
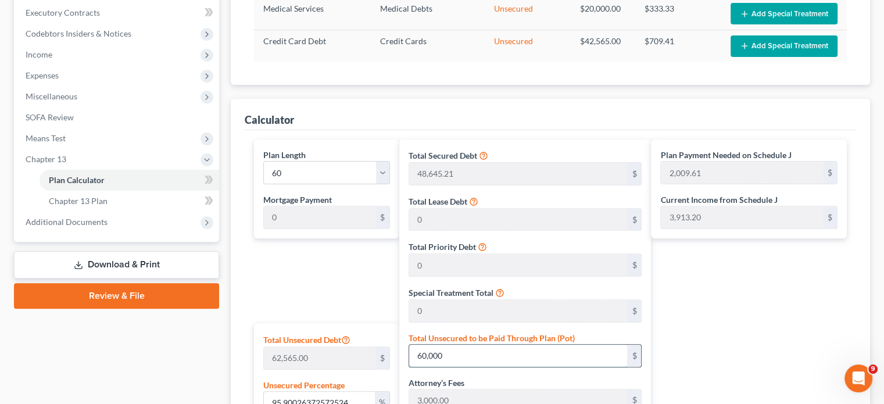
click at [466, 357] on input "60,000" at bounding box center [518, 356] width 218 height 22
click at [444, 353] on input "60,000" at bounding box center [518, 356] width 218 height 22
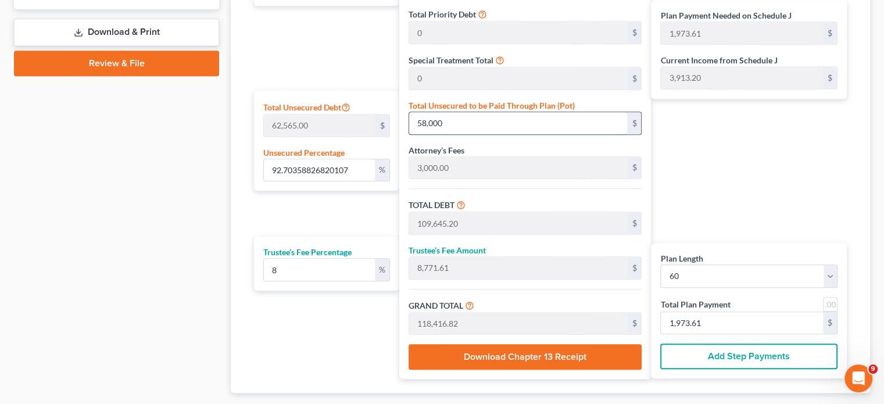
click at [467, 126] on input "58,000" at bounding box center [518, 123] width 218 height 22
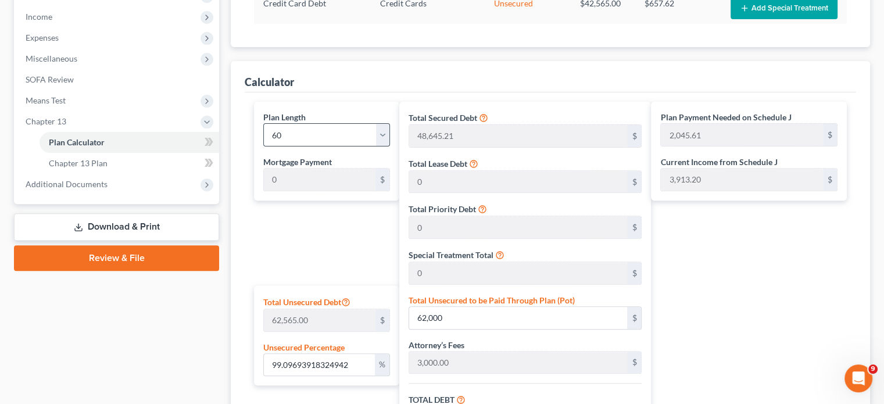
scroll to position [291, 0]
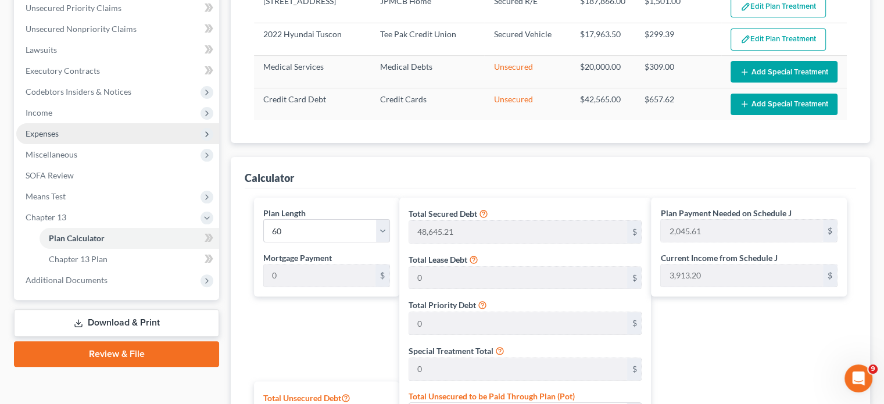
click at [40, 136] on span "Expenses" at bounding box center [42, 133] width 33 height 10
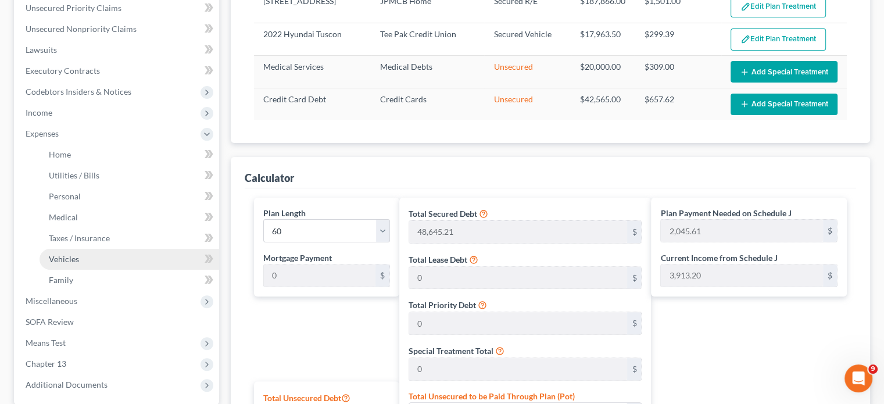
click at [77, 261] on span "Vehicles" at bounding box center [64, 259] width 30 height 10
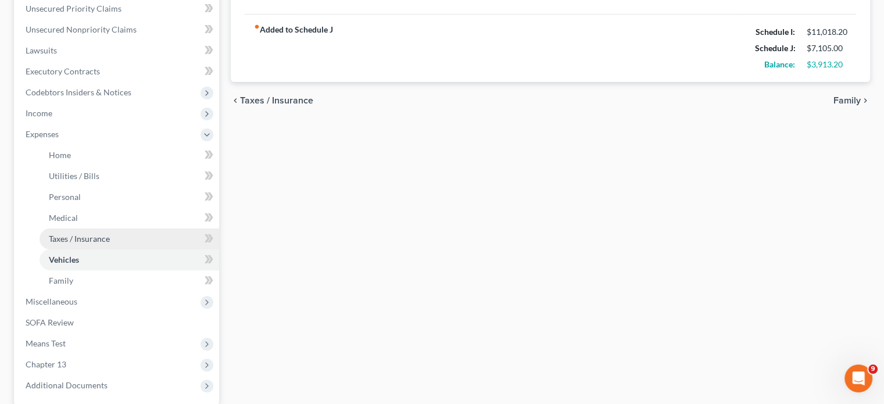
scroll to position [291, 0]
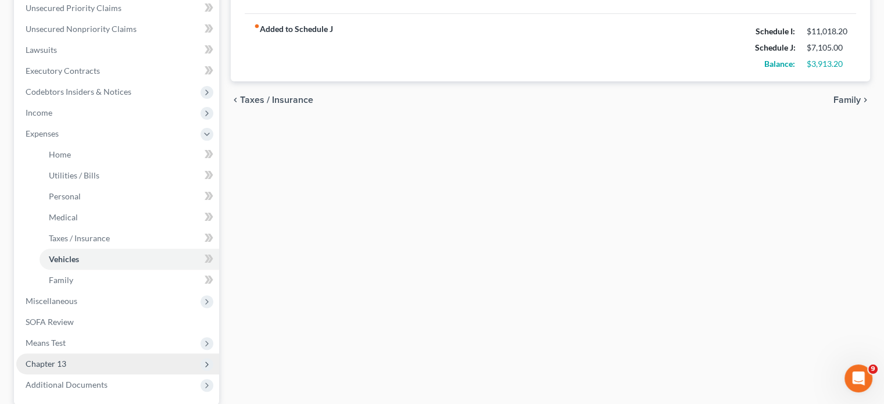
click at [53, 360] on span "Chapter 13" at bounding box center [46, 364] width 41 height 10
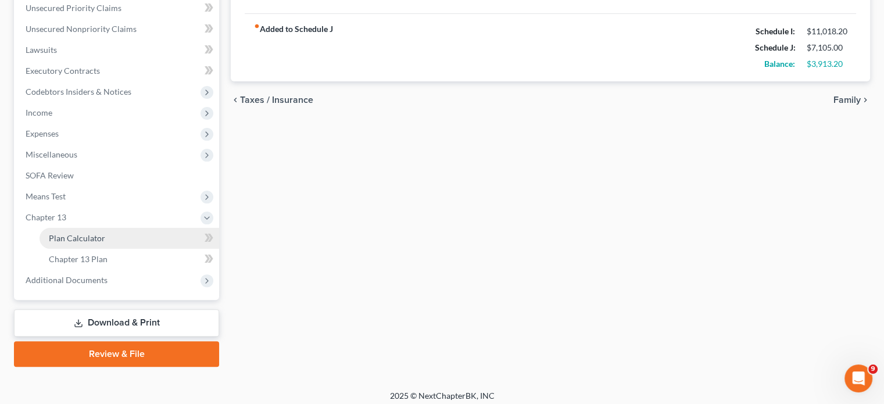
click at [86, 237] on span "Plan Calculator" at bounding box center [77, 238] width 56 height 10
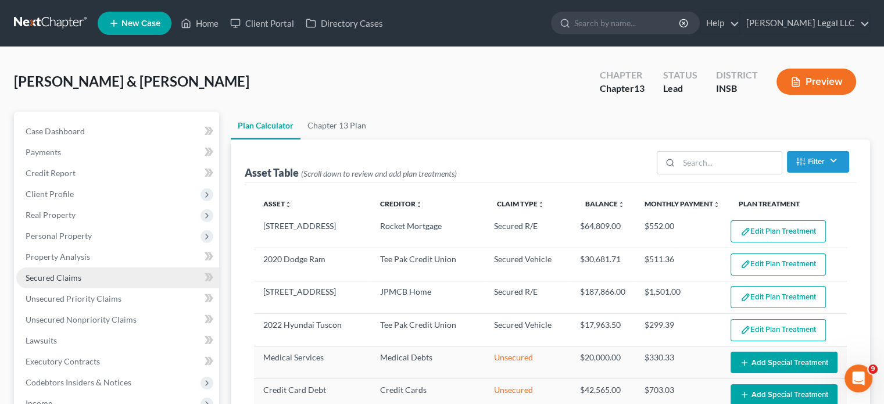
click at [48, 281] on span "Secured Claims" at bounding box center [54, 278] width 56 height 10
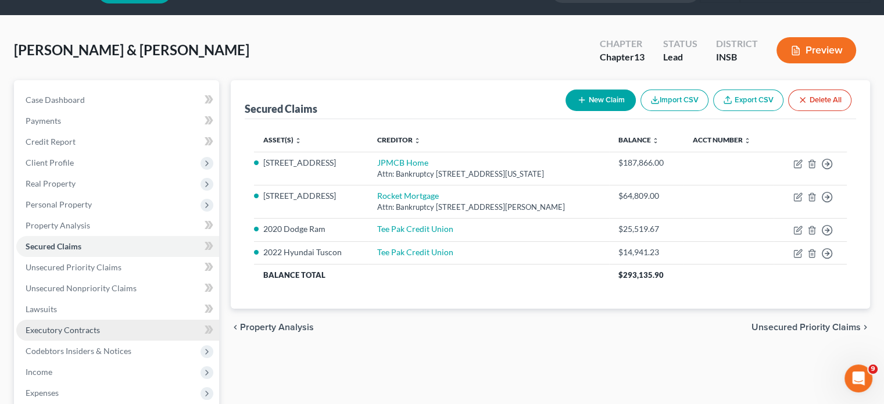
scroll to position [58, 0]
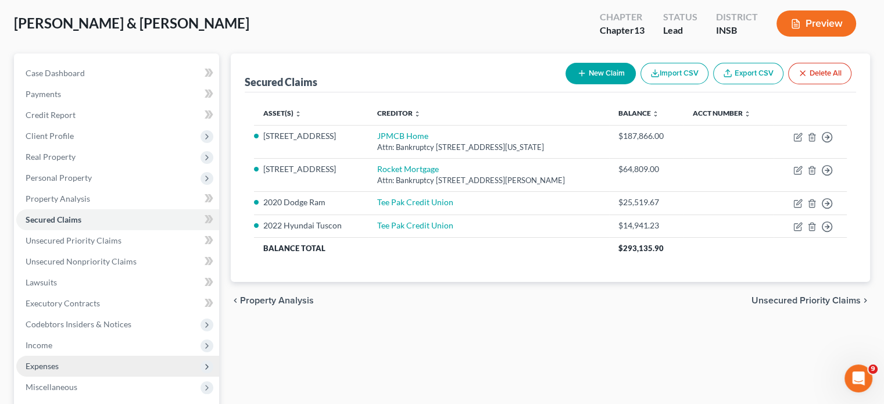
click at [49, 370] on span "Expenses" at bounding box center [42, 366] width 33 height 10
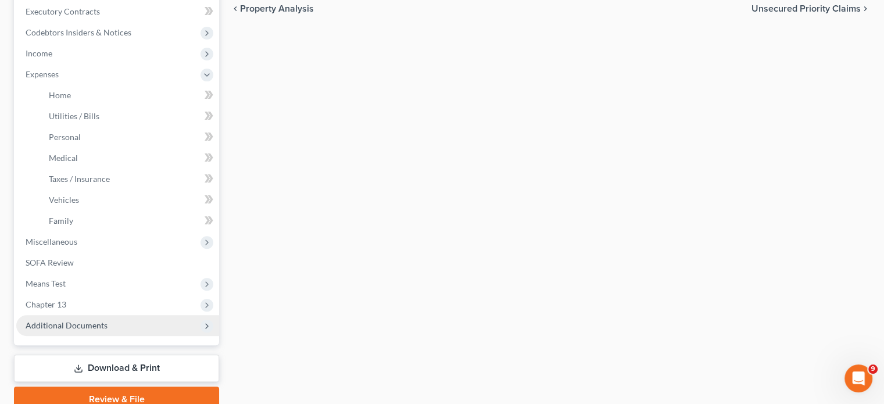
scroll to position [401, 0]
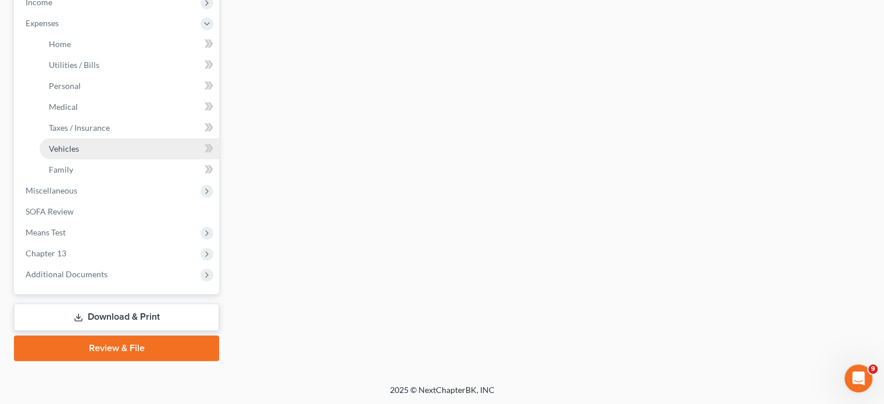
click at [70, 151] on span "Vehicles" at bounding box center [64, 149] width 30 height 10
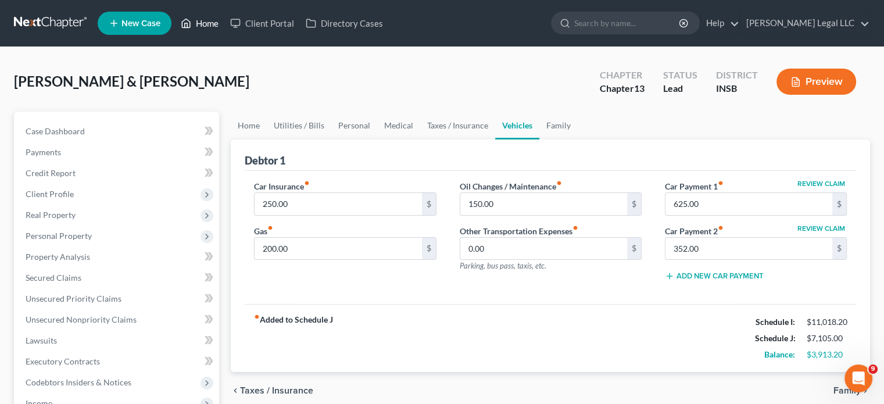
click at [207, 28] on link "Home" at bounding box center [199, 23] width 49 height 21
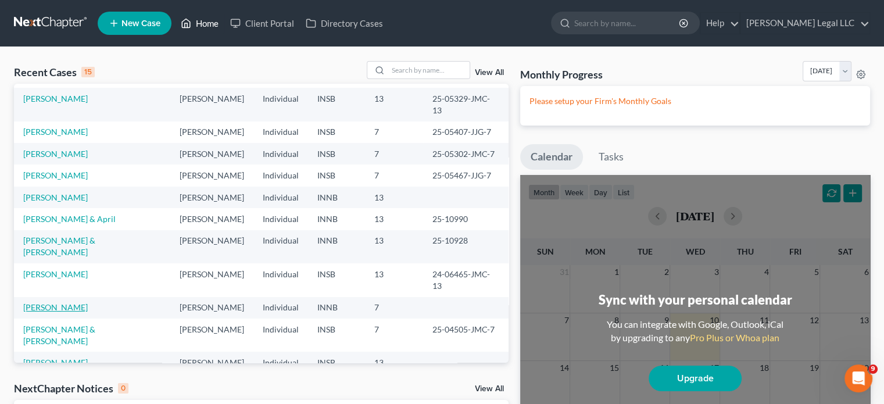
scroll to position [80, 0]
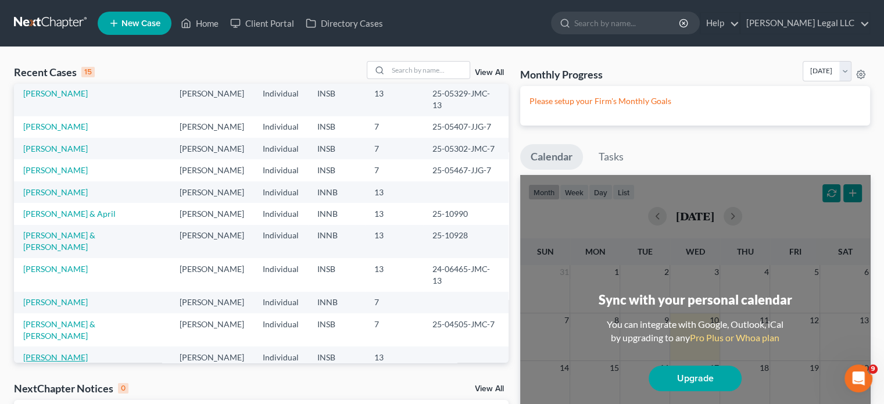
click at [52, 352] on link "[PERSON_NAME]" at bounding box center [55, 357] width 65 height 10
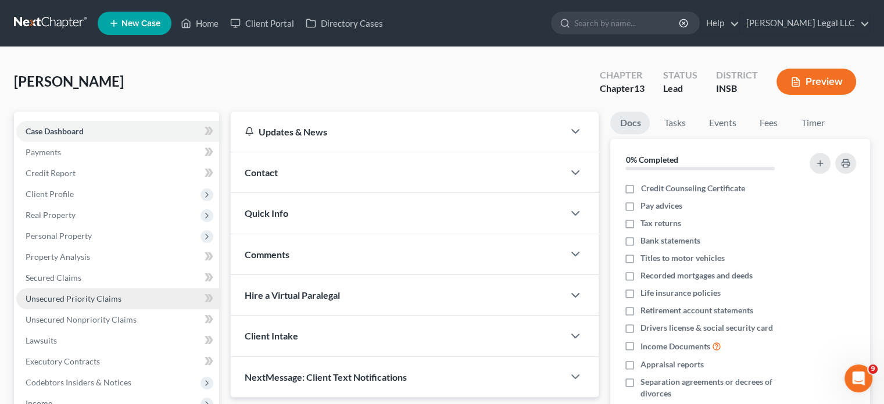
scroll to position [174, 0]
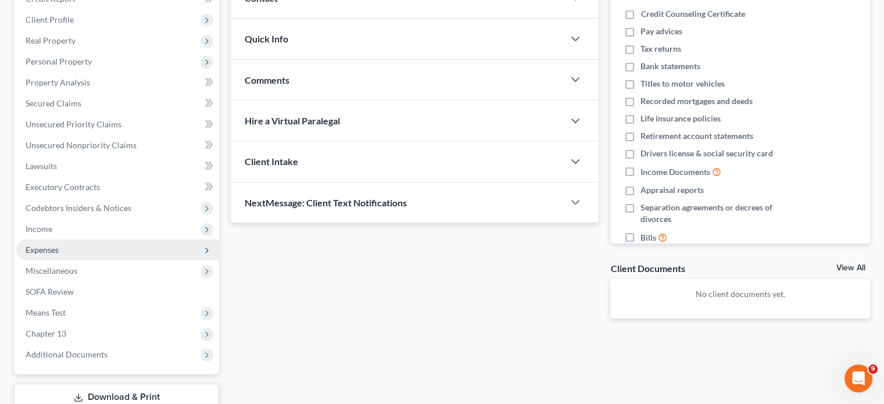
click at [41, 242] on span "Expenses" at bounding box center [117, 249] width 203 height 21
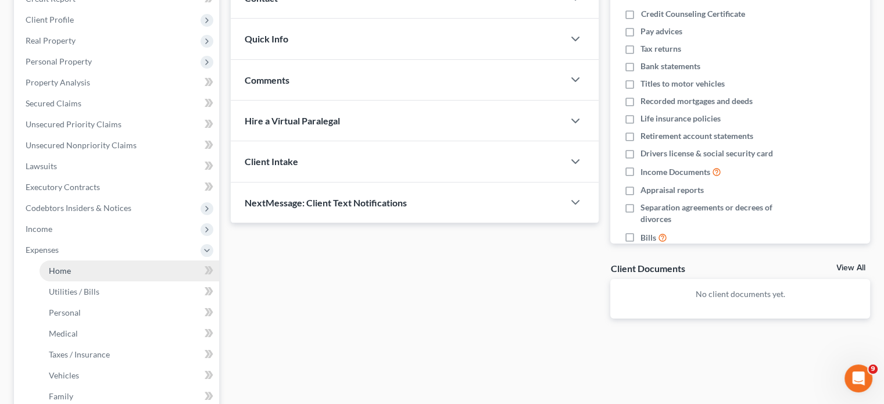
click at [46, 267] on link "Home" at bounding box center [130, 270] width 180 height 21
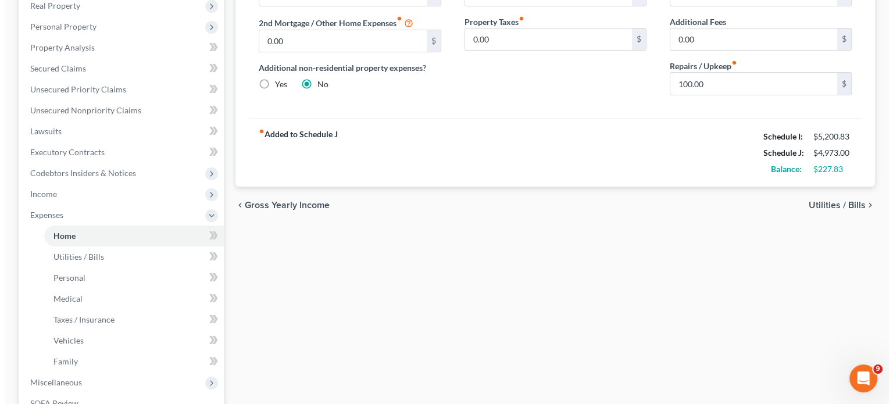
scroll to position [52, 0]
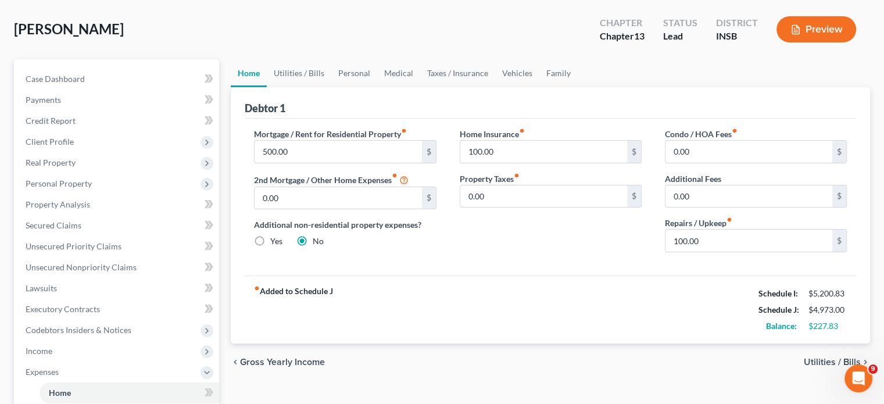
click at [802, 31] on button "Preview" at bounding box center [816, 29] width 80 height 26
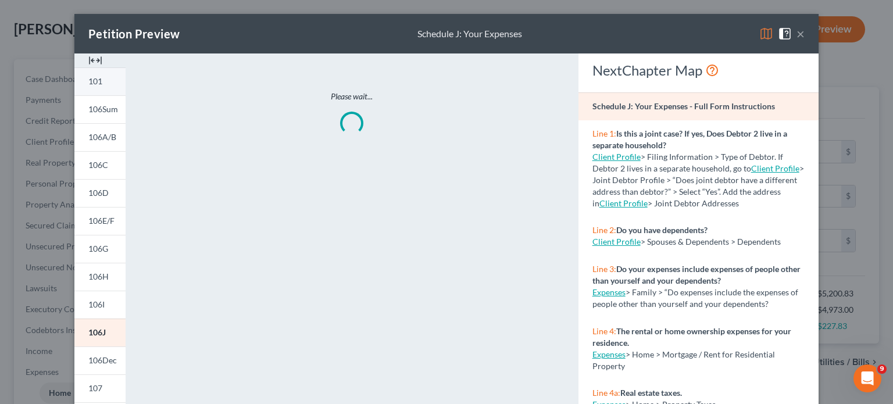
click at [88, 55] on img at bounding box center [95, 60] width 14 height 14
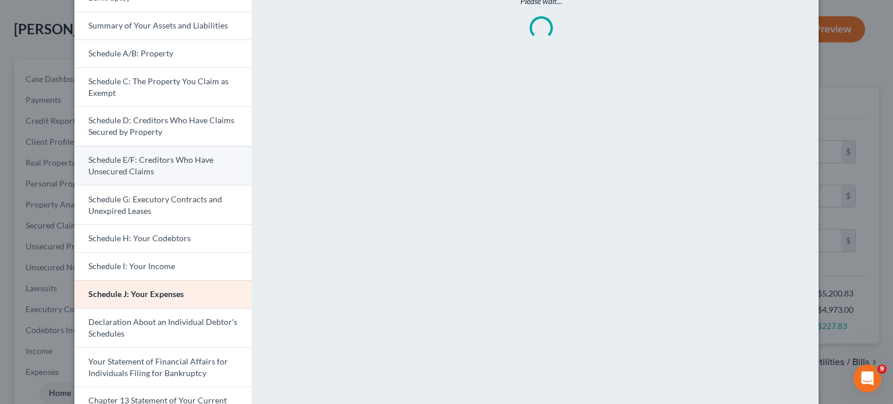
scroll to position [291, 0]
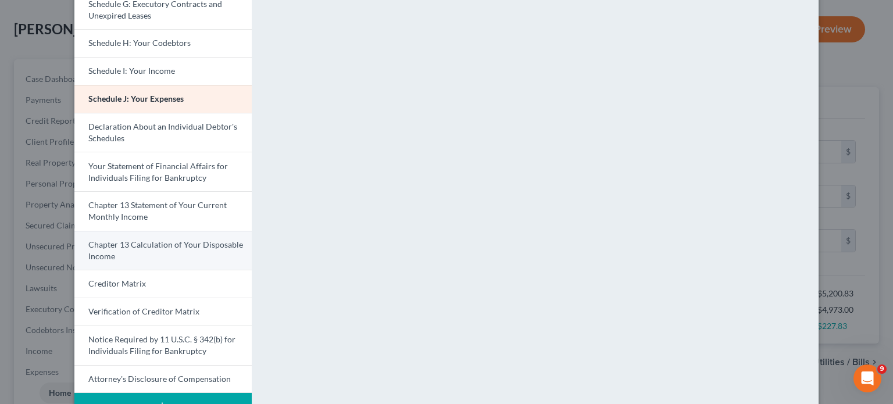
click at [136, 246] on span "Chapter 13 Calculation of Your Disposable Income" at bounding box center [165, 250] width 155 height 22
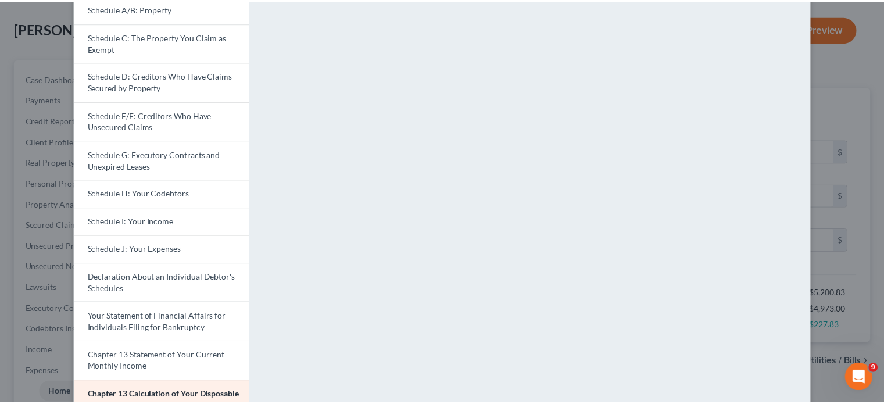
scroll to position [0, 0]
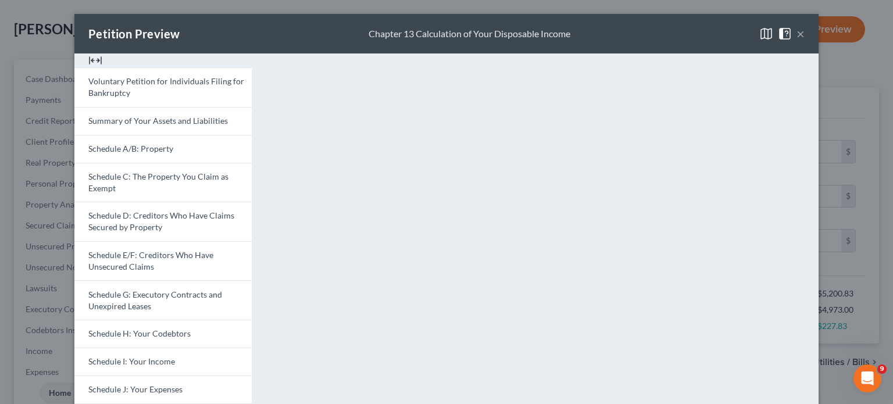
drag, startPoint x: 797, startPoint y: 34, endPoint x: 772, endPoint y: 41, distance: 25.8
click at [797, 34] on button "×" at bounding box center [800, 34] width 8 height 14
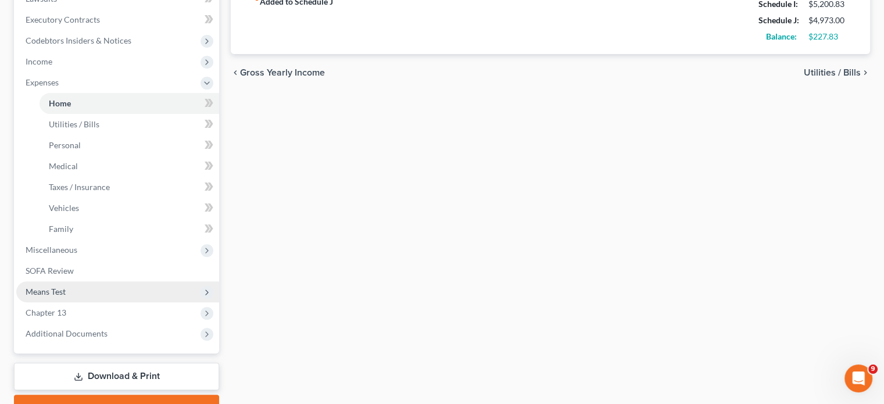
scroll to position [343, 0]
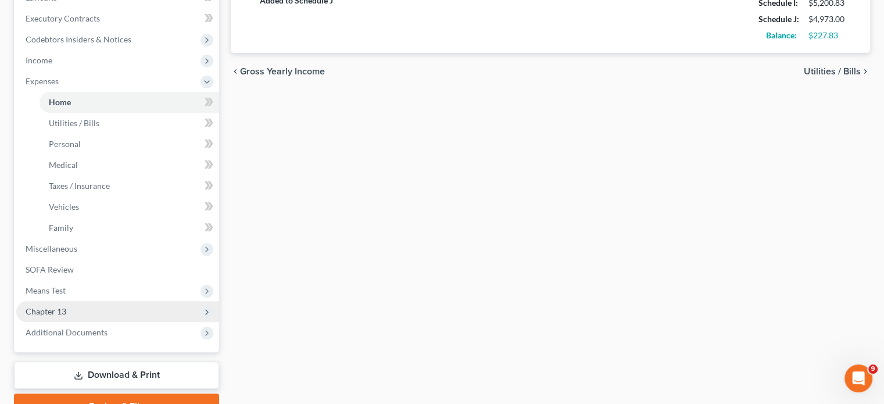
click at [52, 307] on span "Chapter 13" at bounding box center [46, 311] width 41 height 10
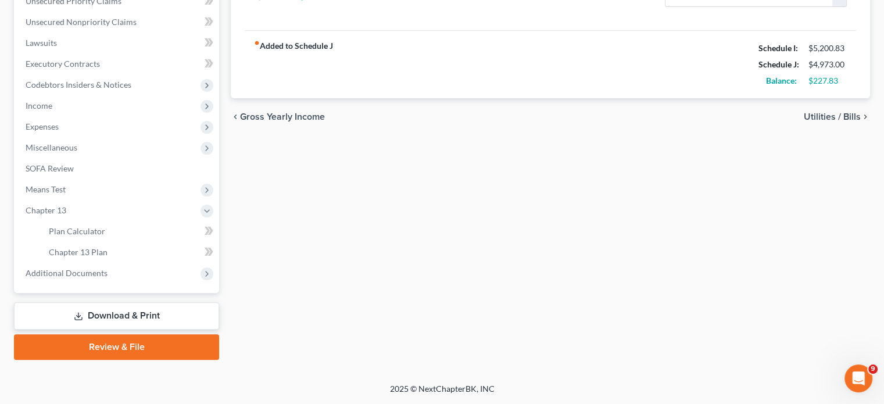
scroll to position [296, 0]
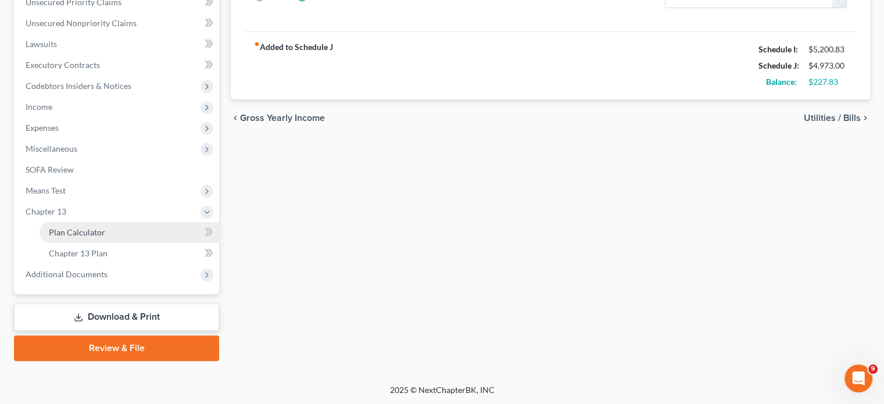
click at [83, 235] on span "Plan Calculator" at bounding box center [77, 232] width 56 height 10
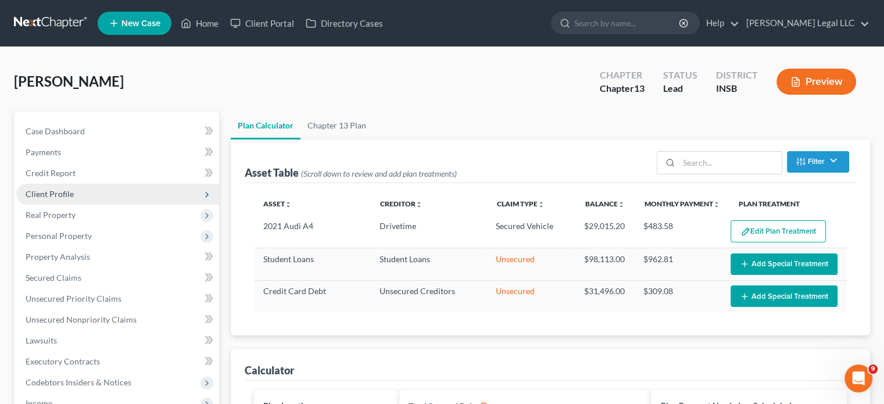
click at [56, 192] on span "Client Profile" at bounding box center [50, 194] width 48 height 10
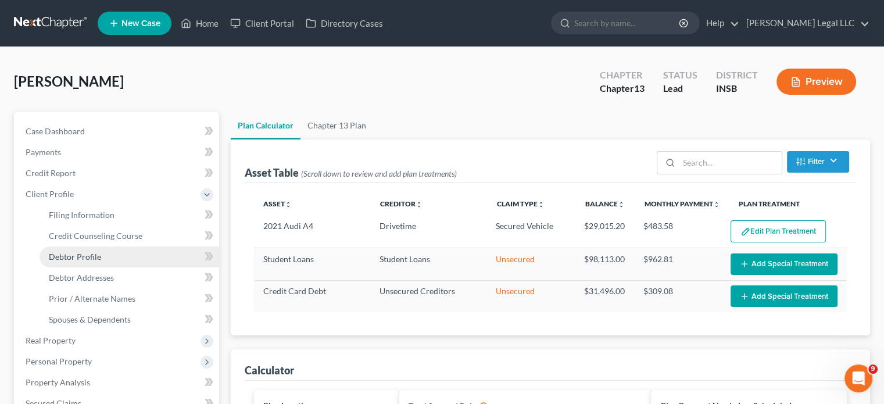
click at [64, 260] on span "Debtor Profile" at bounding box center [75, 257] width 52 height 10
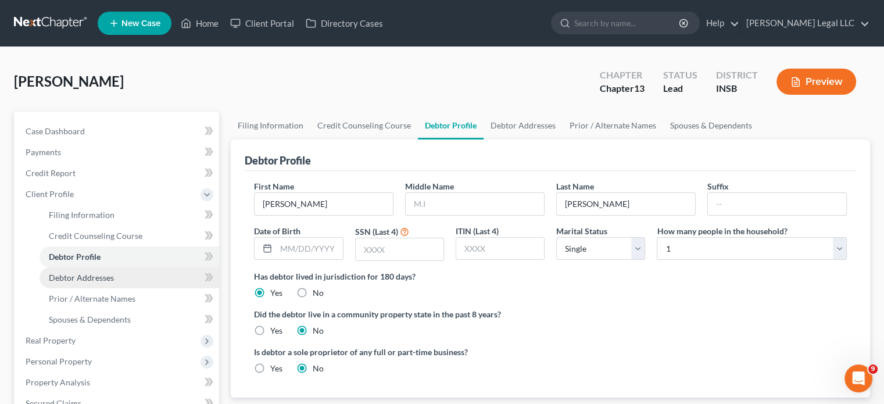
click at [66, 283] on link "Debtor Addresses" at bounding box center [130, 277] width 180 height 21
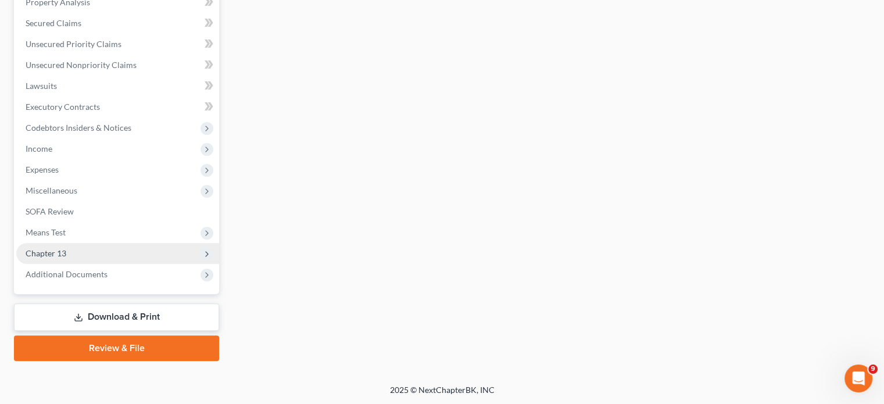
click at [47, 262] on span "Chapter 13" at bounding box center [117, 253] width 203 height 21
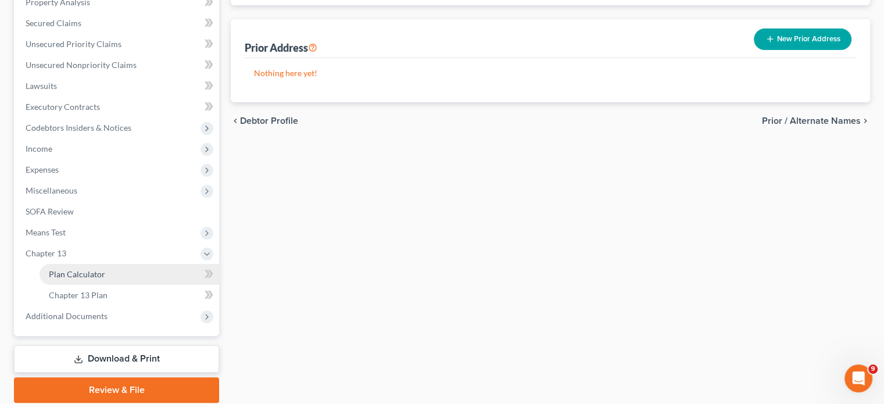
click at [51, 274] on span "Plan Calculator" at bounding box center [77, 274] width 56 height 10
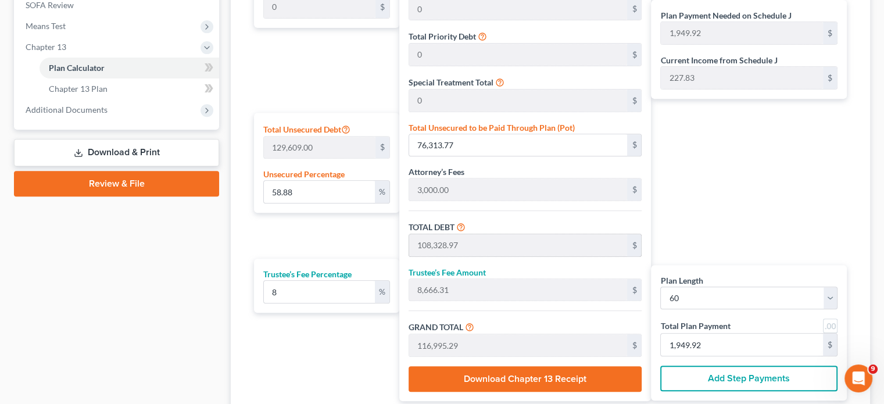
scroll to position [493, 0]
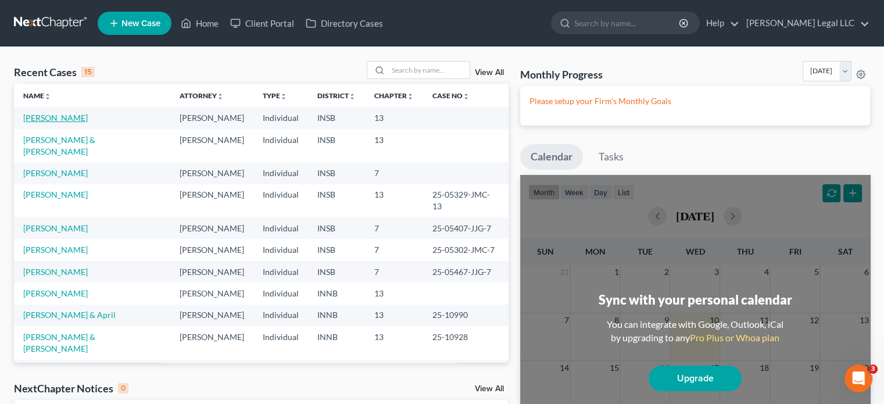
click at [52, 121] on link "[PERSON_NAME]" at bounding box center [55, 118] width 65 height 10
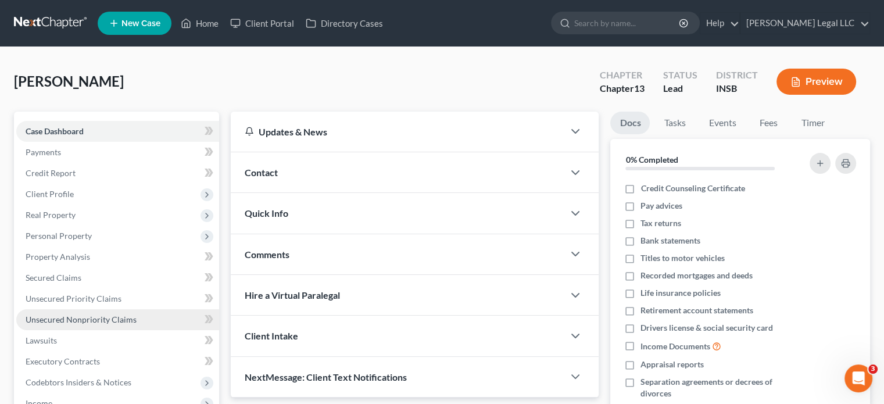
click at [73, 318] on span "Unsecured Nonpriority Claims" at bounding box center [81, 319] width 111 height 10
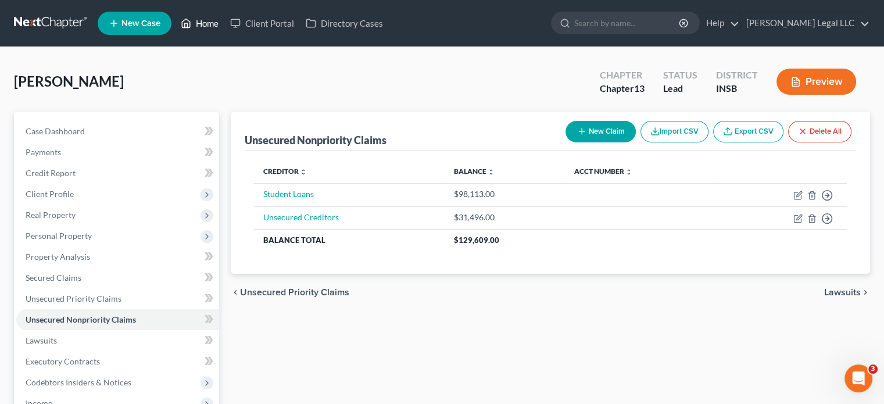
click at [199, 25] on link "Home" at bounding box center [199, 23] width 49 height 21
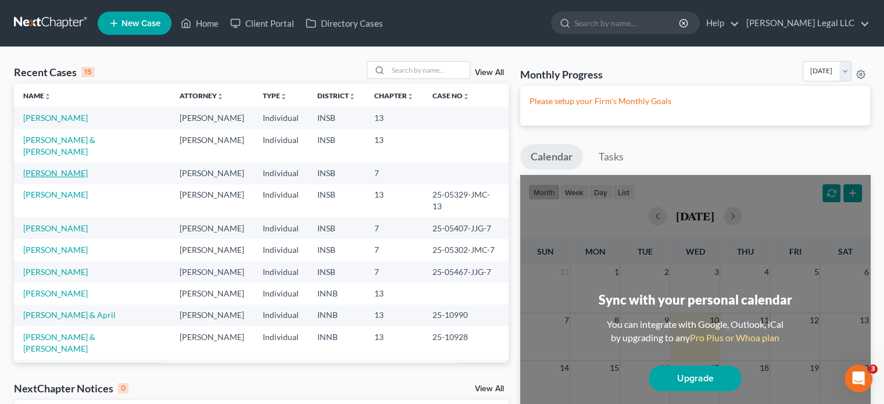
click at [65, 168] on link "[PERSON_NAME]" at bounding box center [55, 173] width 65 height 10
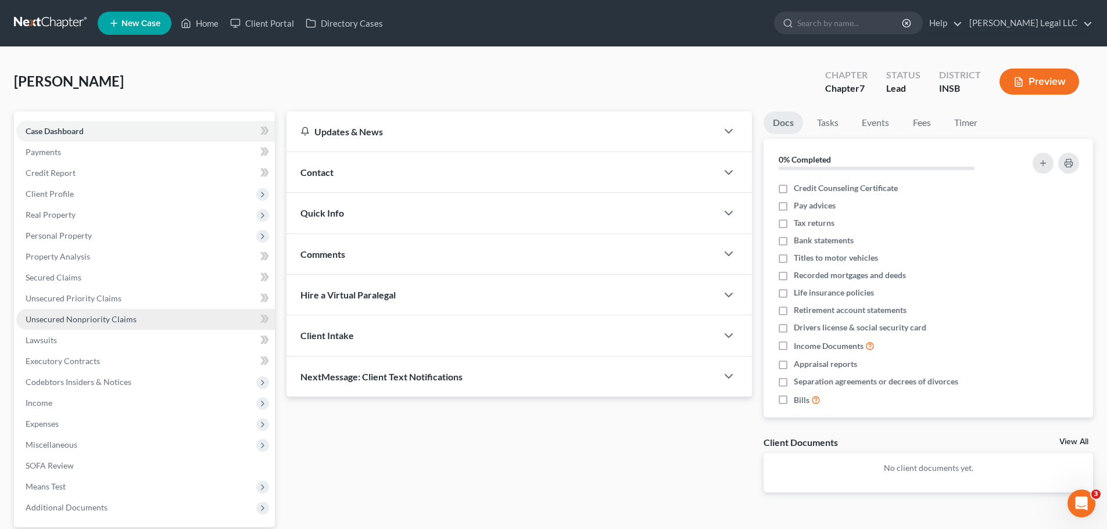
click at [89, 323] on span "Unsecured Nonpriority Claims" at bounding box center [81, 319] width 111 height 10
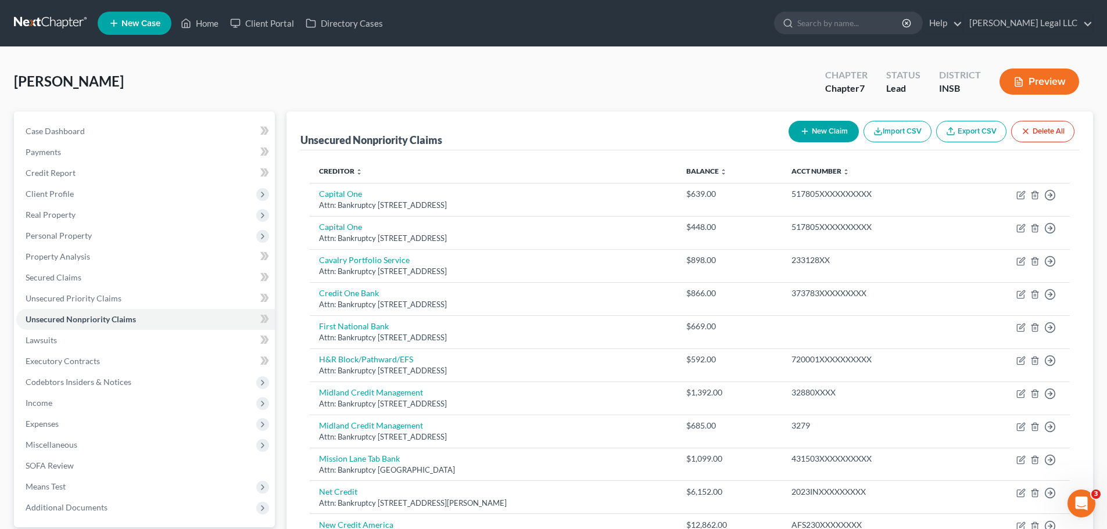
click at [800, 125] on button "New Claim" at bounding box center [824, 132] width 70 height 22
select select "0"
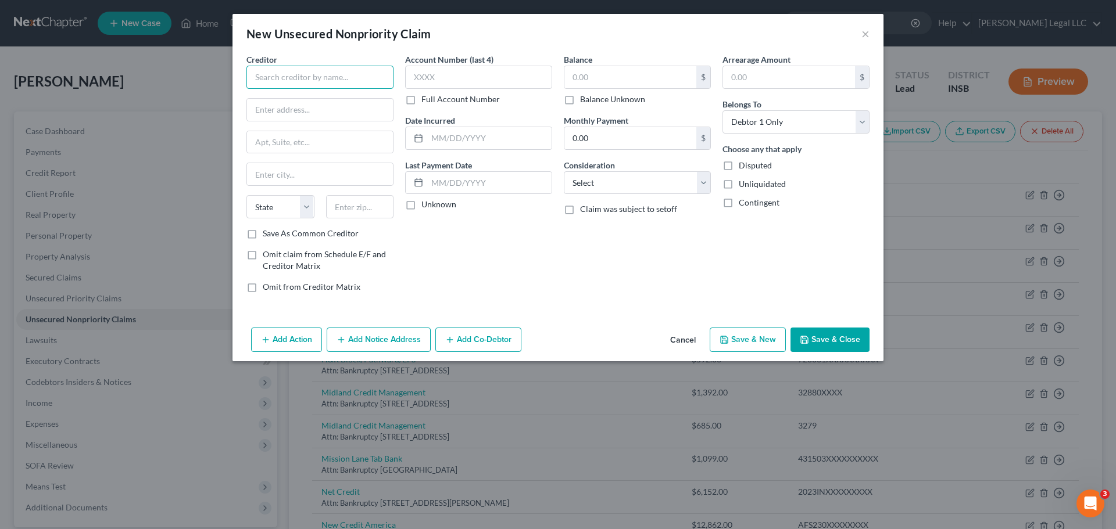
click at [324, 78] on input "text" at bounding box center [319, 77] width 147 height 23
type input "B"
type input "Putnam County Hospital- ER"
type input "46135"
type input "Greencastle"
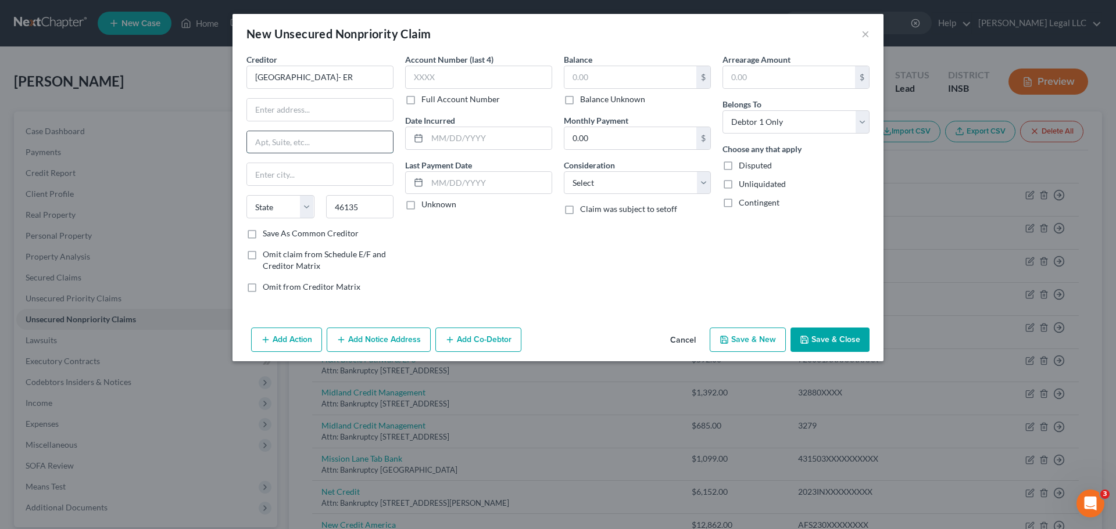
select select "15"
click at [313, 138] on input "text" at bounding box center [320, 142] width 146 height 22
paste input "1542 S Bloomington St"
type input "1542 S Bloomington St"
click at [315, 112] on input "text" at bounding box center [320, 110] width 146 height 22
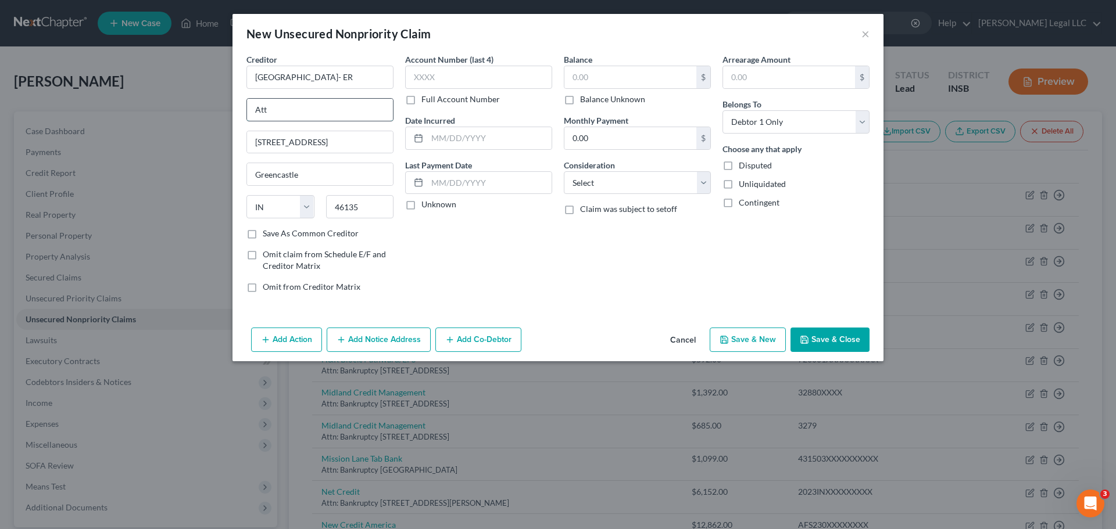
type input "Attn: Bankruptcy"
click at [582, 65] on label "Balance" at bounding box center [578, 59] width 28 height 12
click at [582, 71] on input "text" at bounding box center [630, 77] width 132 height 22
type input "3,787.20"
click at [625, 189] on select "Select Cable / Satellite Services Collection Agency Credit Card Debt Debt Couns…" at bounding box center [637, 182] width 147 height 23
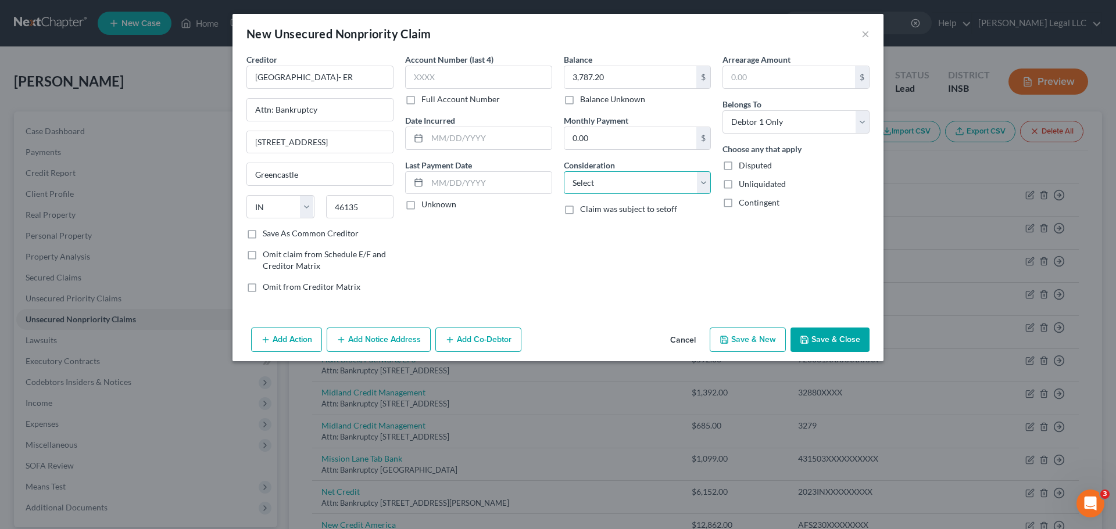
select select "9"
click at [564, 171] on select "Select Cable / Satellite Services Collection Agency Credit Card Debt Debt Couns…" at bounding box center [637, 182] width 147 height 23
click at [484, 132] on input "text" at bounding box center [489, 138] width 124 height 22
type input "08/05/2025"
click at [583, 243] on div "Balance 3,787.20 $ Balance Unknown Balance Undetermined 3,787.20 $ Balance Unkn…" at bounding box center [637, 177] width 159 height 249
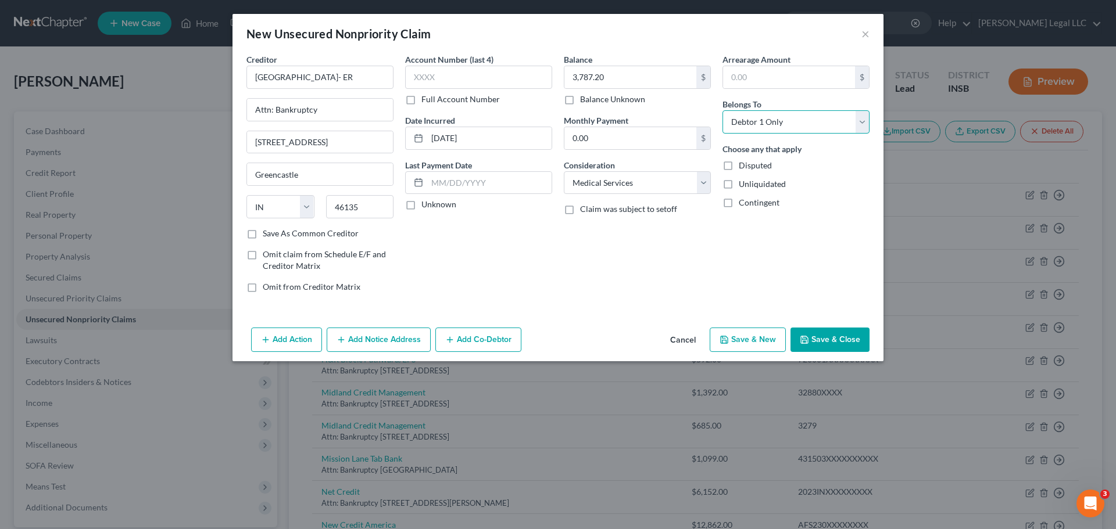
click at [758, 120] on select "Select Debtor 1 Only Debtor 2 Only Debtor 1 And Debtor 2 Only At Least One Of T…" at bounding box center [795, 121] width 147 height 23
select select "2"
click at [722, 110] on select "Select Debtor 1 Only Debtor 2 Only Debtor 1 And Debtor 2 Only At Least One Of T…" at bounding box center [795, 121] width 147 height 23
click at [682, 271] on div "Balance 3,787.20 $ Balance Unknown Balance Undetermined 3,787.20 $ Balance Unkn…" at bounding box center [637, 177] width 159 height 249
click at [829, 340] on button "Save & Close" at bounding box center [829, 340] width 79 height 24
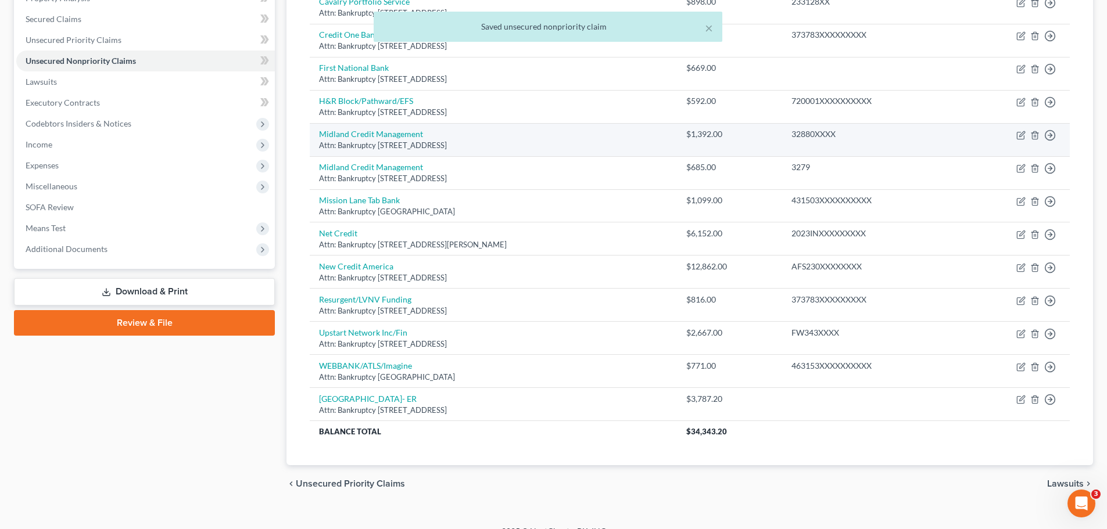
scroll to position [276, 0]
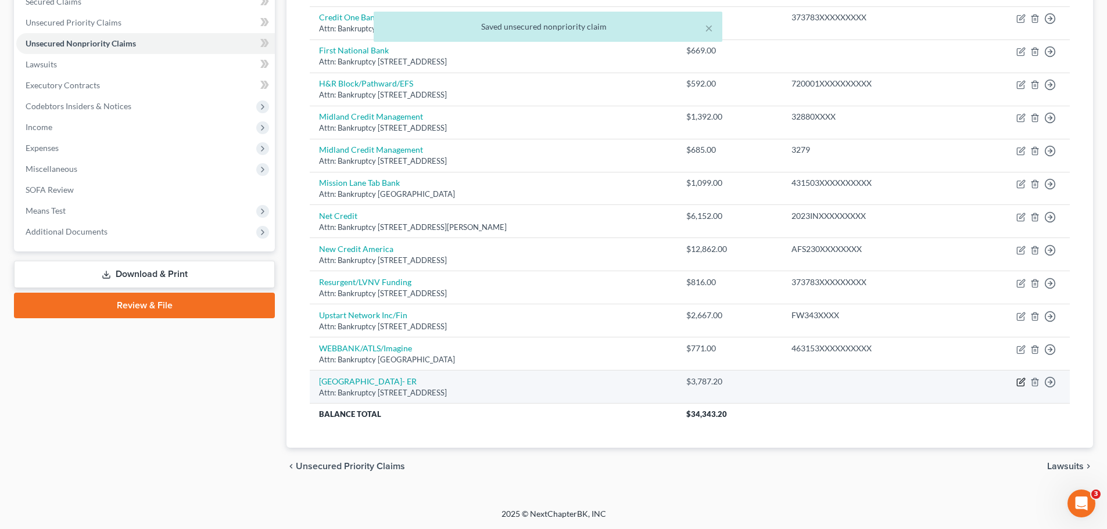
click at [892, 382] on icon "button" at bounding box center [1021, 381] width 5 height 5
select select "15"
select select "9"
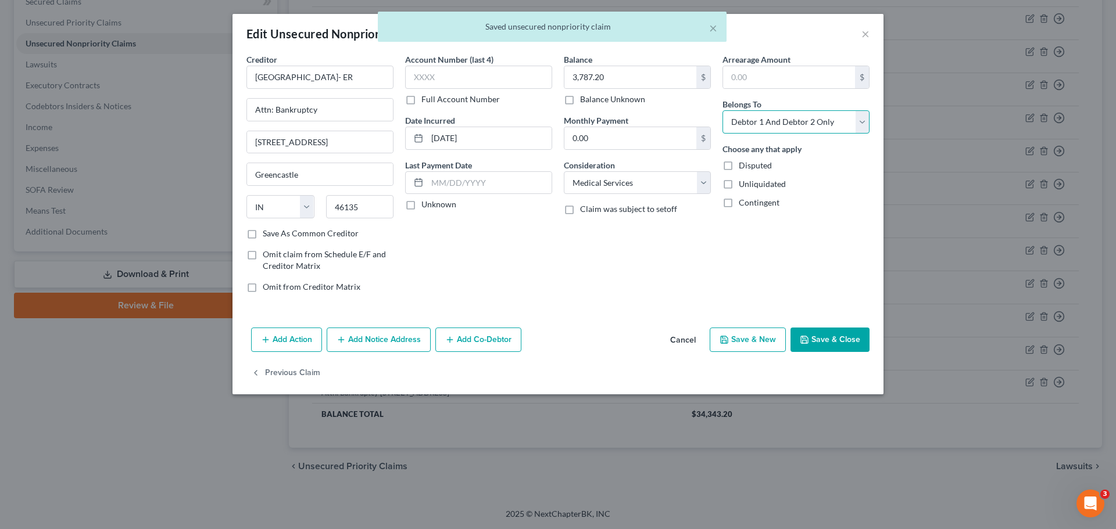
click at [787, 113] on select "Select Debtor 1 Only Debtor 2 Only Debtor 1 And Debtor 2 Only At Least One Of T…" at bounding box center [795, 121] width 147 height 23
select select "0"
click at [722, 110] on select "Select Debtor 1 Only Debtor 2 Only Debtor 1 And Debtor 2 Only At Least One Of T…" at bounding box center [795, 121] width 147 height 23
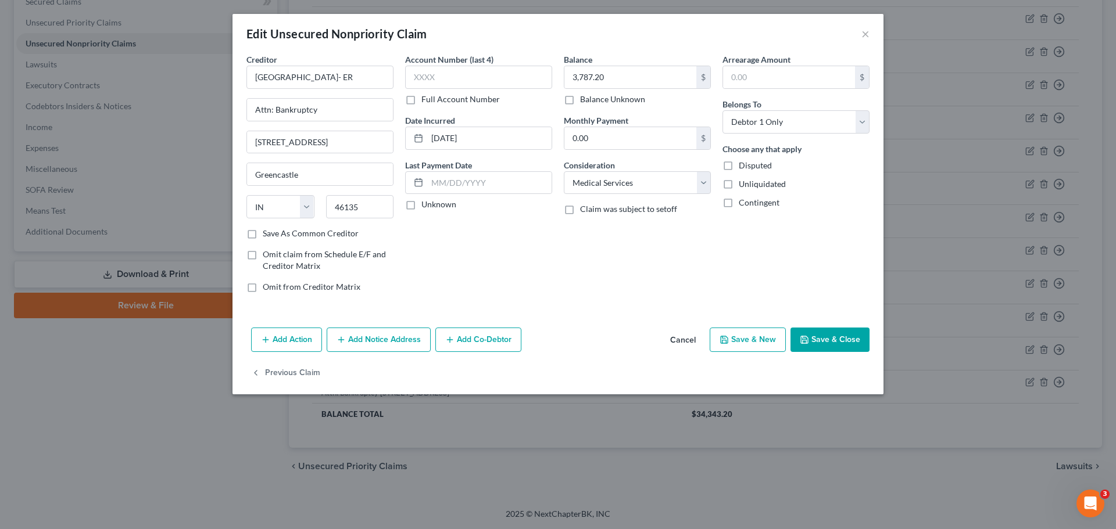
click at [696, 259] on div "Balance 3,787.20 $ Balance Unknown Balance Undetermined 3,787.20 $ Balance Unkn…" at bounding box center [637, 177] width 159 height 249
click at [820, 335] on button "Save & Close" at bounding box center [829, 340] width 79 height 24
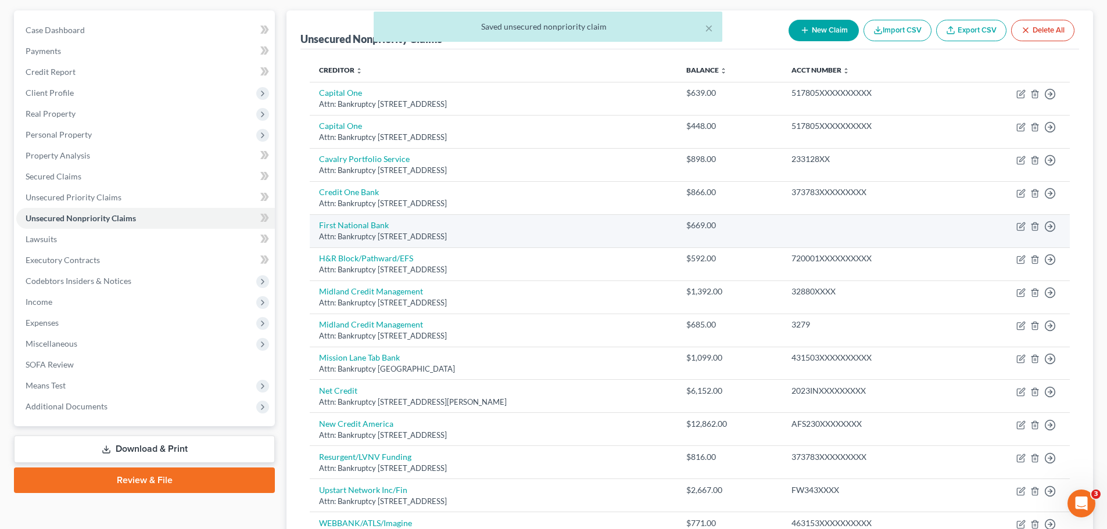
scroll to position [44, 0]
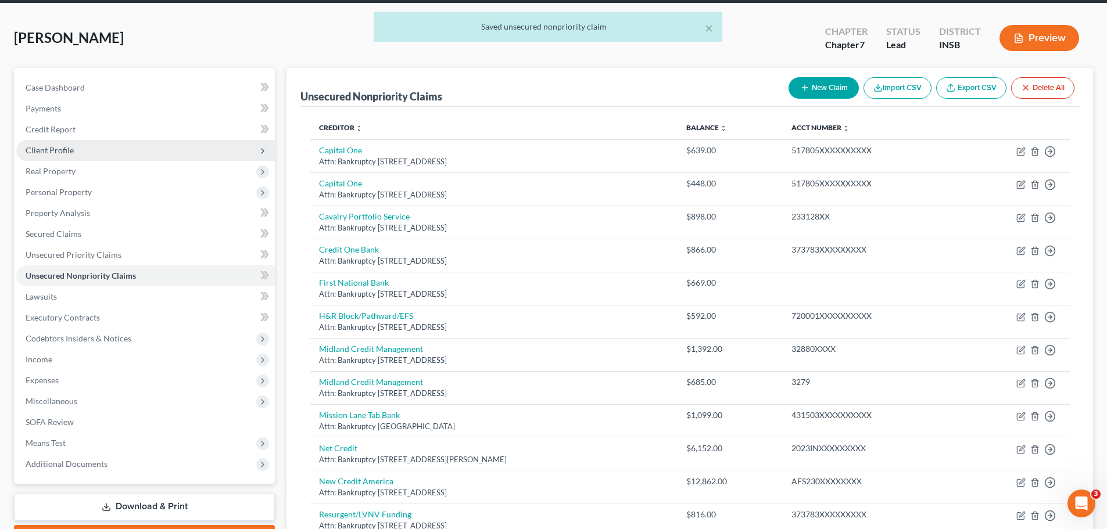
click at [58, 146] on span "Client Profile" at bounding box center [50, 150] width 48 height 10
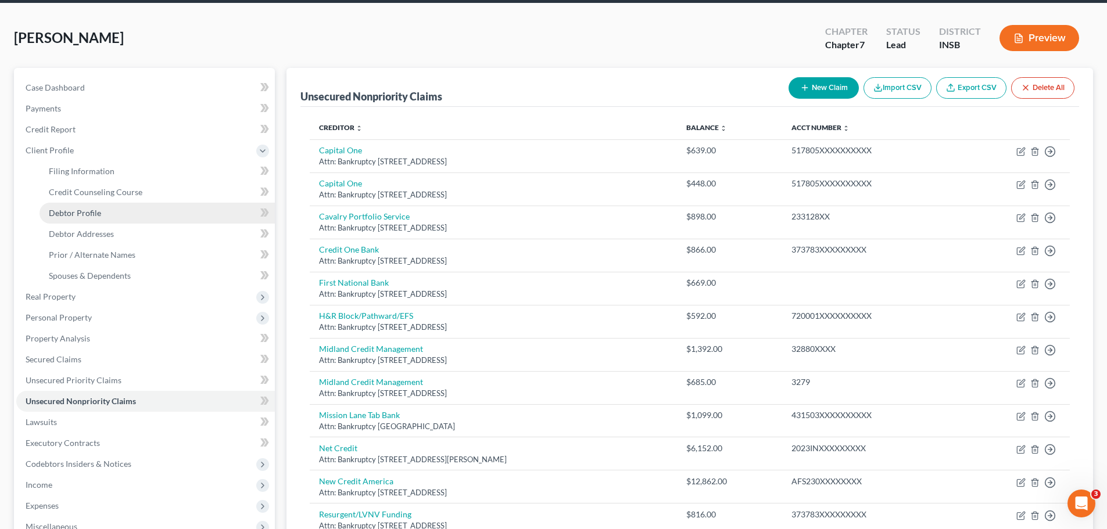
click at [60, 209] on span "Debtor Profile" at bounding box center [75, 213] width 52 height 10
select select "0"
select select "1"
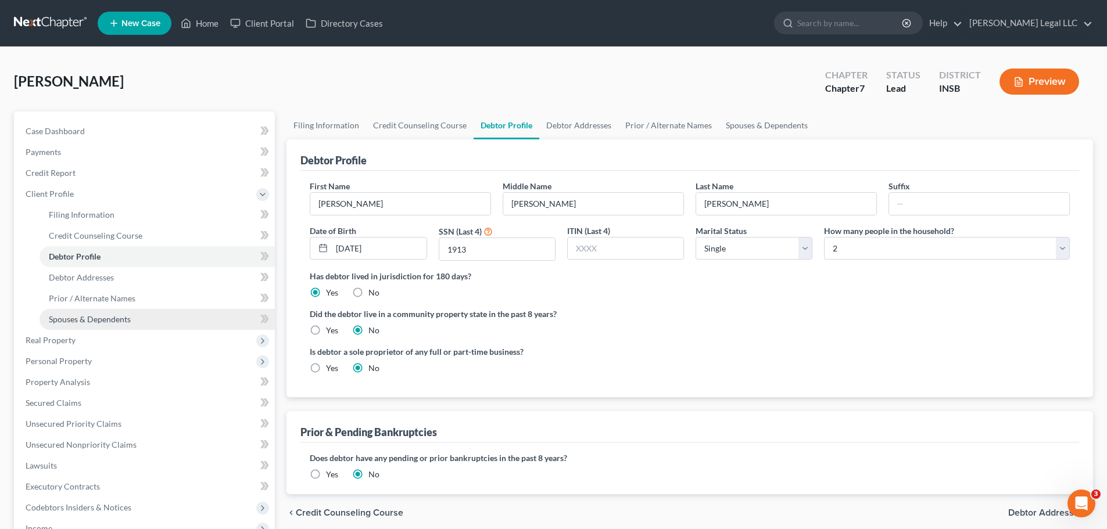
click at [63, 313] on link "Spouses & Dependents" at bounding box center [157, 319] width 235 height 21
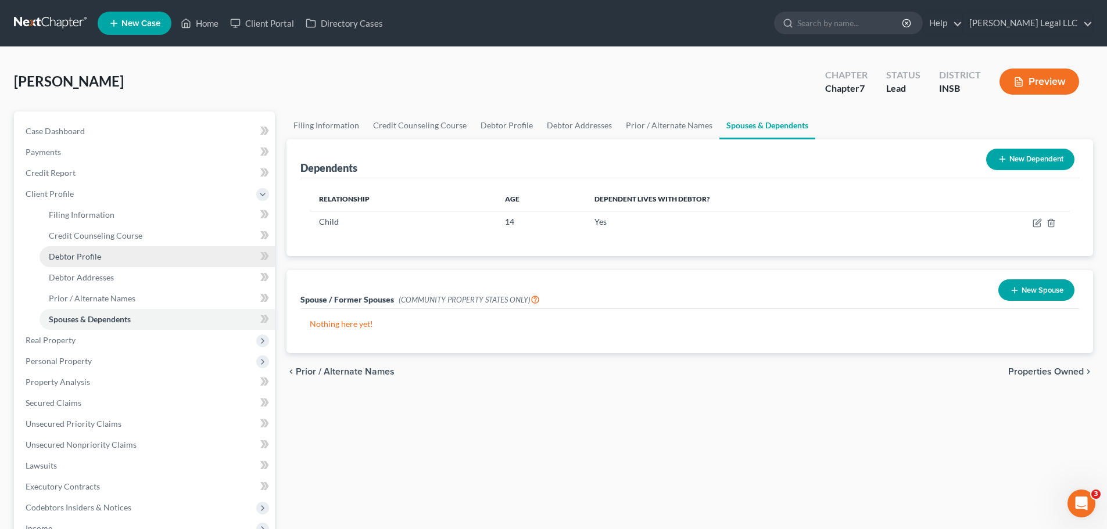
click at [70, 260] on span "Debtor Profile" at bounding box center [75, 257] width 52 height 10
select select "0"
select select "1"
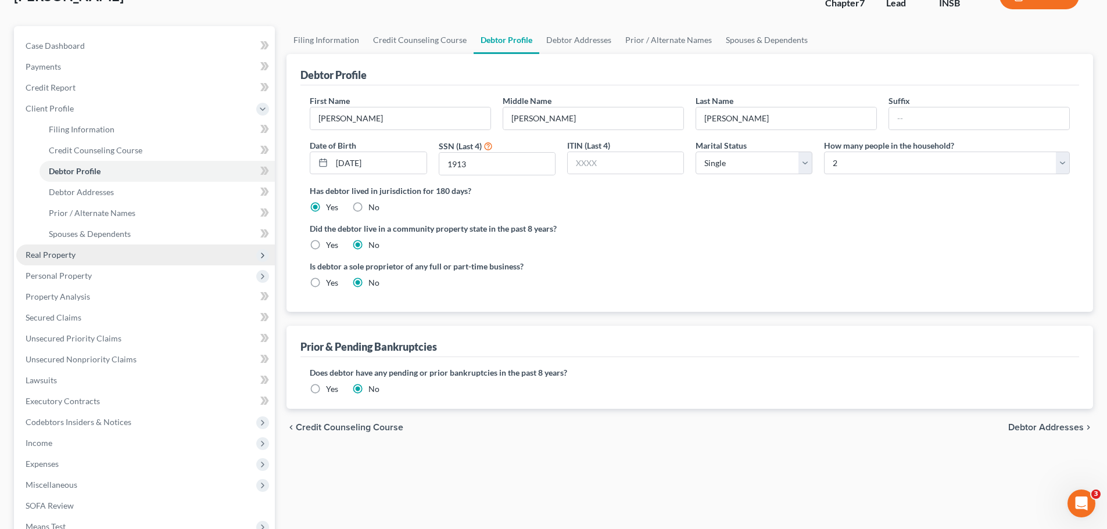
scroll to position [2, 0]
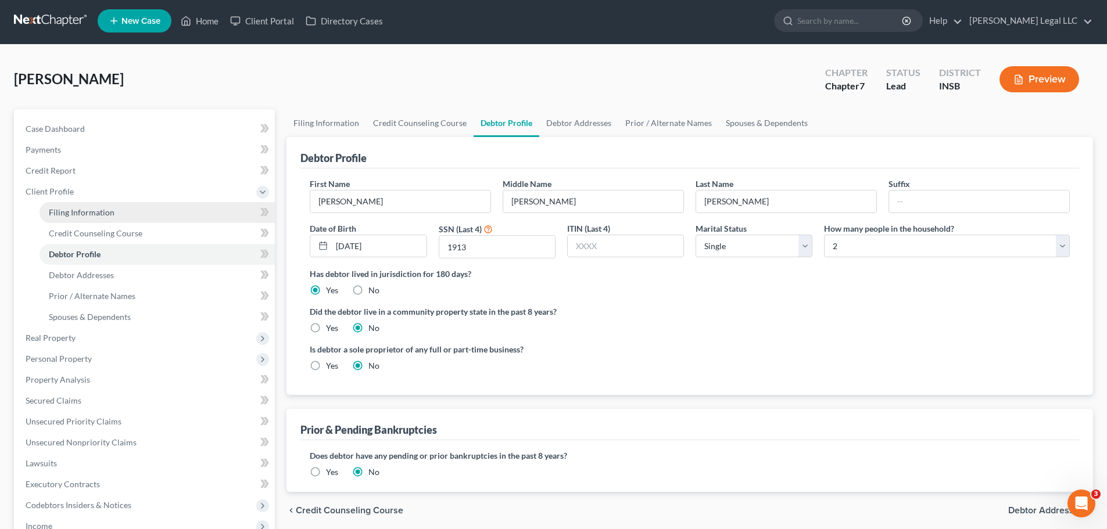
click at [69, 214] on span "Filing Information" at bounding box center [82, 212] width 66 height 10
select select "1"
select select "0"
select select "15"
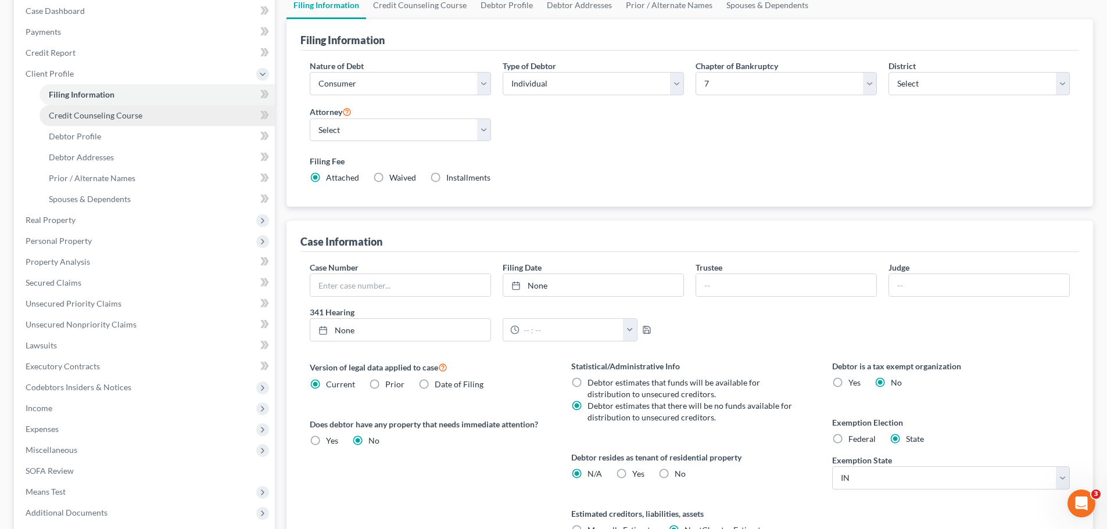
click at [101, 119] on span "Credit Counseling Course" at bounding box center [96, 115] width 94 height 10
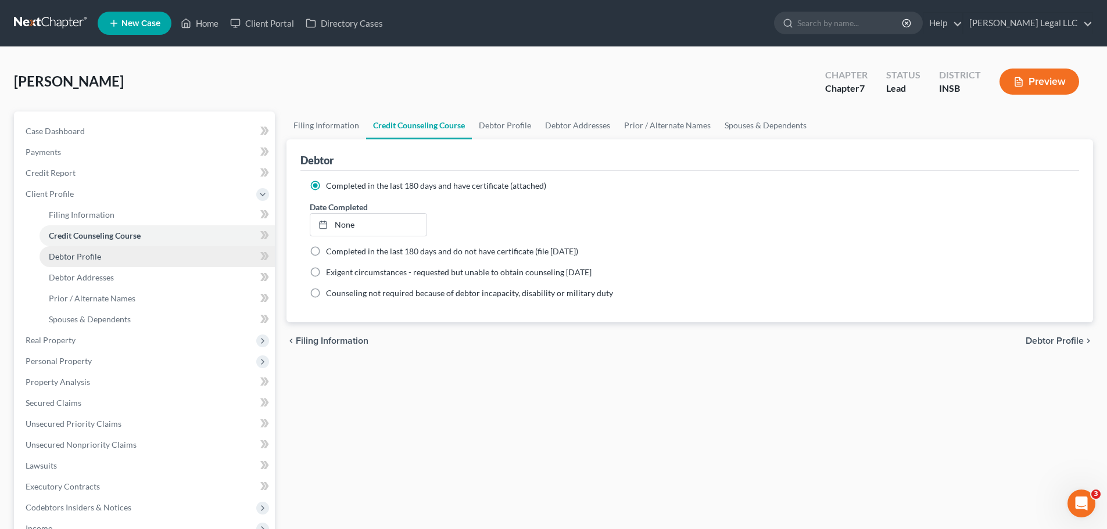
click at [80, 256] on span "Debtor Profile" at bounding box center [75, 257] width 52 height 10
select select "0"
select select "1"
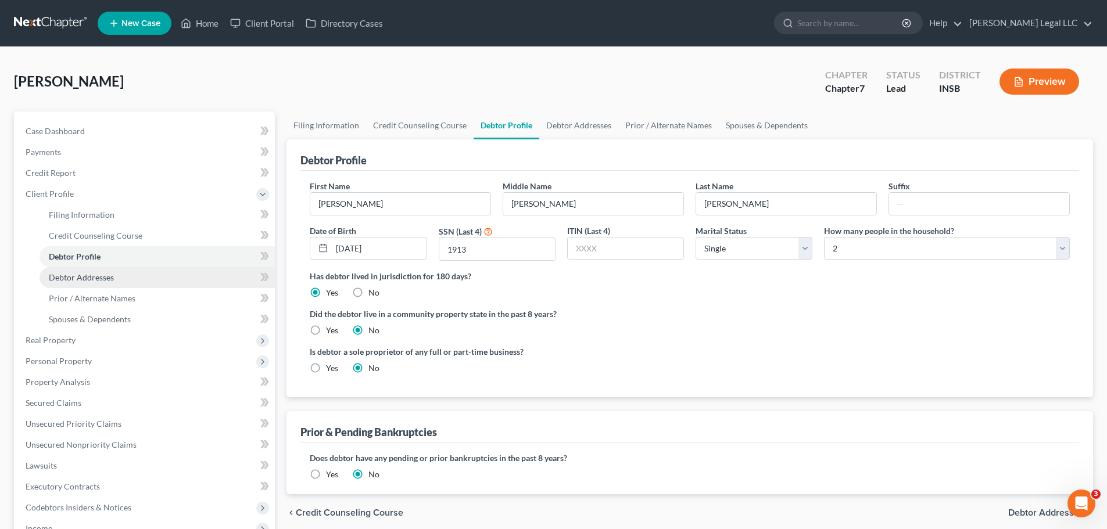
click at [79, 277] on span "Debtor Addresses" at bounding box center [81, 278] width 65 height 10
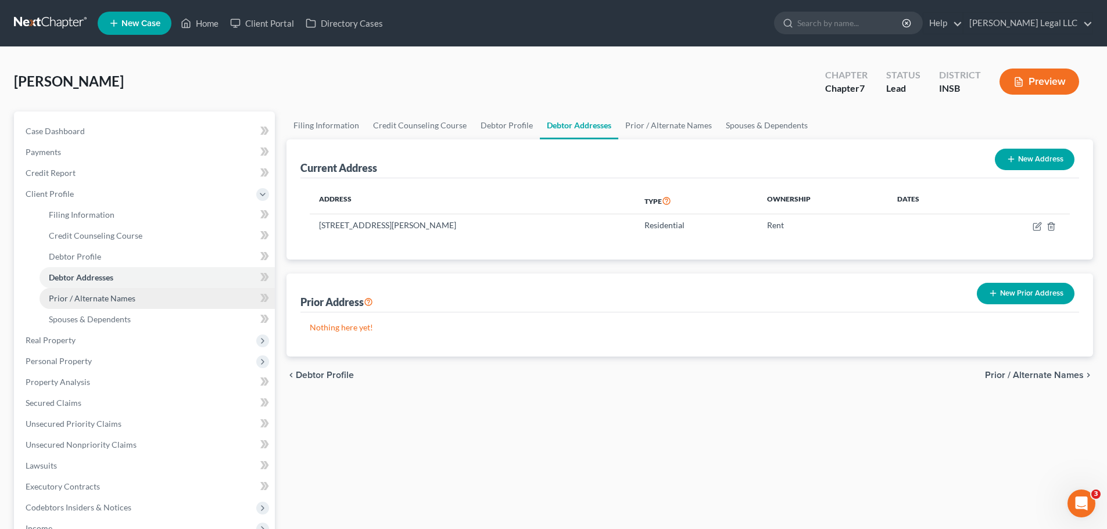
click at [75, 296] on span "Prior / Alternate Names" at bounding box center [92, 298] width 87 height 10
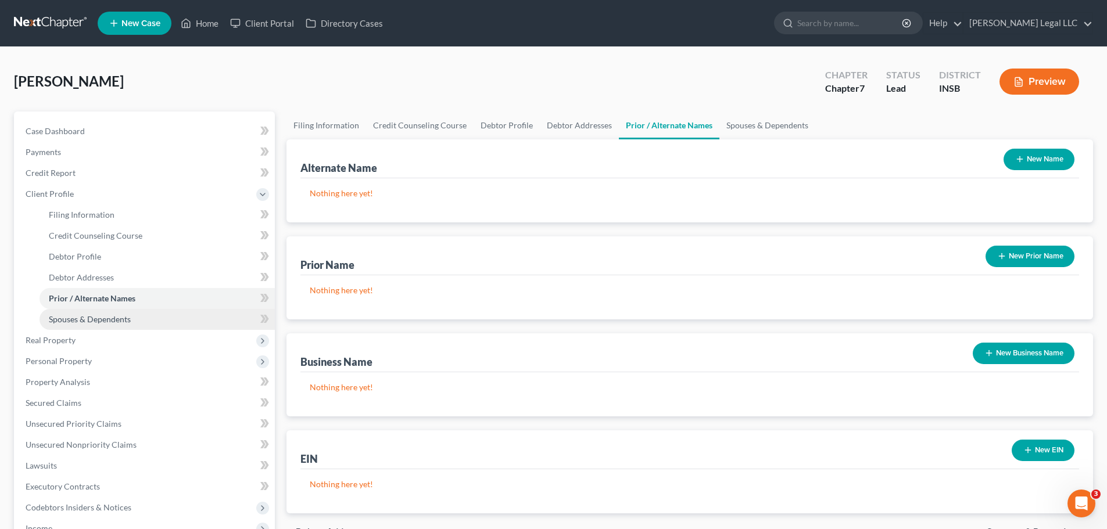
click at [78, 320] on span "Spouses & Dependents" at bounding box center [90, 319] width 82 height 10
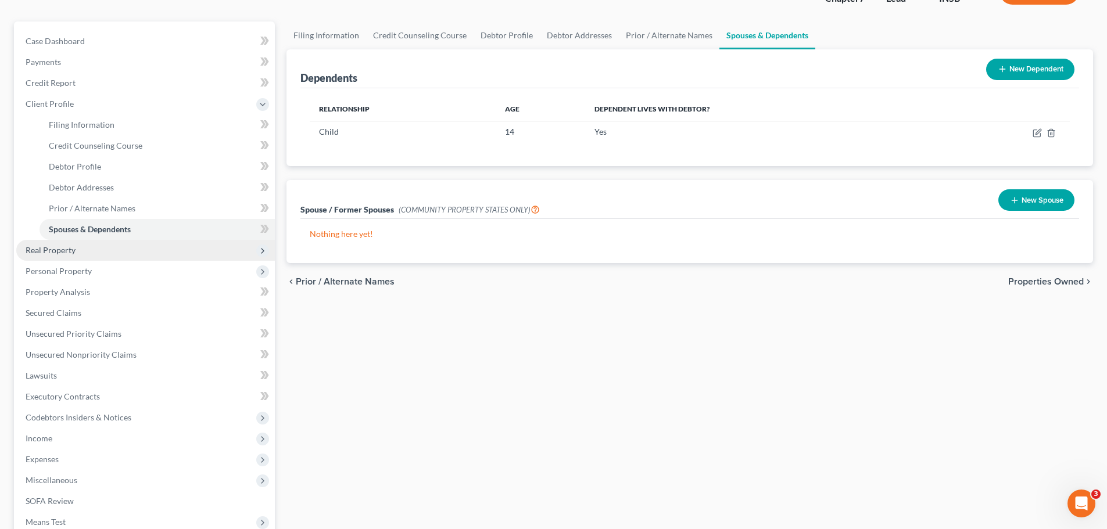
scroll to position [116, 0]
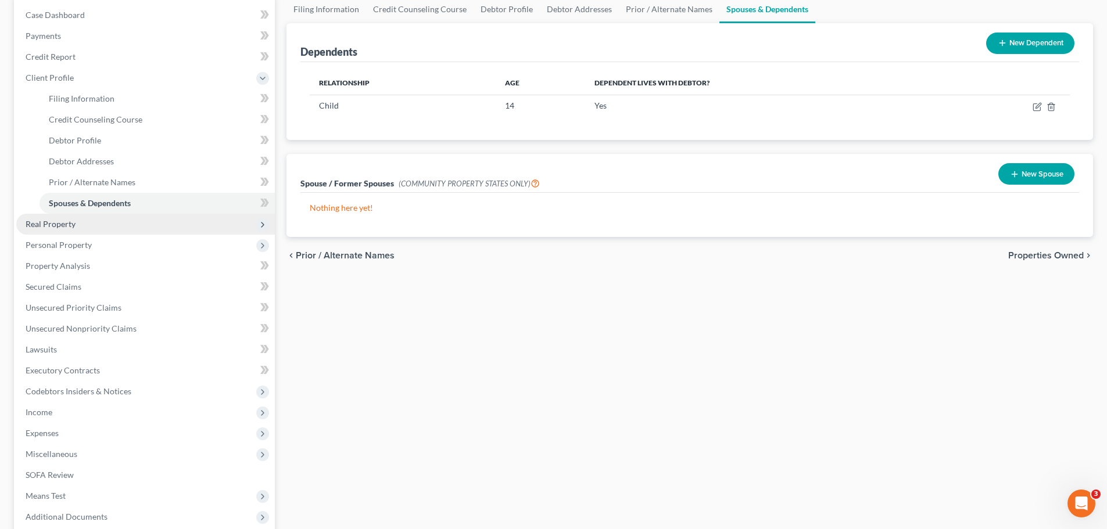
click at [45, 224] on span "Real Property" at bounding box center [51, 224] width 50 height 10
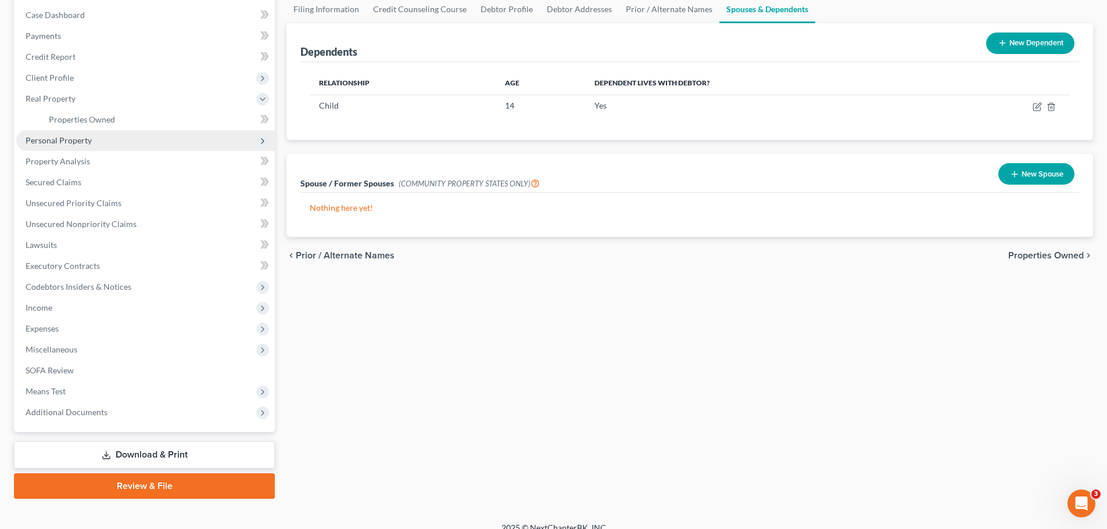
click at [81, 141] on span "Personal Property" at bounding box center [59, 140] width 66 height 10
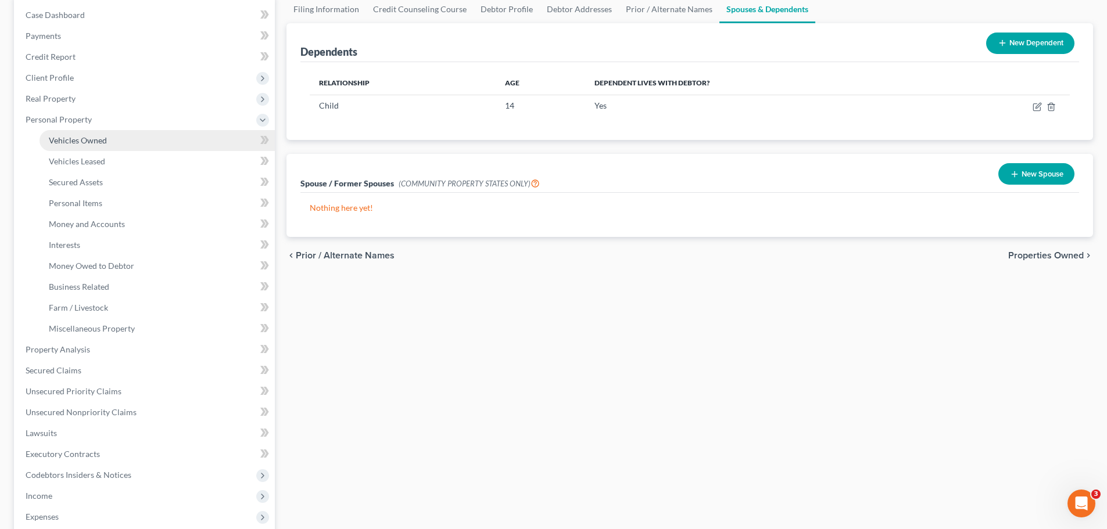
click at [81, 148] on link "Vehicles Owned" at bounding box center [157, 140] width 235 height 21
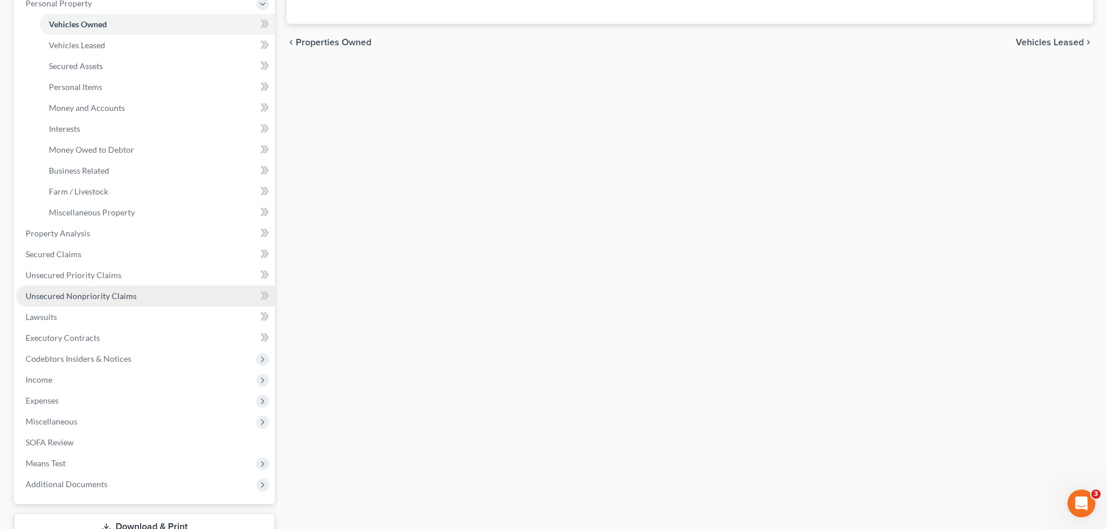
click at [64, 295] on span "Unsecured Nonpriority Claims" at bounding box center [81, 296] width 111 height 10
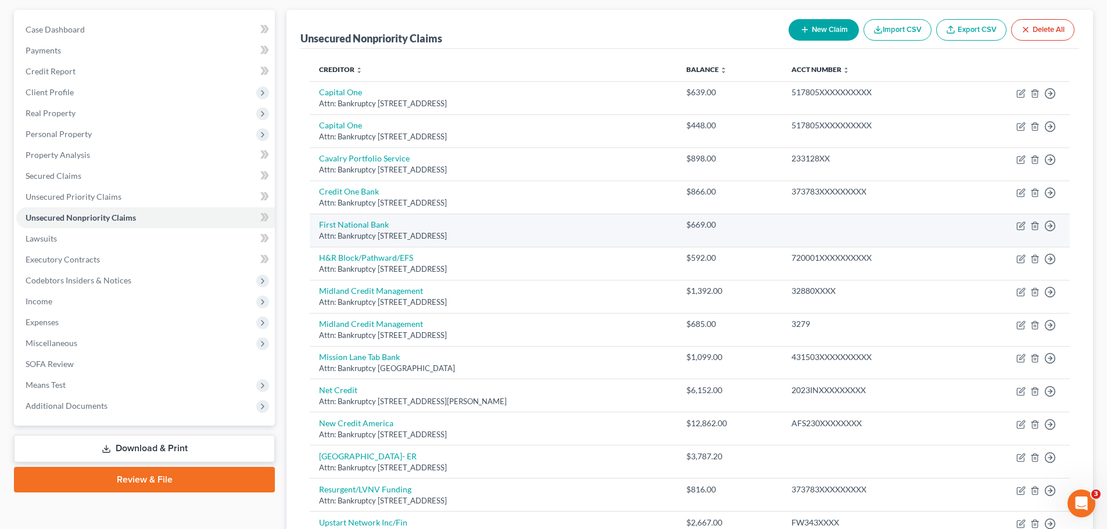
scroll to position [276, 0]
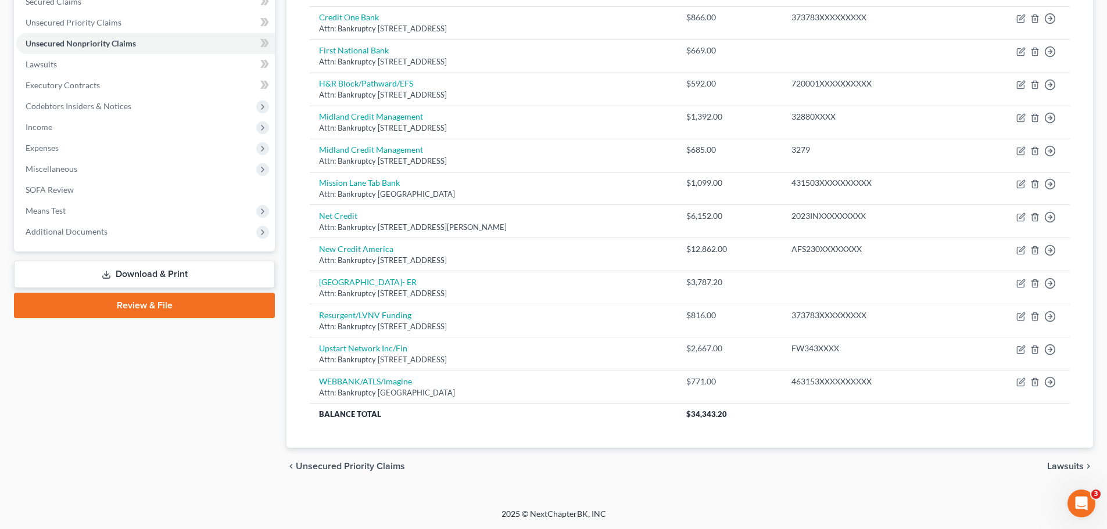
click at [181, 276] on link "Download & Print" at bounding box center [144, 274] width 261 height 27
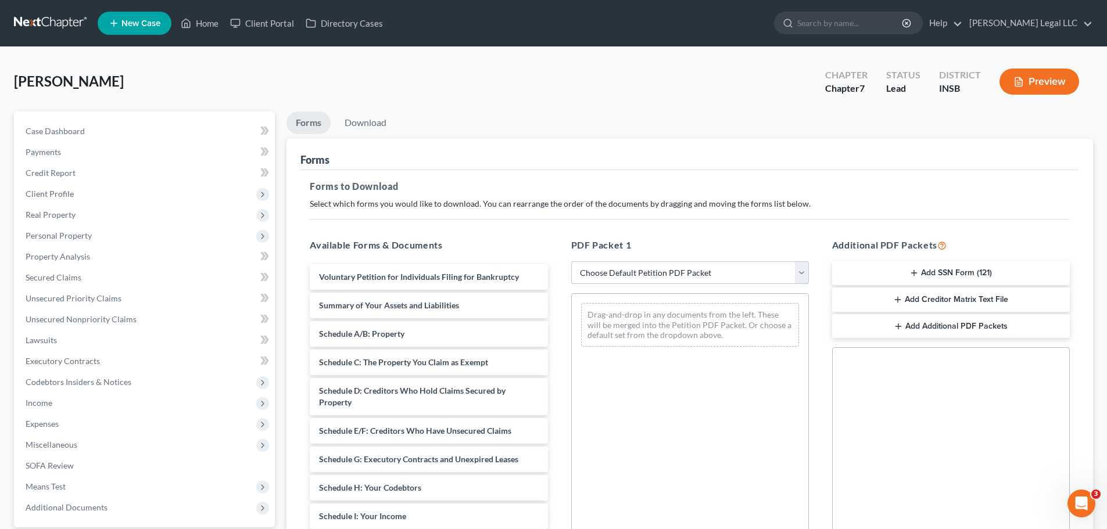
click at [604, 264] on select "Choose Default Petition PDF Packet Complete Bankruptcy Petition (all forms and …" at bounding box center [690, 273] width 238 height 23
select select "0"
click at [571, 262] on select "Choose Default Petition PDF Packet Complete Bankruptcy Petition (all forms and …" at bounding box center [690, 273] width 238 height 23
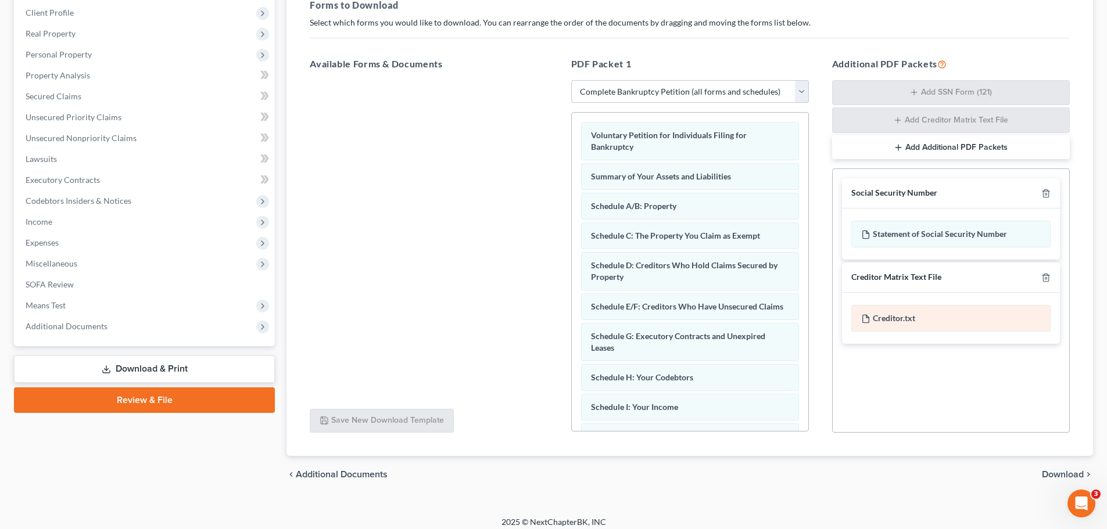
scroll to position [189, 0]
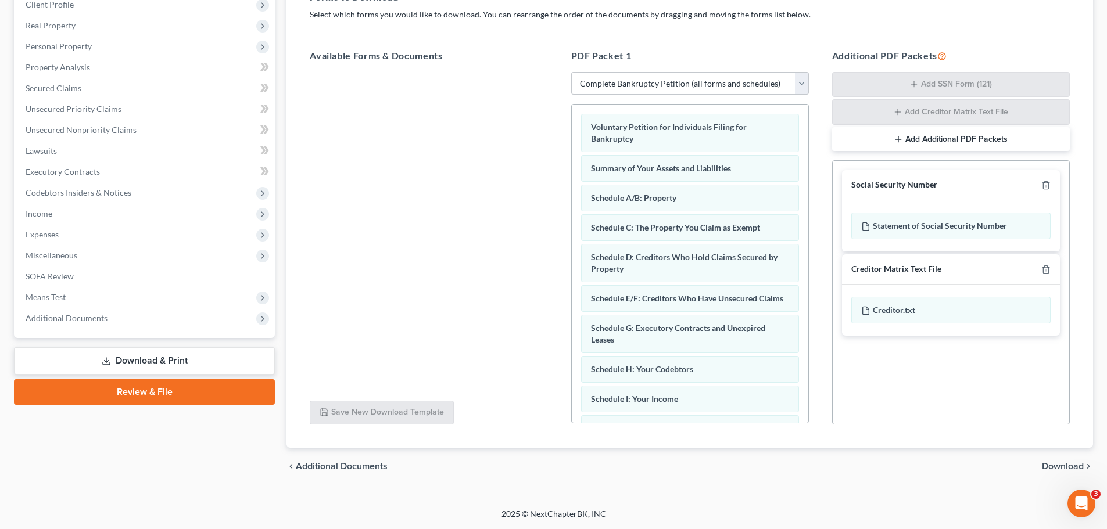
click at [892, 403] on span "Download" at bounding box center [1063, 466] width 42 height 9
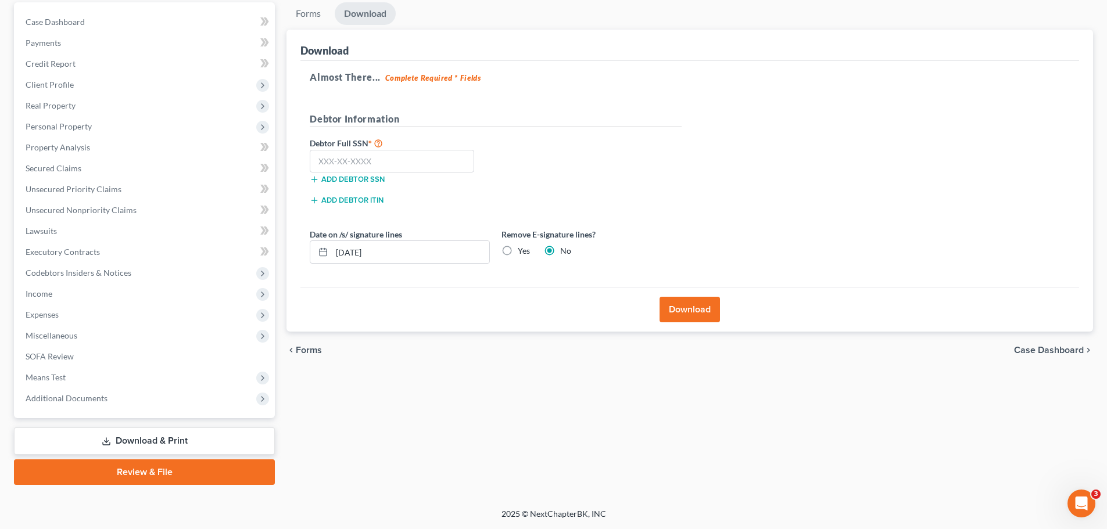
click at [518, 254] on label "Yes" at bounding box center [524, 251] width 12 height 12
click at [522, 253] on input "Yes" at bounding box center [526, 249] width 8 height 8
radio input "true"
radio input "false"
click at [719, 317] on button "Download" at bounding box center [690, 310] width 60 height 26
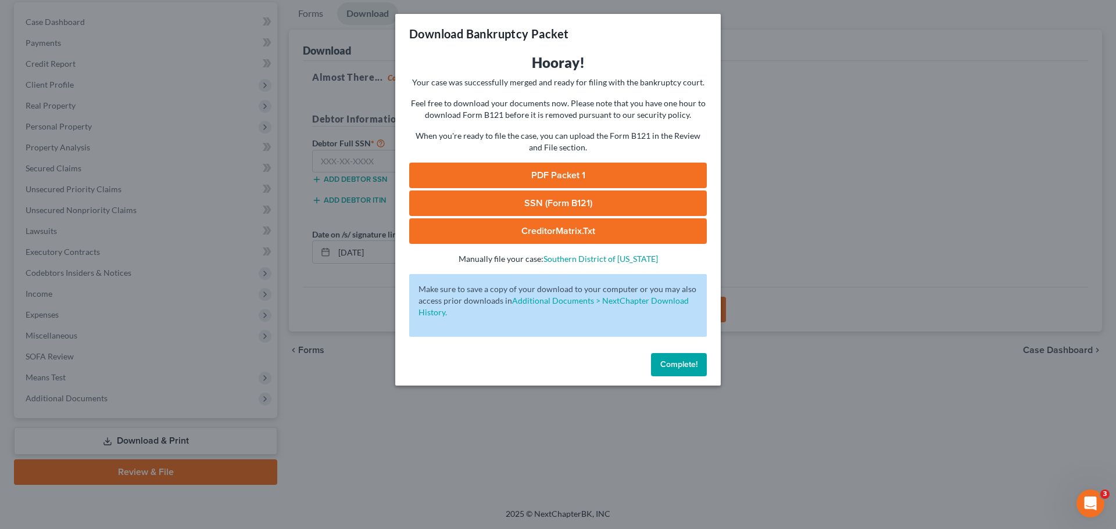
click at [568, 171] on link "PDF Packet 1" at bounding box center [558, 176] width 298 height 26
